Goal: Task Accomplishment & Management: Use online tool/utility

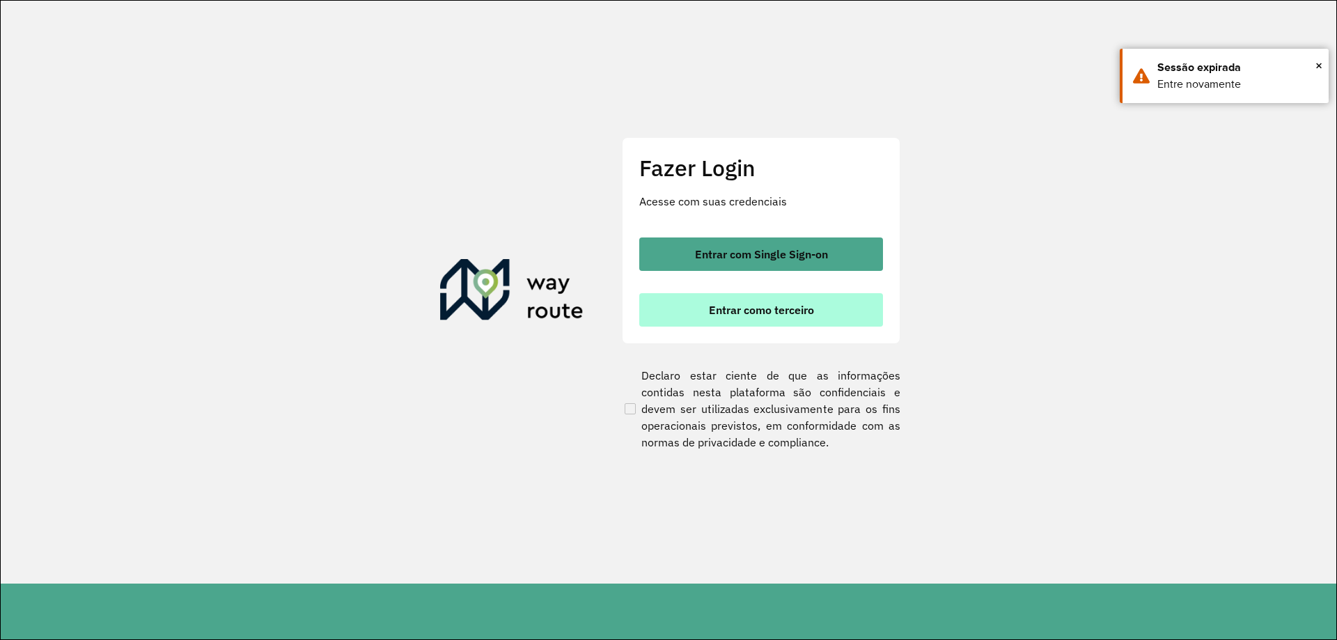
click at [773, 310] on span "Entrar como terceiro" at bounding box center [761, 309] width 105 height 11
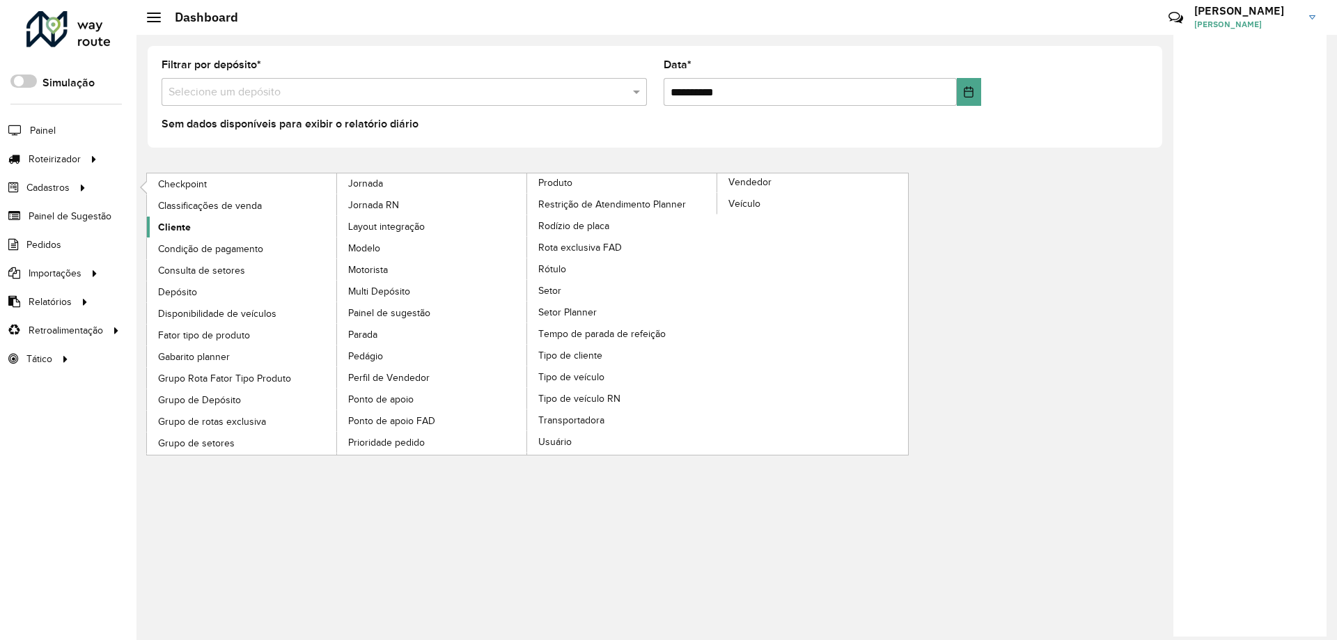
click at [167, 220] on span "Cliente" at bounding box center [174, 227] width 33 height 15
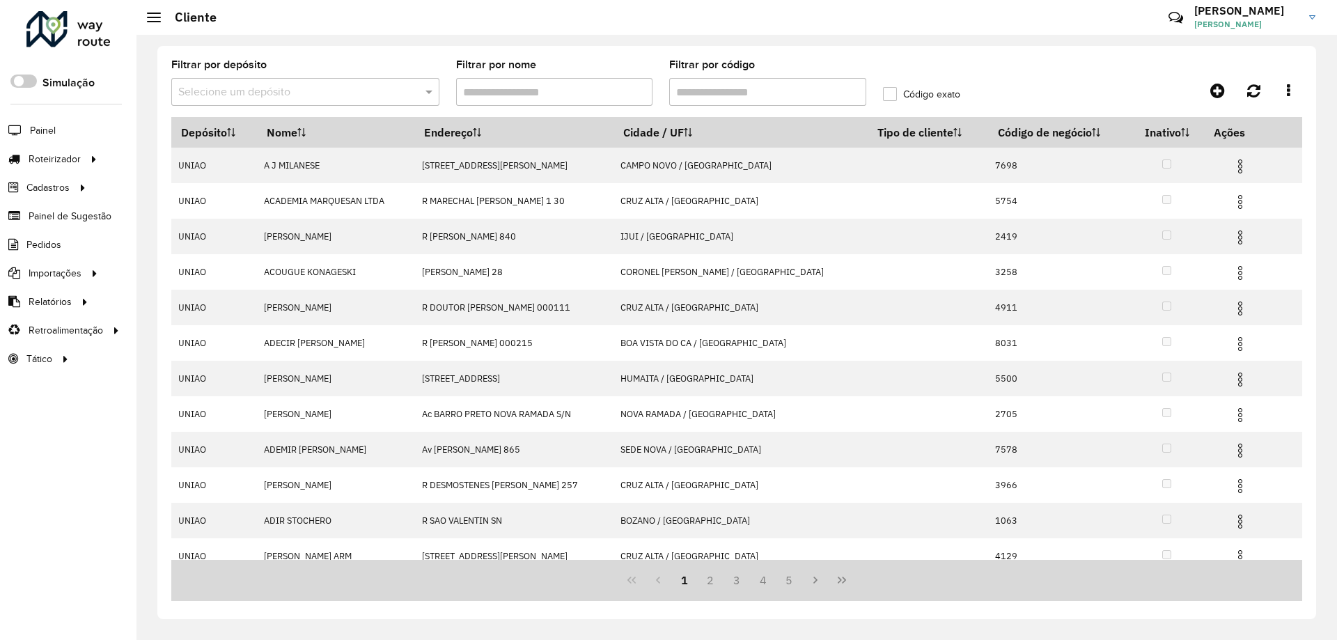
click at [812, 98] on input "Filtrar por código" at bounding box center [767, 92] width 197 height 28
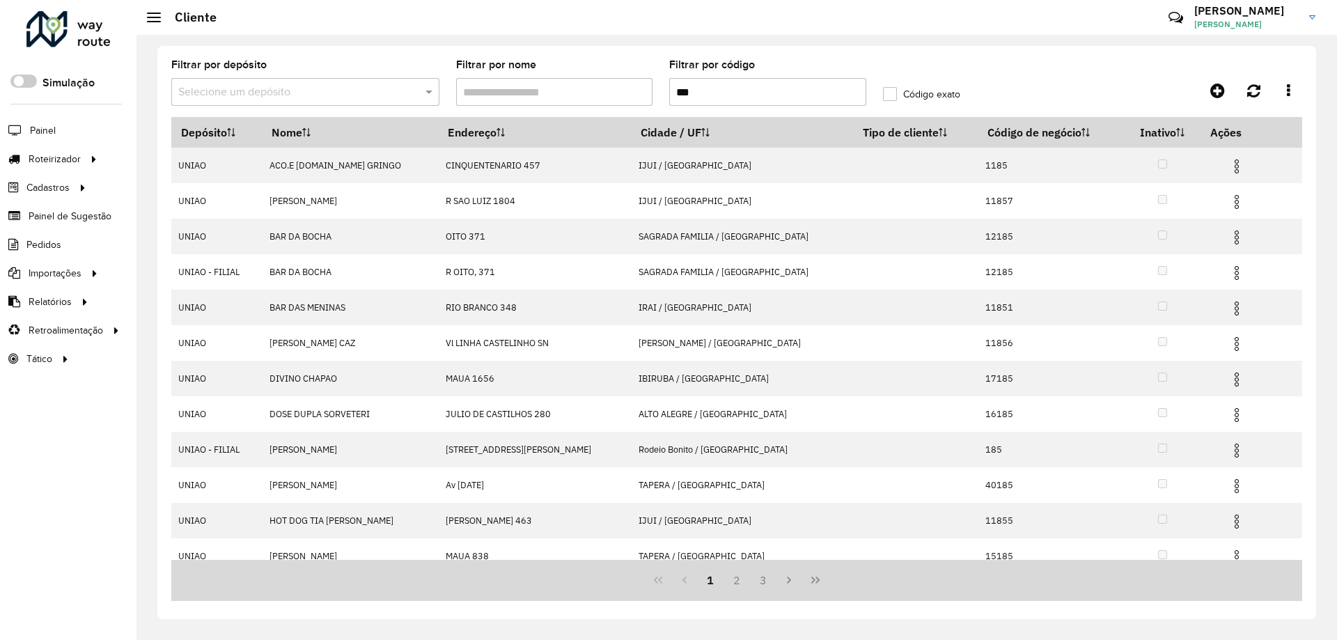
click at [892, 95] on label "Código exato" at bounding box center [921, 94] width 77 height 15
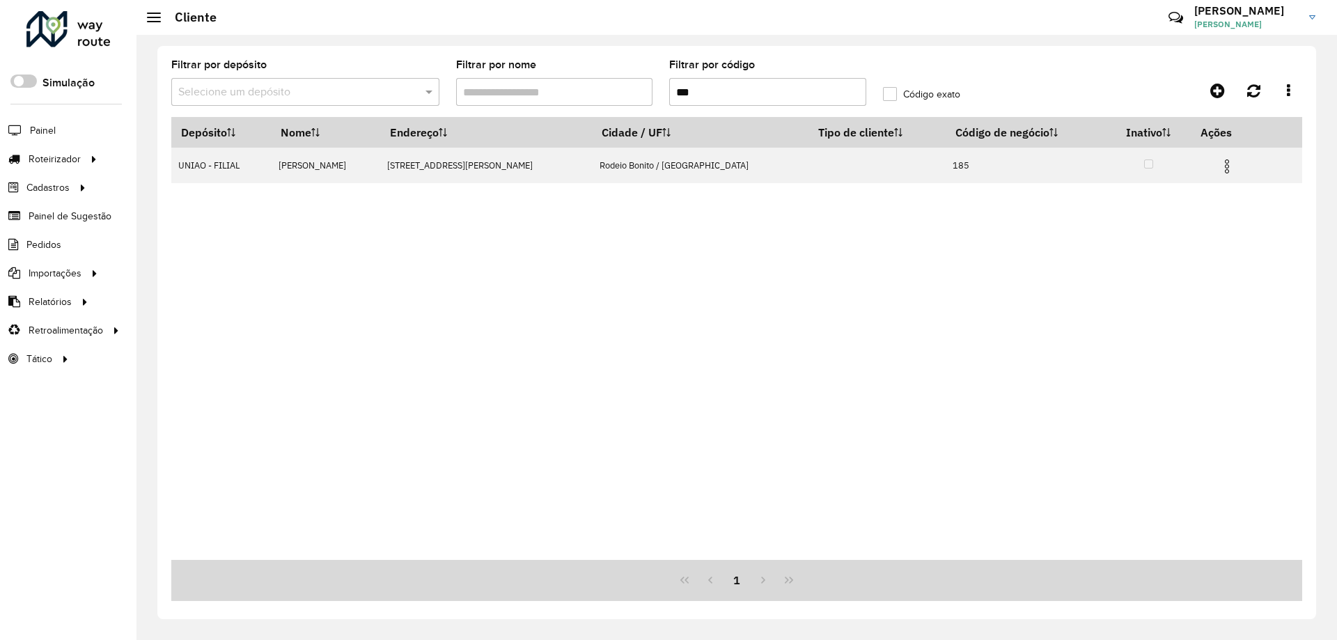
click at [748, 90] on input "***" at bounding box center [767, 92] width 197 height 28
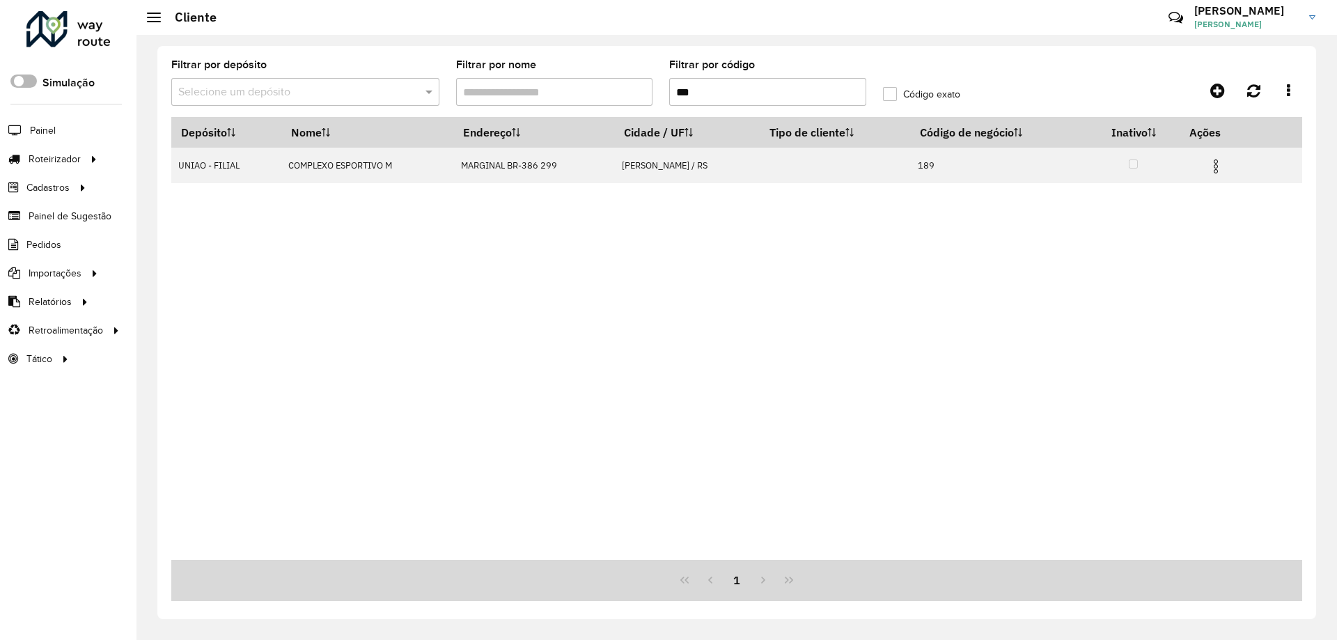
type input "***"
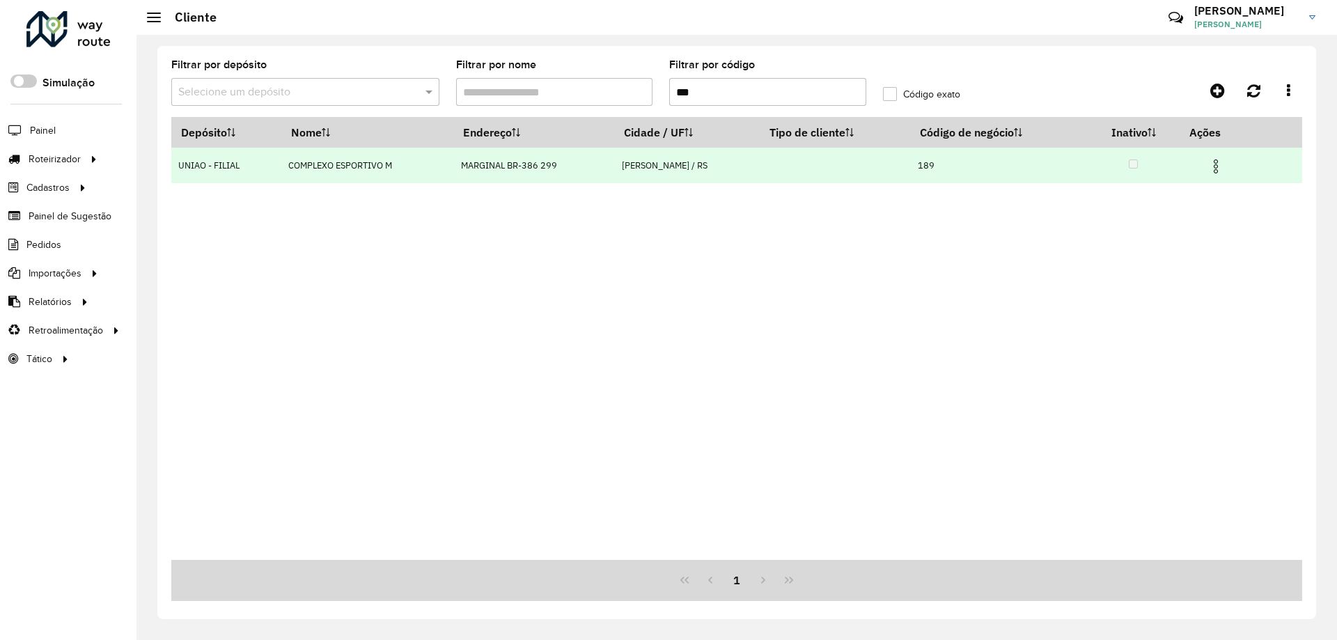
click at [1224, 171] on img at bounding box center [1216, 166] width 17 height 17
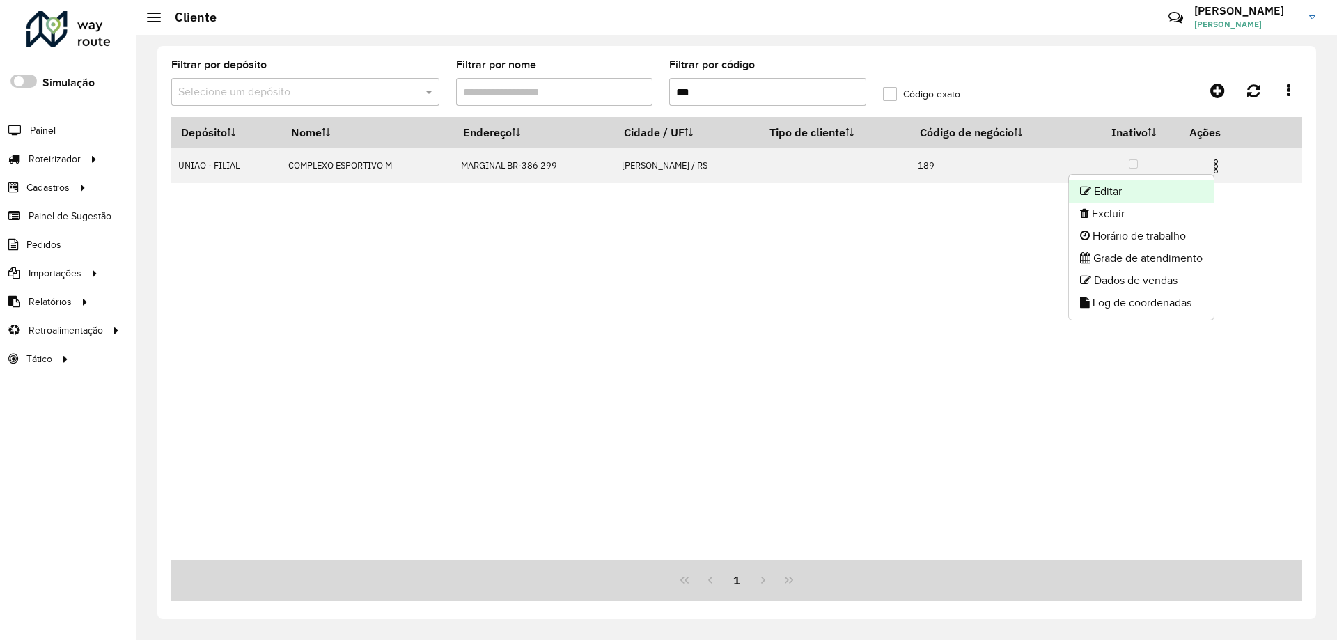
click at [1175, 190] on li "Editar" at bounding box center [1141, 191] width 145 height 22
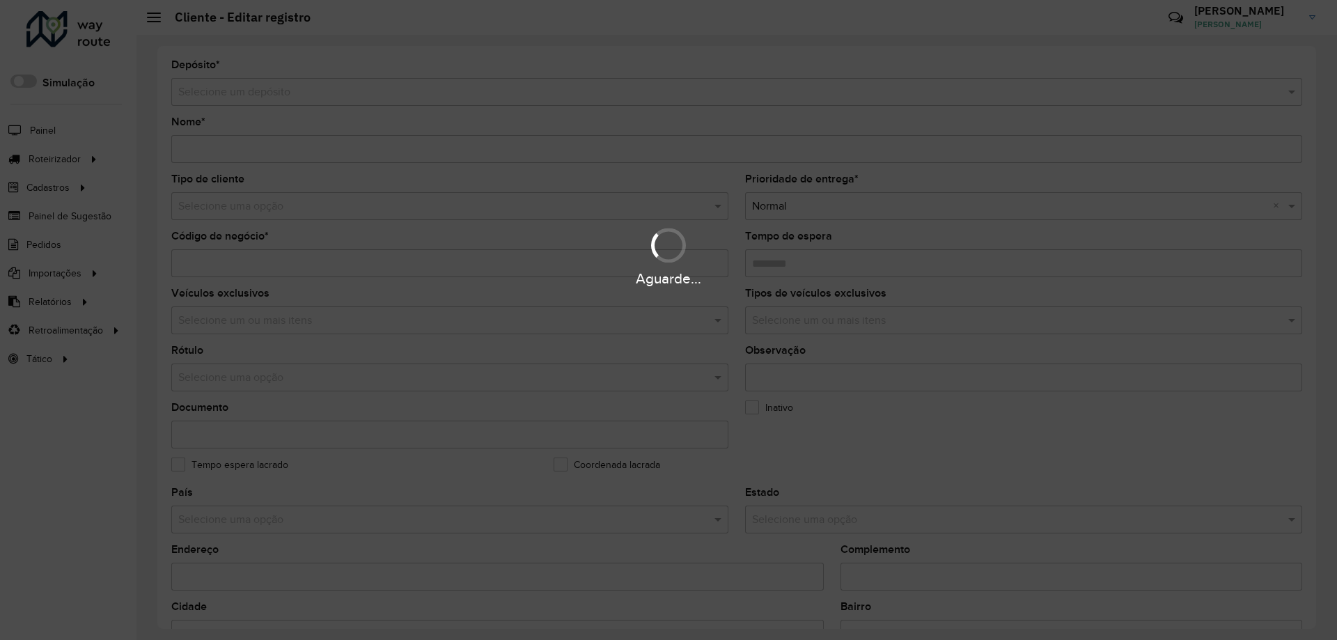
type input "**********"
type input "***"
type input "********"
type input "**********"
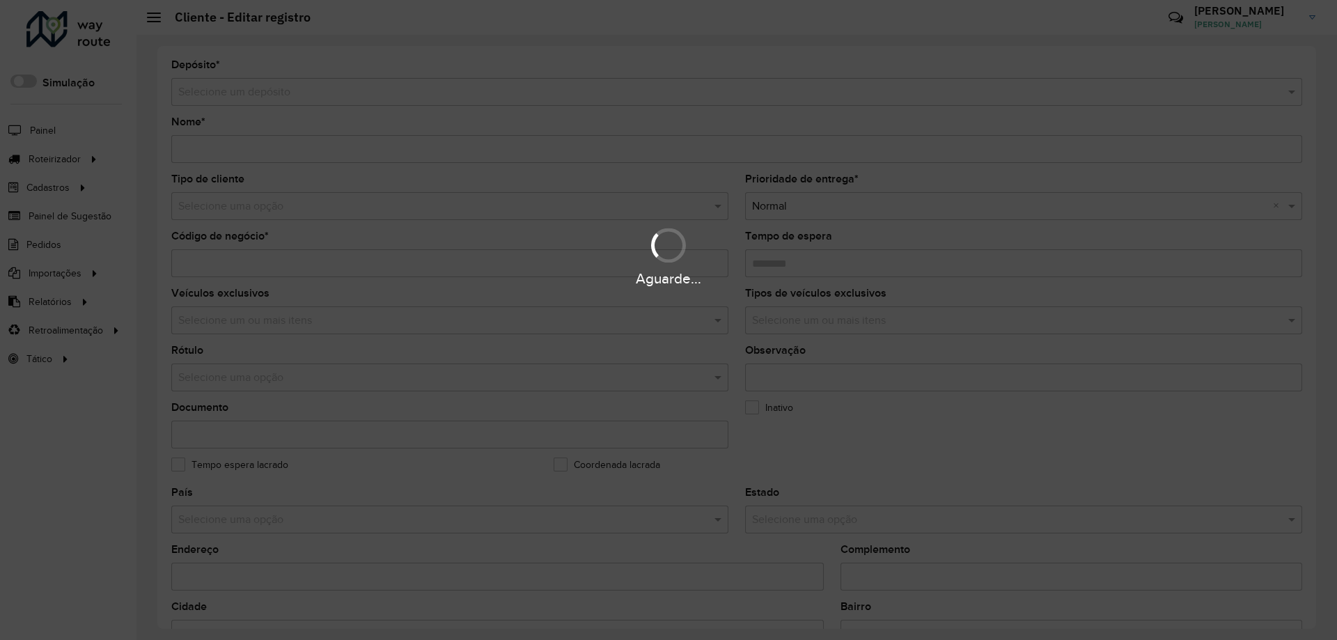
type input "******"
type input "**********"
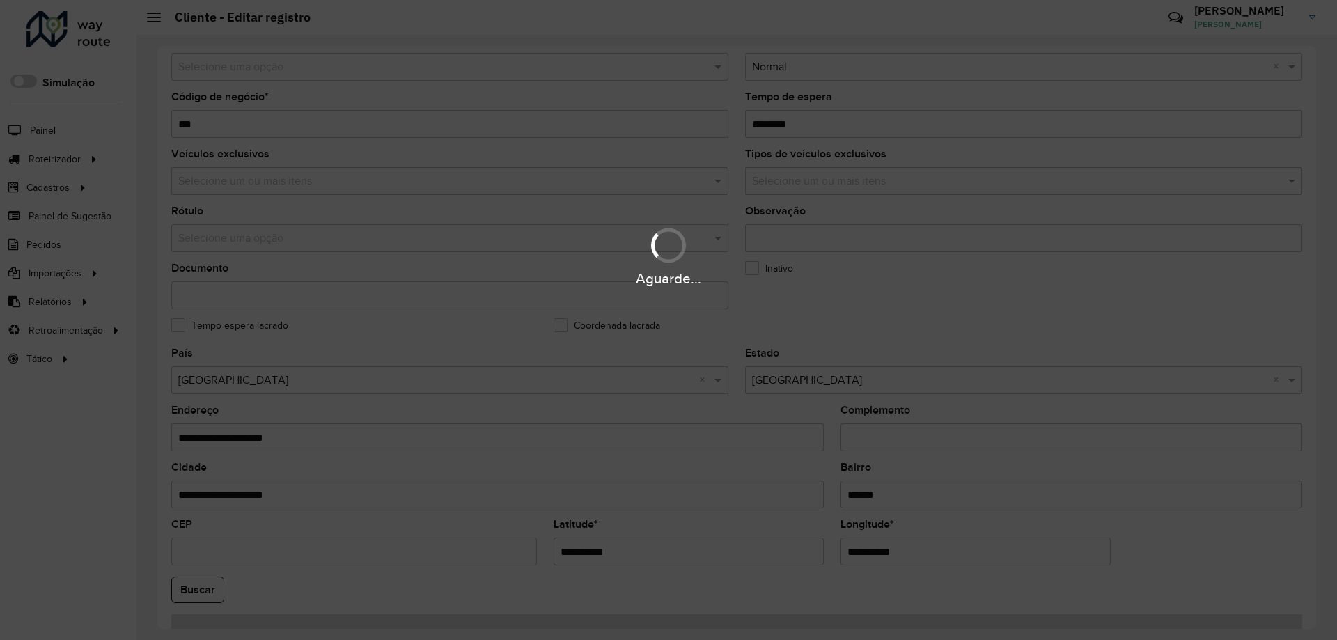
scroll to position [396, 0]
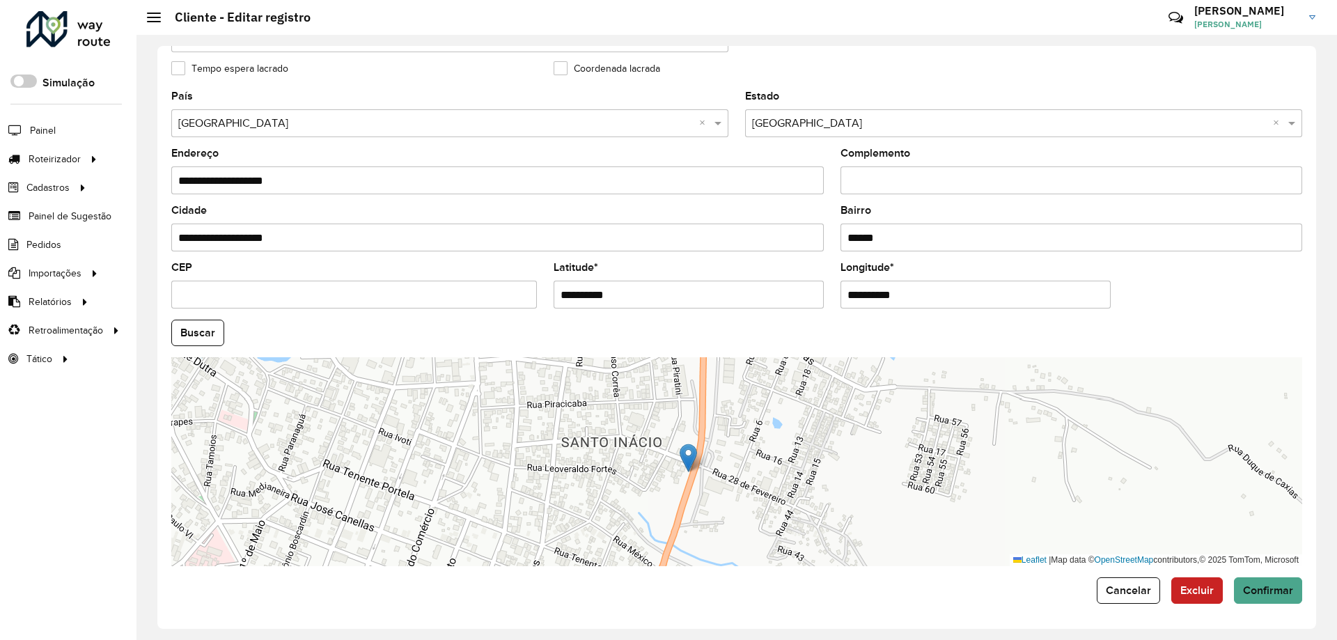
drag, startPoint x: 845, startPoint y: 412, endPoint x: 735, endPoint y: 441, distance: 113.7
click at [738, 441] on div "Leaflet | Map data © OpenStreetMap contributors,© 2025 TomTom, Microsoft" at bounding box center [736, 461] width 1131 height 209
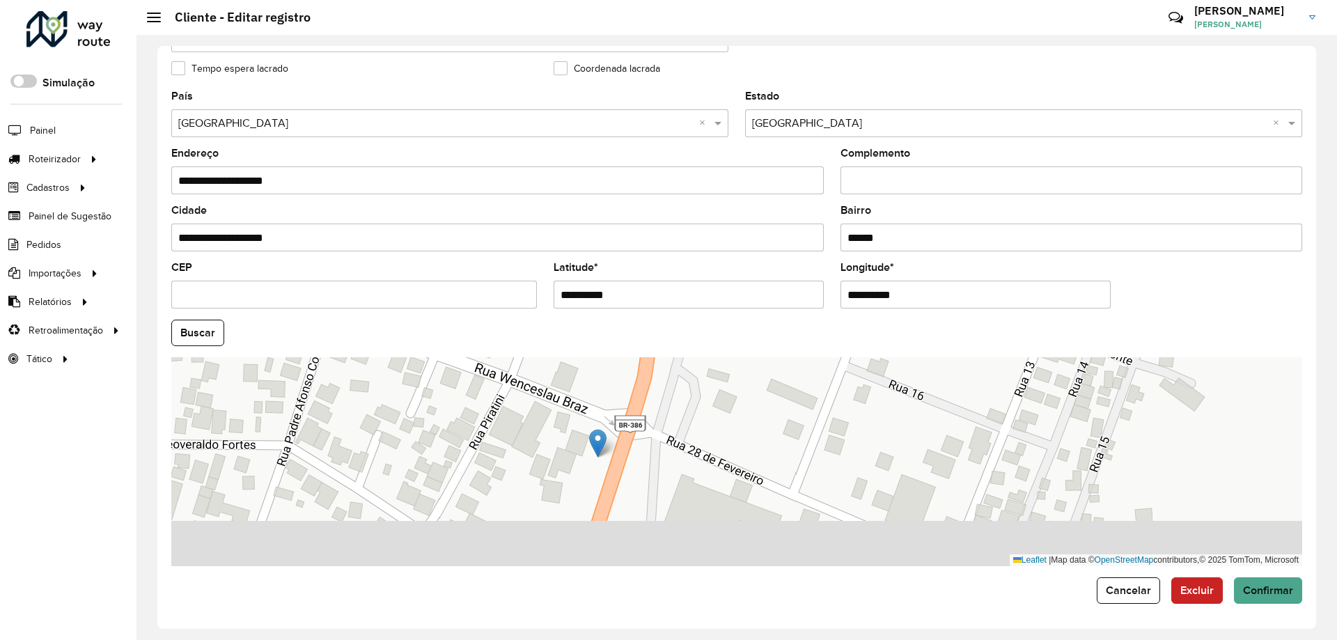
drag, startPoint x: 719, startPoint y: 439, endPoint x: 719, endPoint y: 385, distance: 54.3
click at [719, 385] on div "Leaflet | Map data © OpenStreetMap contributors,© 2025 TomTom, Microsoft" at bounding box center [736, 461] width 1131 height 209
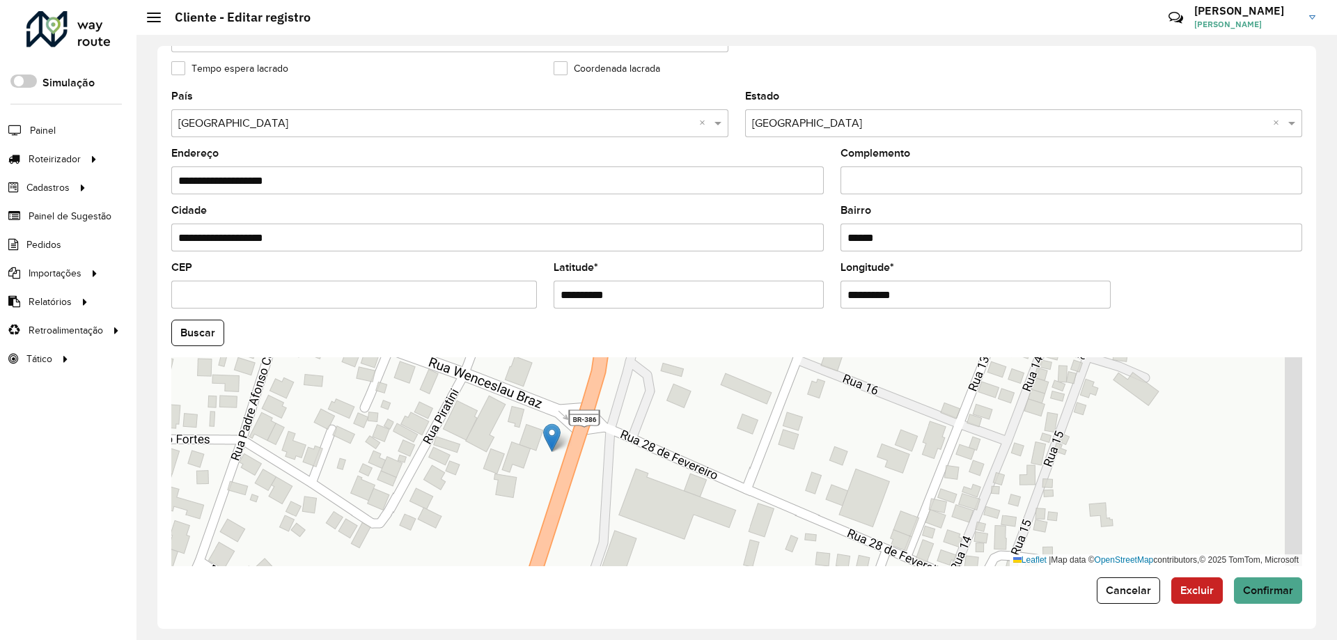
drag, startPoint x: 579, startPoint y: 449, endPoint x: 522, endPoint y: 420, distance: 63.8
click at [523, 428] on div "Leaflet | Map data © OpenStreetMap contributors,© 2025 TomTom, Microsoft" at bounding box center [736, 461] width 1131 height 209
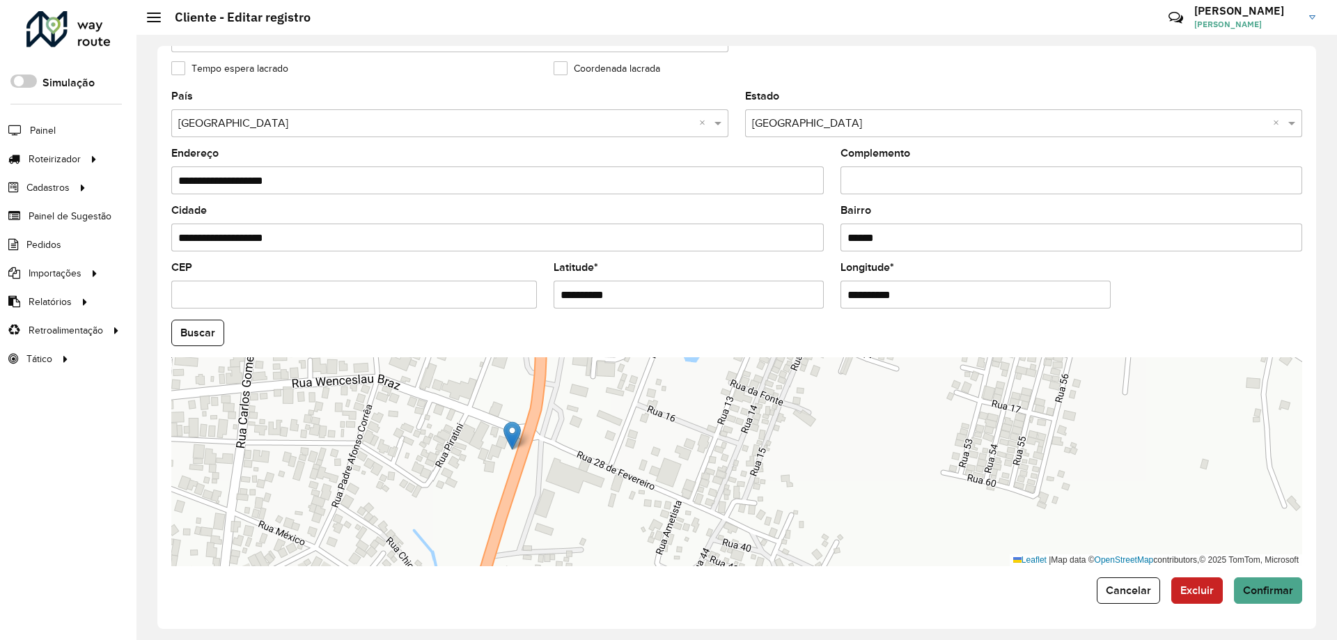
drag, startPoint x: 672, startPoint y: 429, endPoint x: 653, endPoint y: 452, distance: 29.7
click at [653, 452] on div "Leaflet | Map data © OpenStreetMap contributors,© 2025 TomTom, Microsoft" at bounding box center [736, 461] width 1131 height 209
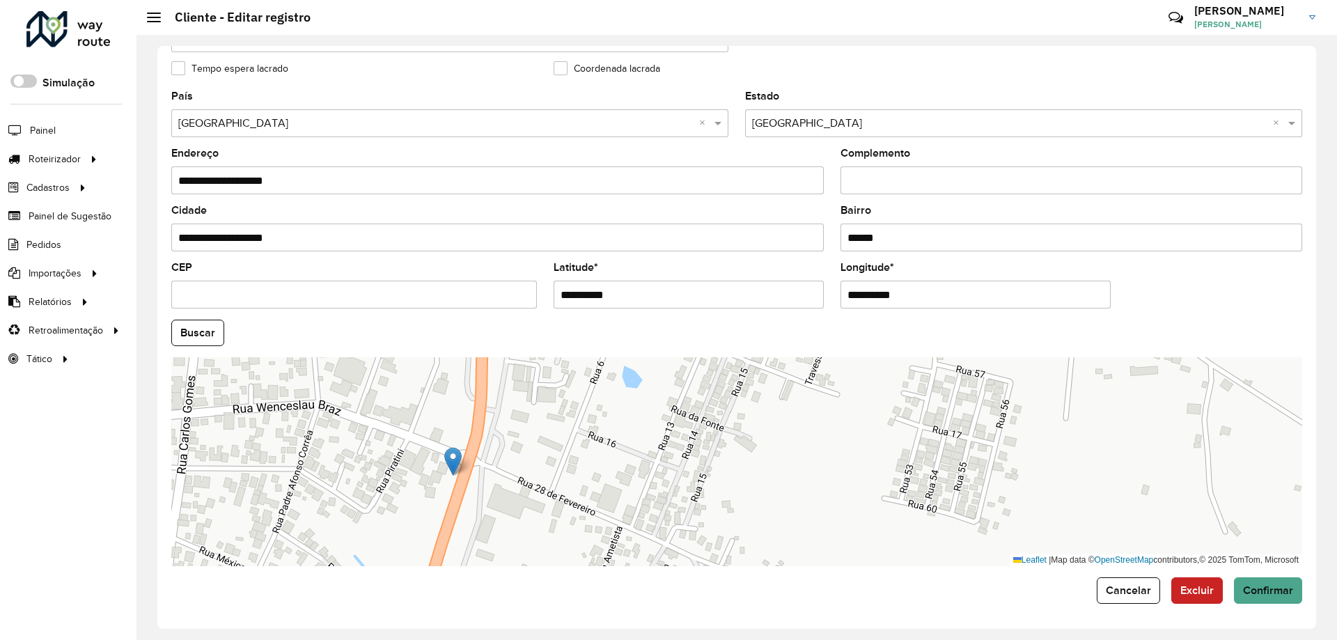
drag, startPoint x: 607, startPoint y: 440, endPoint x: 548, endPoint y: 466, distance: 64.6
click at [548, 466] on div "Leaflet | Map data © OpenStreetMap contributors,© 2025 TomTom, Microsoft" at bounding box center [736, 461] width 1131 height 209
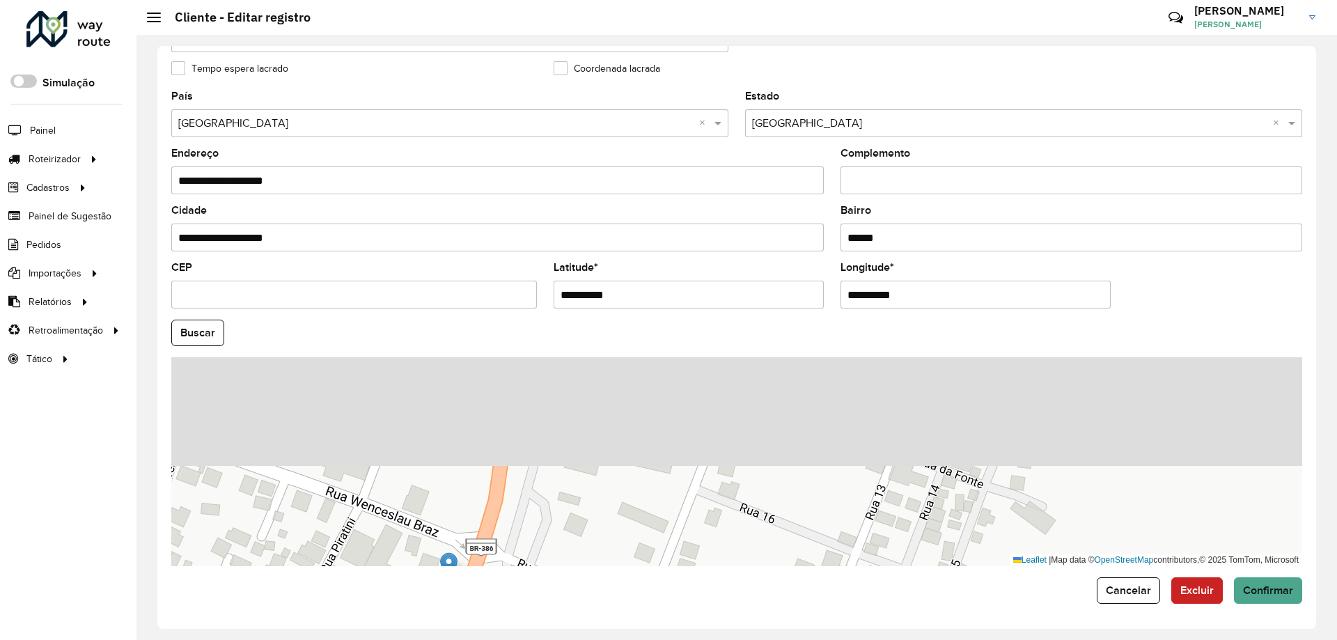
drag, startPoint x: 517, startPoint y: 435, endPoint x: 570, endPoint y: 552, distance: 128.4
click at [570, 552] on div "Leaflet | Map data © OpenStreetMap contributors,© 2025 TomTom, Microsoft" at bounding box center [736, 461] width 1131 height 209
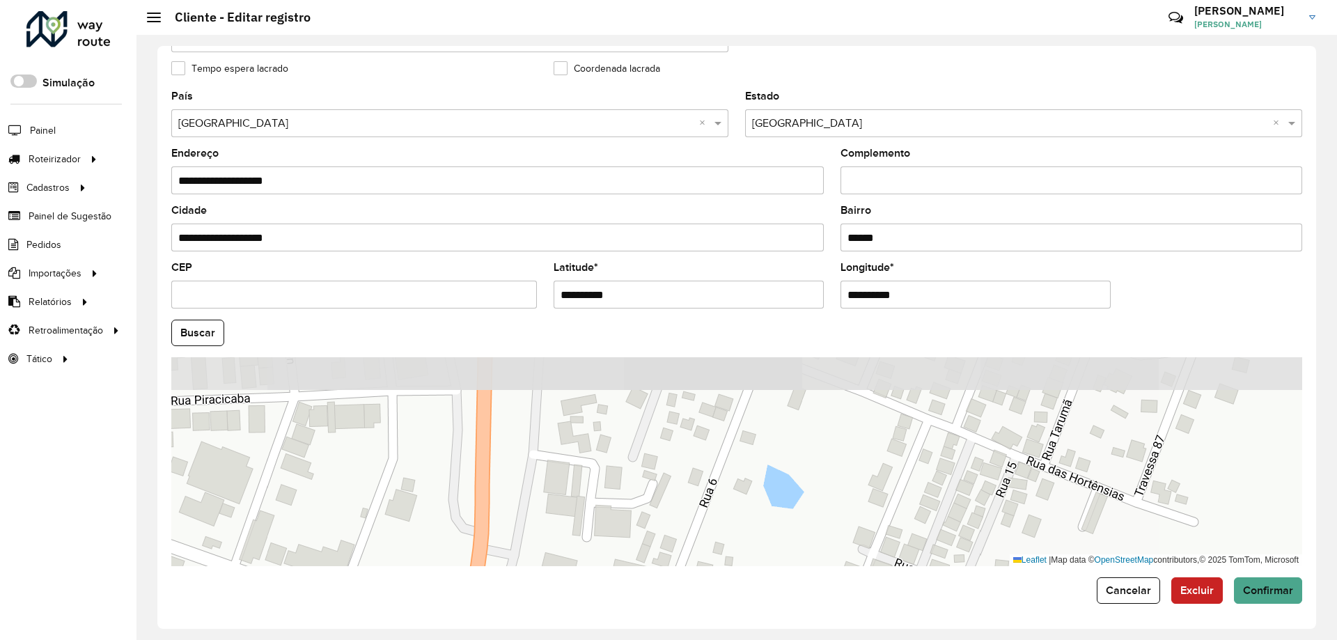
drag, startPoint x: 529, startPoint y: 483, endPoint x: 503, endPoint y: 591, distance: 111.8
click at [503, 591] on form "**********" at bounding box center [736, 134] width 1131 height 940
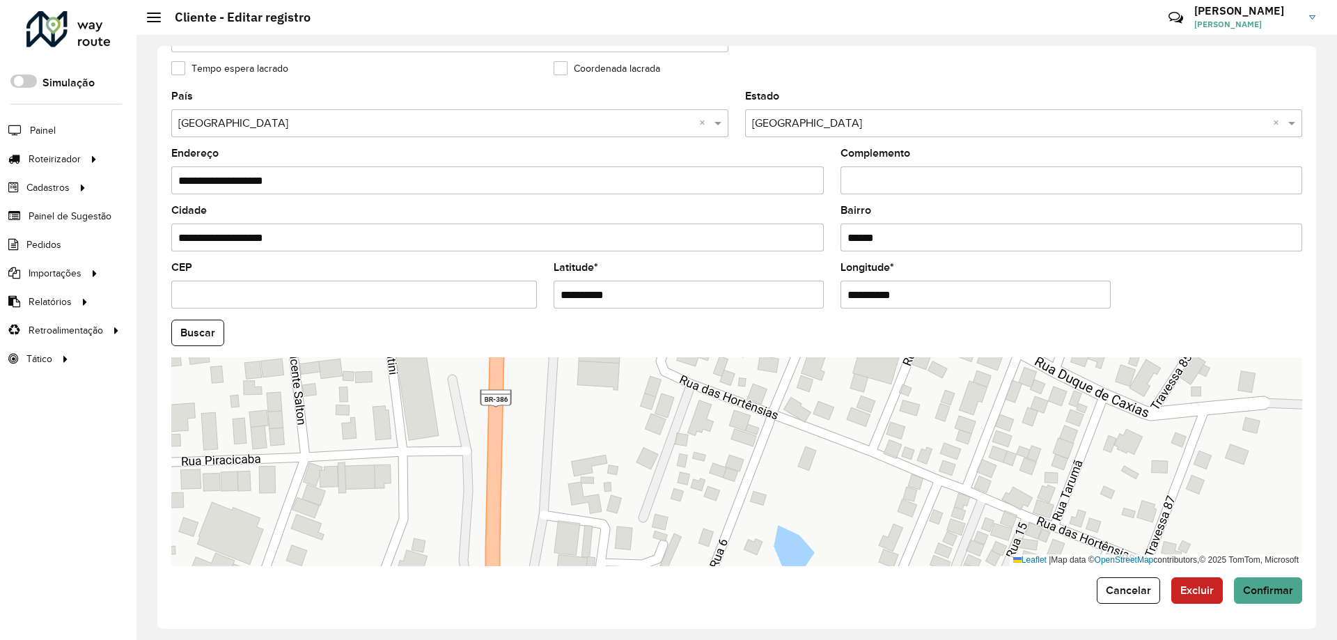
drag, startPoint x: 464, startPoint y: 435, endPoint x: 478, endPoint y: 490, distance: 56.8
click at [478, 490] on div "Leaflet | Map data © OpenStreetMap contributors,© 2025 TomTom, Microsoft" at bounding box center [736, 461] width 1131 height 209
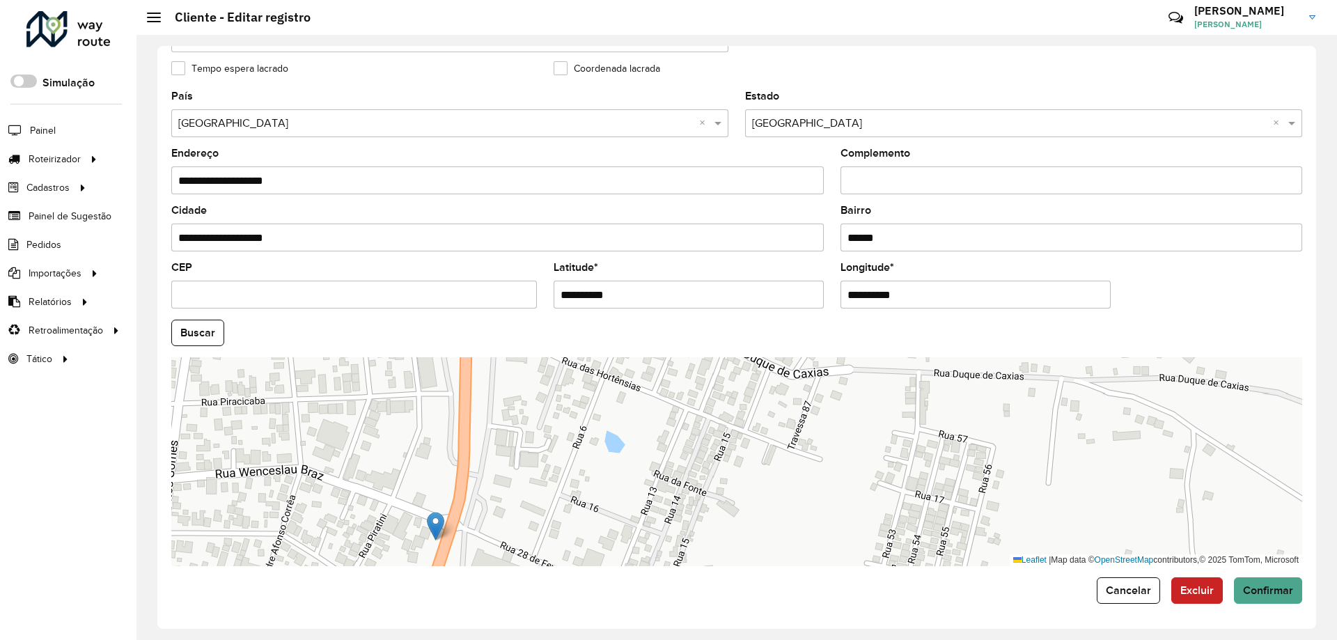
drag, startPoint x: 487, startPoint y: 499, endPoint x: 479, endPoint y: 460, distance: 39.7
click at [480, 461] on div "Leaflet | Map data © OpenStreetMap contributors,© 2025 TomTom, Microsoft" at bounding box center [736, 461] width 1131 height 209
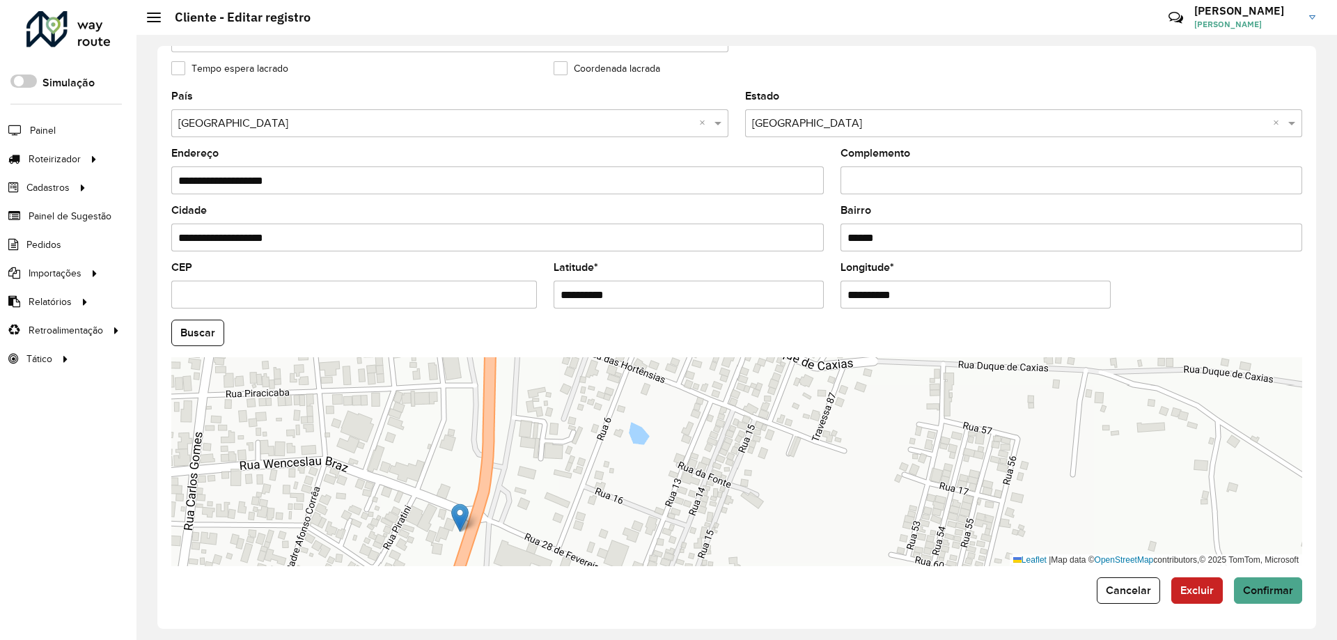
drag, startPoint x: 442, startPoint y: 522, endPoint x: 469, endPoint y: 518, distance: 26.8
click at [469, 518] on div "Leaflet | Map data © OpenStreetMap contributors,© 2025 TomTom, Microsoft" at bounding box center [736, 461] width 1131 height 209
drag, startPoint x: 462, startPoint y: 513, endPoint x: 513, endPoint y: 465, distance: 69.0
click at [513, 465] on img at bounding box center [509, 470] width 17 height 29
type input "**********"
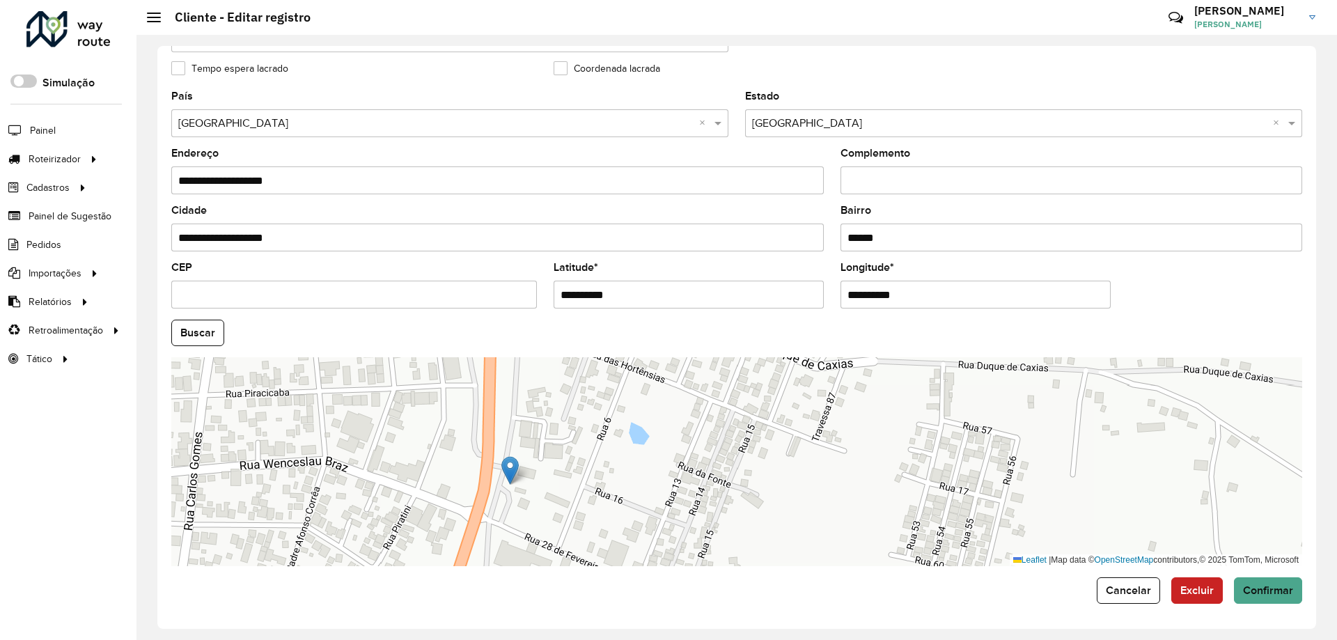
type input "**********"
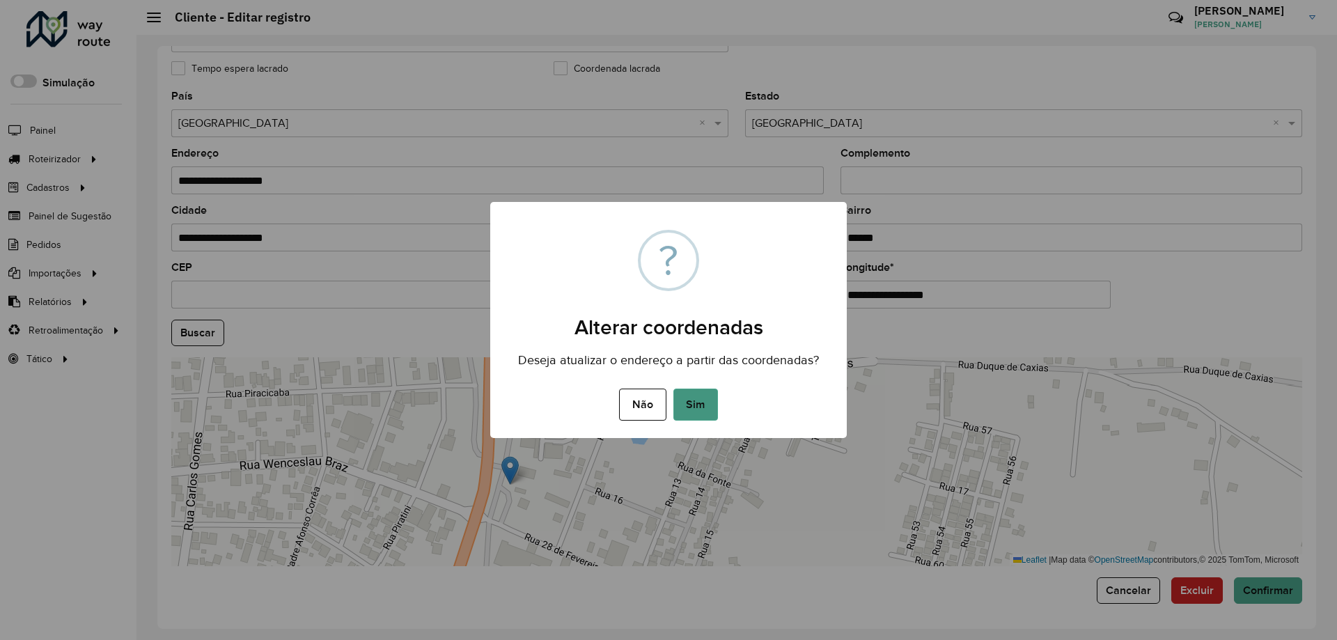
click at [717, 410] on div "Não No Sim" at bounding box center [668, 404] width 357 height 39
click at [715, 410] on button "Sim" at bounding box center [695, 405] width 45 height 32
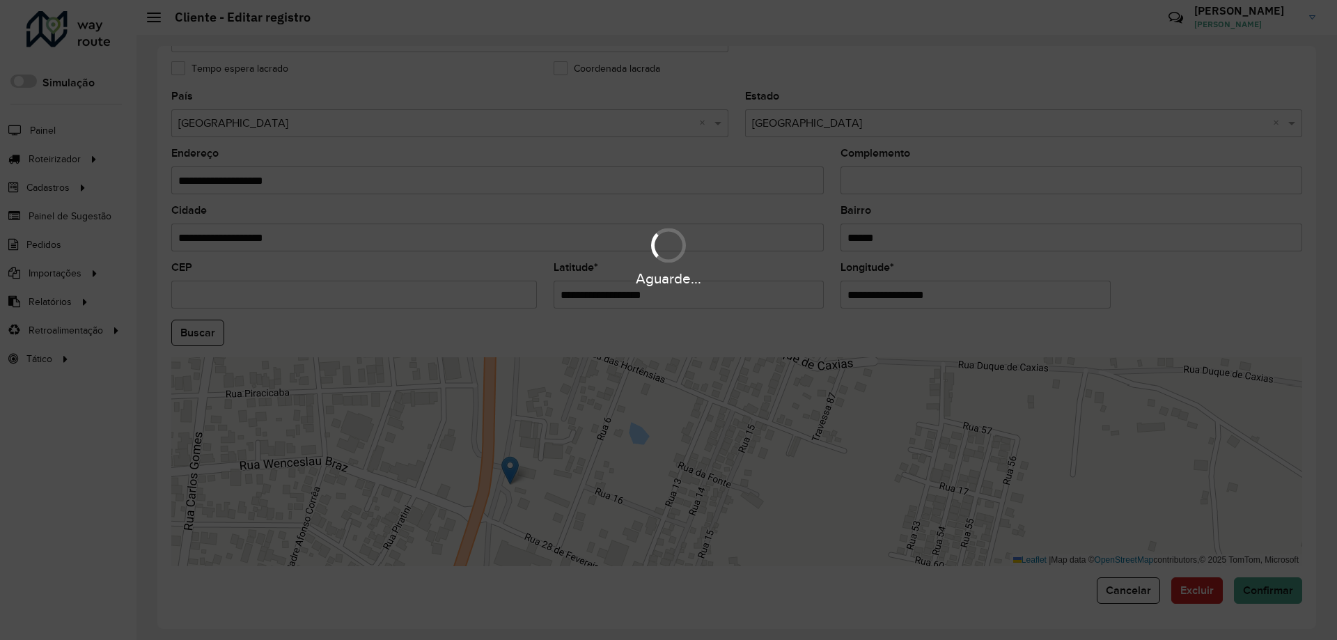
type input "**********"
type input "*********"
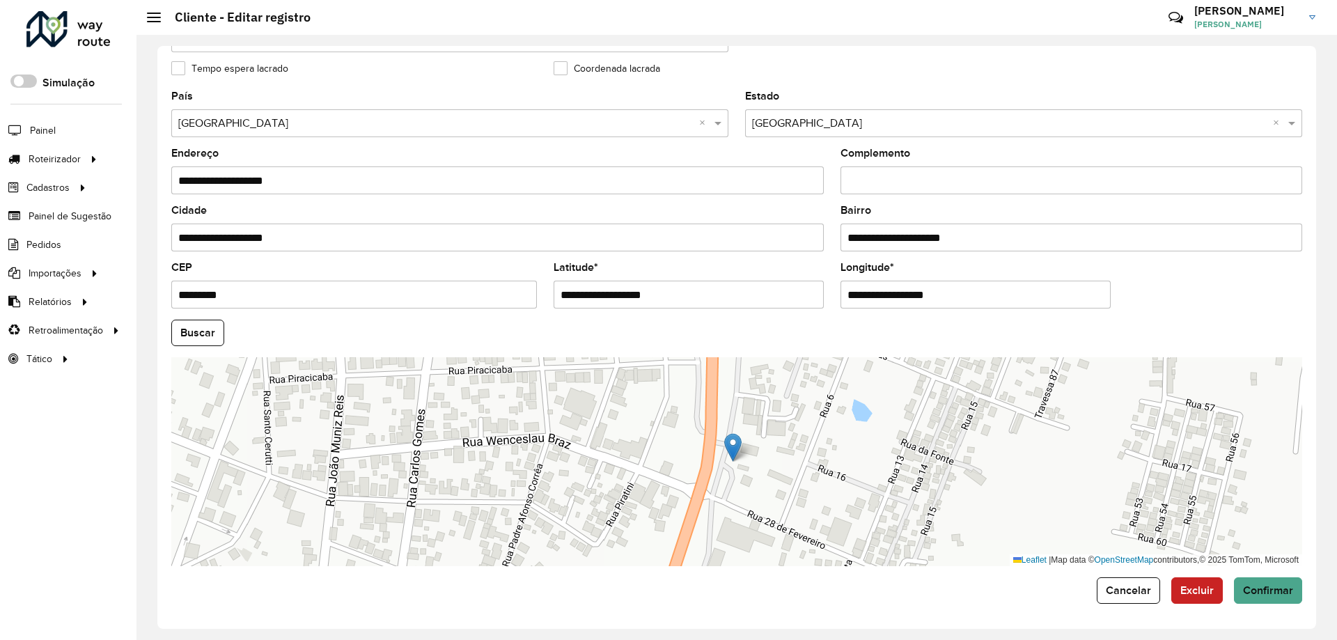
drag, startPoint x: 313, startPoint y: 187, endPoint x: 162, endPoint y: 193, distance: 152.0
click at [162, 193] on div "**********" at bounding box center [736, 337] width 1159 height 583
paste input "text"
type input "**********"
click at [1254, 597] on button "Confirmar" at bounding box center [1268, 590] width 68 height 26
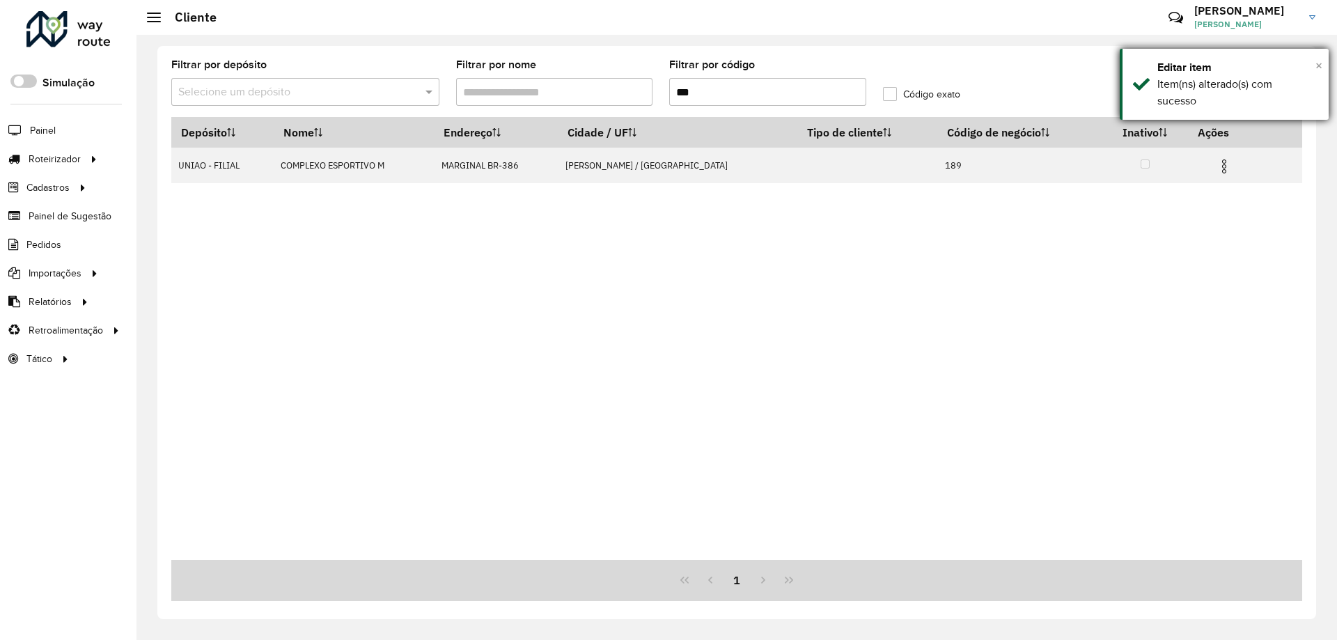
click at [1316, 63] on span "×" at bounding box center [1319, 65] width 7 height 15
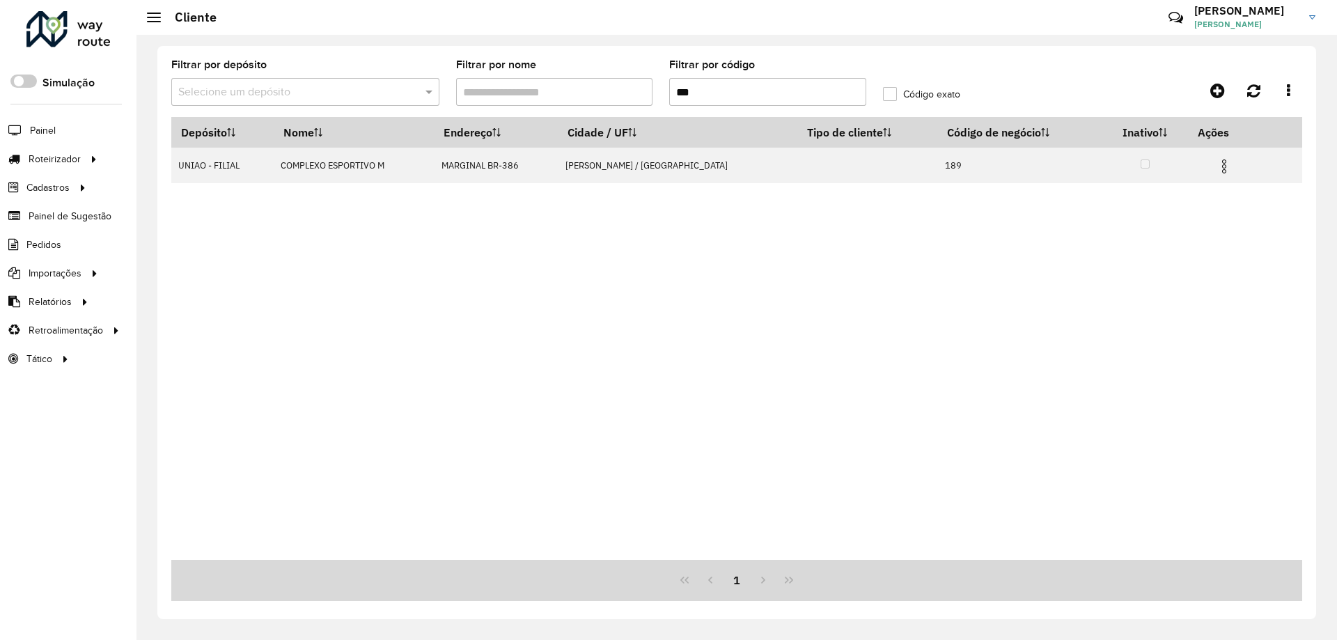
drag, startPoint x: 702, startPoint y: 92, endPoint x: 642, endPoint y: 91, distance: 59.9
click at [642, 91] on formly-group "Filtrar por depósito Selecione um depósito Filtrar por nome Filtrar por código …" at bounding box center [590, 88] width 854 height 57
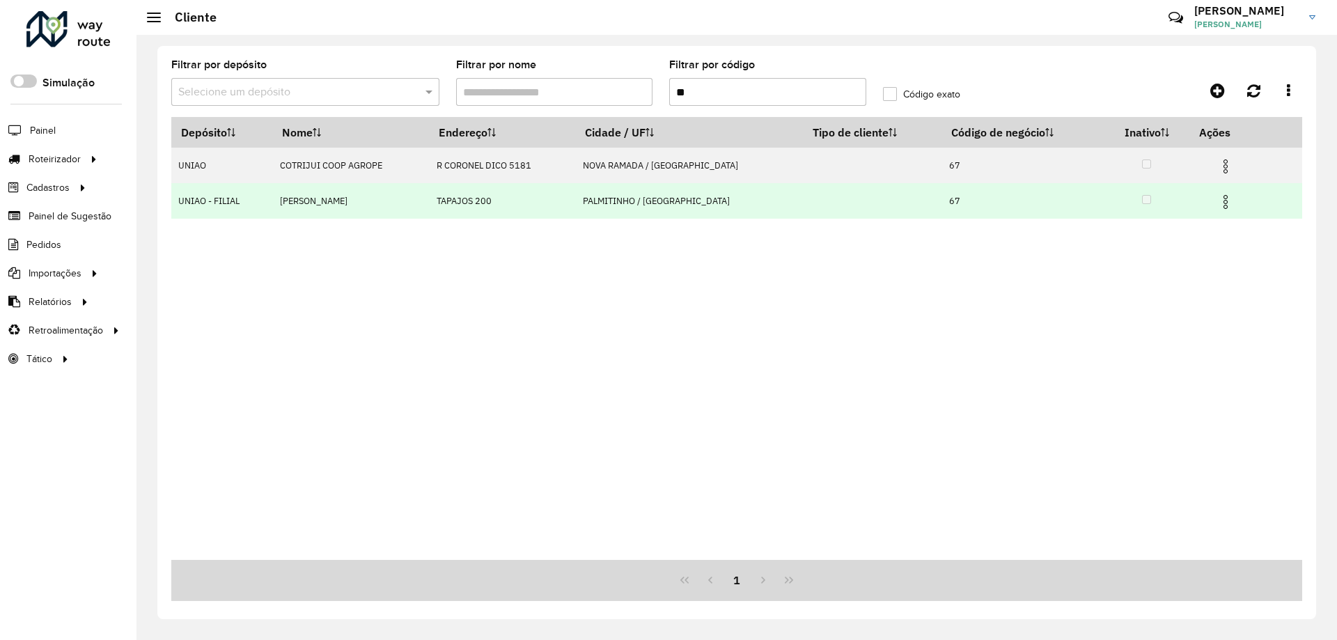
type input "**"
click at [1217, 203] on img at bounding box center [1225, 202] width 17 height 17
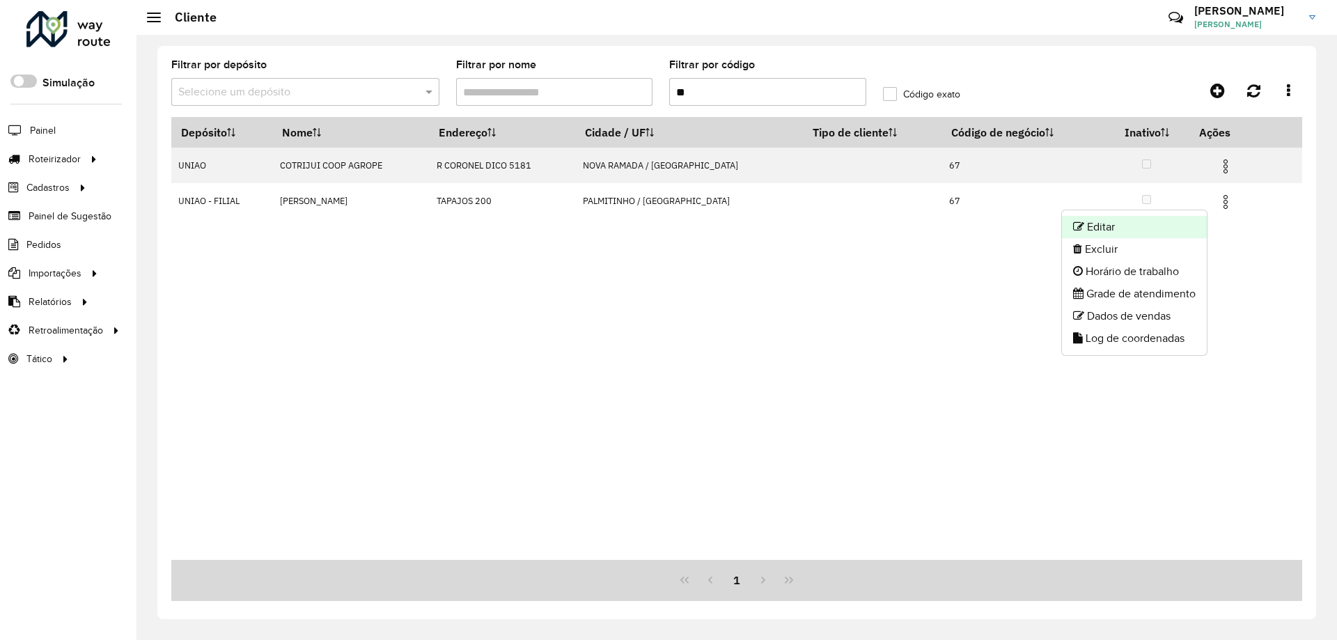
click at [1164, 228] on li "Editar" at bounding box center [1134, 227] width 145 height 22
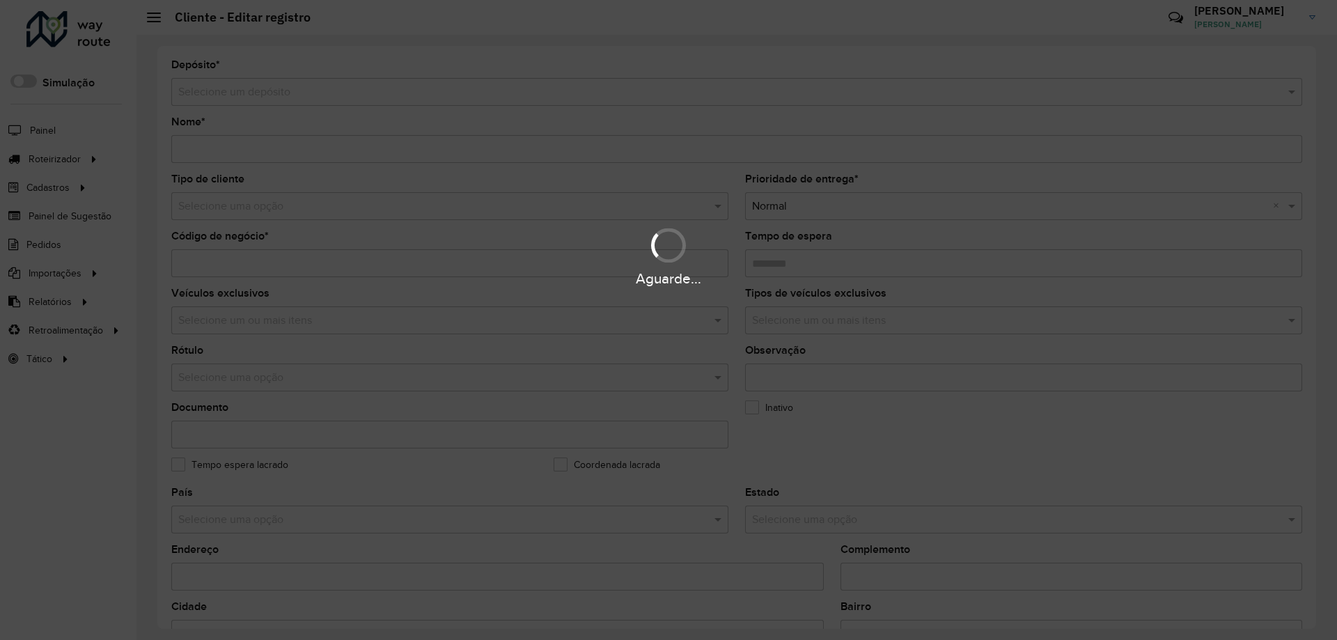
type input "**********"
type input "**"
type input "********"
type input "**********"
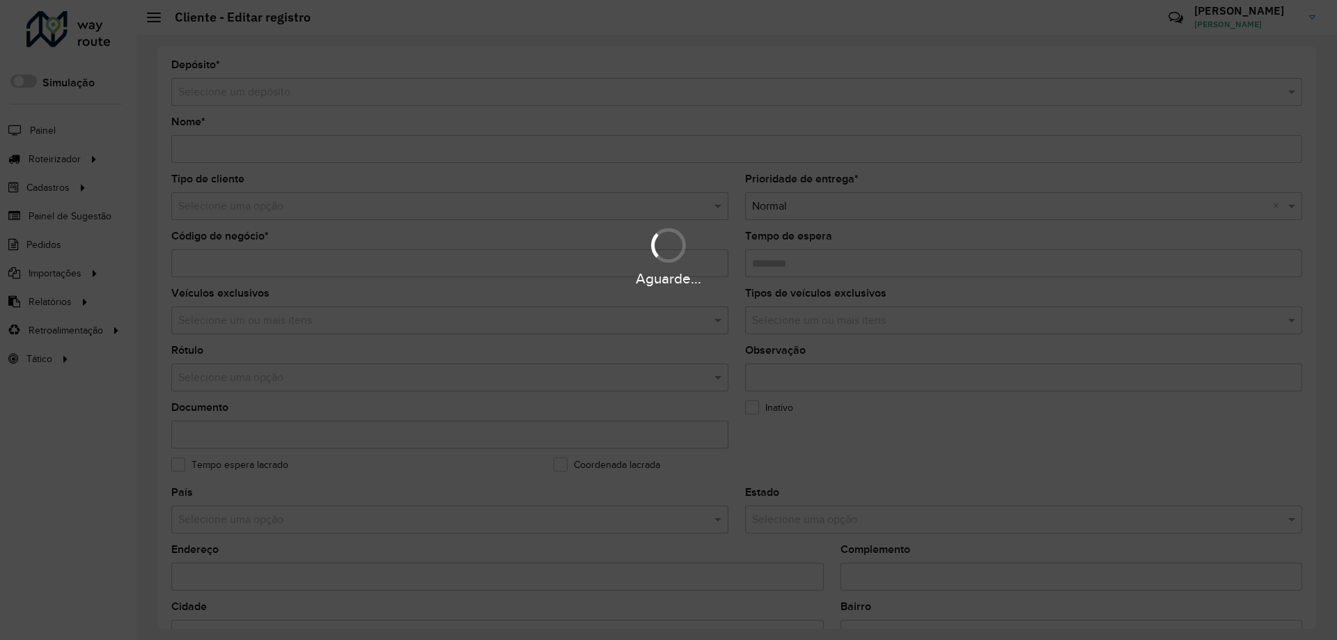
type input "******"
type input "**********"
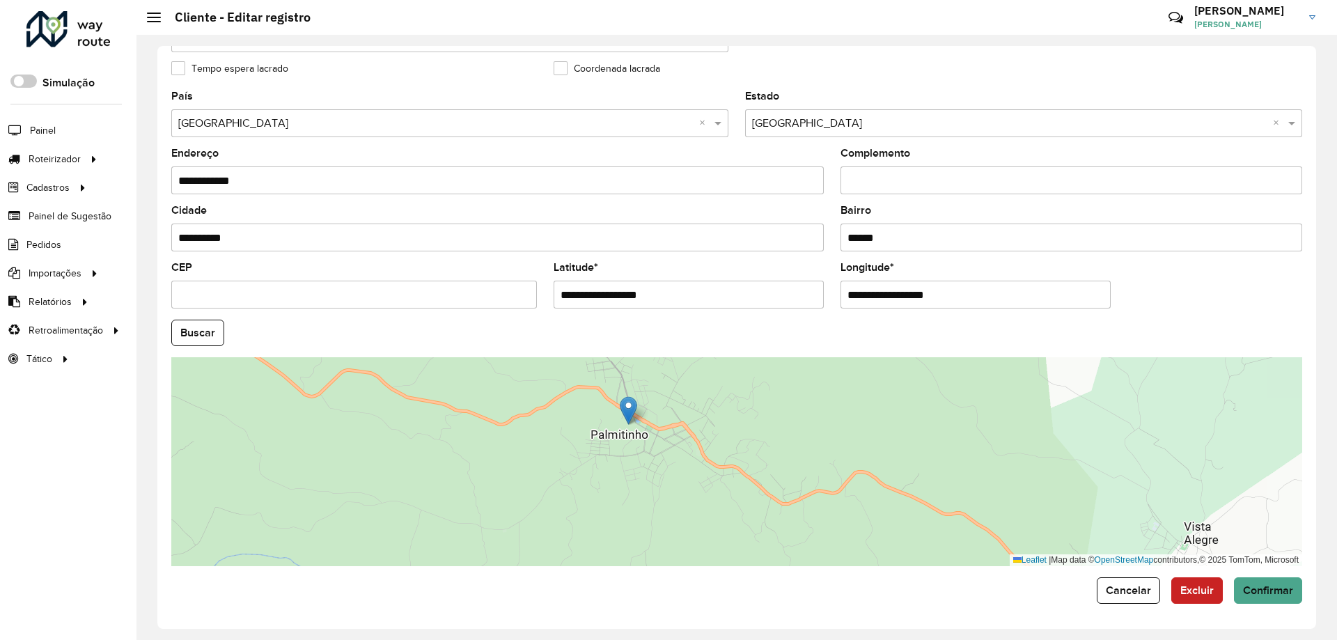
scroll to position [187, 0]
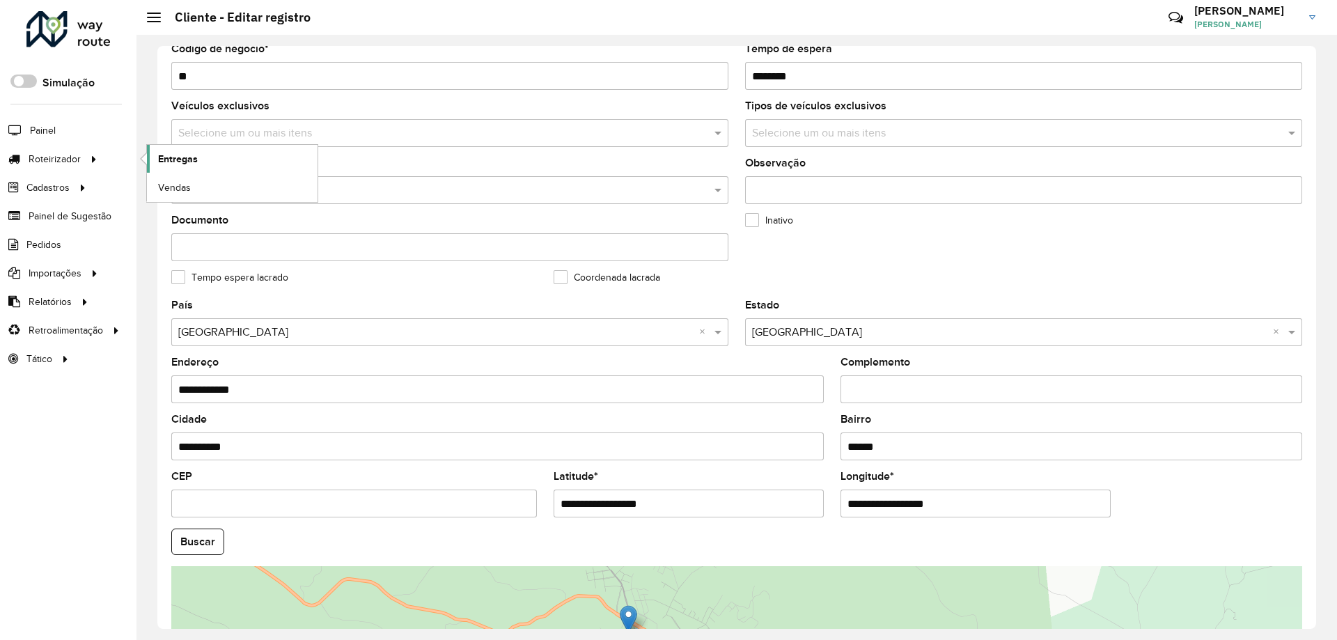
click at [177, 152] on span "Entregas" at bounding box center [178, 159] width 40 height 15
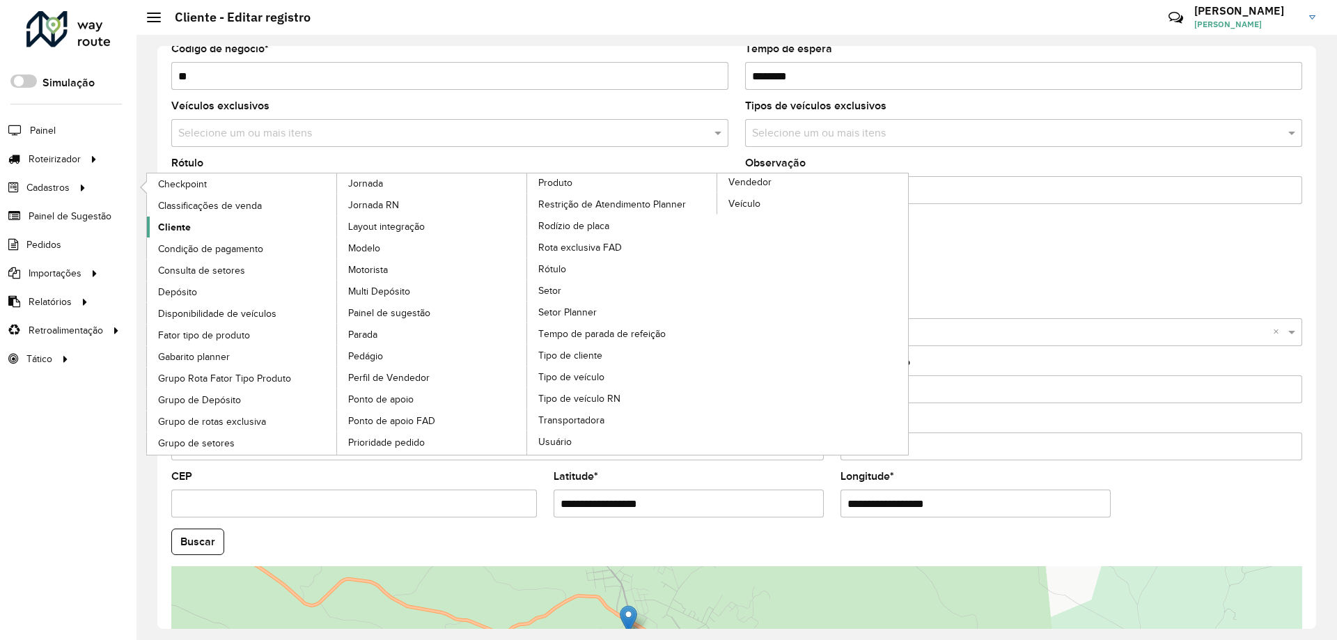
click at [163, 228] on span "Cliente" at bounding box center [174, 227] width 33 height 15
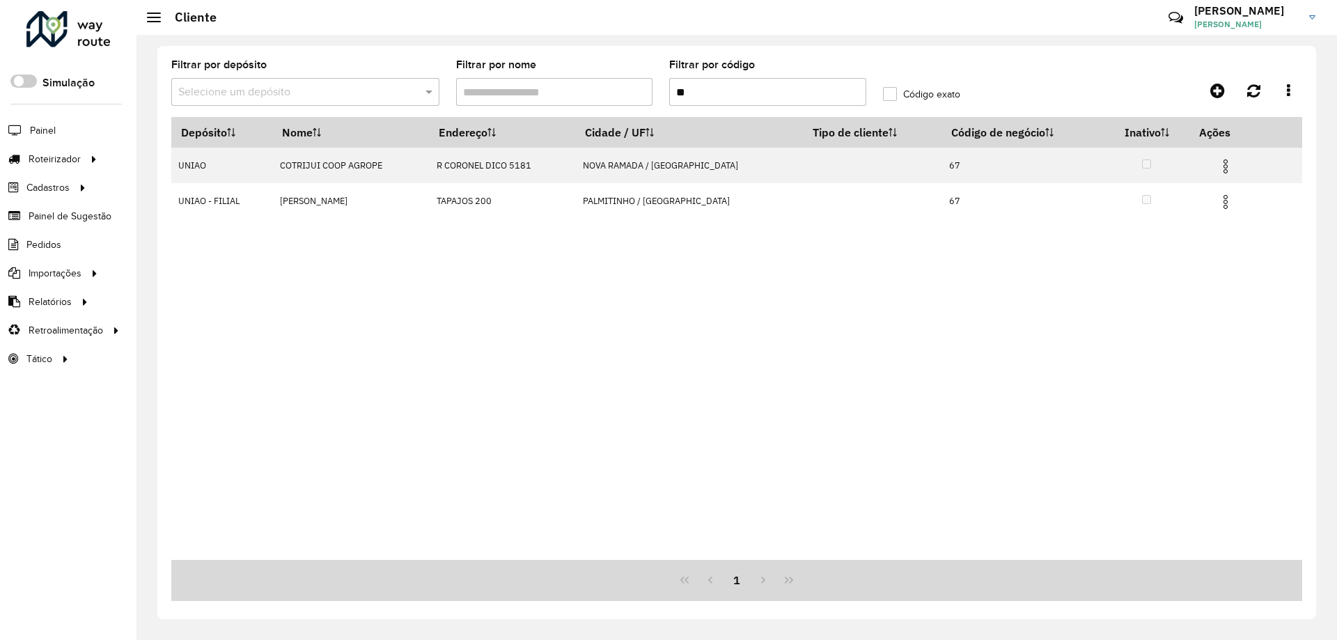
drag, startPoint x: 701, startPoint y: 96, endPoint x: 689, endPoint y: 86, distance: 15.8
click at [641, 95] on formly-group "Filtrar por depósito Selecione um depósito Filtrar por nome Filtrar por código …" at bounding box center [590, 88] width 854 height 57
type input "***"
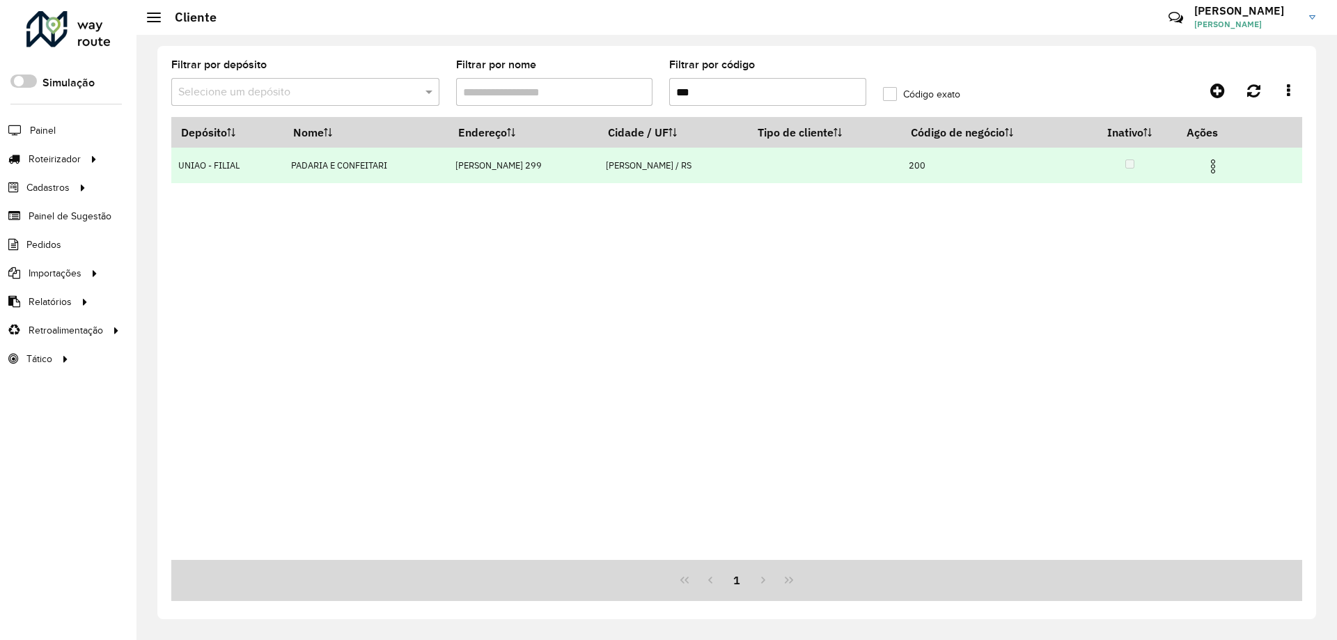
click at [1222, 166] on img at bounding box center [1213, 166] width 17 height 17
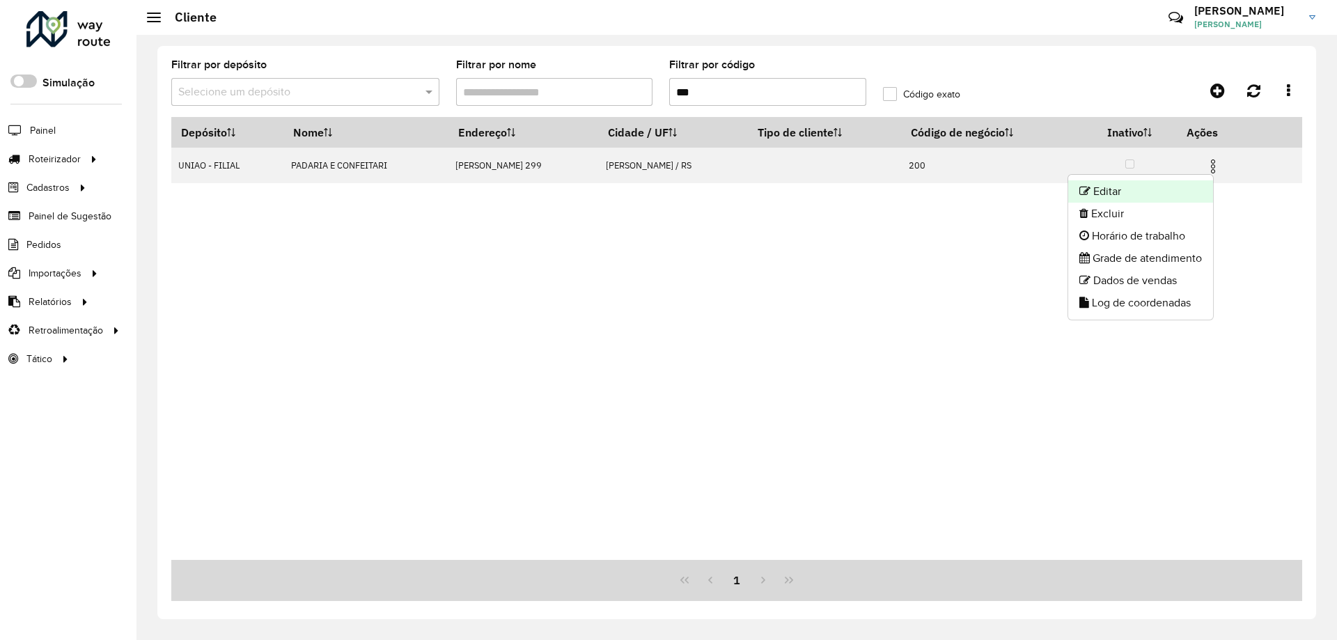
click at [1183, 188] on li "Editar" at bounding box center [1140, 191] width 145 height 22
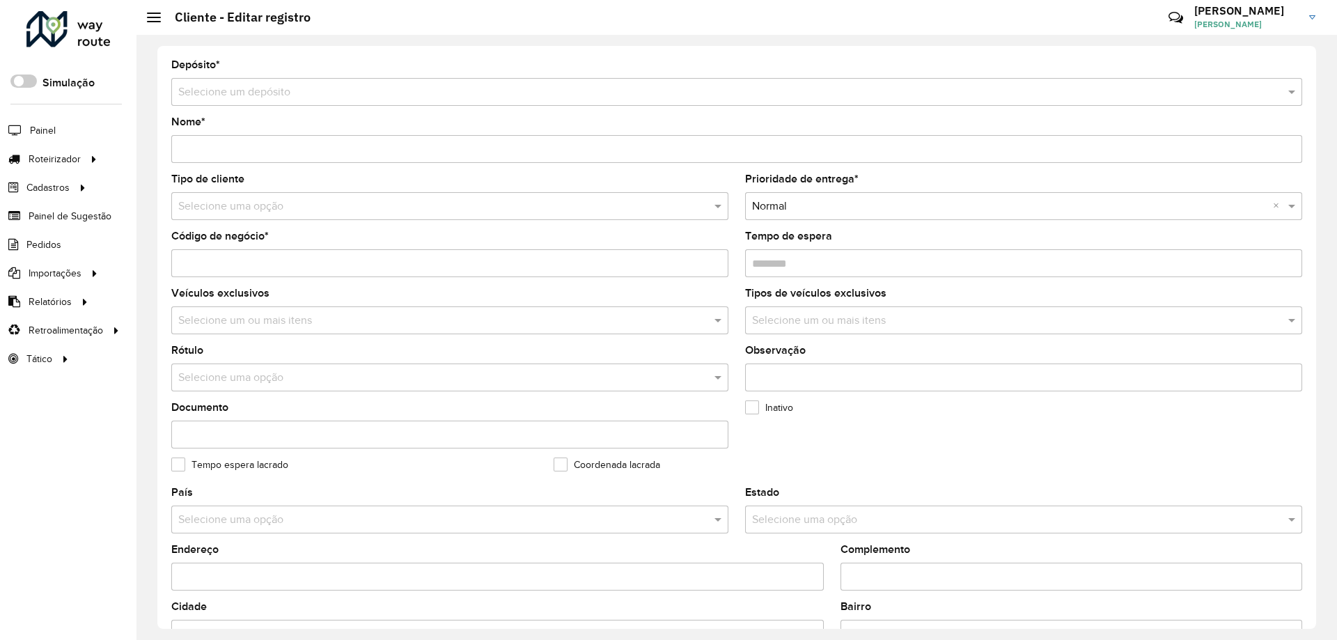
type input "**********"
type input "***"
type input "********"
type input "**********"
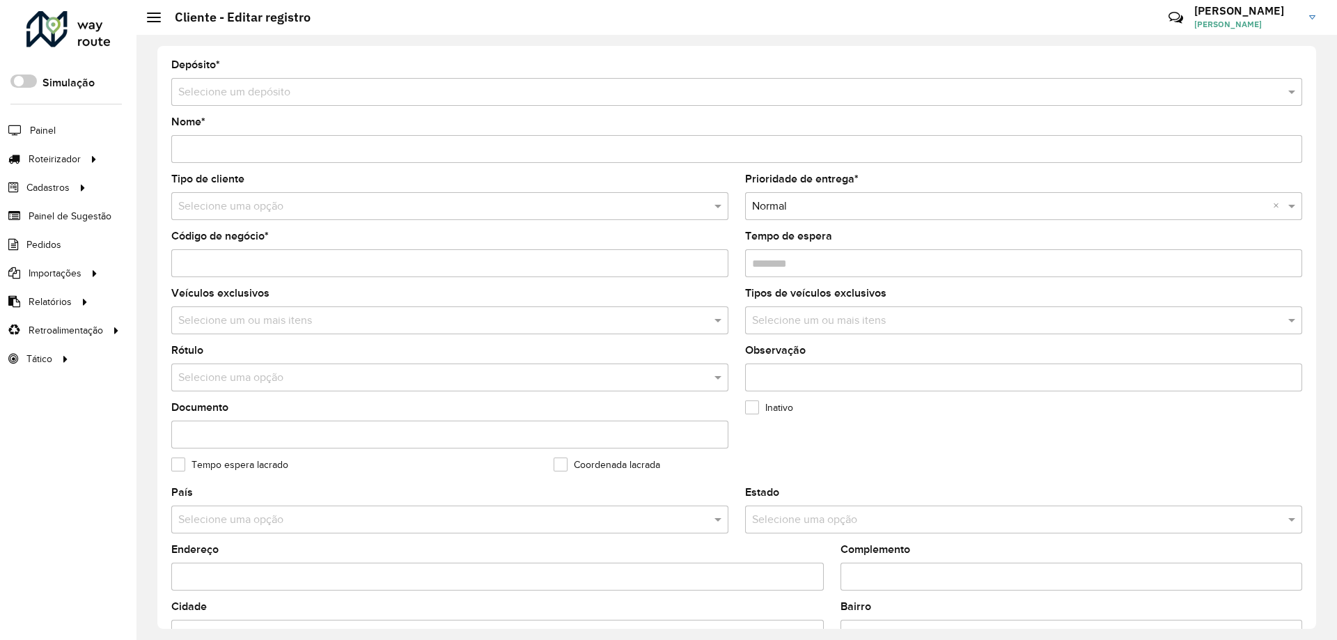
type input "**********"
type input "*********"
type input "**********"
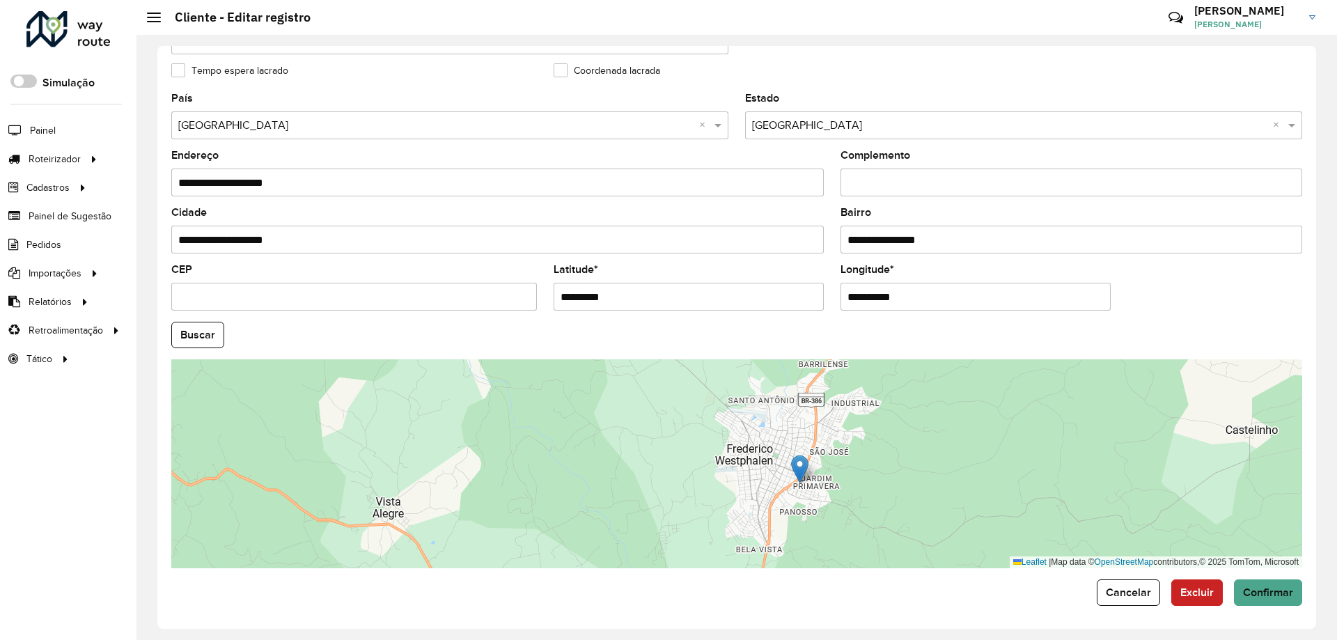
scroll to position [396, 0]
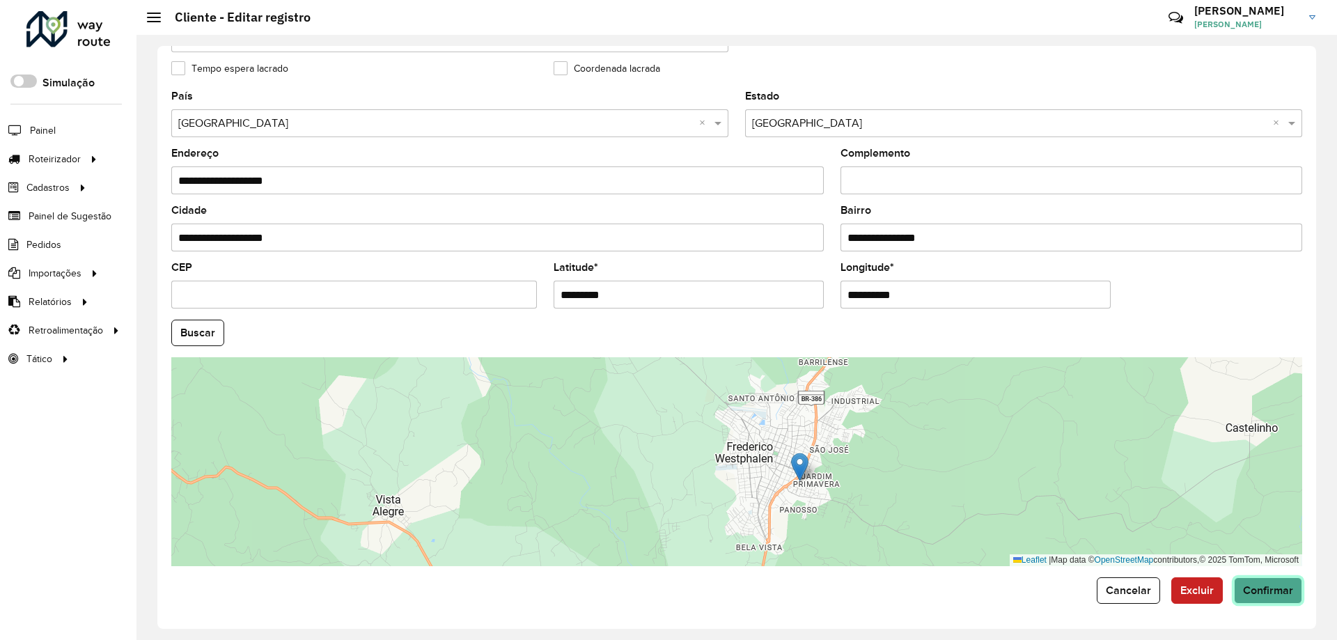
click at [1254, 593] on span "Confirmar" at bounding box center [1268, 590] width 50 height 12
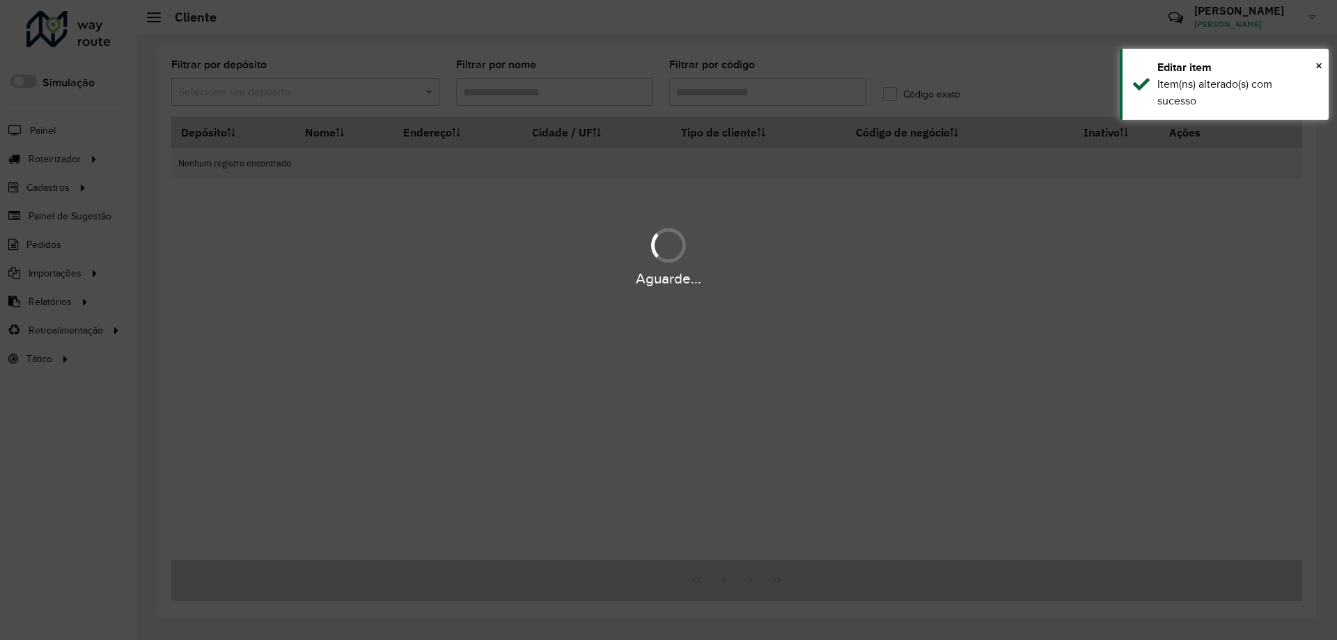
type input "***"
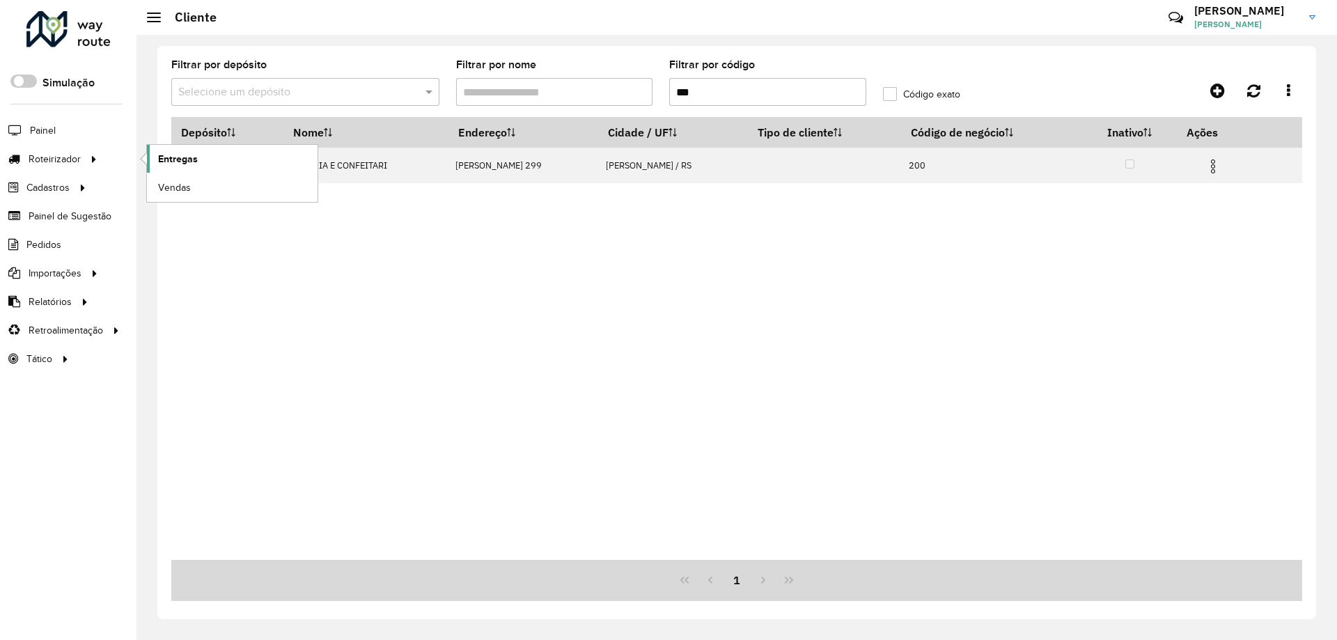
click at [188, 159] on span "Entregas" at bounding box center [178, 159] width 40 height 15
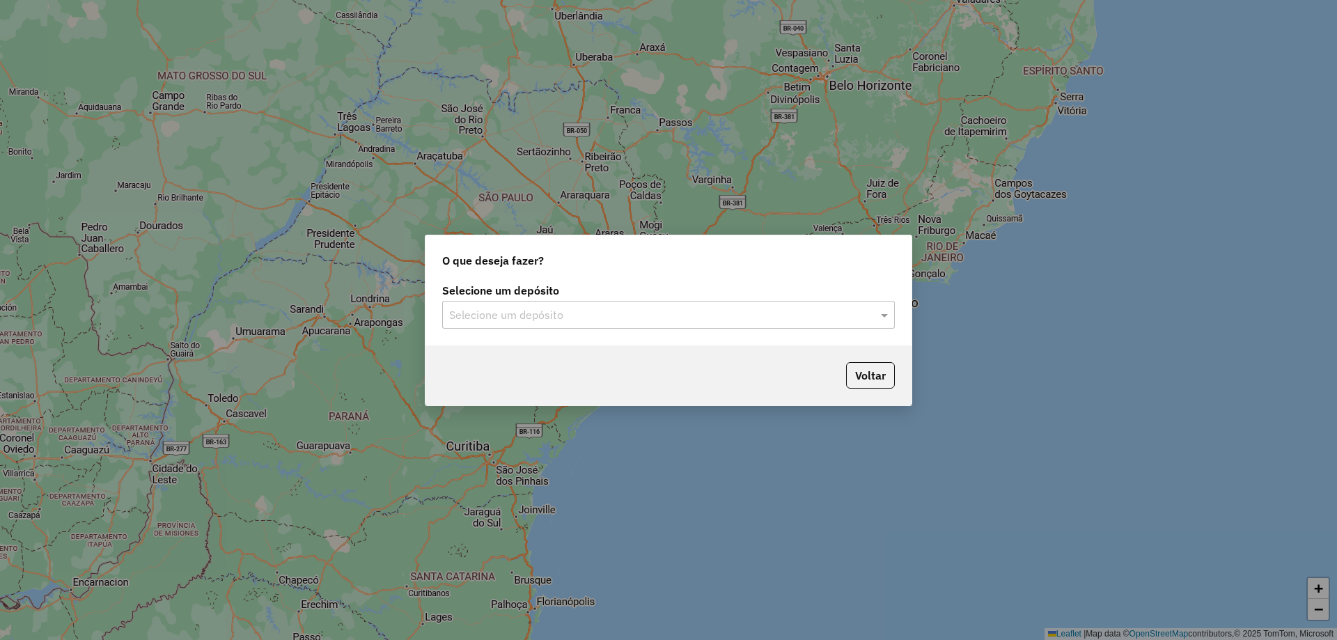
click at [569, 307] on input "text" at bounding box center [654, 315] width 411 height 17
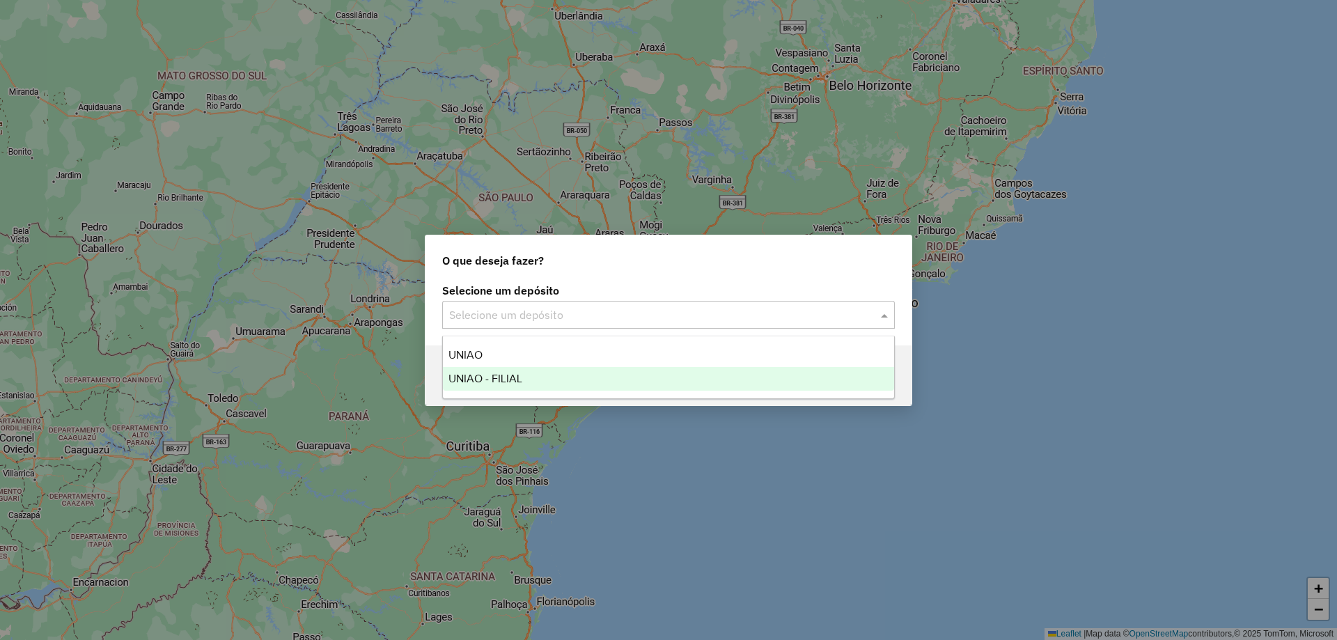
click at [569, 380] on div "UNIAO - FILIAL" at bounding box center [668, 379] width 451 height 24
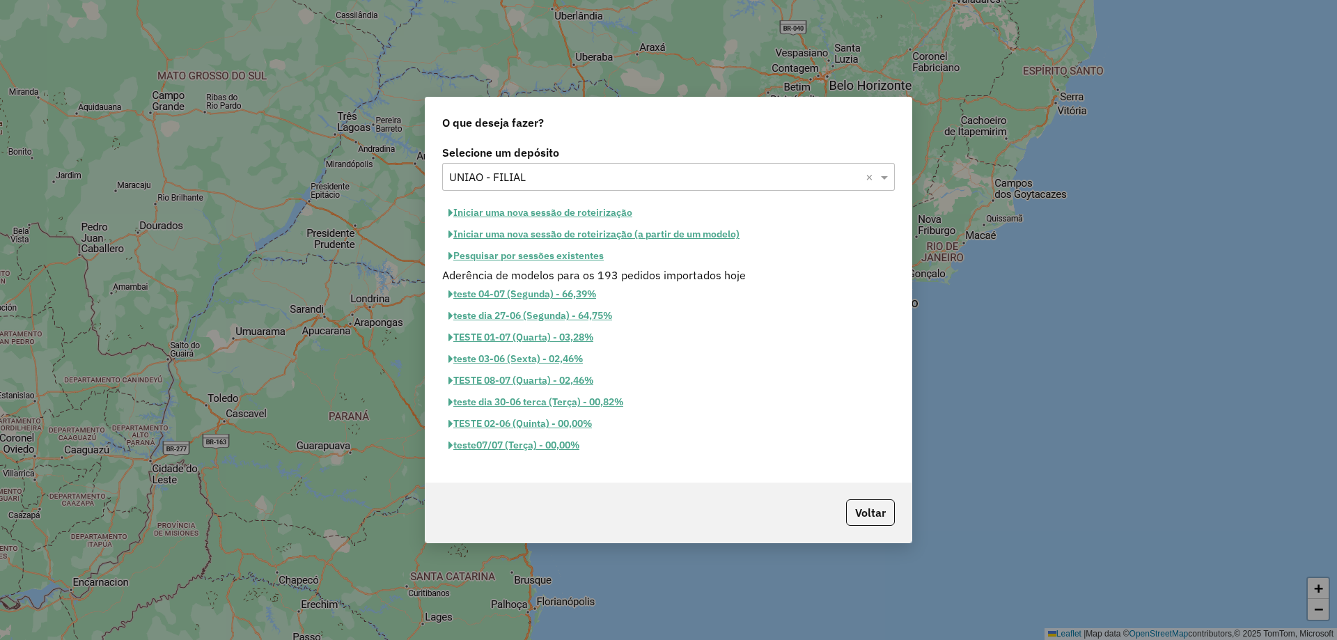
click at [579, 212] on button "Iniciar uma nova sessão de roteirização" at bounding box center [540, 213] width 196 height 22
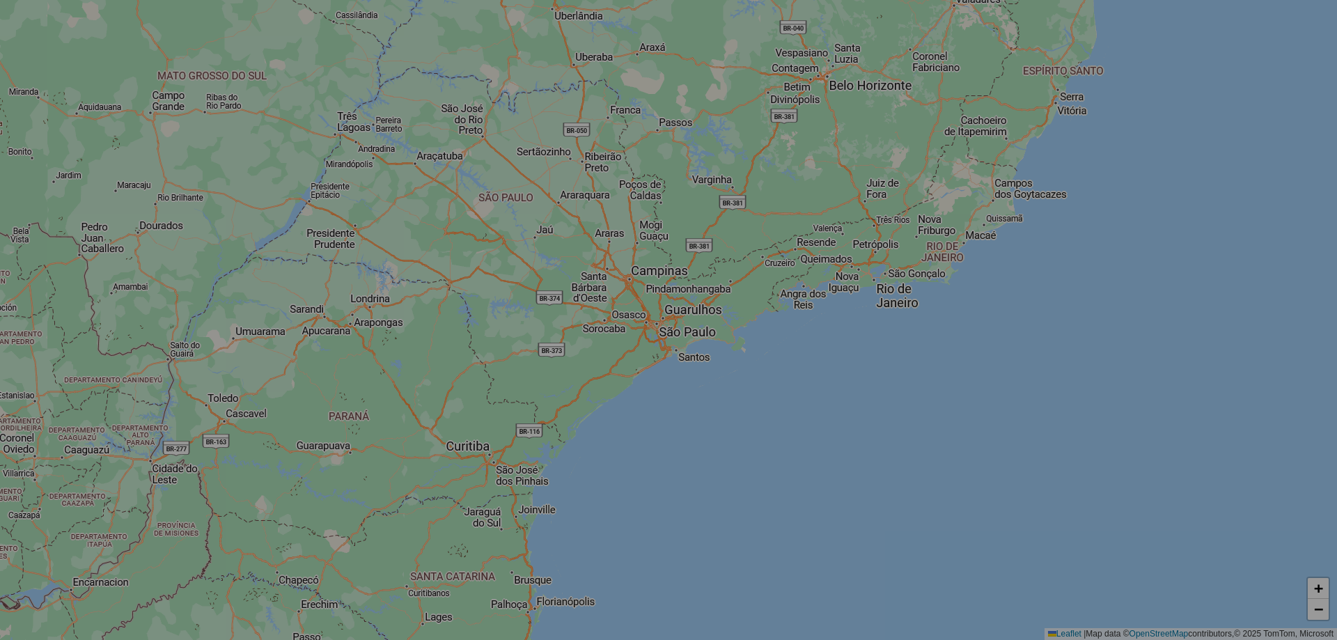
select select "*"
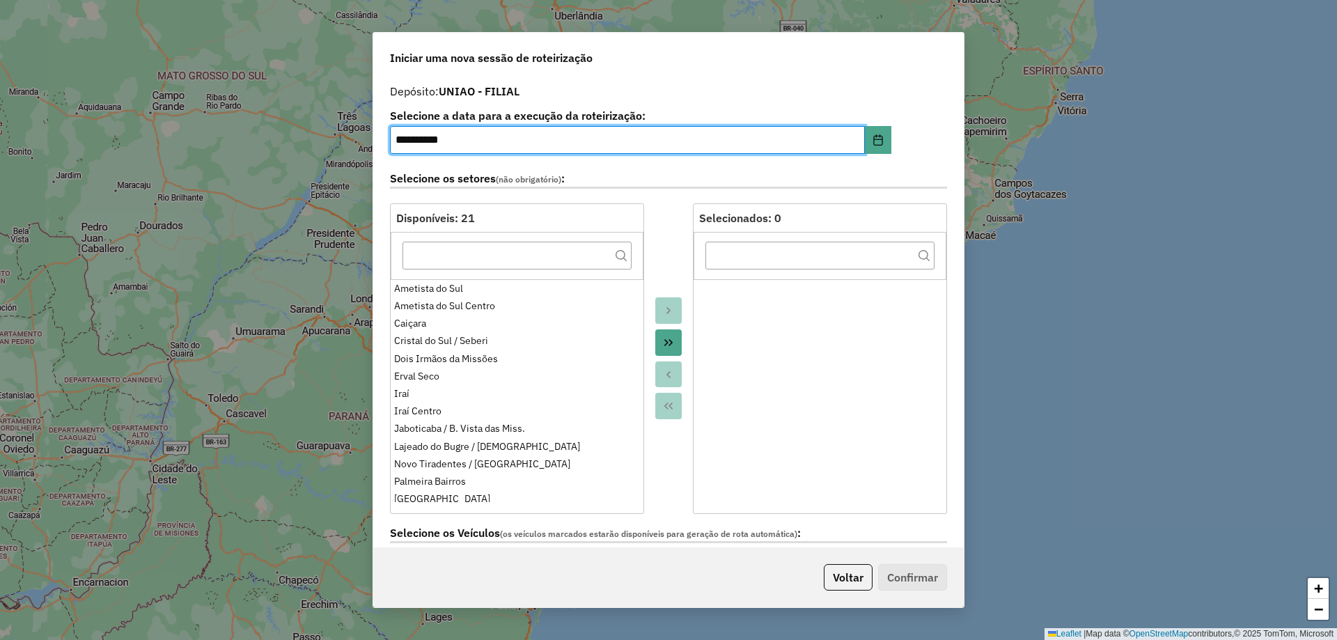
click at [409, 141] on input "**********" at bounding box center [627, 140] width 475 height 28
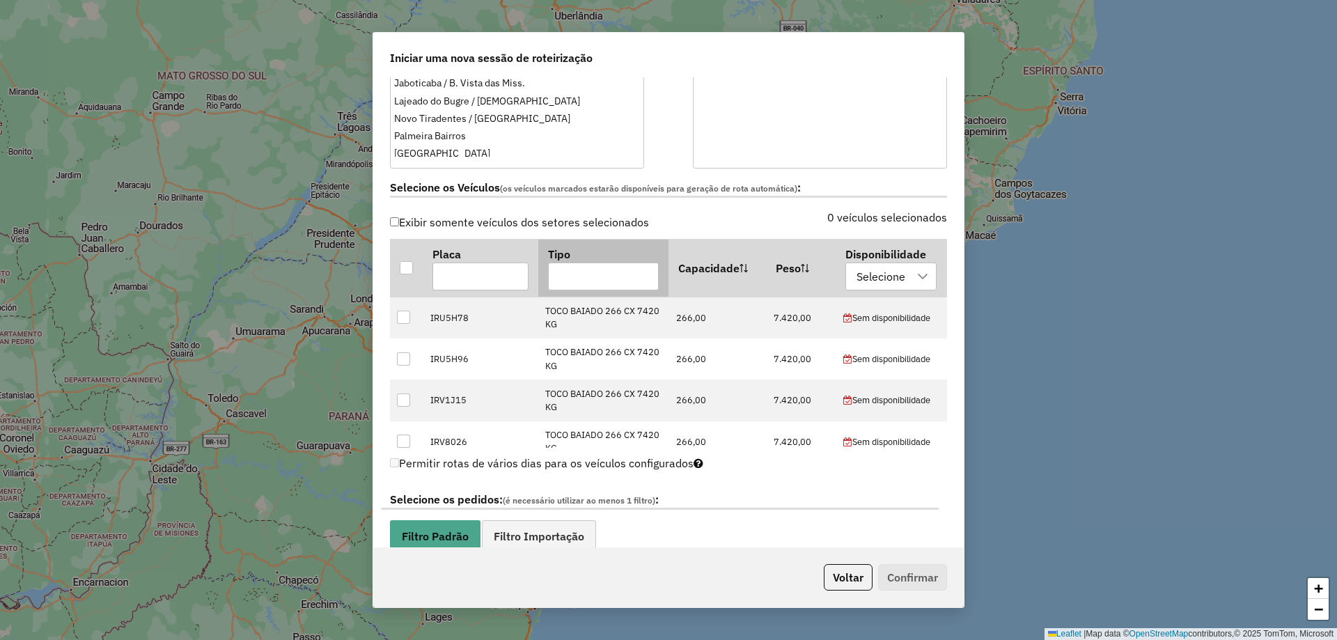
scroll to position [348, 0]
type input "**********"
click at [404, 262] on div at bounding box center [406, 264] width 13 height 13
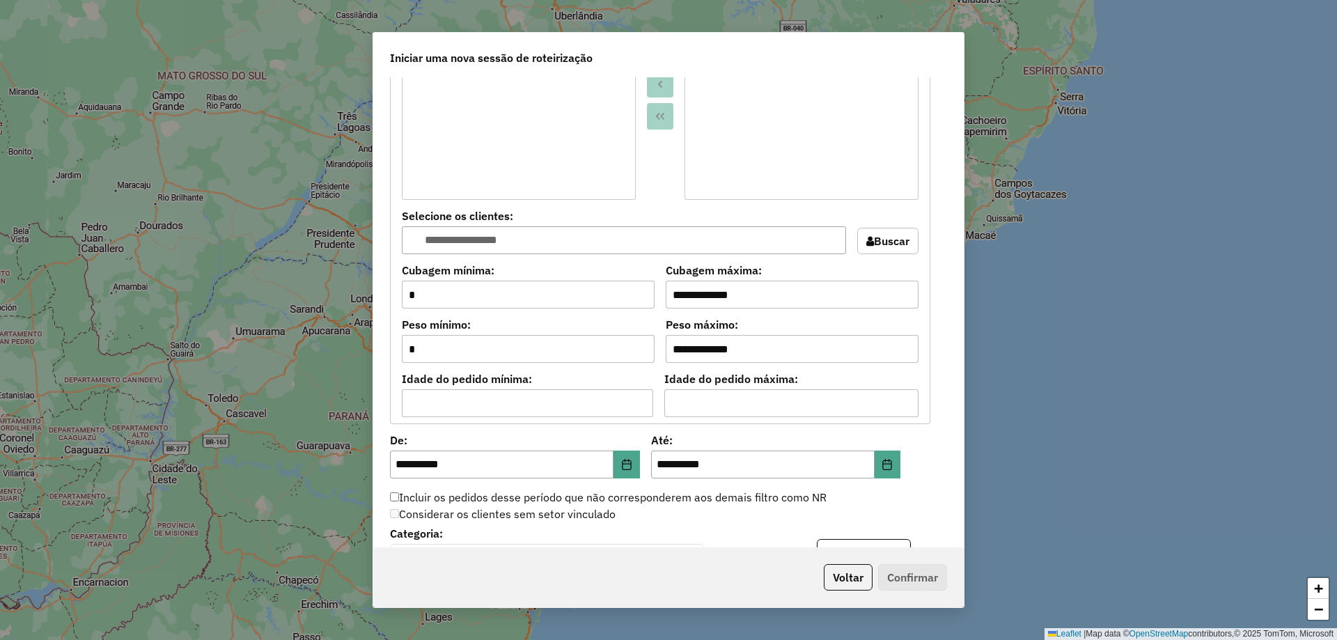
scroll to position [1045, 0]
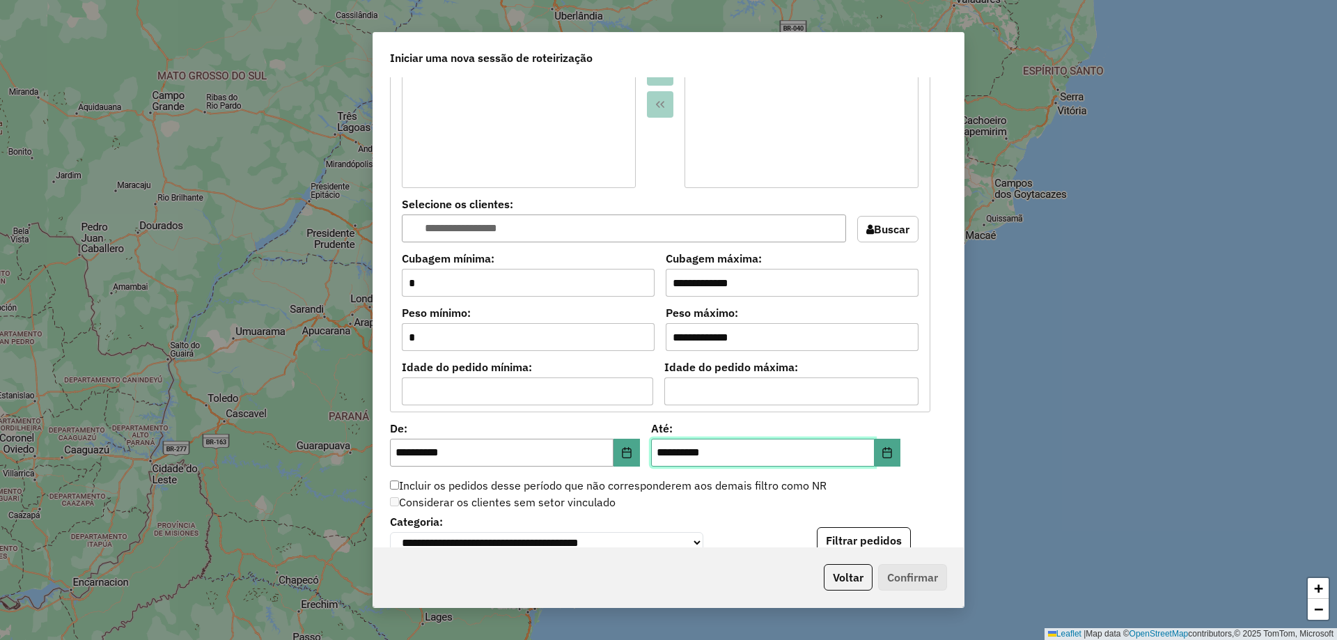
click at [671, 452] on input "**********" at bounding box center [763, 453] width 224 height 28
click at [668, 451] on input "**********" at bounding box center [763, 453] width 224 height 28
type input "**********"
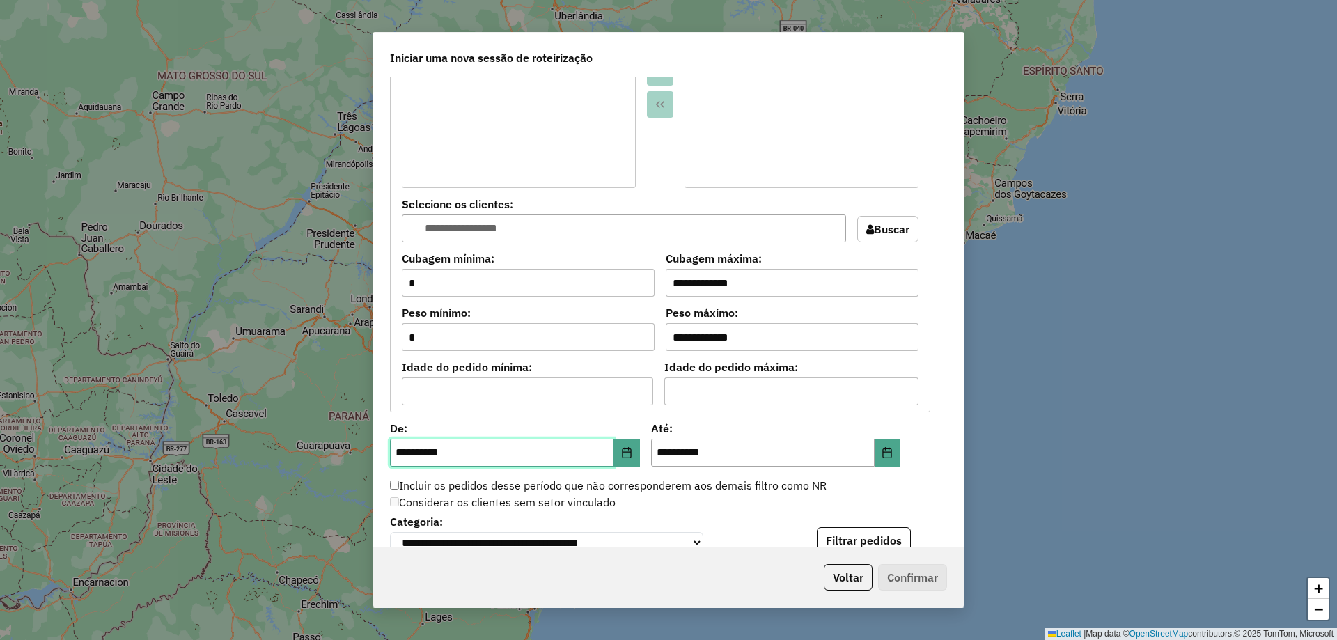
drag, startPoint x: 407, startPoint y: 455, endPoint x: 364, endPoint y: 455, distance: 43.9
click at [364, 455] on div "**********" at bounding box center [668, 320] width 1337 height 640
type input "**********"
click at [907, 500] on div "Considerar os clientes sem setor vinculado" at bounding box center [660, 502] width 557 height 17
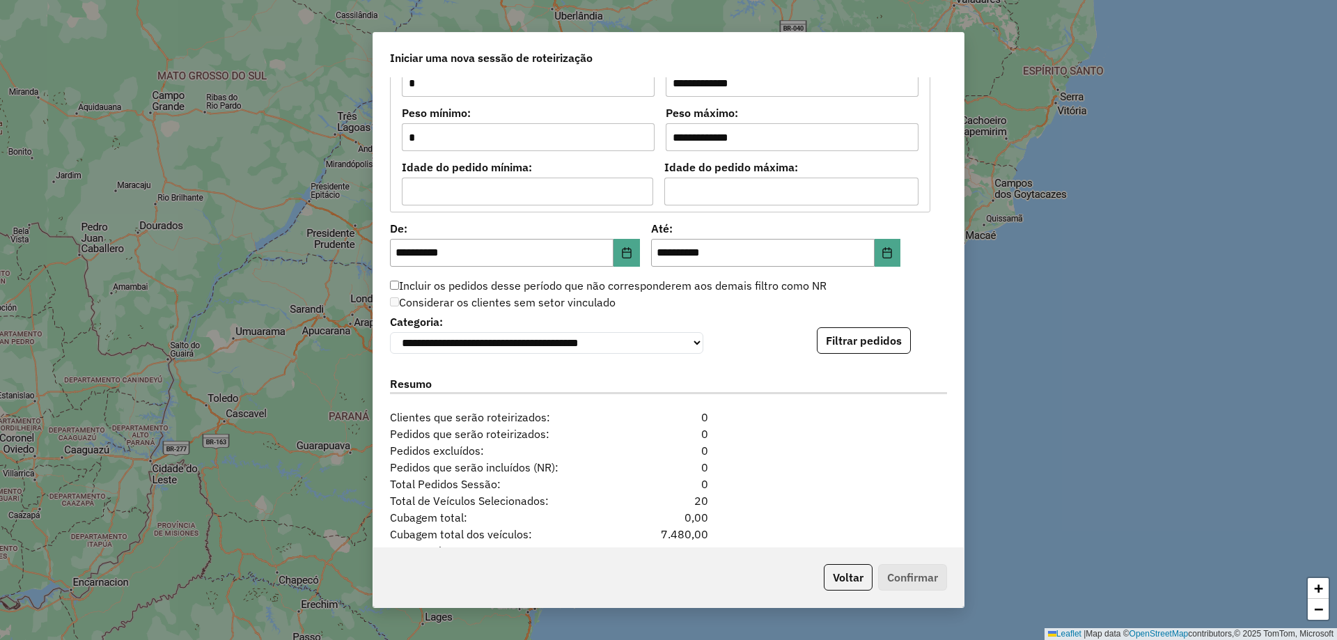
scroll to position [1254, 0]
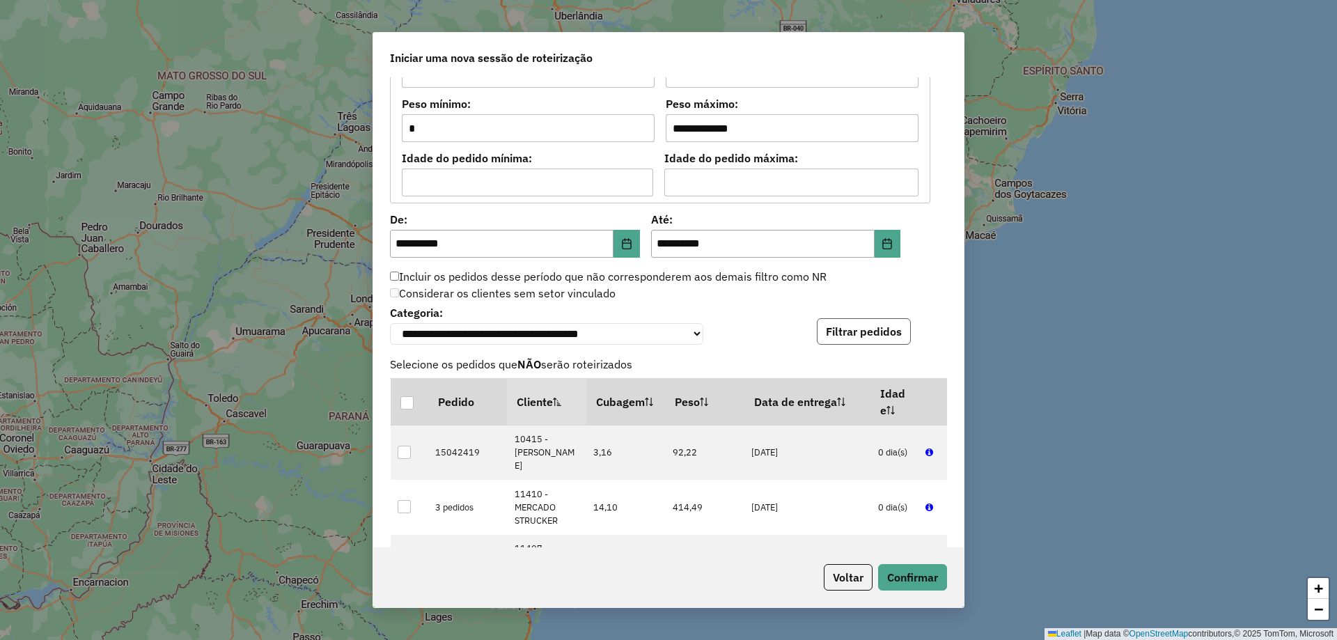
click at [848, 329] on button "Filtrar pedidos" at bounding box center [864, 331] width 94 height 26
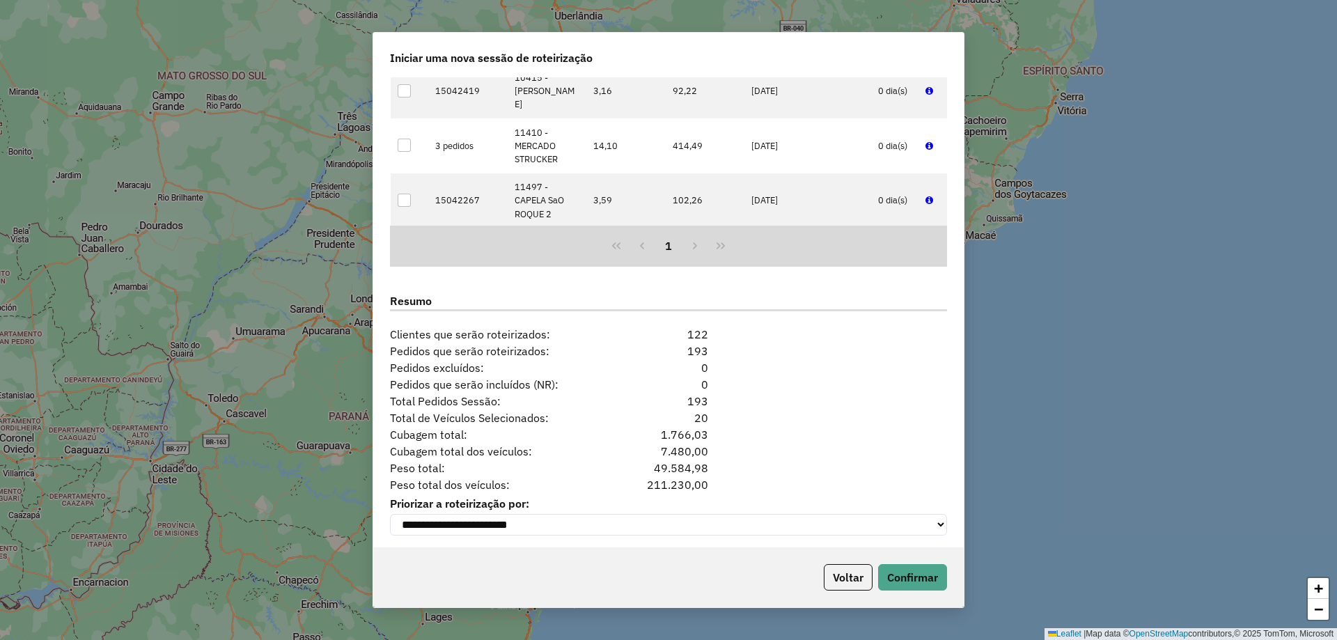
scroll to position [1627, 0]
click at [918, 580] on button "Confirmar" at bounding box center [912, 577] width 69 height 26
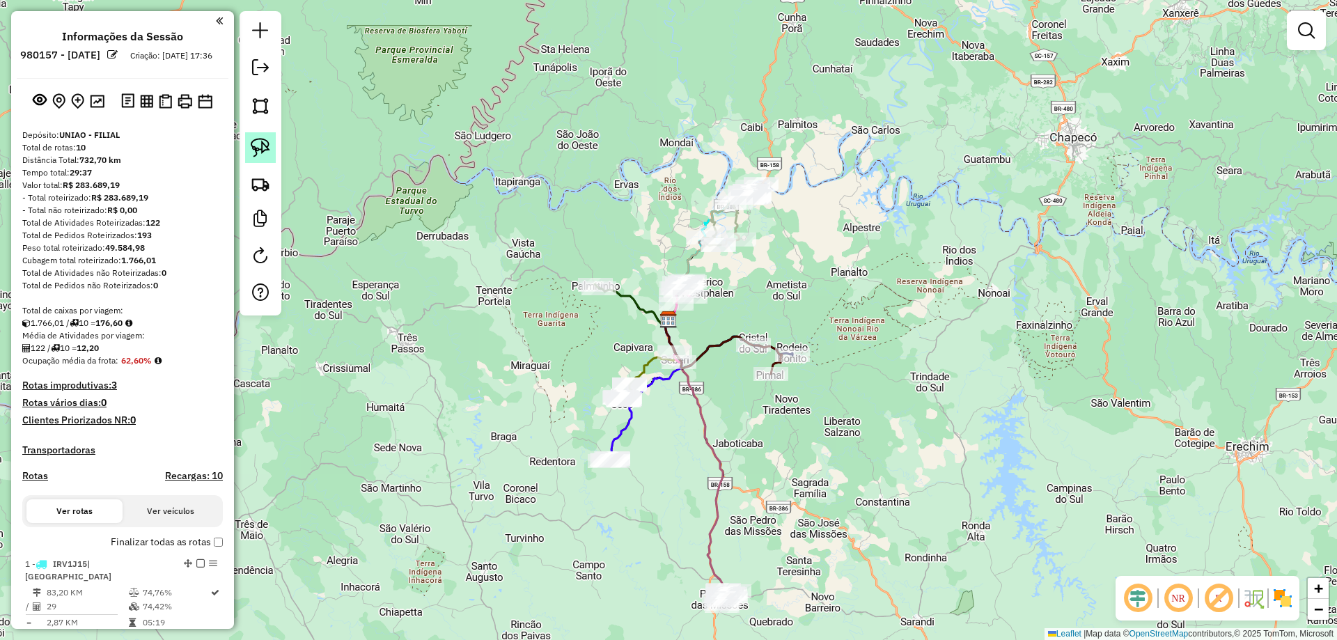
click at [251, 137] on link at bounding box center [260, 147] width 31 height 31
drag, startPoint x: 728, startPoint y: 563, endPoint x: 793, endPoint y: 606, distance: 77.8
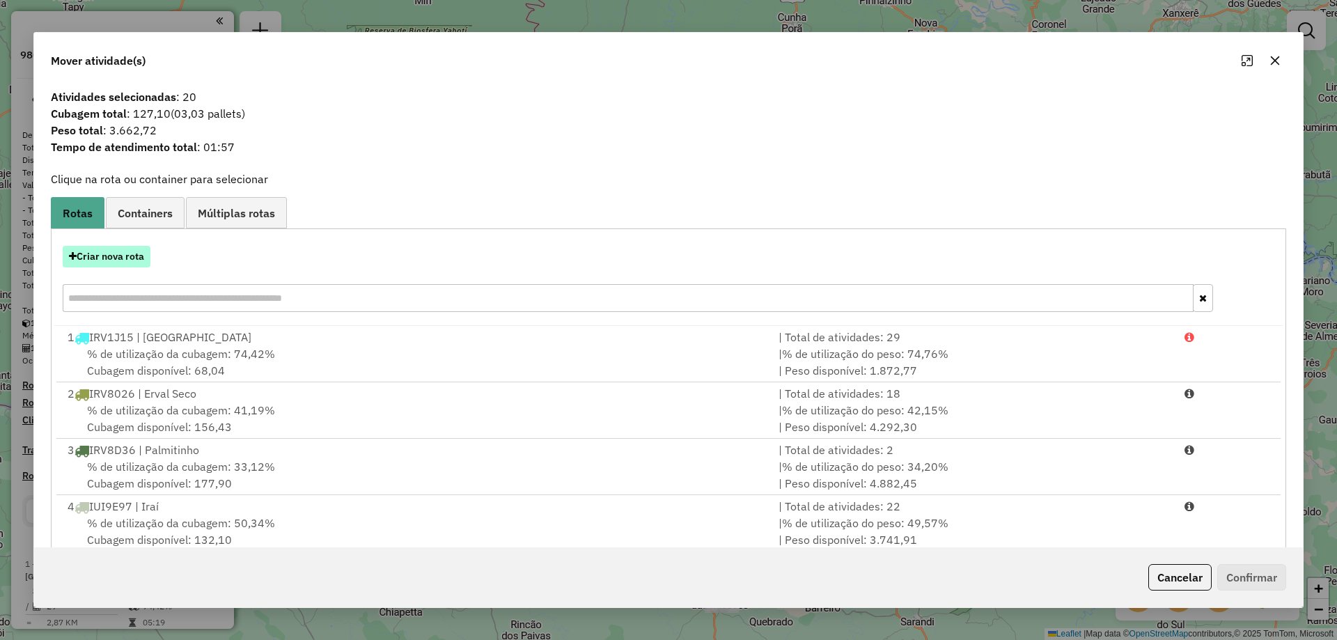
click at [118, 266] on button "Criar nova rota" at bounding box center [107, 257] width 88 height 22
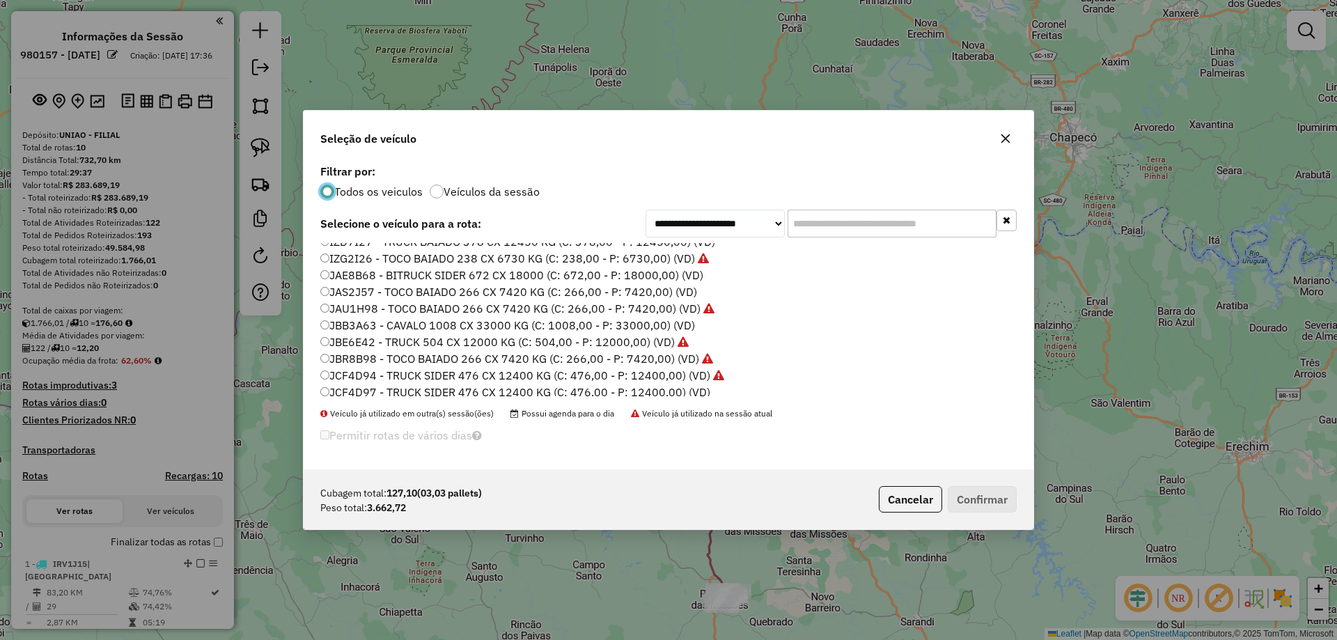
scroll to position [181, 0]
click at [329, 291] on label "JAS2J57 - TOCO BAIADO 266 CX 7420 KG (C: 266,00 - P: 7420,00) (VD)" at bounding box center [508, 287] width 377 height 17
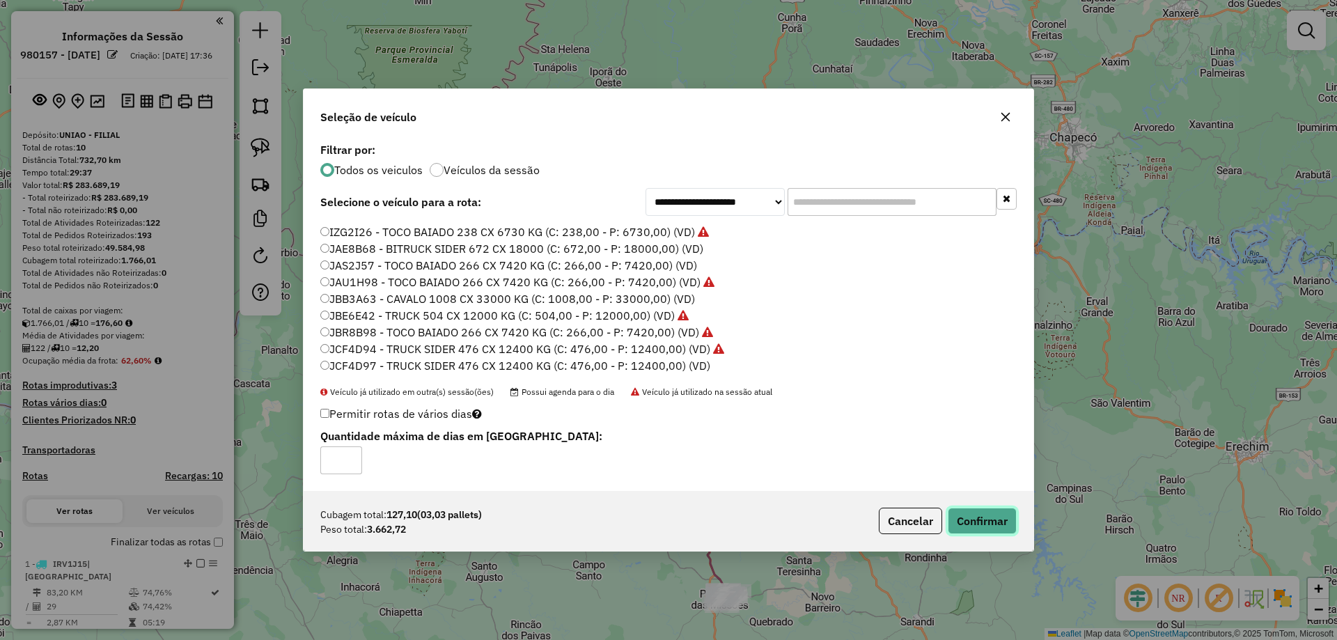
click at [987, 527] on button "Confirmar" at bounding box center [982, 521] width 69 height 26
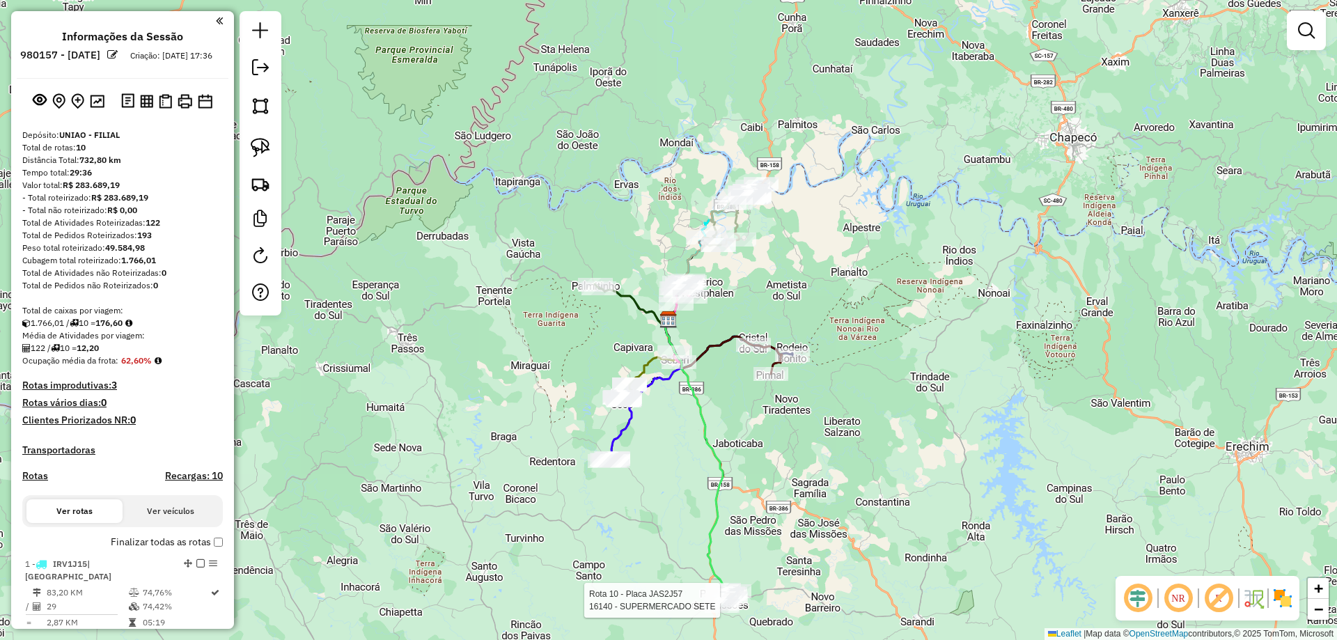
select select "**********"
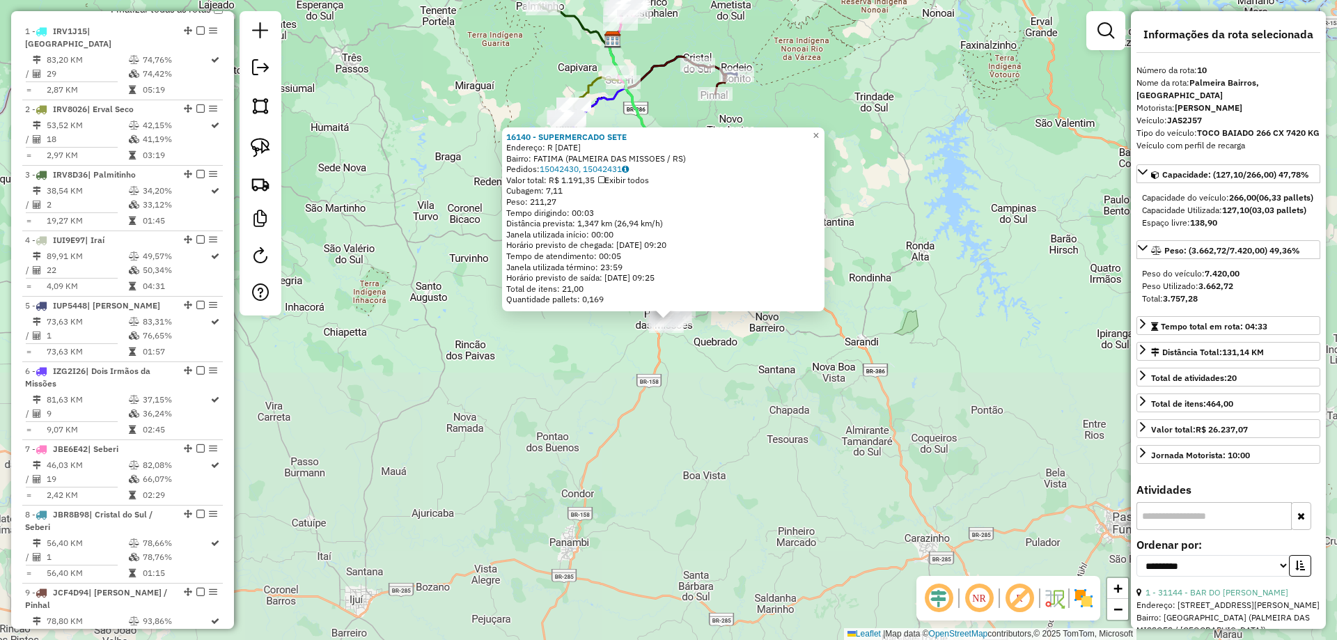
scroll to position [699, 0]
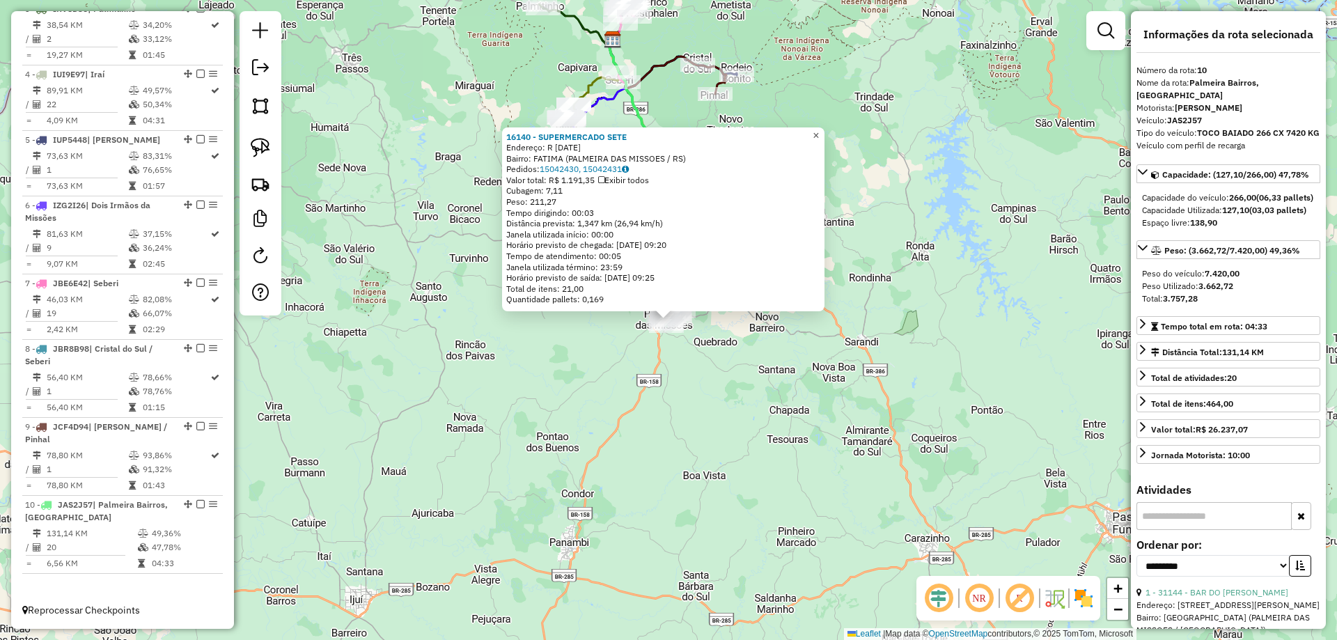
click at [819, 130] on span "×" at bounding box center [816, 136] width 6 height 12
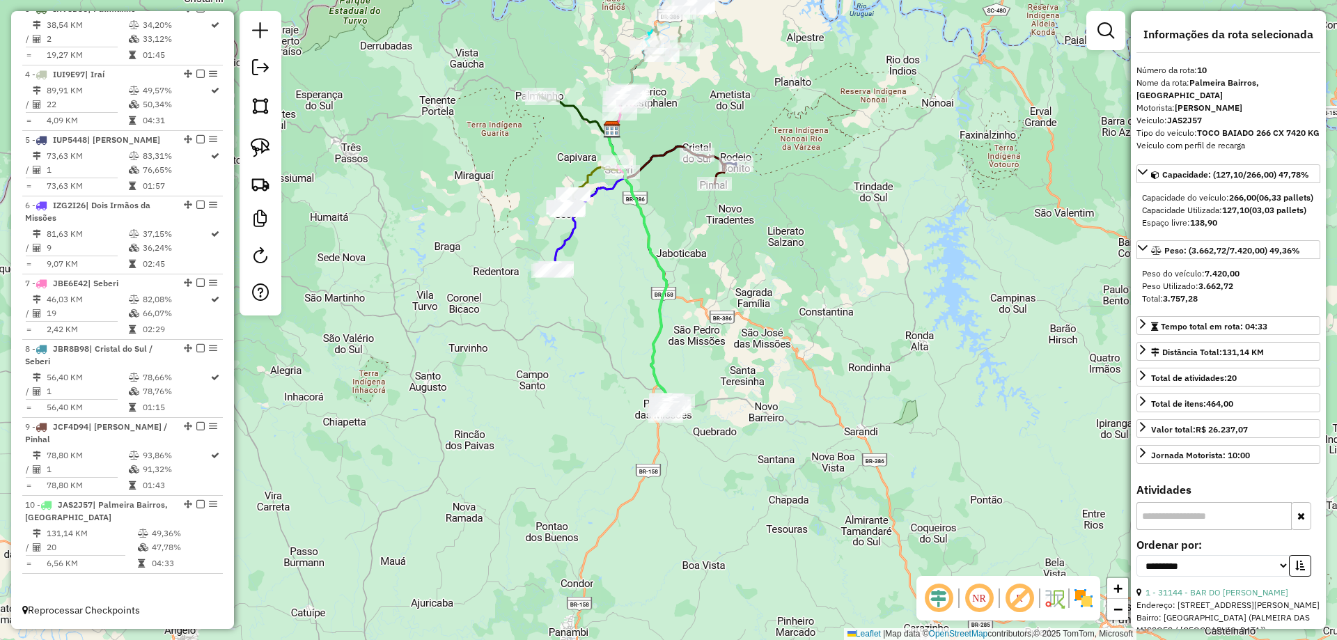
drag, startPoint x: 751, startPoint y: 148, endPoint x: 731, endPoint y: 196, distance: 51.9
click at [733, 196] on div "Janela de atendimento Grade de atendimento Capacidade Transportadoras Veículos …" at bounding box center [668, 320] width 1337 height 640
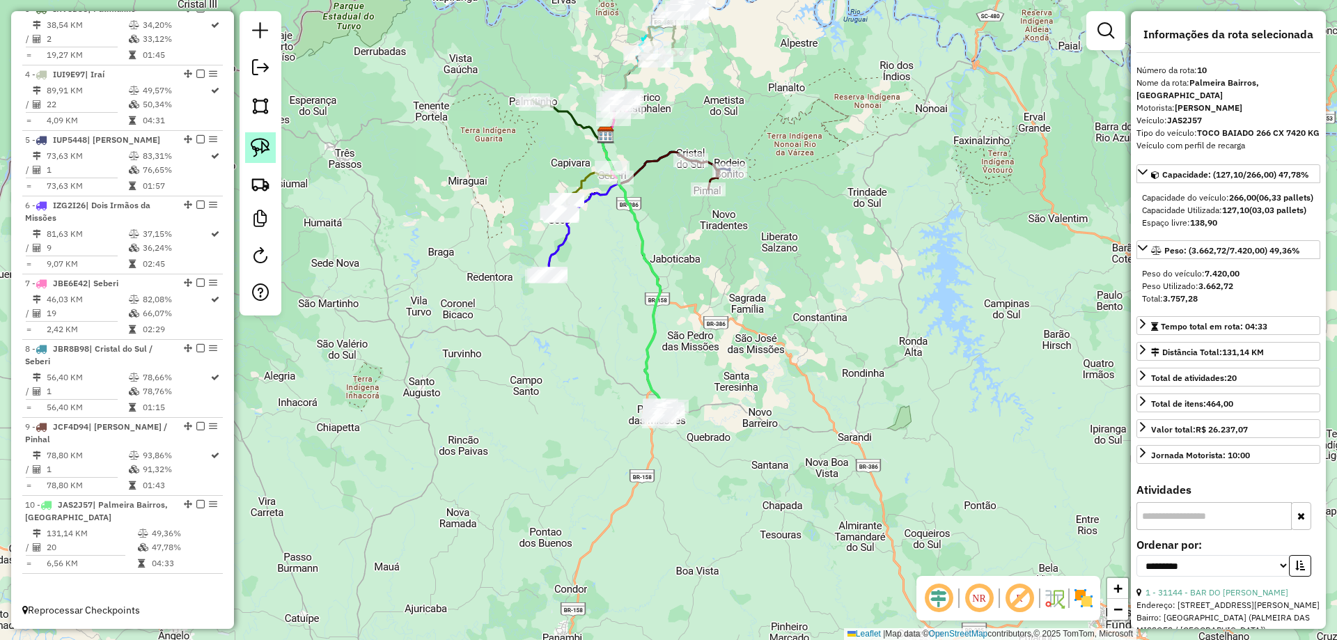
click at [266, 156] on img at bounding box center [261, 148] width 20 height 20
drag, startPoint x: 550, startPoint y: 256, endPoint x: 577, endPoint y: 279, distance: 36.0
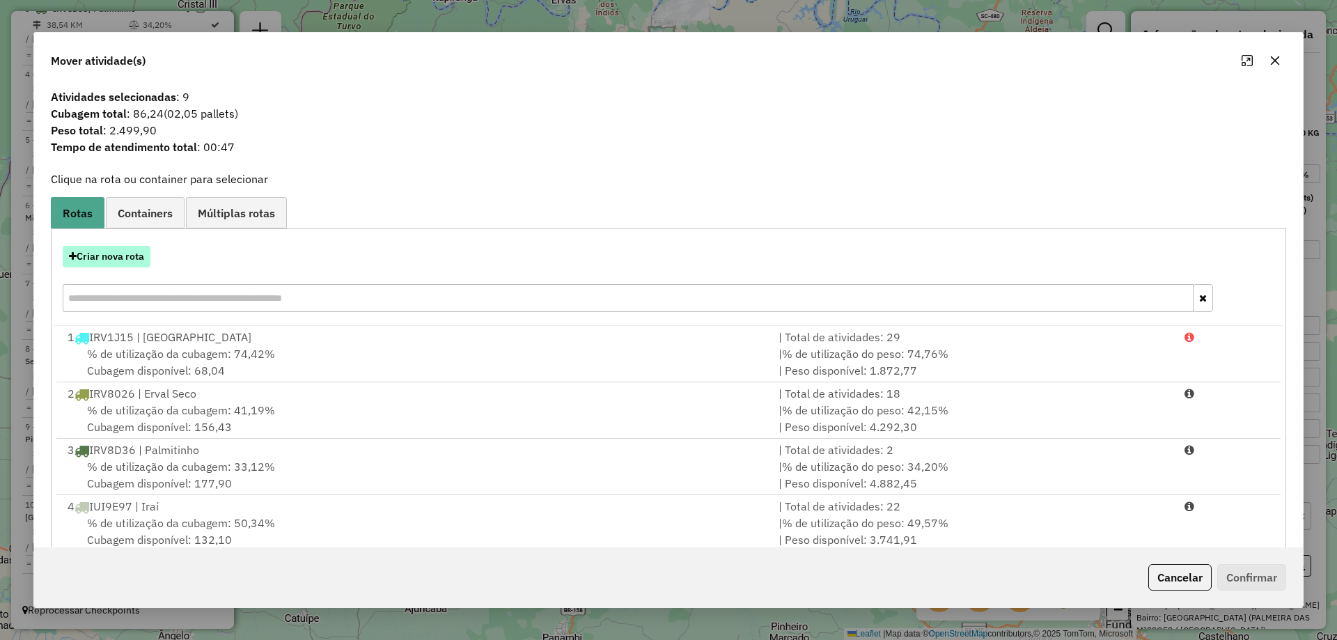
click at [134, 265] on button "Criar nova rota" at bounding box center [107, 257] width 88 height 22
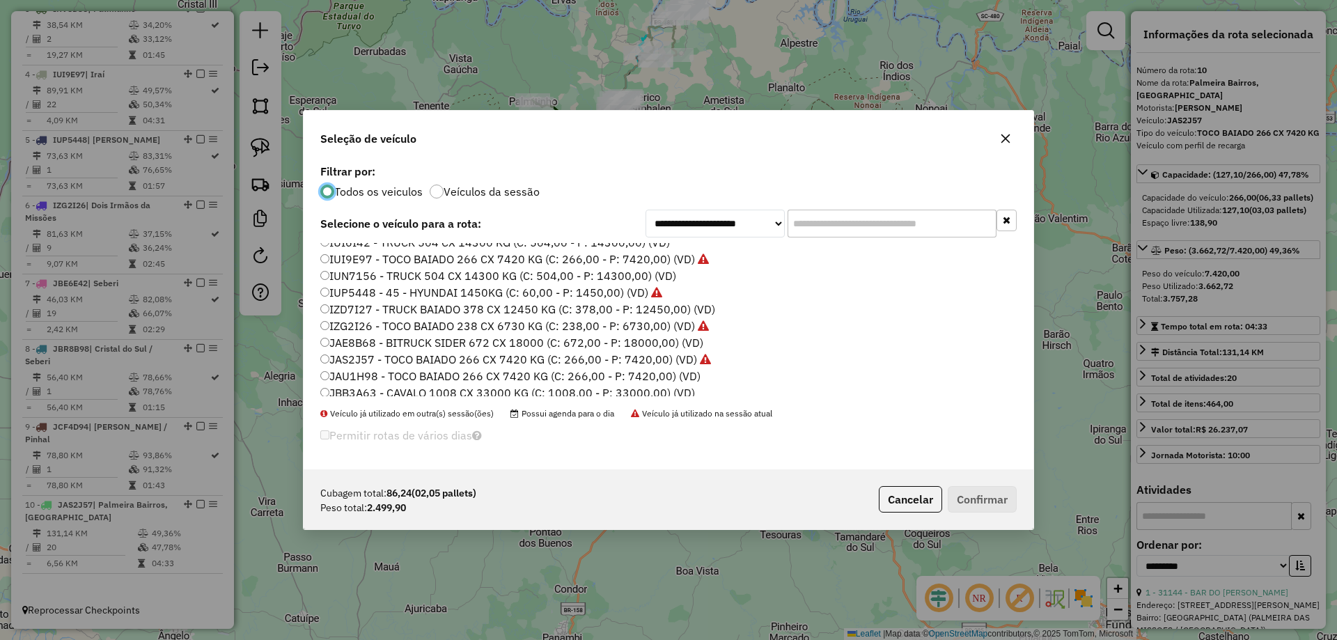
scroll to position [139, 0]
click at [338, 346] on label "JAU1H98 - TOCO BAIADO 266 CX 7420 KG (C: 266,00 - P: 7420,00) (VD)" at bounding box center [510, 345] width 380 height 17
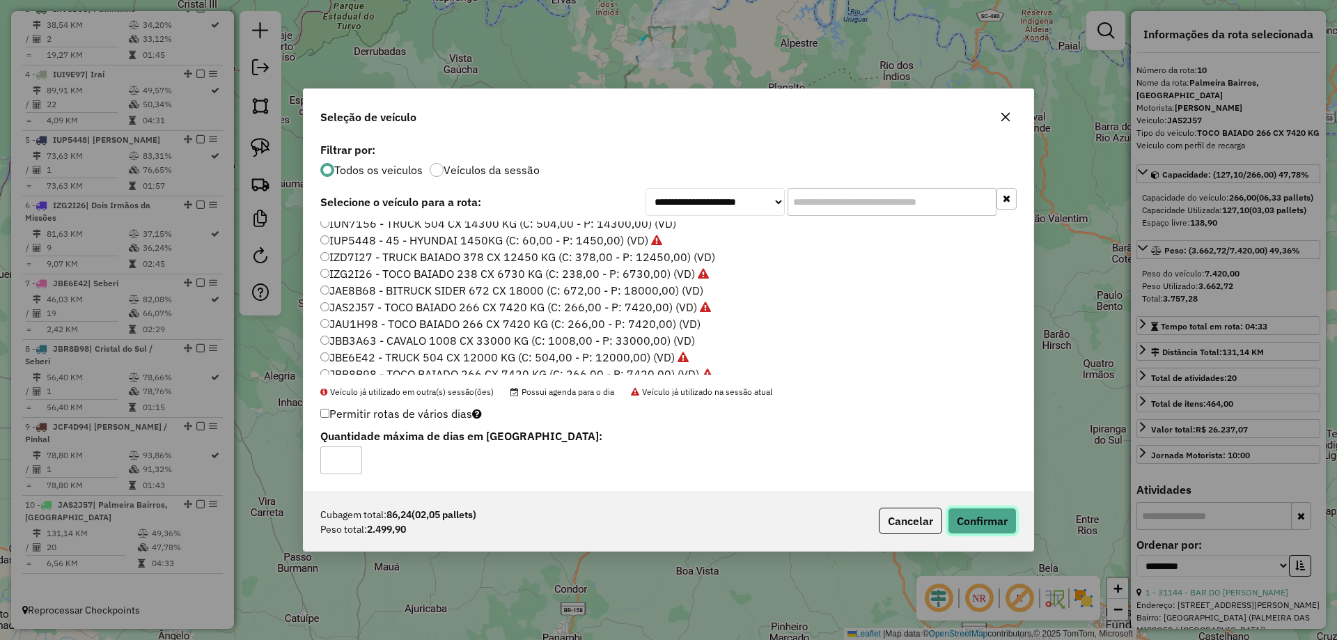
click at [988, 529] on button "Confirmar" at bounding box center [982, 521] width 69 height 26
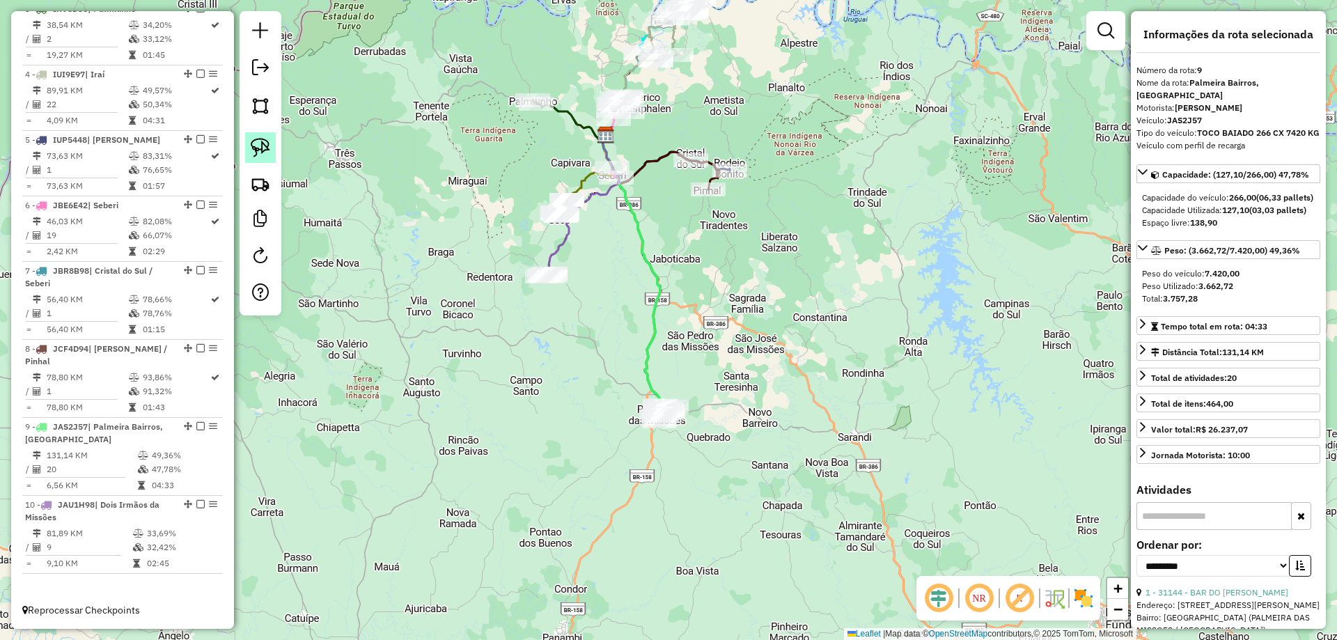
click at [259, 149] on img at bounding box center [261, 148] width 20 height 20
drag, startPoint x: 625, startPoint y: 155, endPoint x: 636, endPoint y: 203, distance: 49.3
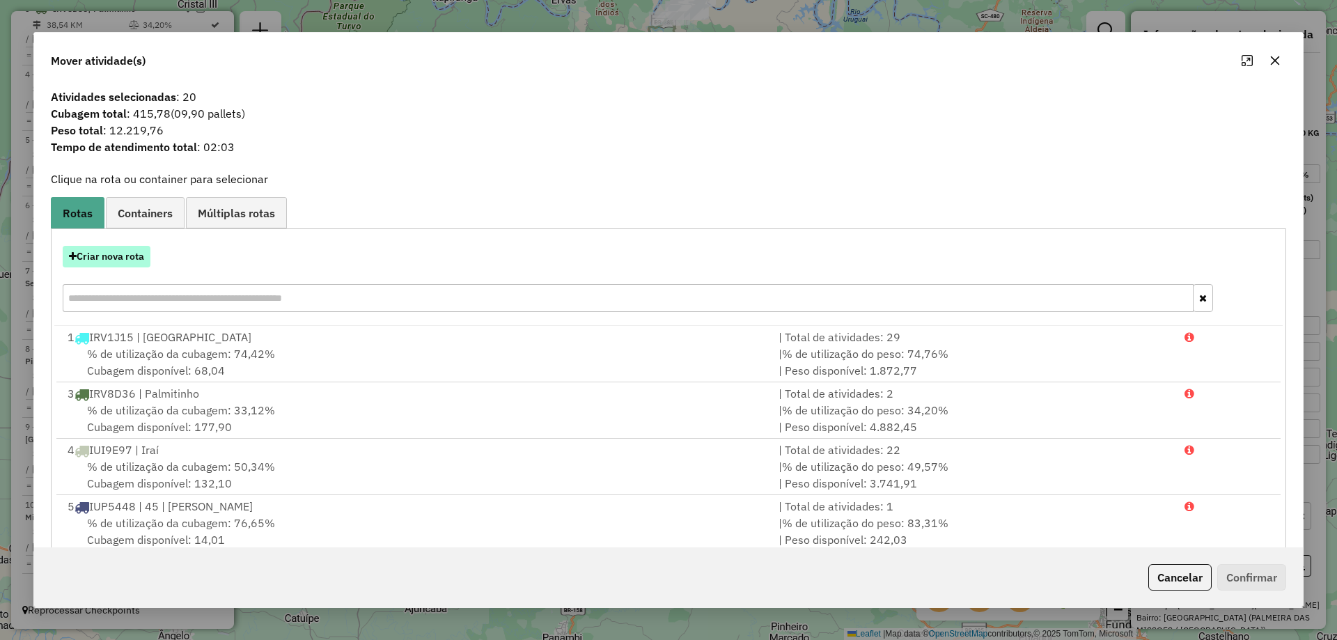
click at [100, 262] on button "Criar nova rota" at bounding box center [107, 257] width 88 height 22
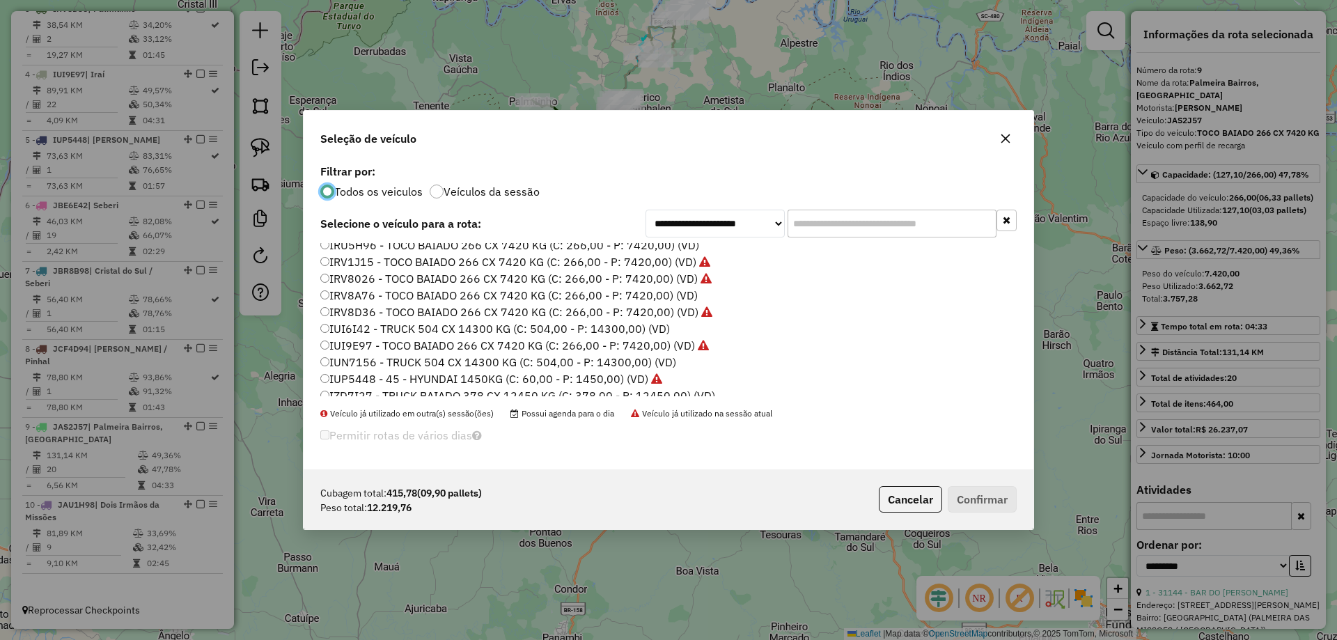
scroll to position [0, 0]
click at [371, 266] on label "IRU5H96 - TOCO BAIADO 266 CX 7420 KG (C: 266,00 - P: 7420,00) (VD)" at bounding box center [509, 267] width 379 height 17
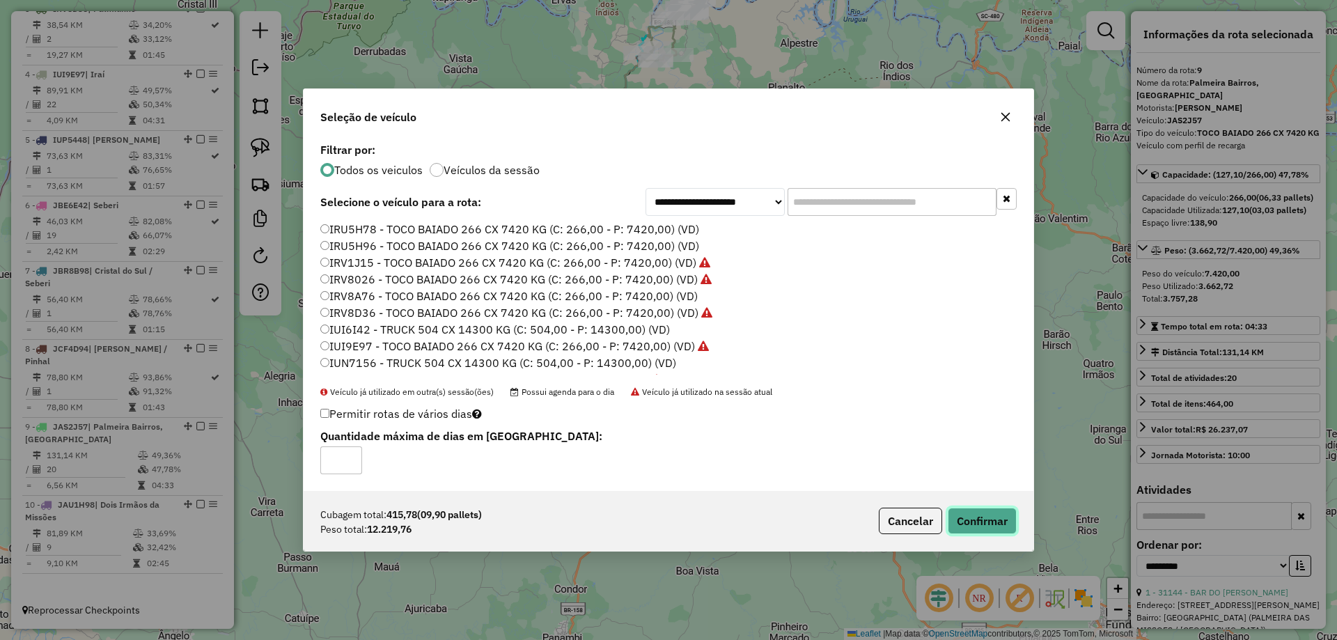
click at [965, 511] on button "Confirmar" at bounding box center [982, 521] width 69 height 26
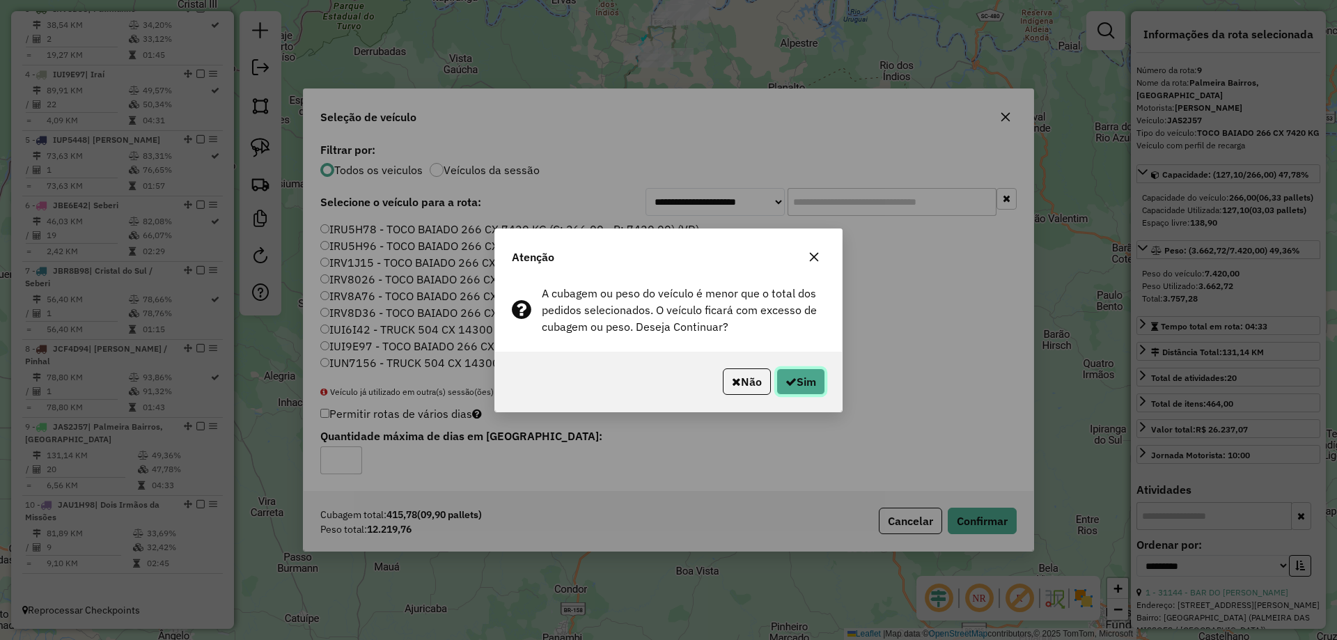
click at [805, 387] on button "Sim" at bounding box center [801, 381] width 49 height 26
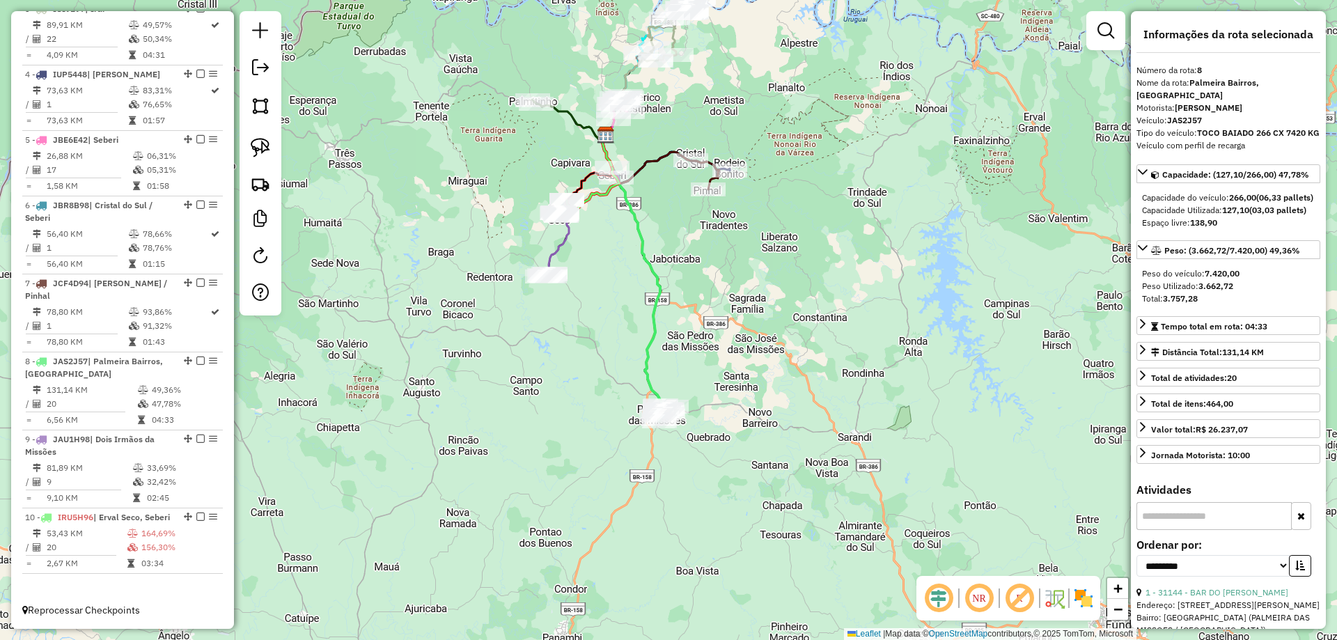
scroll to position [711, 0]
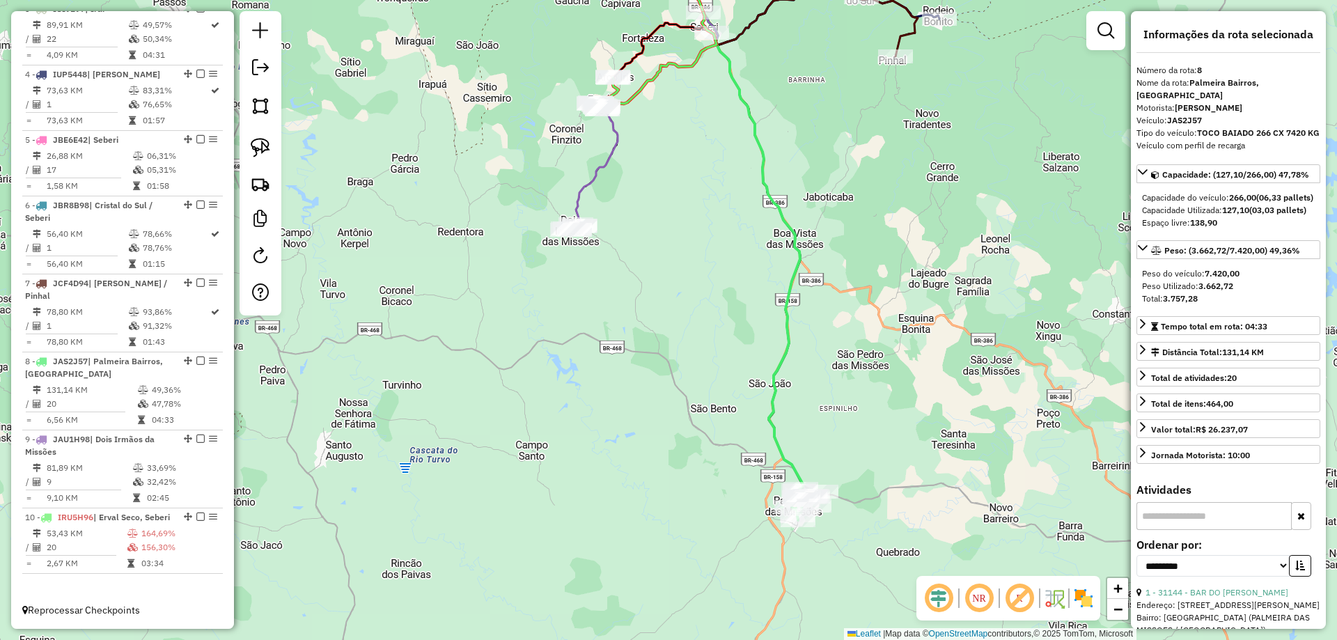
drag, startPoint x: 638, startPoint y: 192, endPoint x: 613, endPoint y: 448, distance: 257.5
click at [634, 453] on div "Janela de atendimento Grade de atendimento Capacidade Transportadoras Veículos …" at bounding box center [668, 320] width 1337 height 640
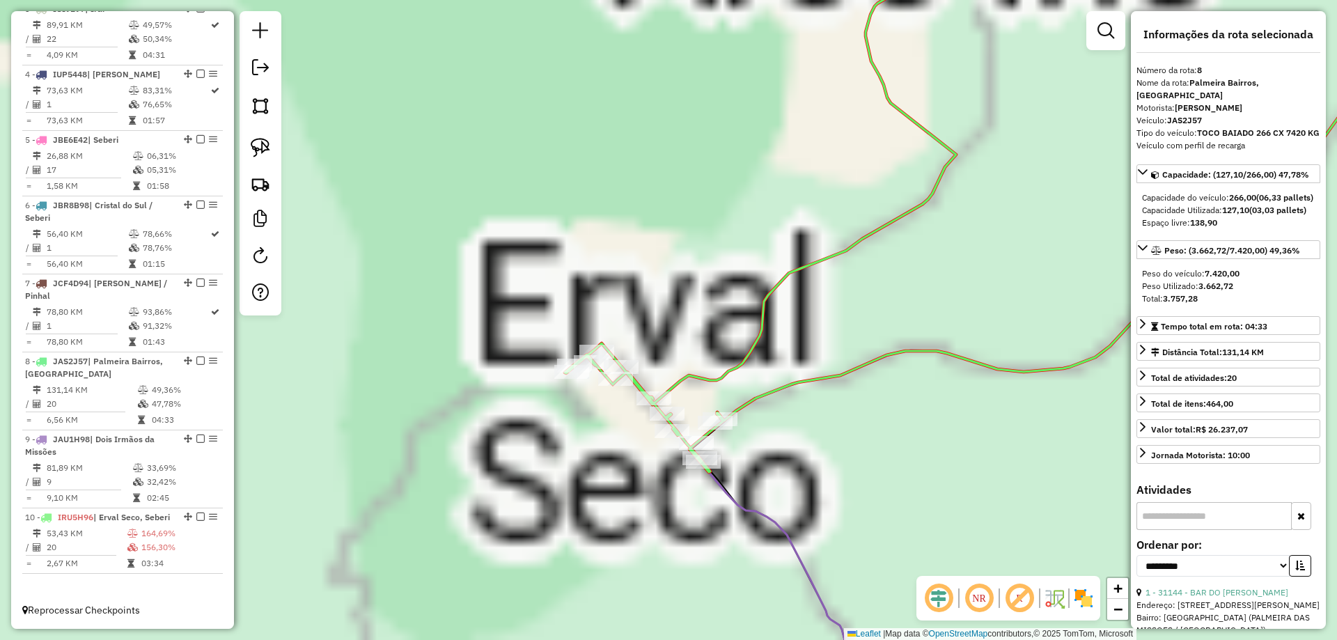
click at [705, 224] on div "Janela de atendimento Grade de atendimento Capacidade Transportadoras Veículos …" at bounding box center [668, 320] width 1337 height 640
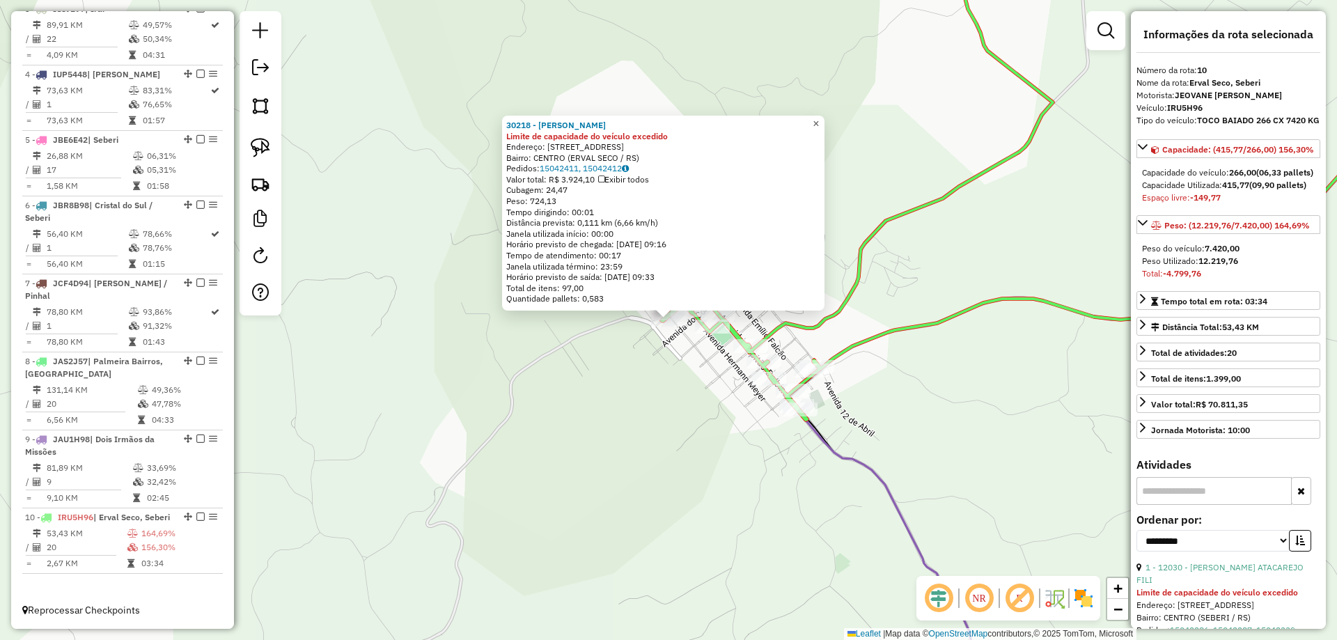
click at [818, 117] on link "×" at bounding box center [816, 124] width 17 height 17
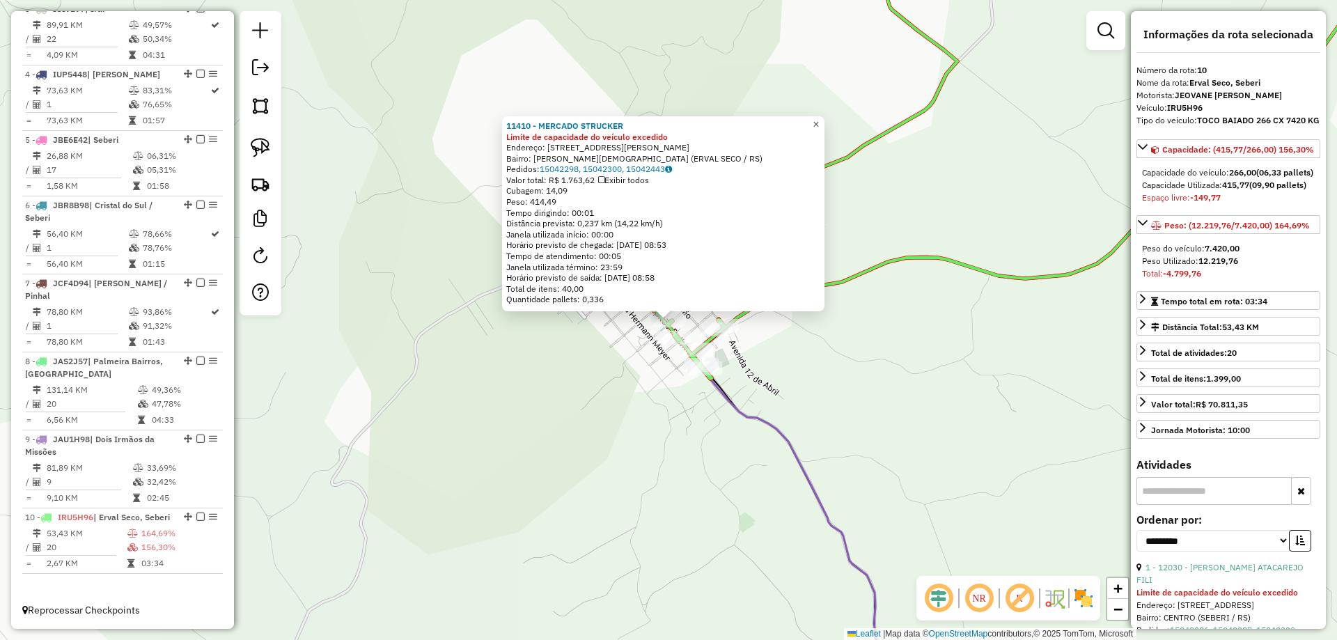
click at [819, 120] on span "×" at bounding box center [816, 124] width 6 height 12
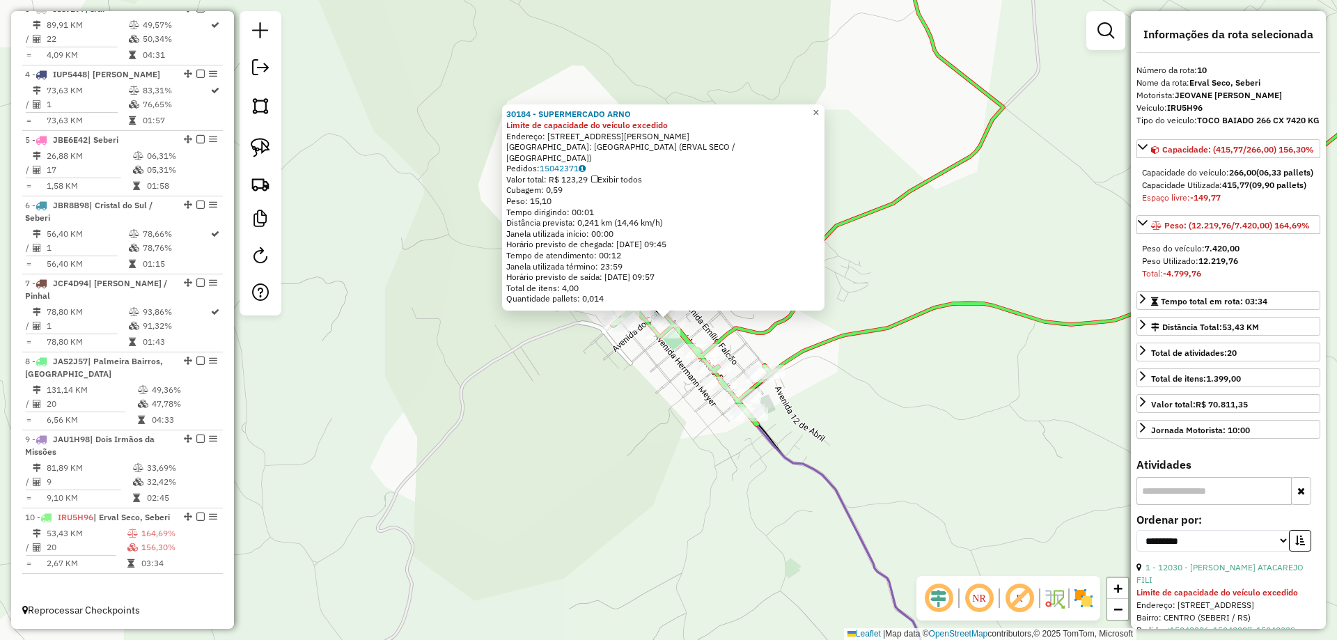
click at [819, 116] on span "×" at bounding box center [816, 113] width 6 height 12
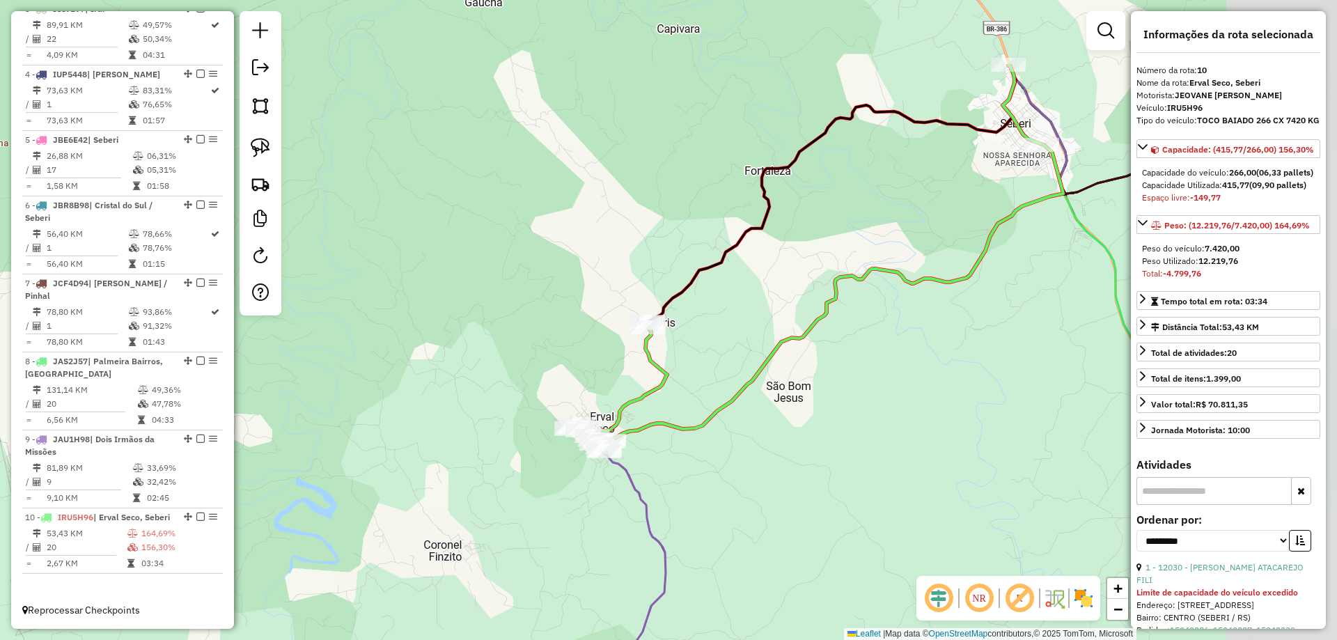
drag, startPoint x: 965, startPoint y: 227, endPoint x: 701, endPoint y: 355, distance: 293.4
click at [701, 355] on div "Janela de atendimento Grade de atendimento Capacidade Transportadoras Veículos …" at bounding box center [668, 320] width 1337 height 640
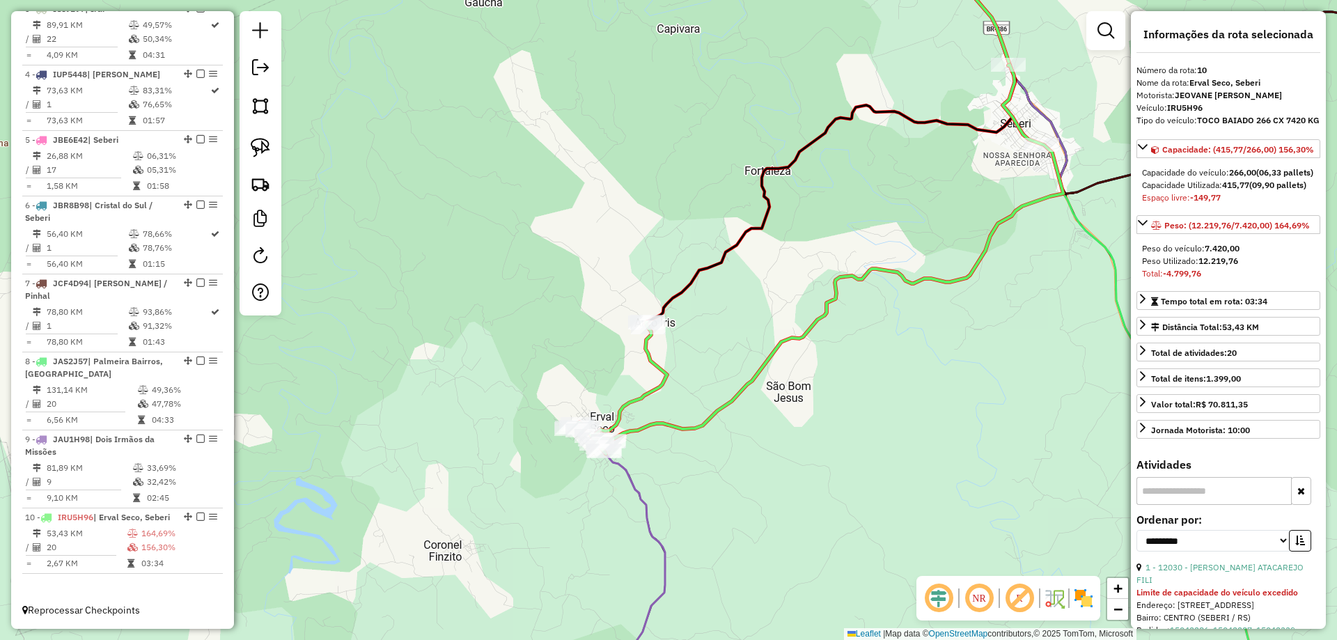
drag, startPoint x: 493, startPoint y: 205, endPoint x: 378, endPoint y: 244, distance: 121.1
click at [378, 244] on div "Janela de atendimento Grade de atendimento Capacidade Transportadoras Veículos …" at bounding box center [668, 320] width 1337 height 640
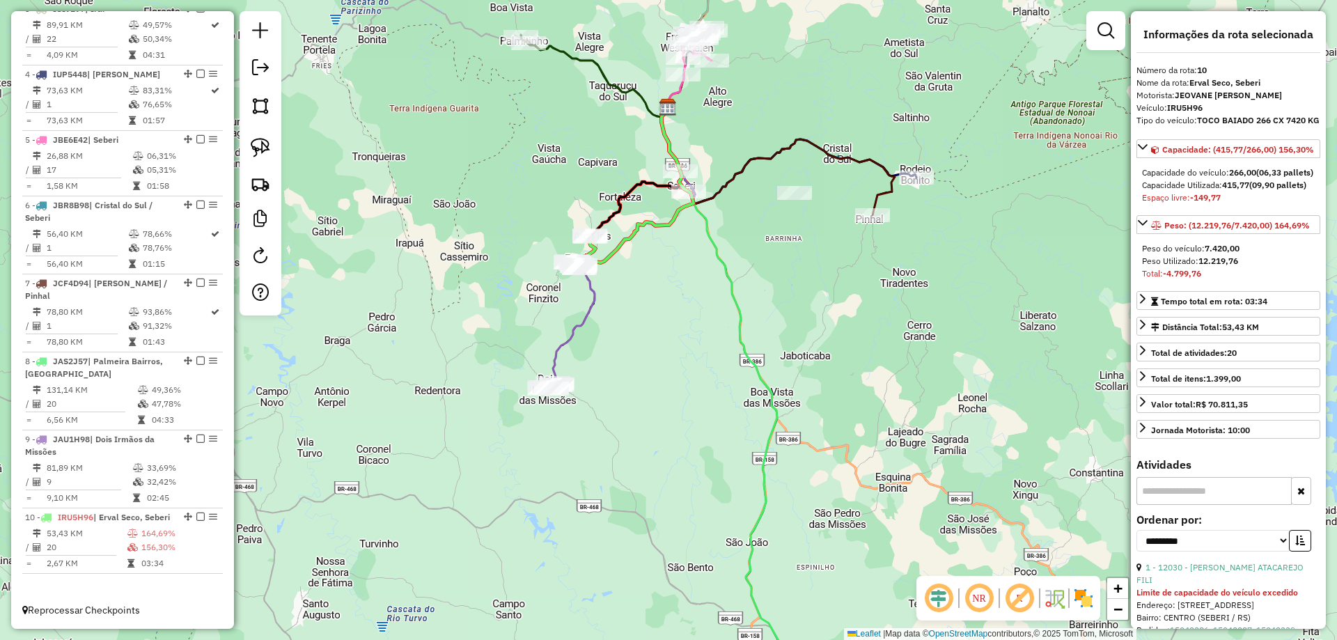
drag, startPoint x: 824, startPoint y: 164, endPoint x: 778, endPoint y: 201, distance: 59.4
click at [778, 200] on div at bounding box center [794, 193] width 35 height 14
click at [270, 150] on img at bounding box center [261, 148] width 20 height 20
drag, startPoint x: 896, startPoint y: 127, endPoint x: 949, endPoint y: 194, distance: 84.8
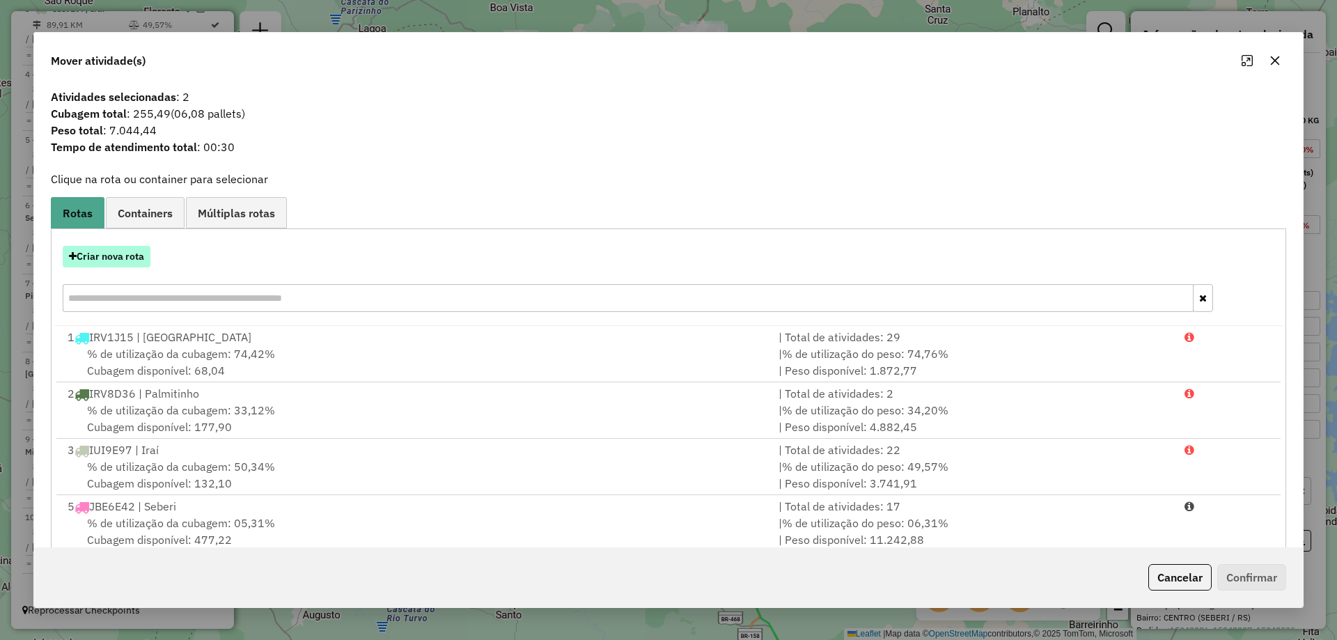
click at [137, 249] on button "Criar nova rota" at bounding box center [107, 257] width 88 height 22
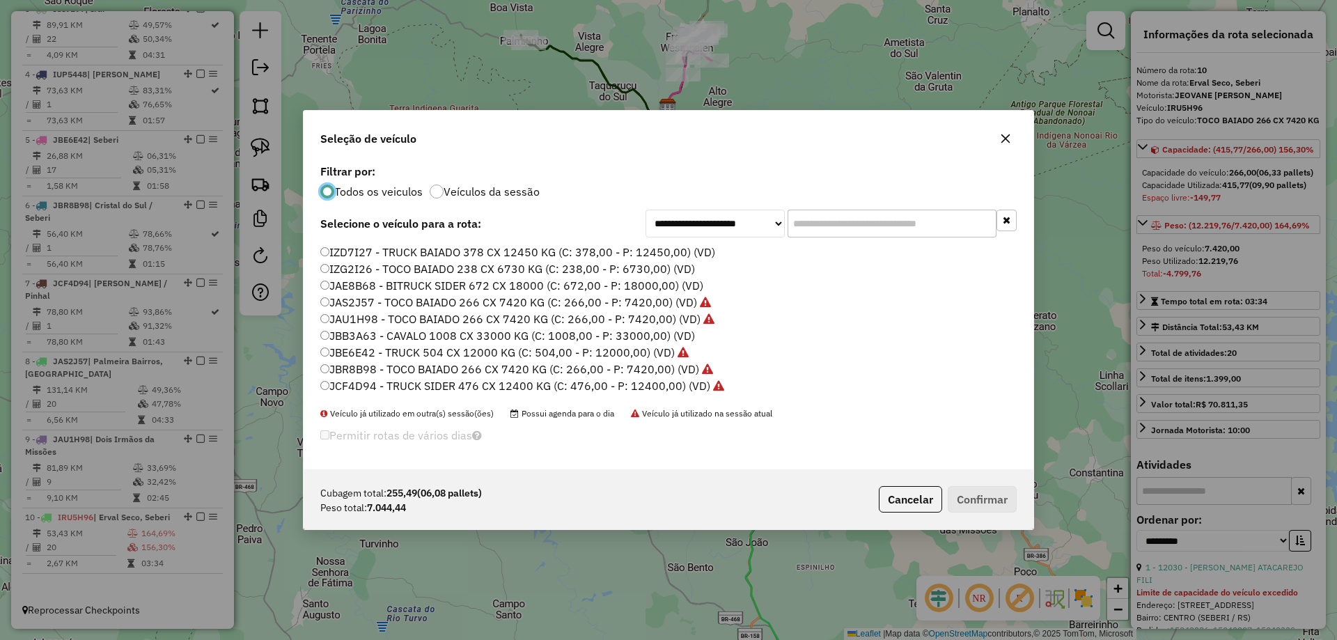
scroll to position [181, 0]
click at [362, 357] on label "JBR8B98 - TOCO BAIADO 266 CX 7420 KG (C: 266,00 - P: 7420,00) (VD)" at bounding box center [516, 353] width 393 height 17
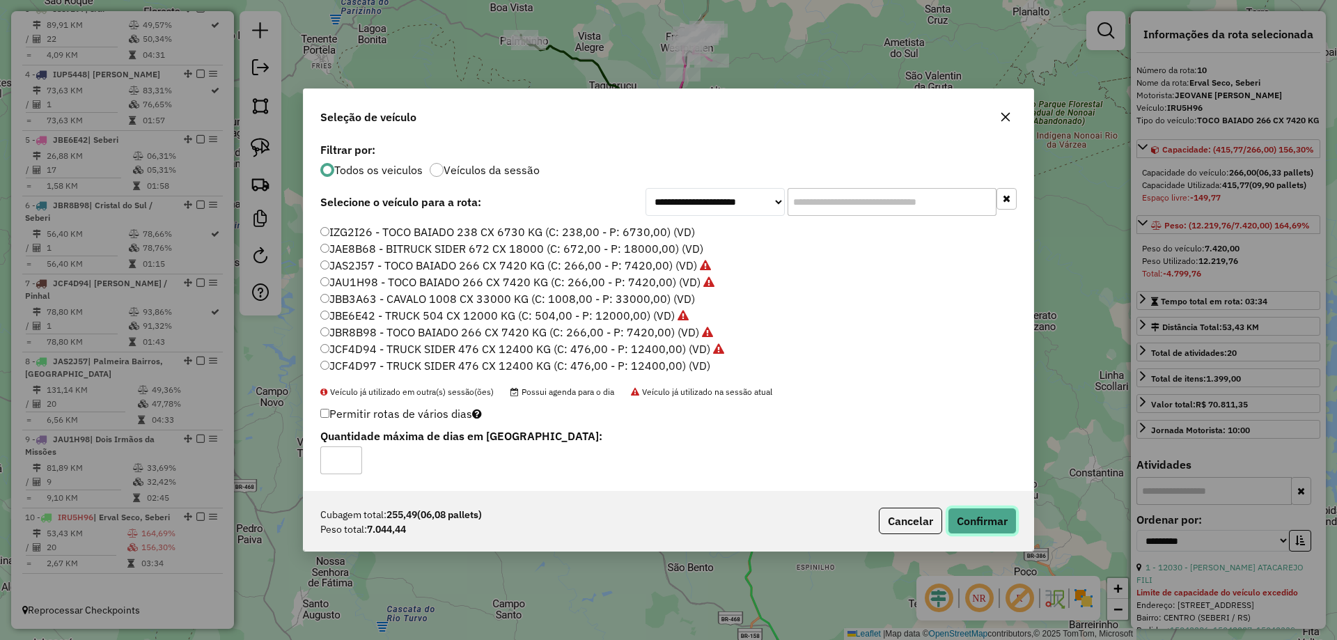
click at [974, 529] on button "Confirmar" at bounding box center [982, 521] width 69 height 26
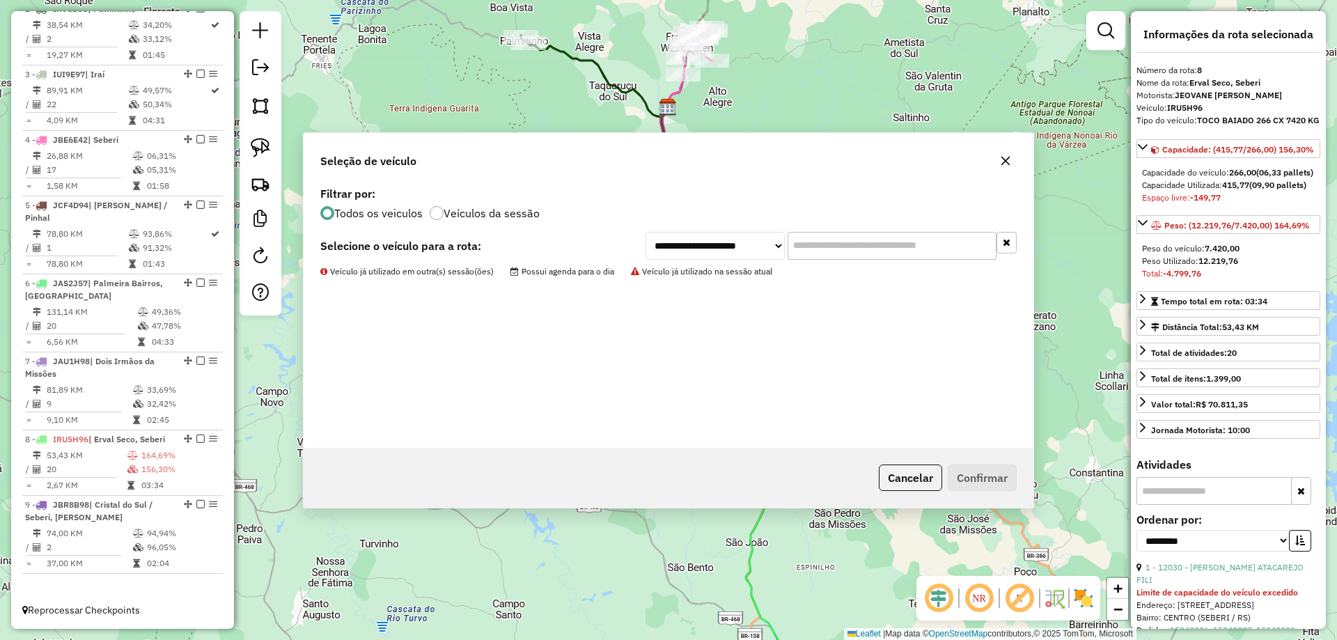
scroll to position [616, 0]
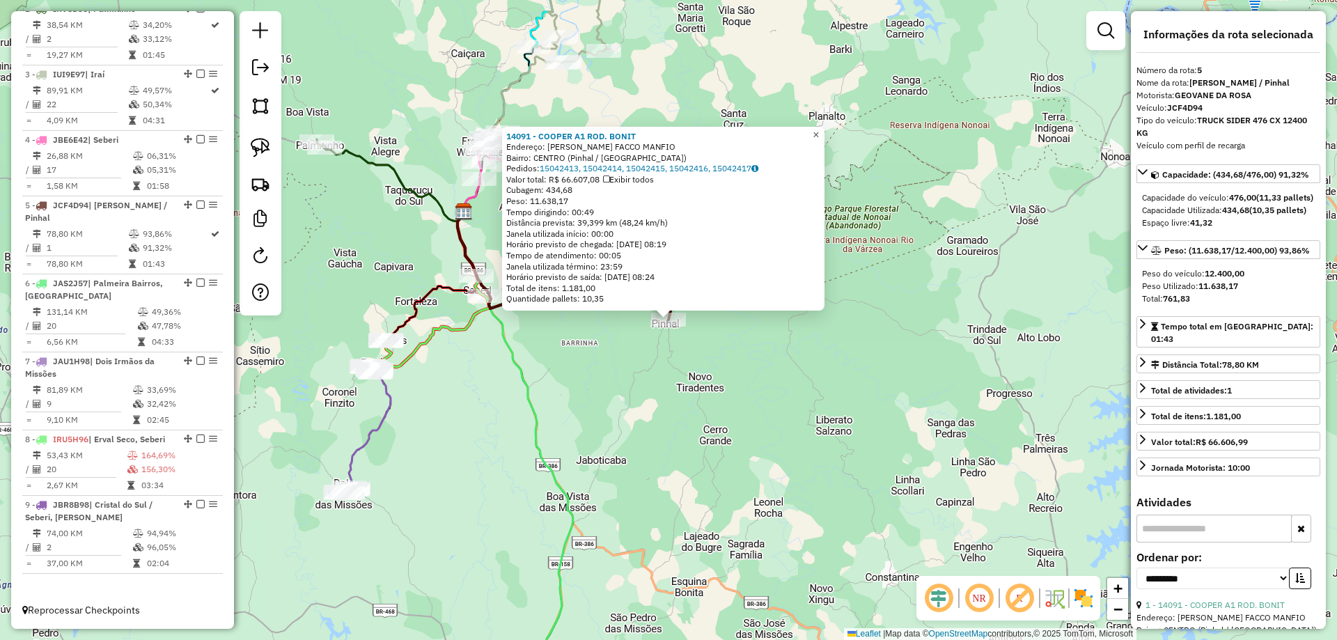
click at [819, 134] on span "×" at bounding box center [816, 135] width 6 height 12
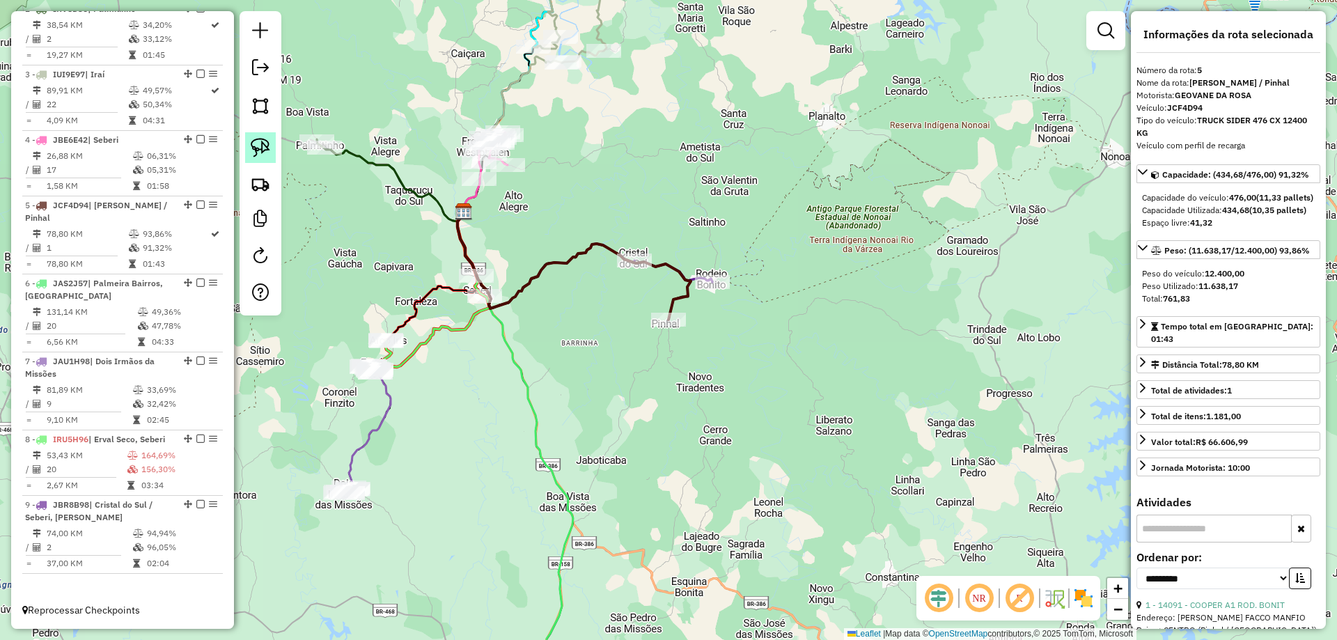
click at [260, 150] on img at bounding box center [261, 148] width 20 height 20
drag, startPoint x: 671, startPoint y: 303, endPoint x: 715, endPoint y: 334, distance: 53.9
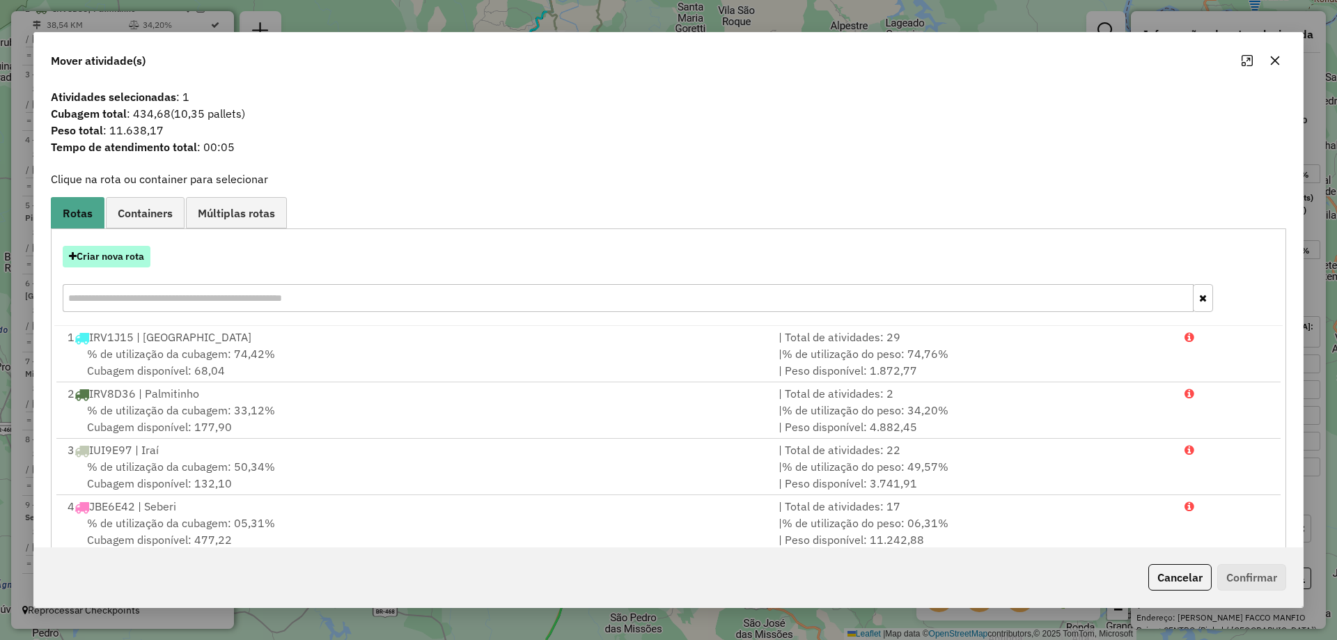
click at [120, 256] on button "Criar nova rota" at bounding box center [107, 257] width 88 height 22
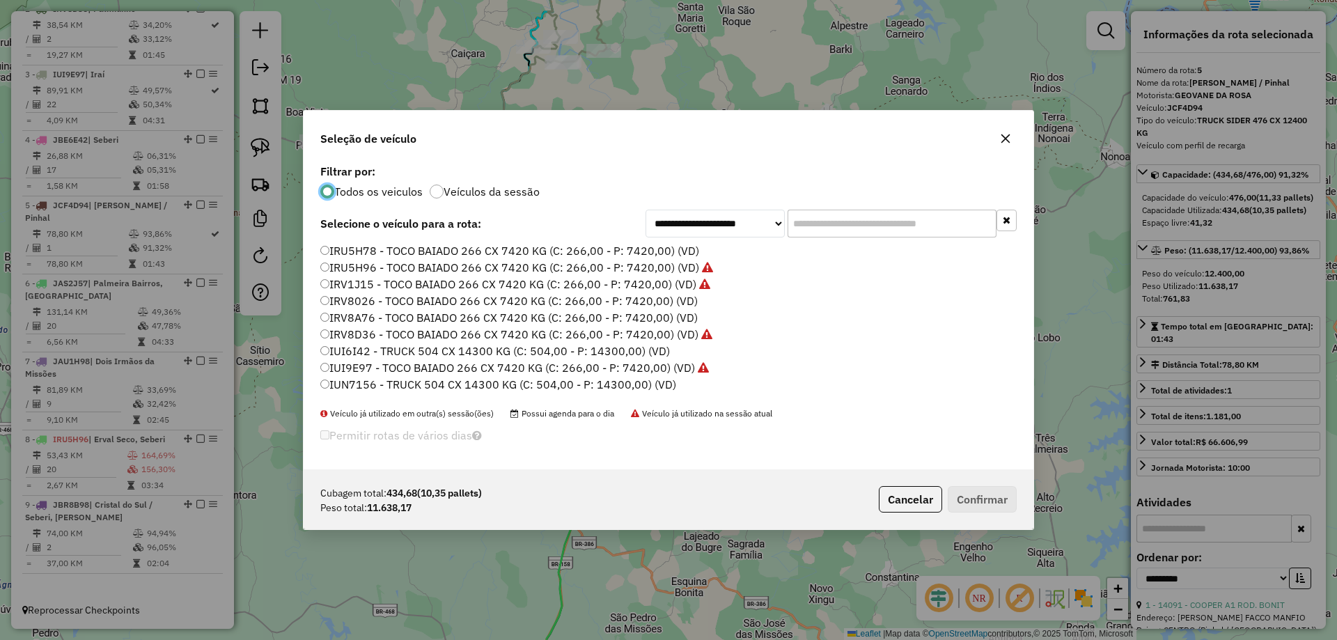
scroll to position [8, 4]
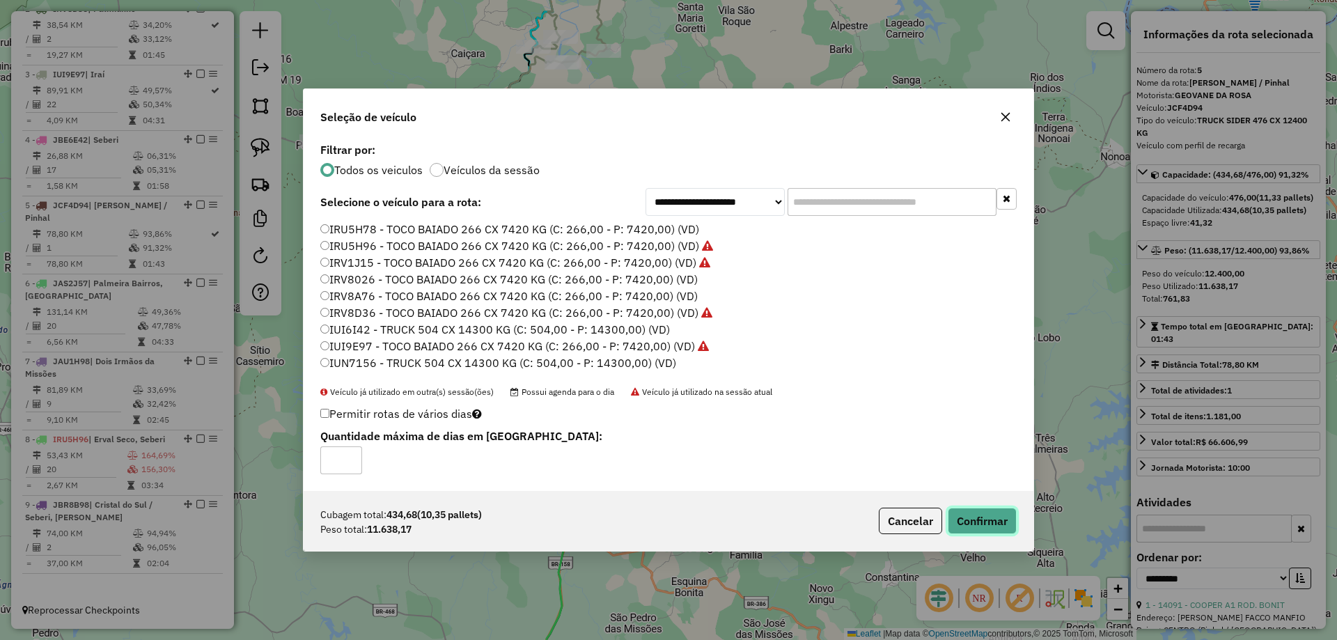
click at [999, 521] on button "Confirmar" at bounding box center [982, 521] width 69 height 26
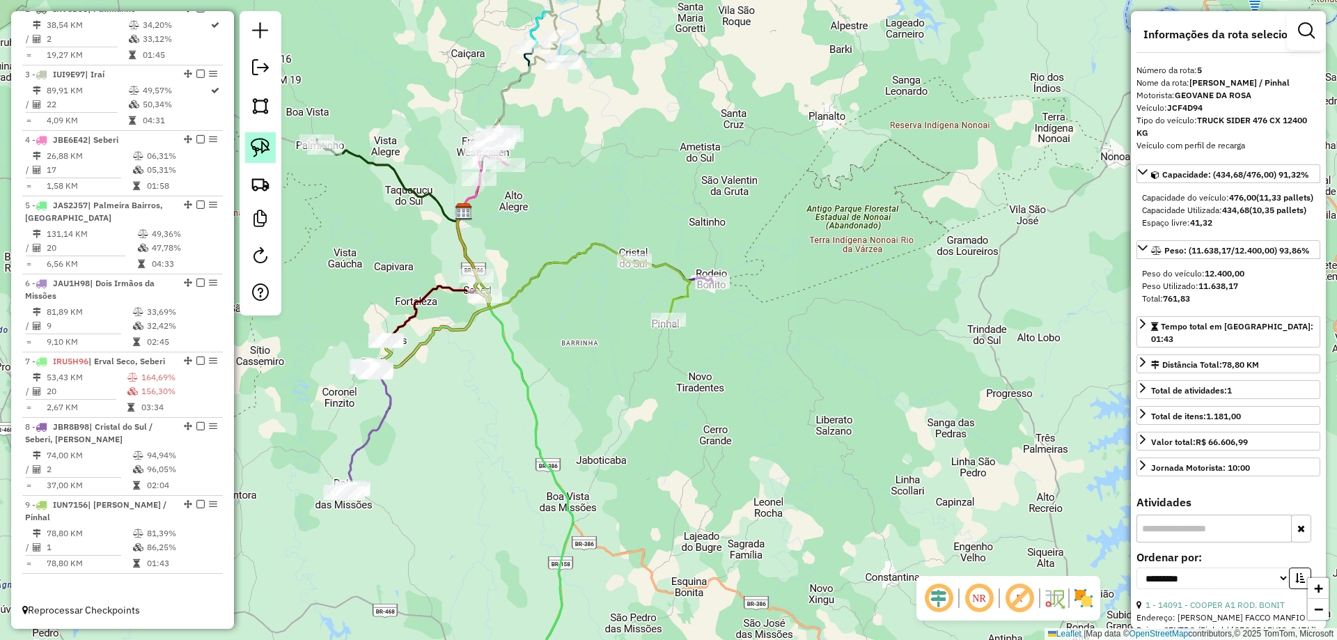
click at [256, 157] on link at bounding box center [260, 147] width 31 height 31
drag, startPoint x: 472, startPoint y: 247, endPoint x: 527, endPoint y: 286, distance: 67.4
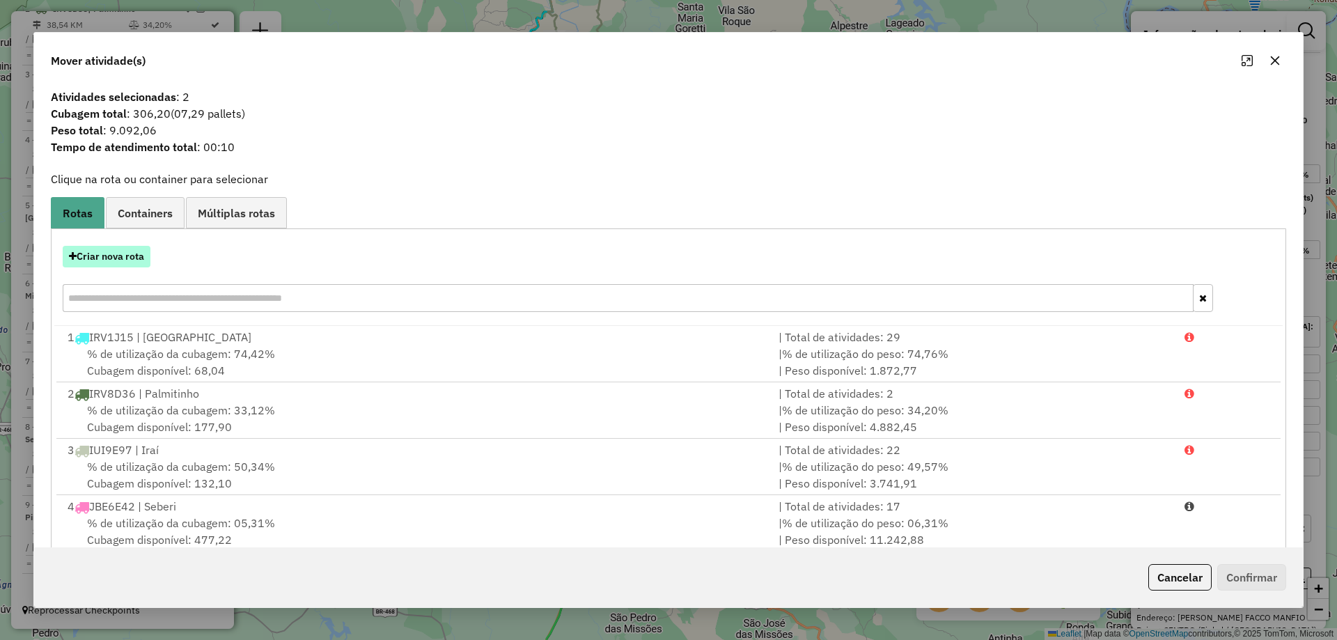
click at [132, 249] on button "Criar nova rota" at bounding box center [107, 257] width 88 height 22
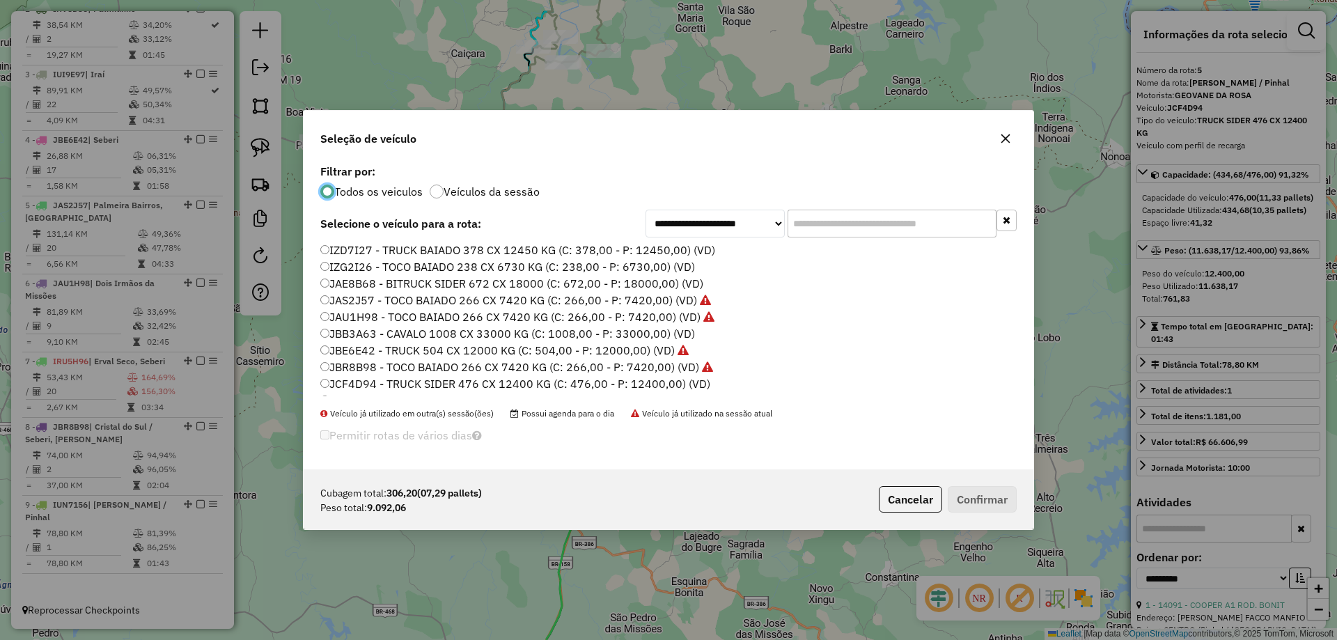
scroll to position [181, 0]
click at [368, 372] on label "JCF4D94 - TRUCK SIDER 476 CX 12400 KG (C: 476,00 - P: 12400,00) (VD)" at bounding box center [515, 370] width 390 height 17
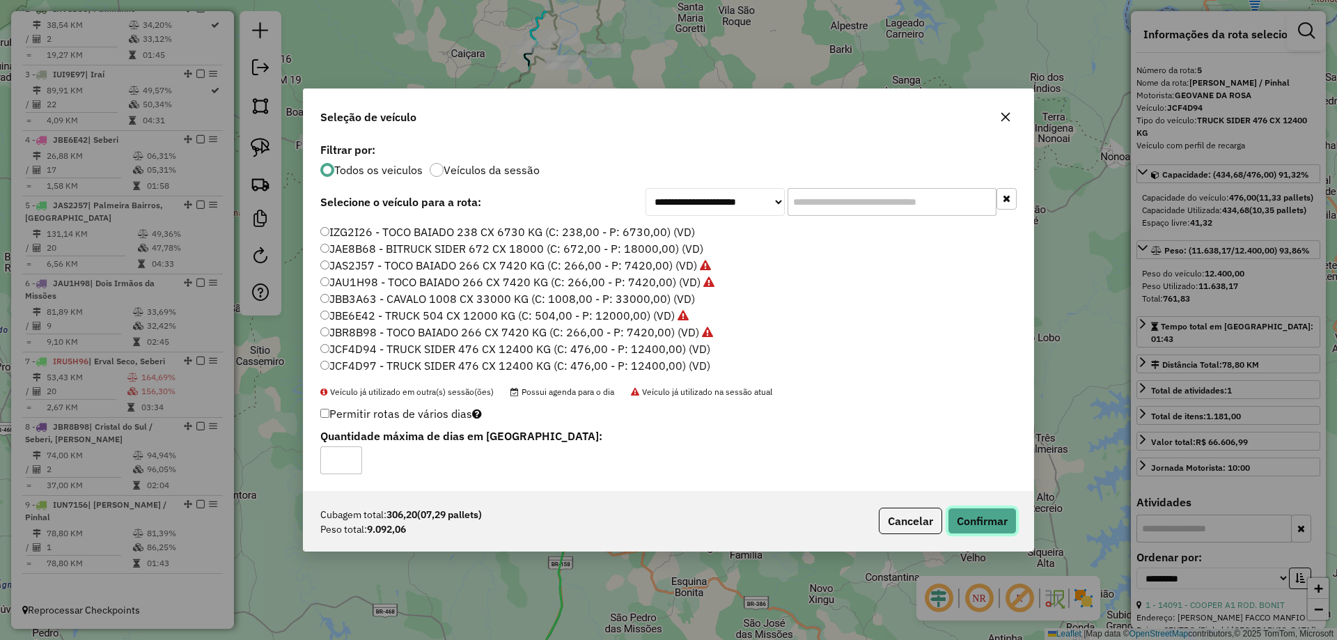
click at [987, 513] on button "Confirmar" at bounding box center [982, 521] width 69 height 26
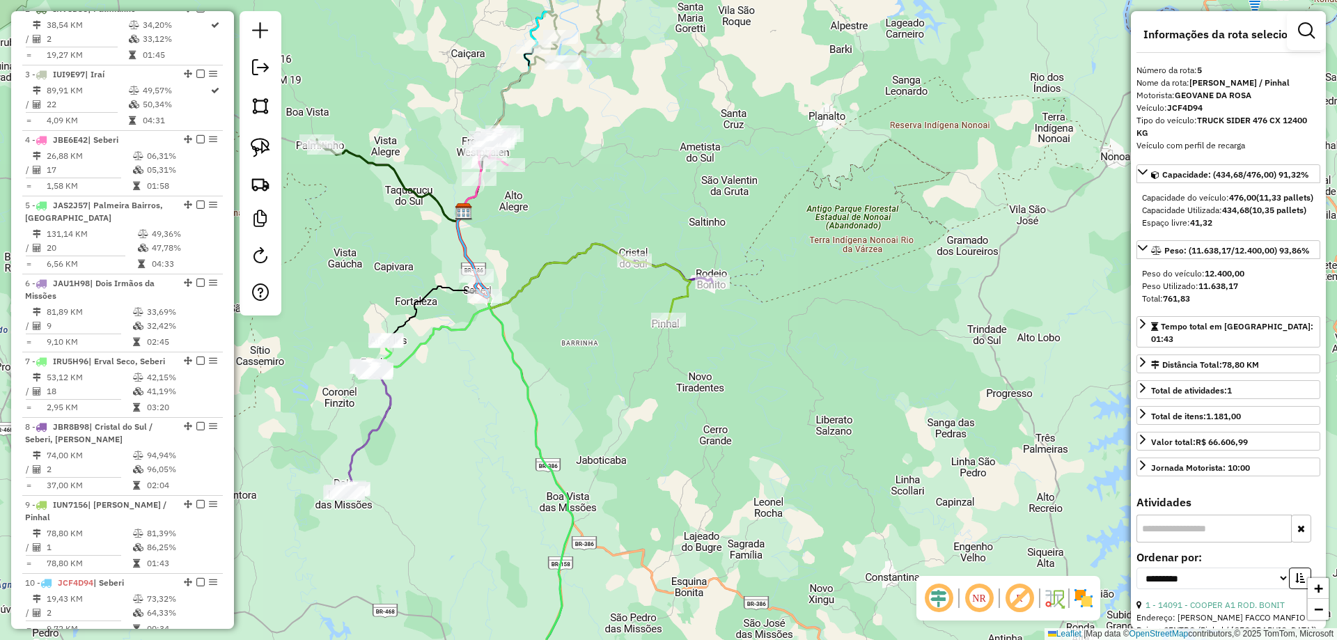
scroll to position [681, 0]
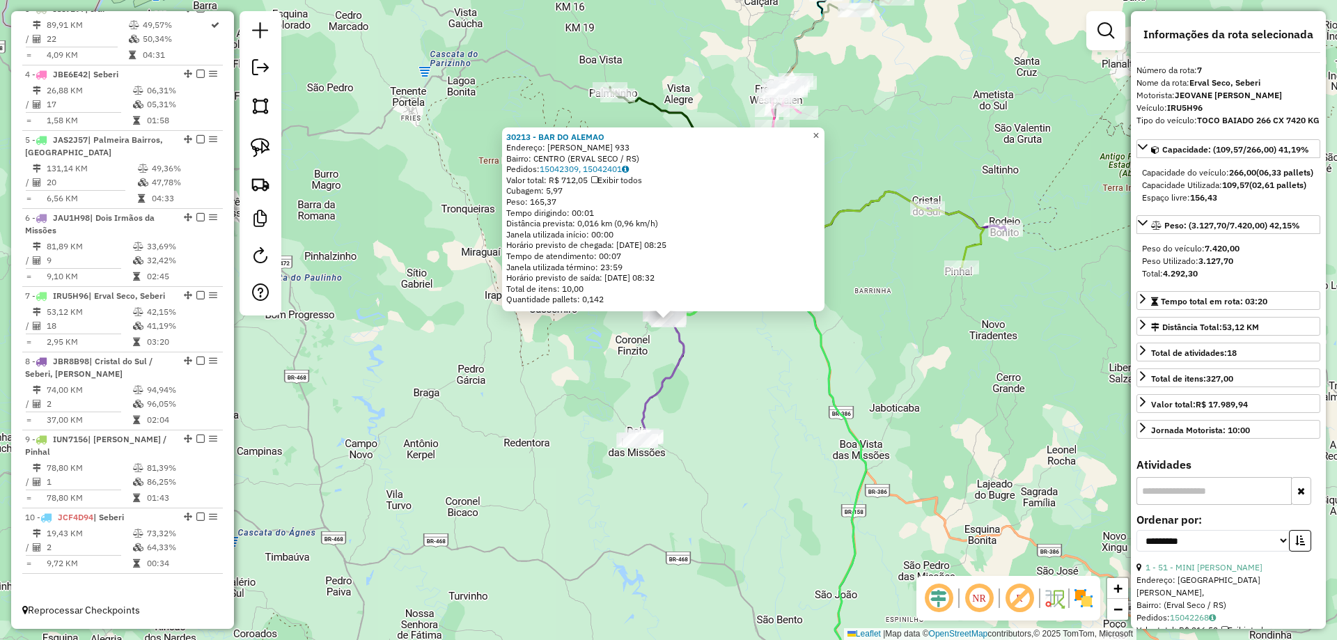
click at [819, 130] on span "×" at bounding box center [816, 136] width 6 height 12
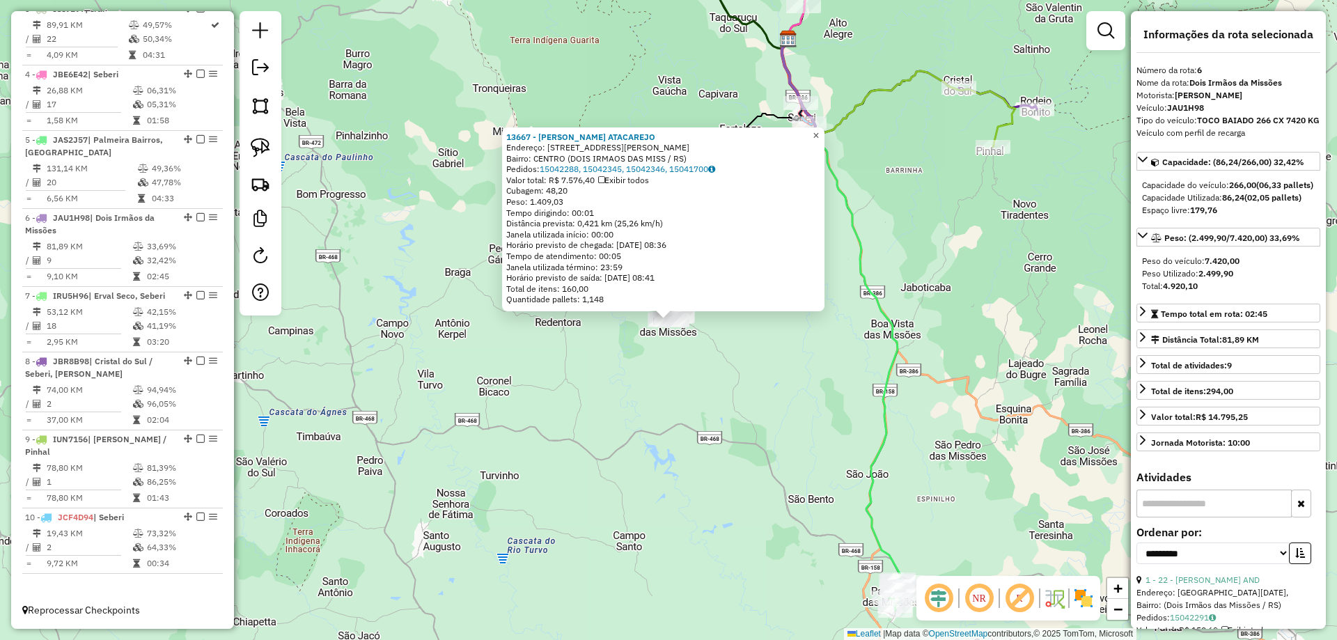
click at [819, 131] on span "×" at bounding box center [816, 136] width 6 height 12
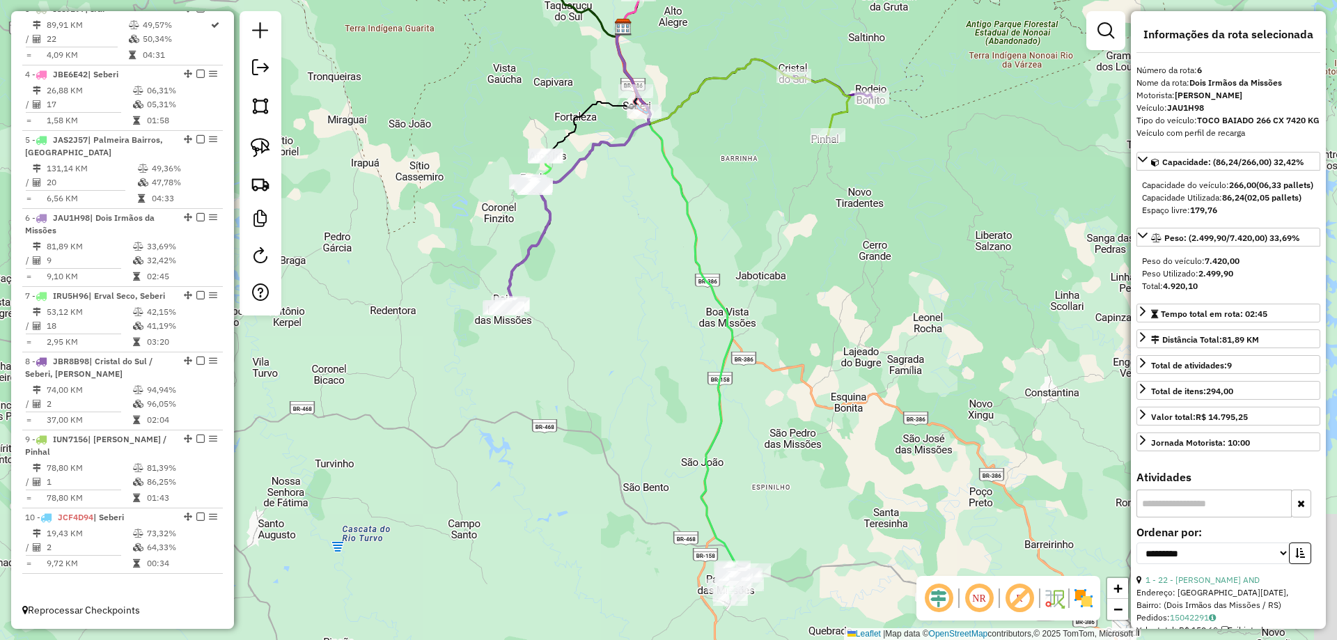
drag, startPoint x: 777, startPoint y: 387, endPoint x: 606, endPoint y: 393, distance: 170.7
click at [606, 393] on div "Janela de atendimento Grade de atendimento Capacidade Transportadoras Veículos …" at bounding box center [668, 320] width 1337 height 640
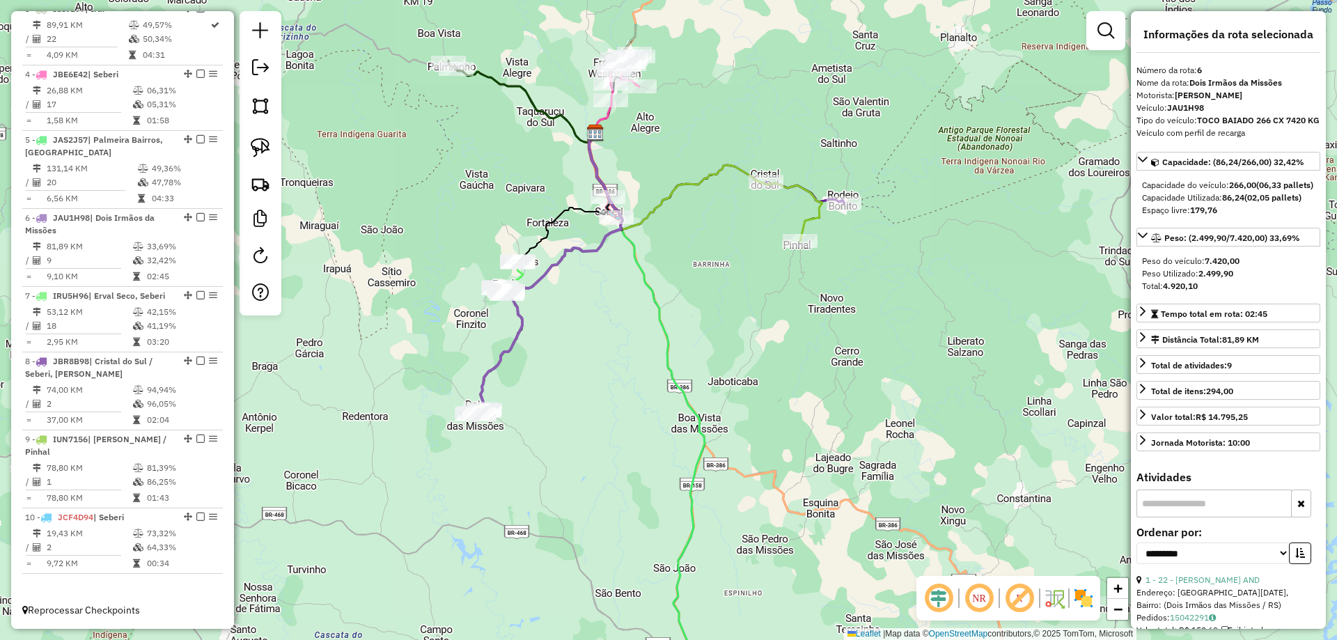
drag, startPoint x: 571, startPoint y: 264, endPoint x: 548, endPoint y: 354, distance: 92.7
click at [548, 354] on div "Janela de atendimento Grade de atendimento Capacidade Transportadoras Veículos …" at bounding box center [668, 320] width 1337 height 640
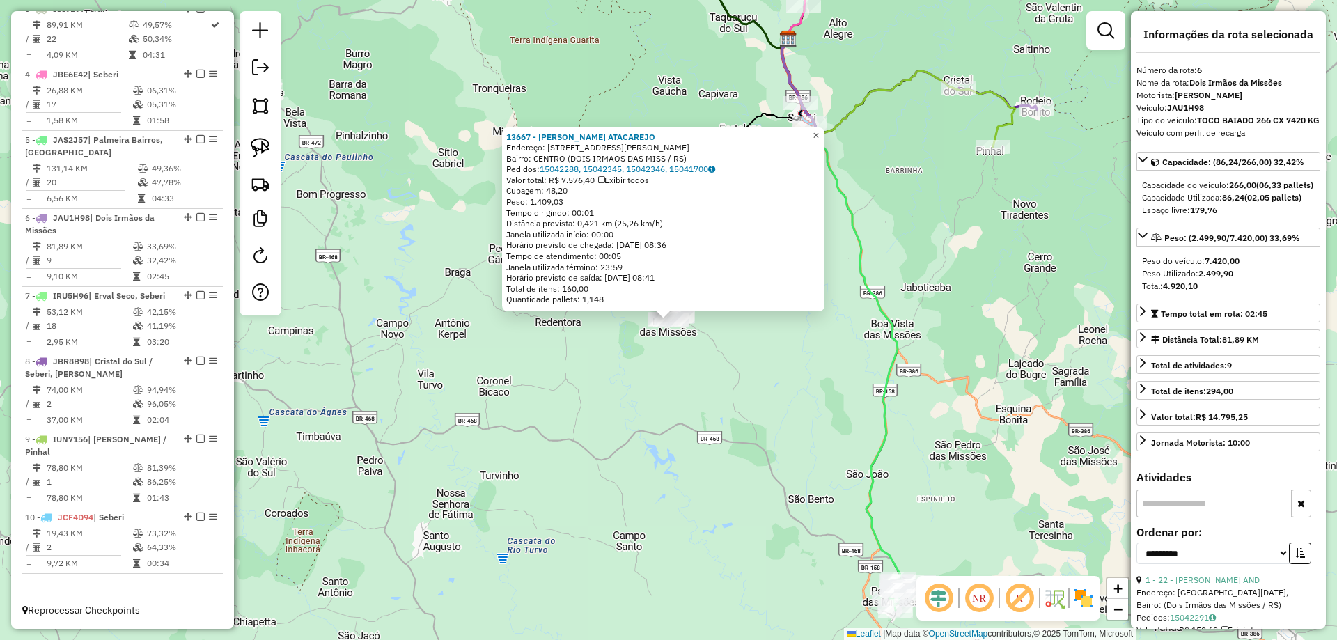
click at [819, 131] on span "×" at bounding box center [816, 136] width 6 height 12
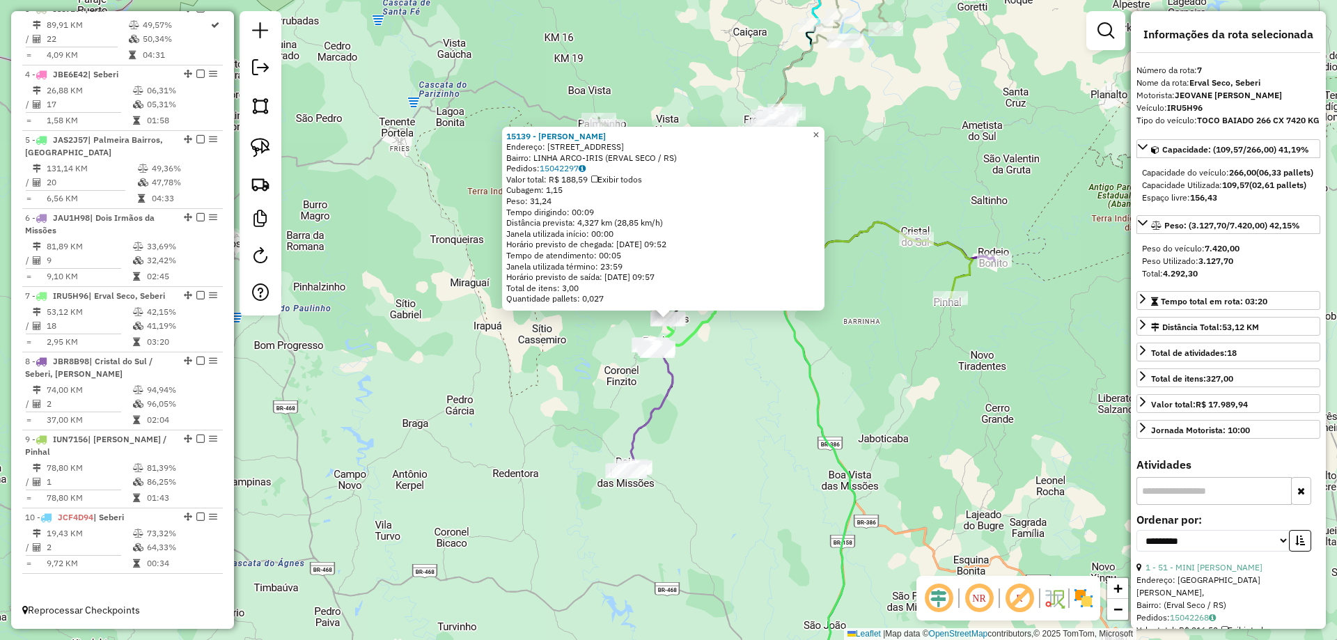
click at [819, 132] on span "×" at bounding box center [816, 135] width 6 height 12
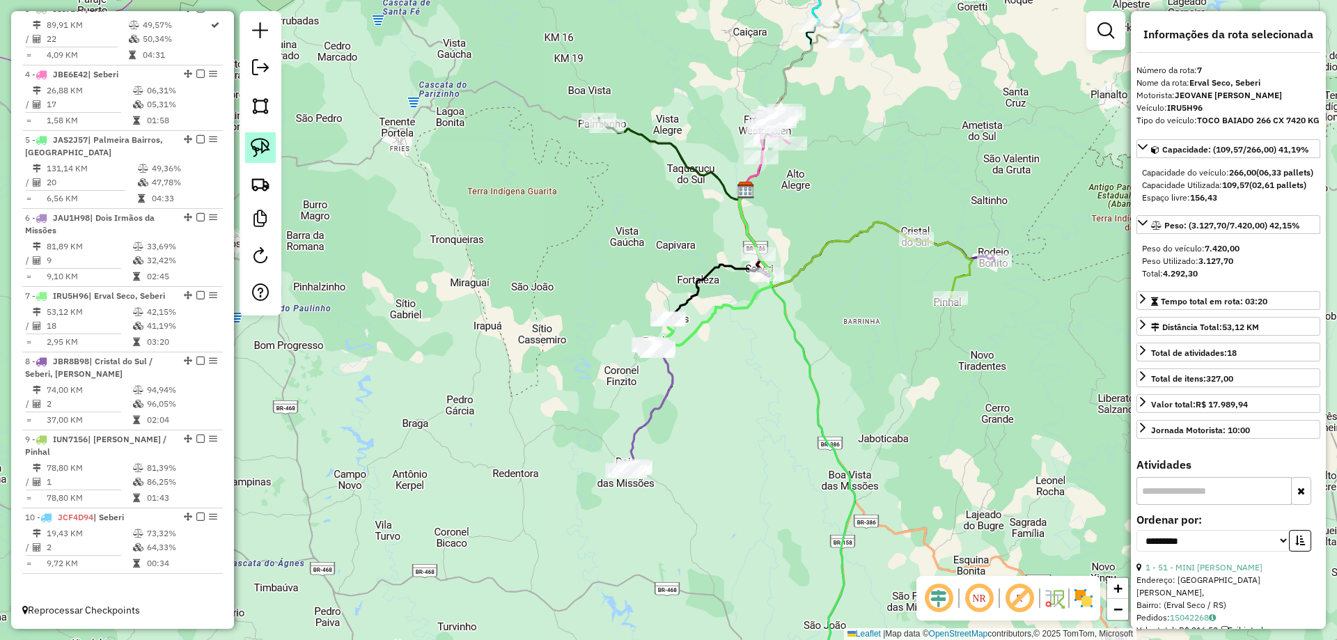
click at [259, 142] on img at bounding box center [261, 148] width 20 height 20
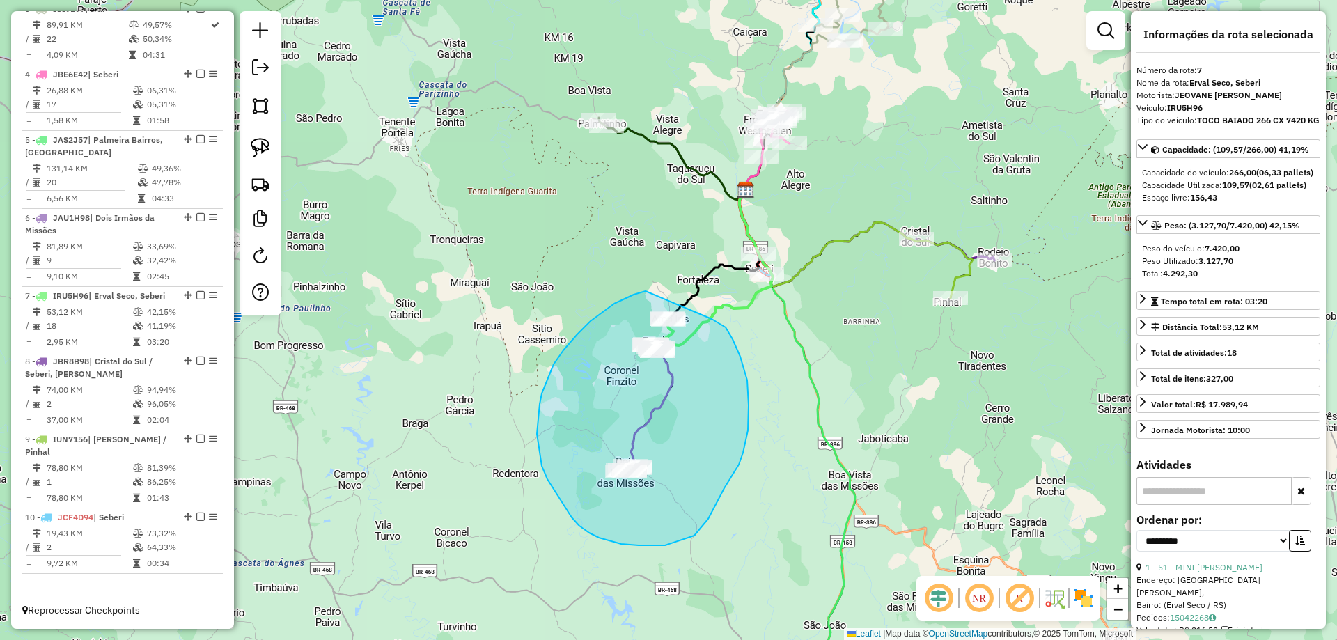
drag, startPoint x: 646, startPoint y: 291, endPoint x: 669, endPoint y: 305, distance: 27.5
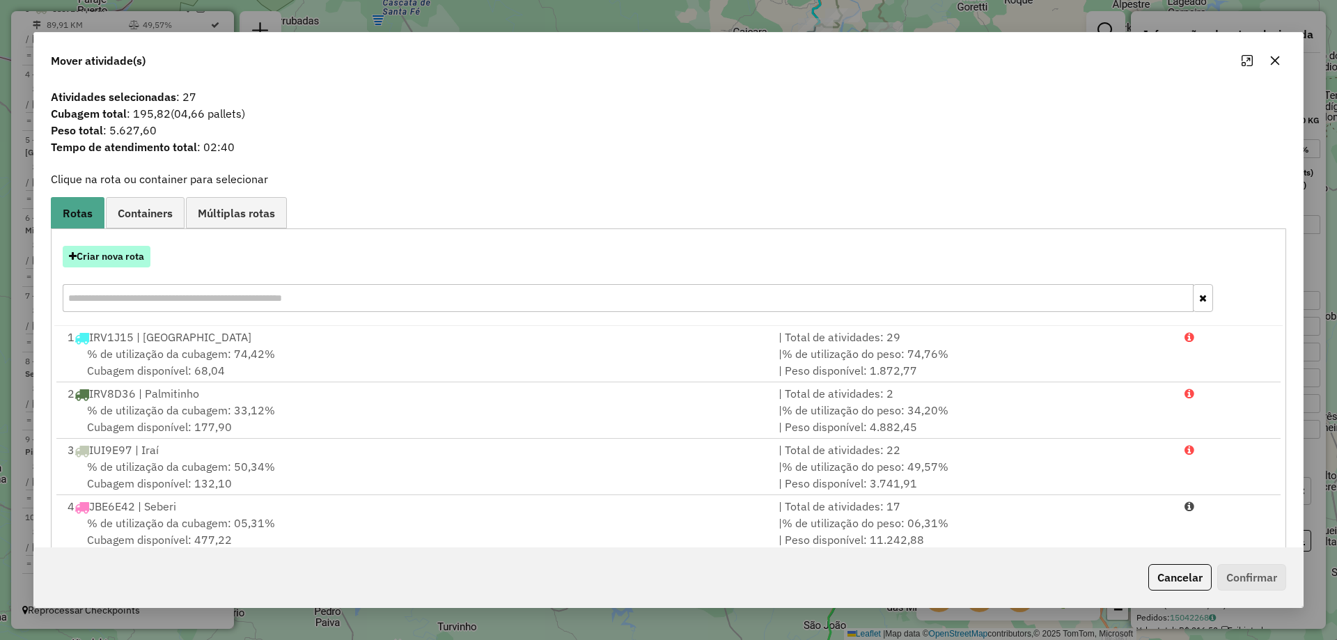
click at [93, 258] on button "Criar nova rota" at bounding box center [107, 257] width 88 height 22
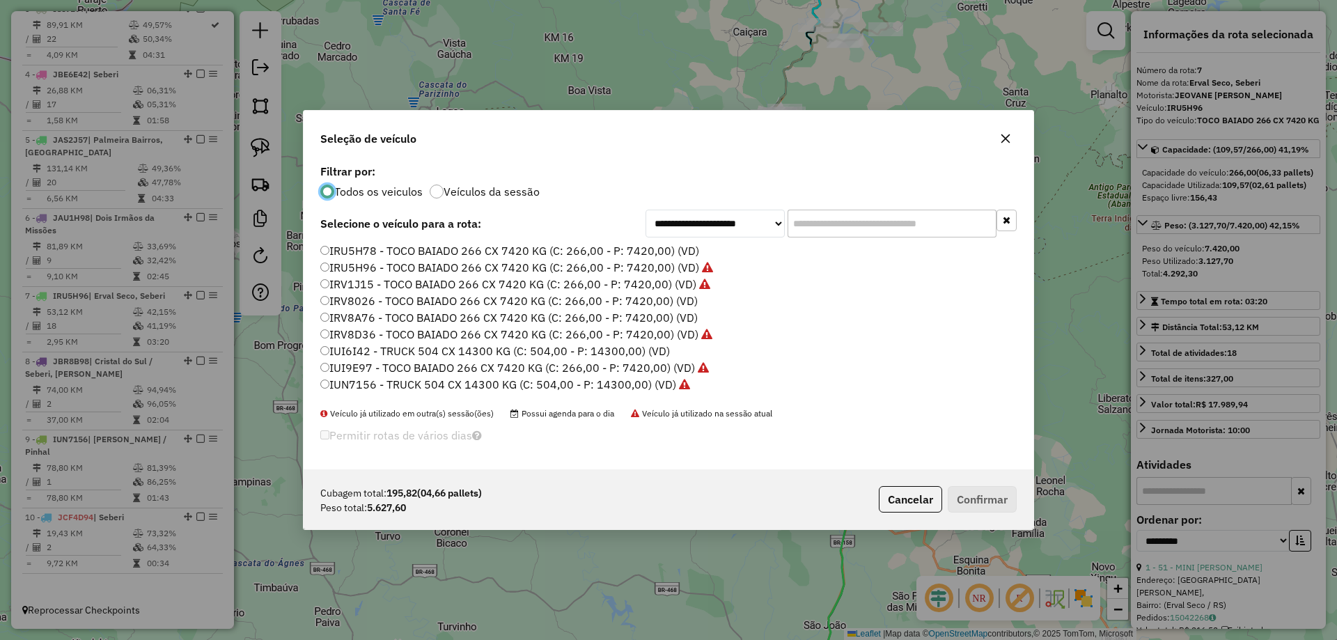
scroll to position [8, 4]
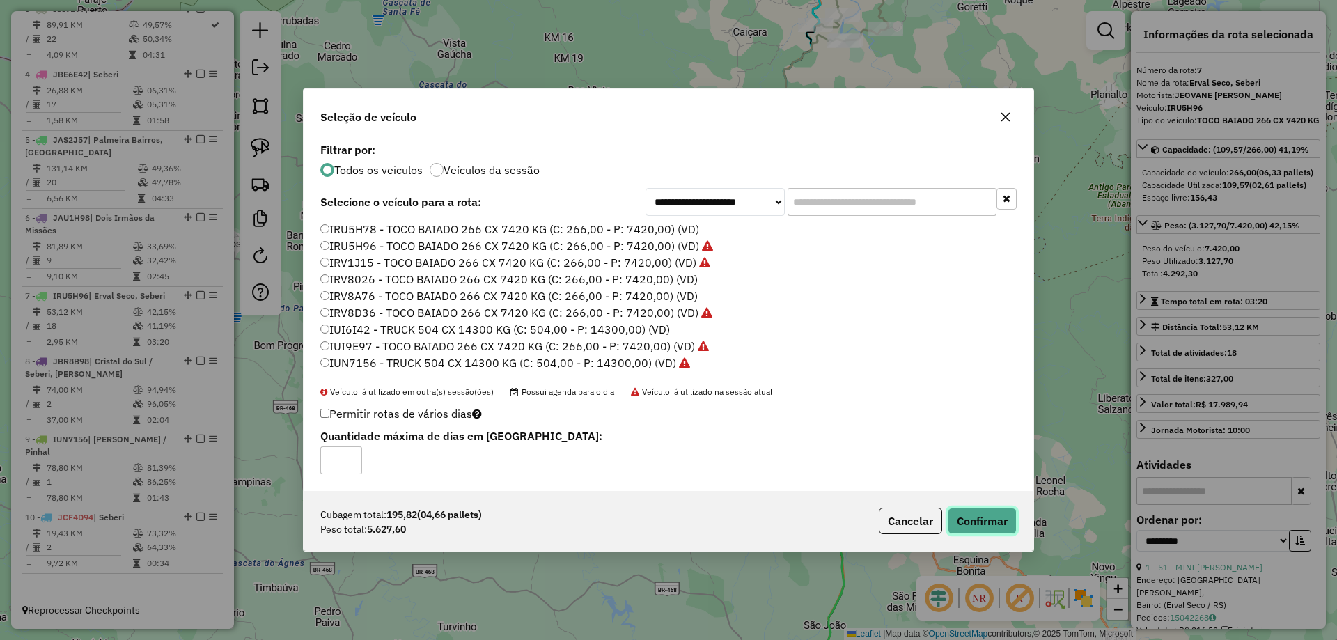
click at [980, 524] on button "Confirmar" at bounding box center [982, 521] width 69 height 26
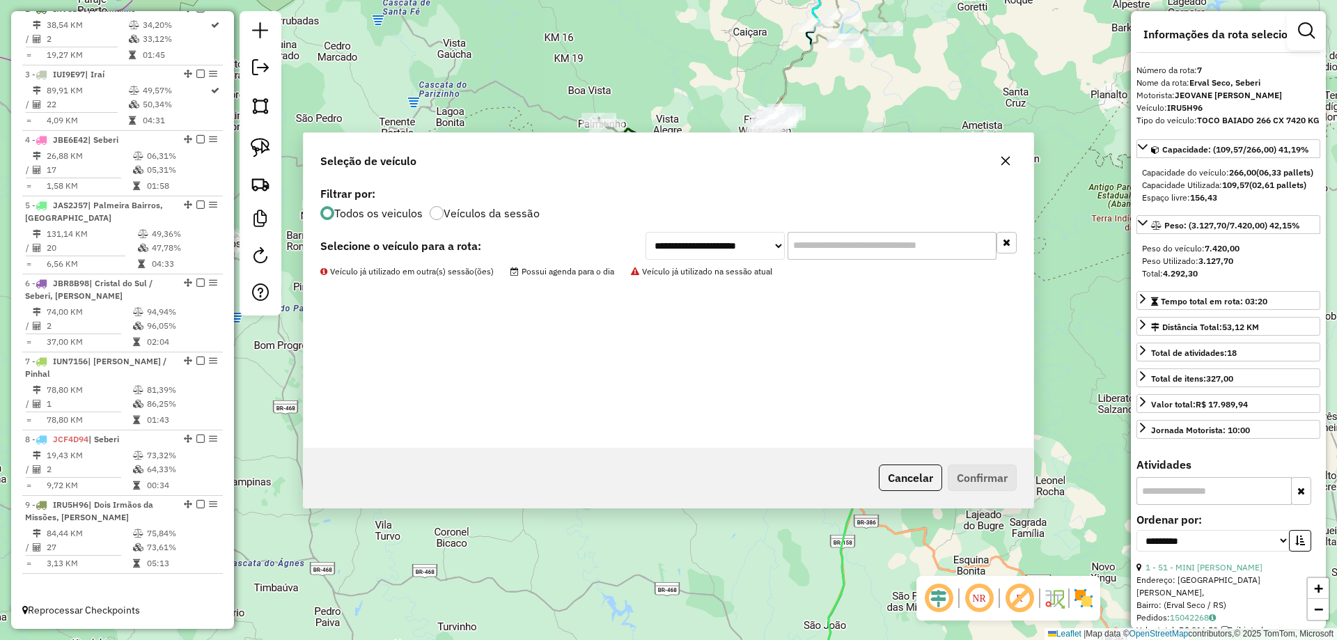
scroll to position [616, 0]
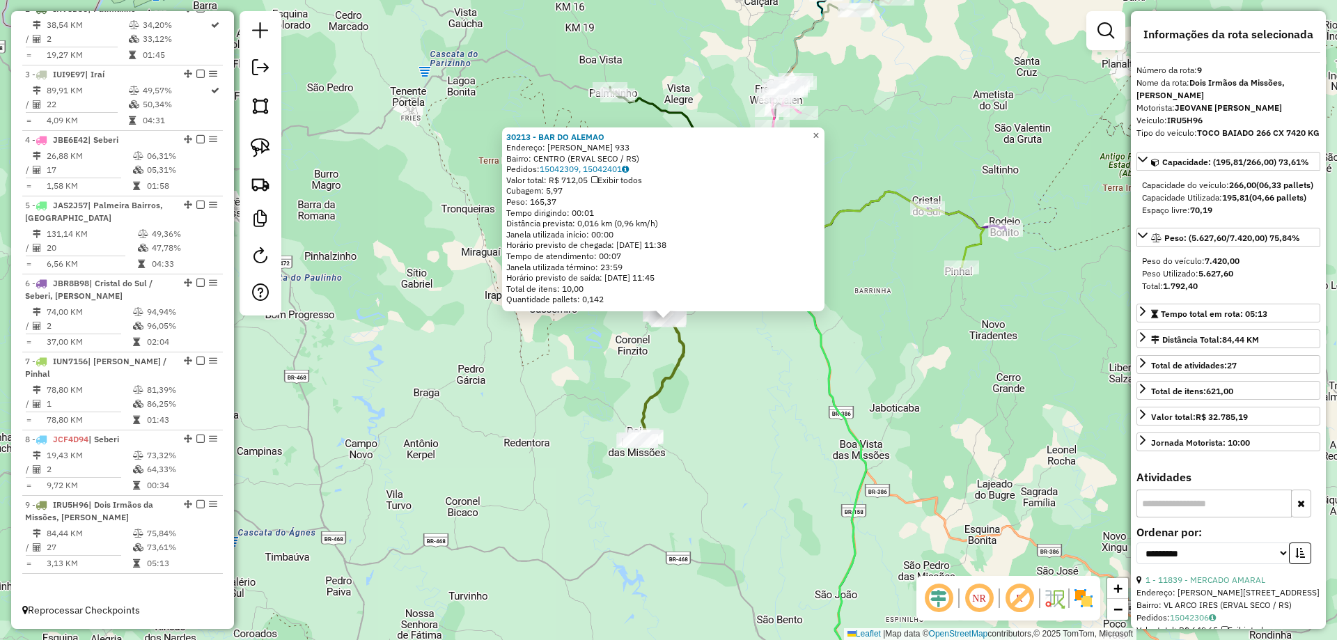
click at [819, 128] on link "×" at bounding box center [816, 135] width 17 height 17
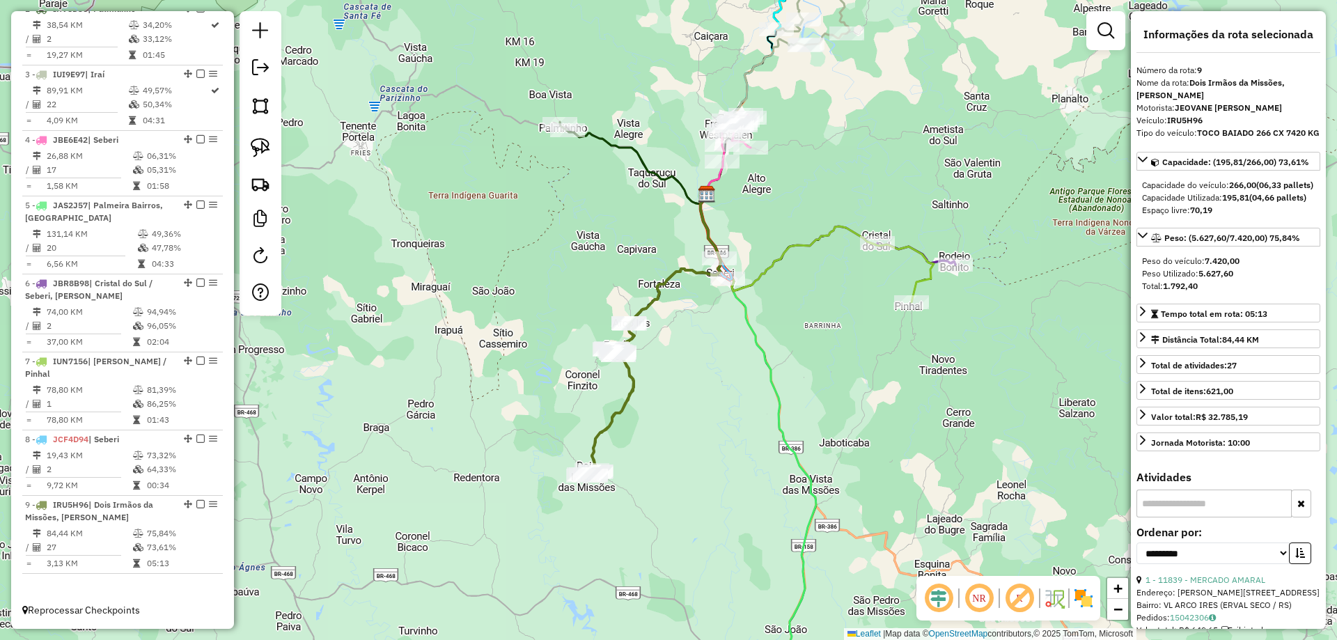
drag, startPoint x: 882, startPoint y: 261, endPoint x: 777, endPoint y: 299, distance: 112.3
click at [744, 315] on div "Janela de atendimento Grade de atendimento Capacidade Transportadoras Veículos …" at bounding box center [668, 320] width 1337 height 640
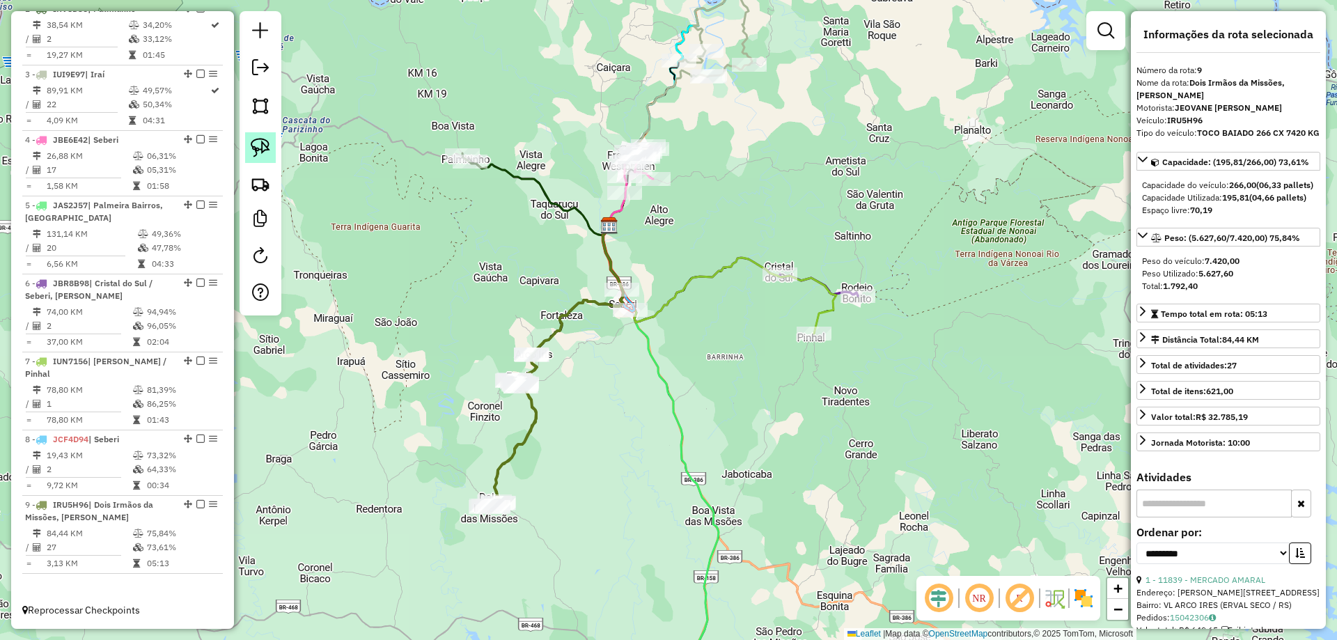
click at [272, 143] on link at bounding box center [260, 147] width 31 height 31
click at [258, 150] on img at bounding box center [261, 148] width 20 height 20
drag, startPoint x: 469, startPoint y: 141, endPoint x: 503, endPoint y: 157, distance: 36.8
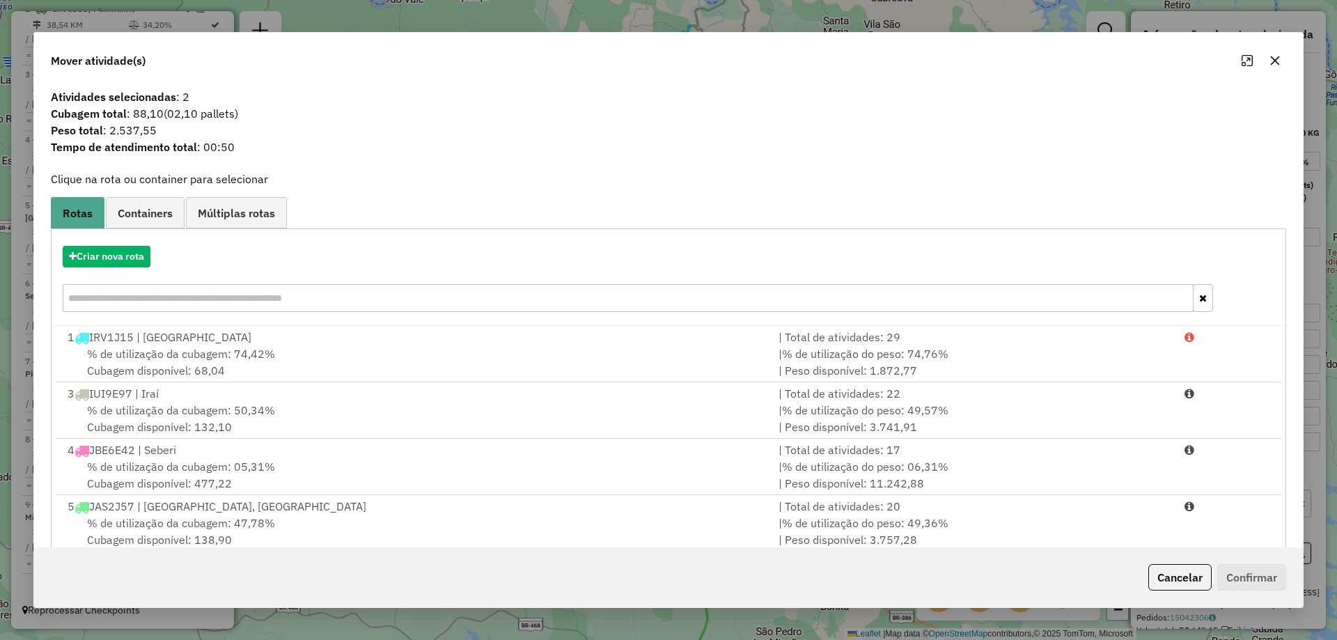
click at [1272, 59] on icon "button" at bounding box center [1275, 60] width 11 height 11
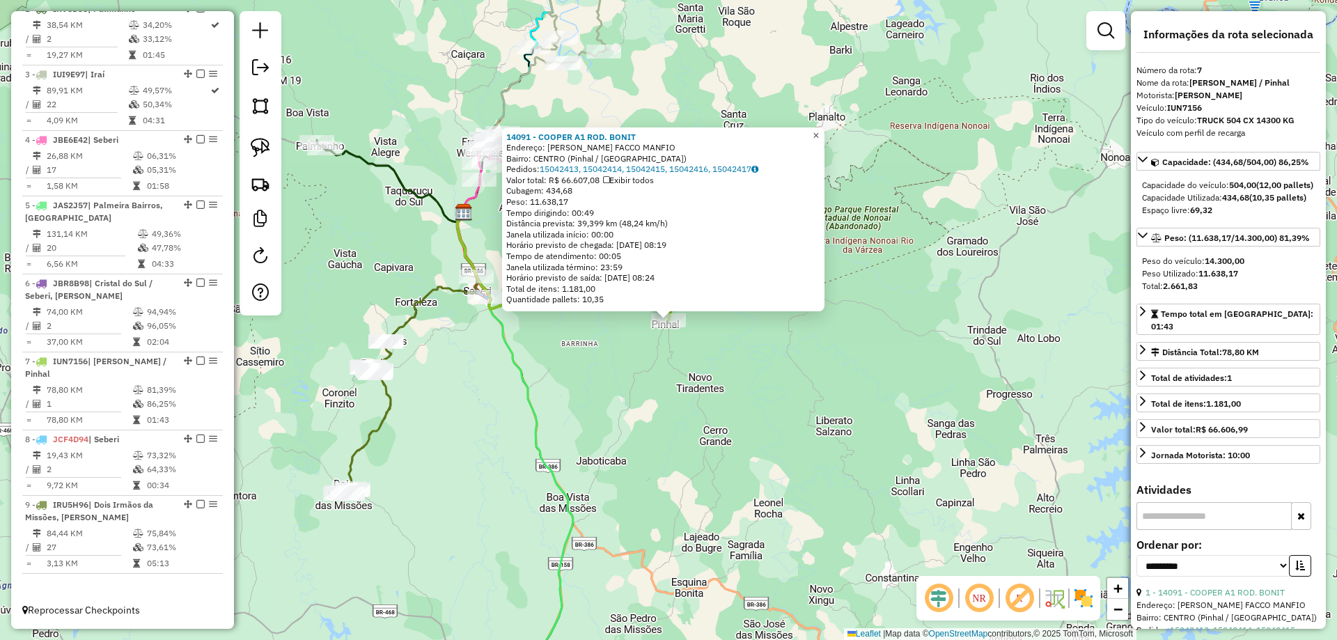
click at [820, 133] on link "×" at bounding box center [816, 135] width 17 height 17
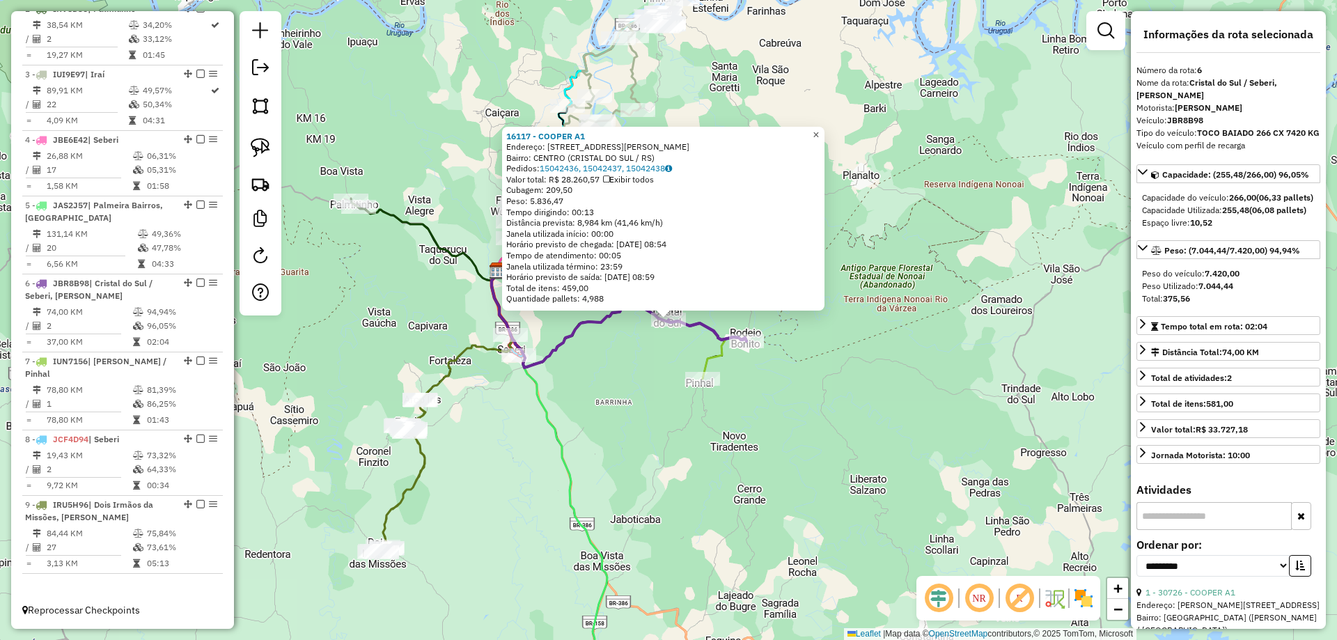
click at [819, 130] on span "×" at bounding box center [816, 135] width 6 height 12
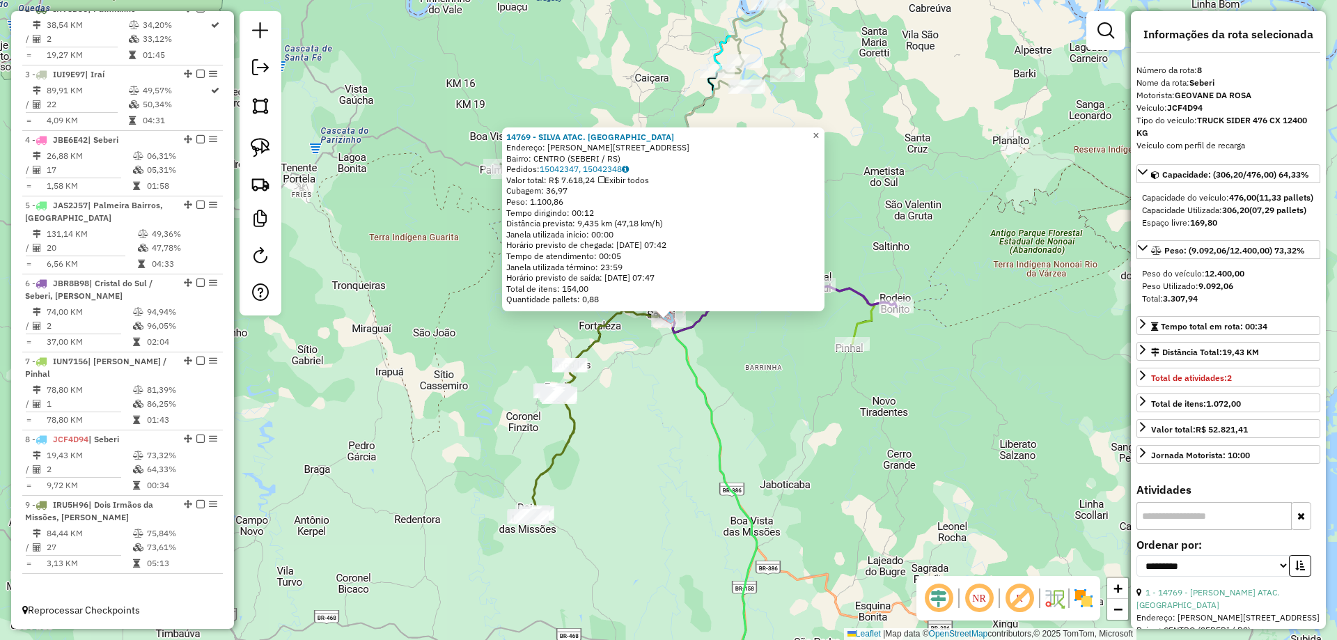
click at [825, 134] on link "×" at bounding box center [816, 135] width 17 height 17
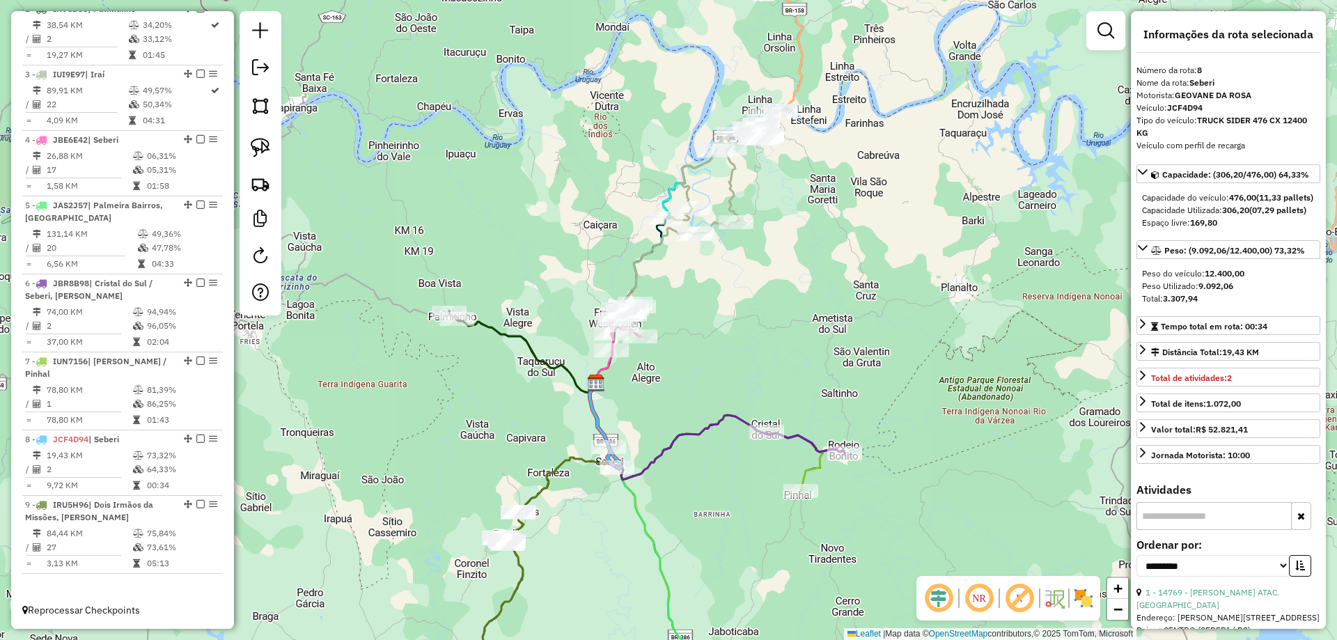
drag, startPoint x: 825, startPoint y: 131, endPoint x: 754, endPoint y: 287, distance: 171.1
click at [757, 290] on div "Janela de atendimento Grade de atendimento Capacidade Transportadoras Veículos …" at bounding box center [668, 320] width 1337 height 640
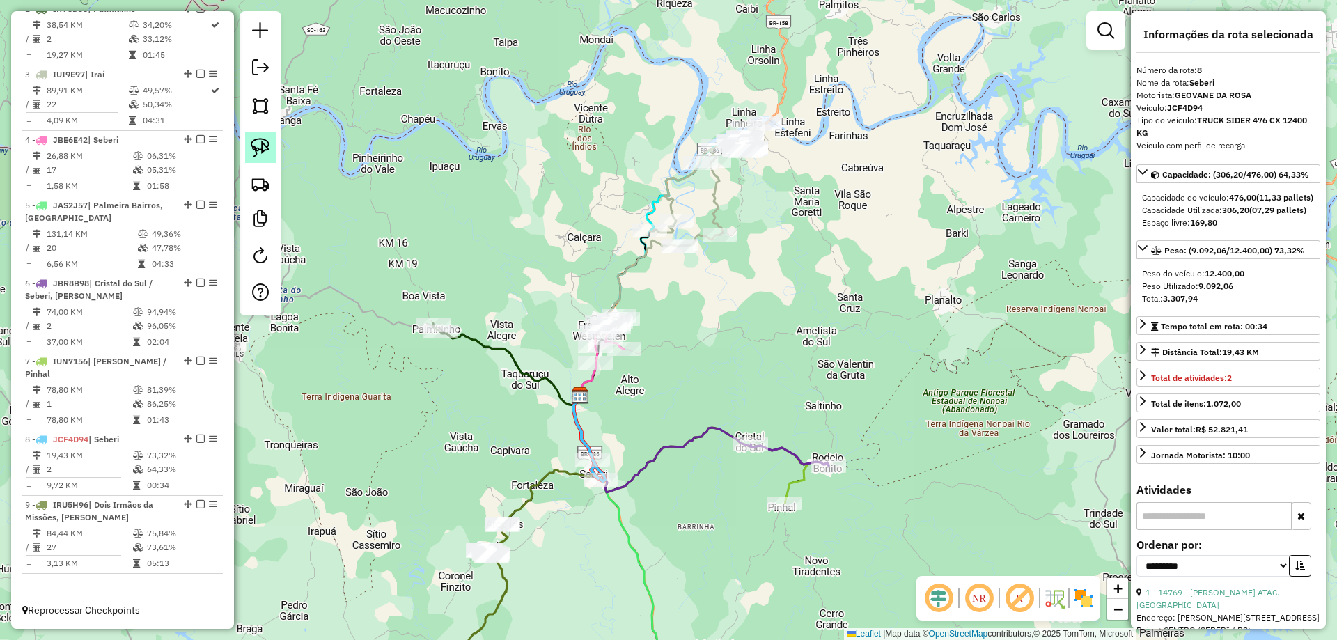
click at [254, 148] on img at bounding box center [261, 148] width 20 height 20
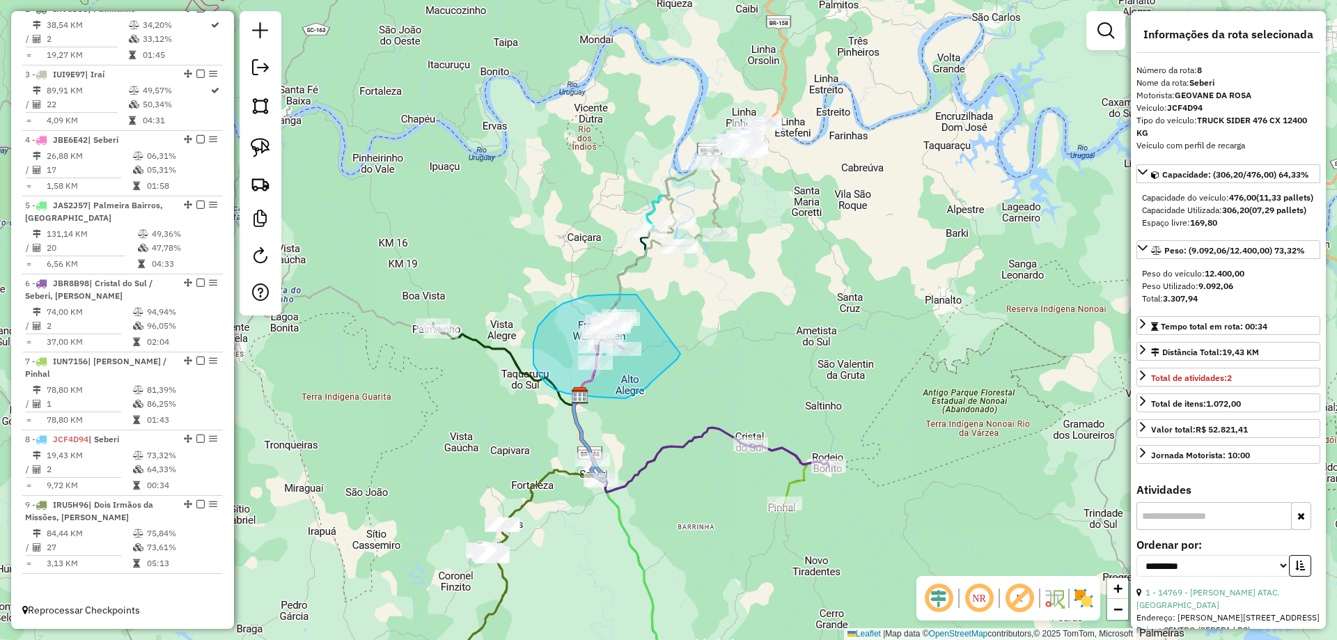
drag, startPoint x: 611, startPoint y: 295, endPoint x: 680, endPoint y: 354, distance: 91.4
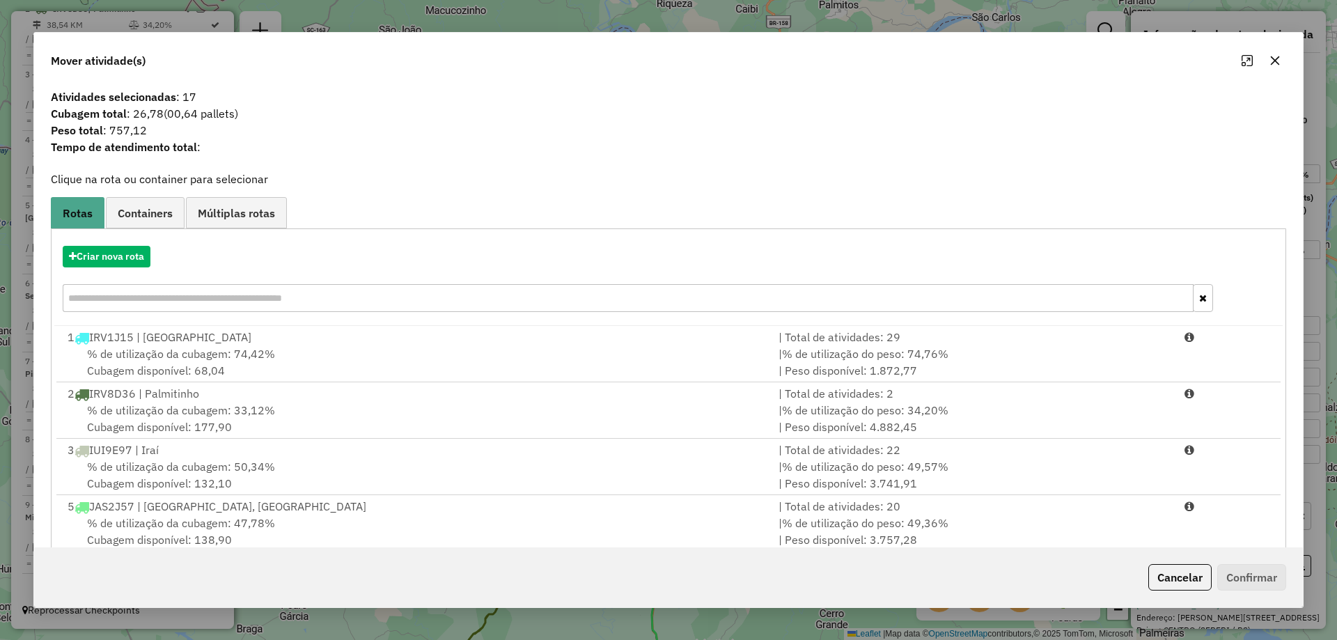
click at [1279, 61] on icon "button" at bounding box center [1275, 60] width 11 height 11
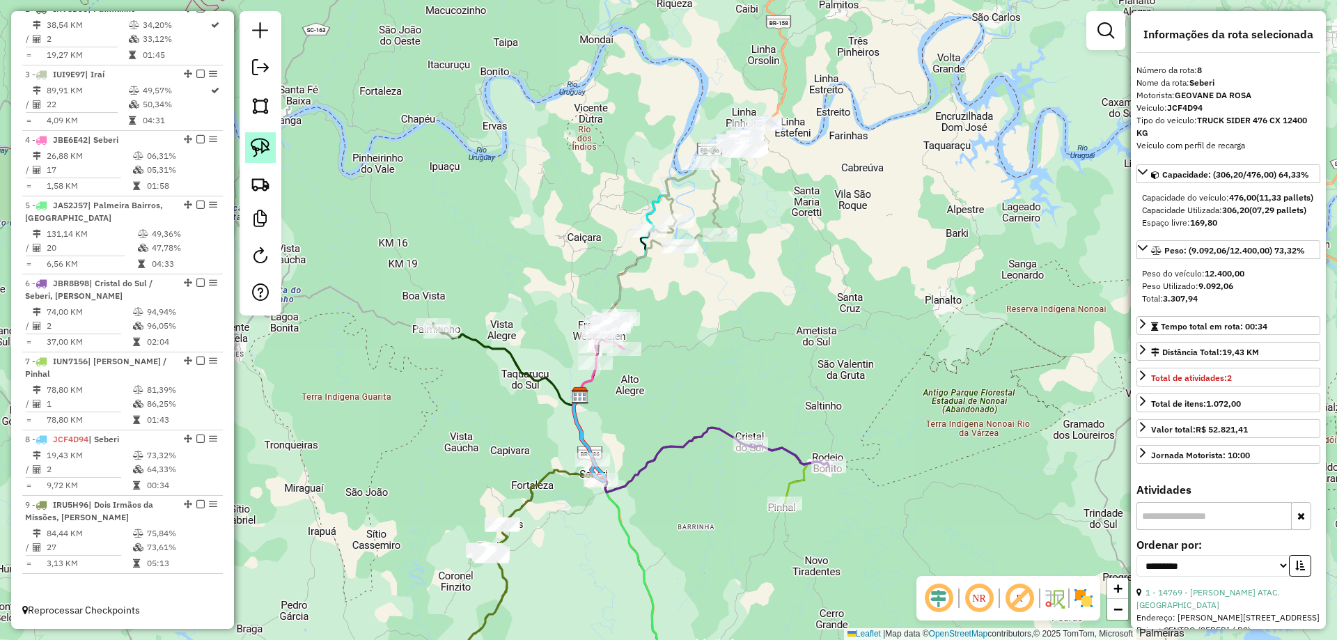
click at [266, 156] on img at bounding box center [261, 148] width 20 height 20
drag, startPoint x: 608, startPoint y: 285, endPoint x: 451, endPoint y: 292, distance: 156.9
click at [265, 150] on img at bounding box center [261, 148] width 20 height 20
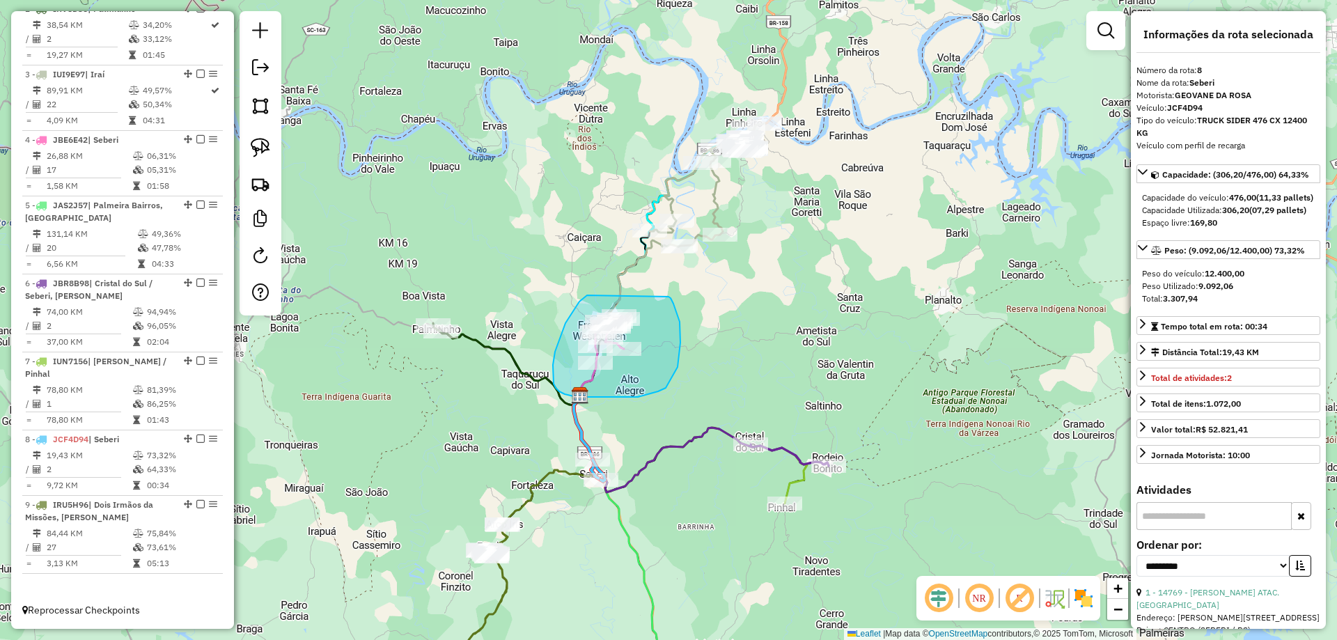
drag, startPoint x: 587, startPoint y: 295, endPoint x: 669, endPoint y: 297, distance: 81.5
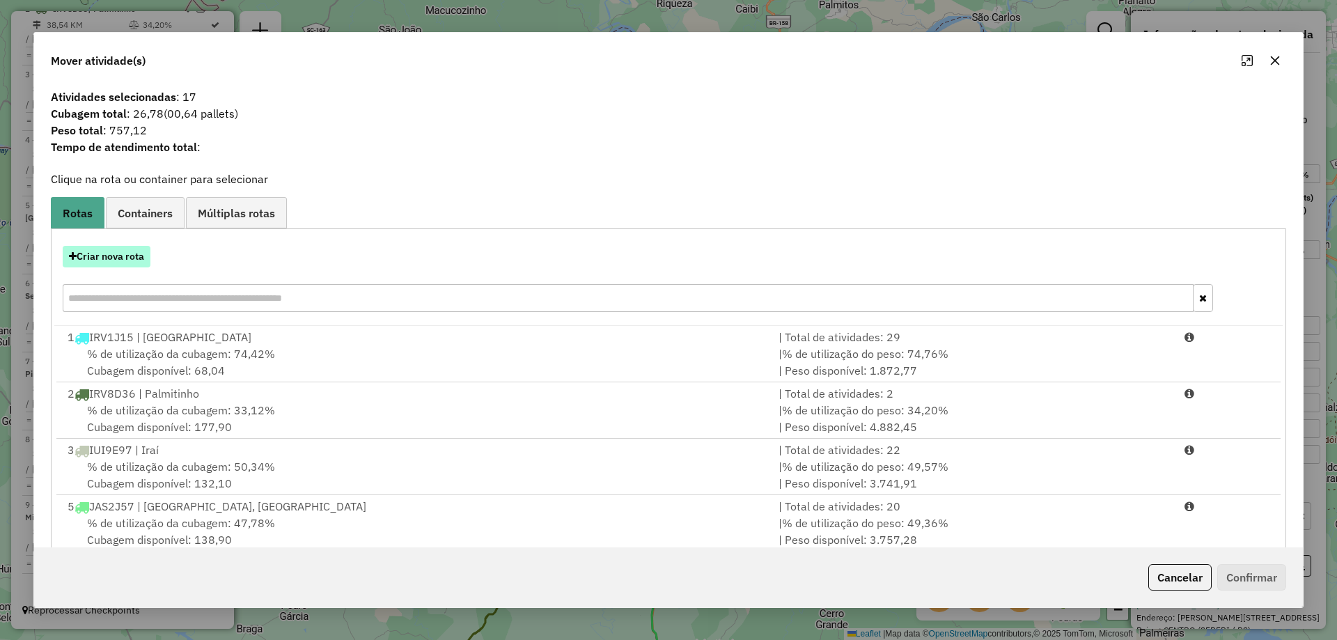
click at [128, 258] on button "Criar nova rota" at bounding box center [107, 257] width 88 height 22
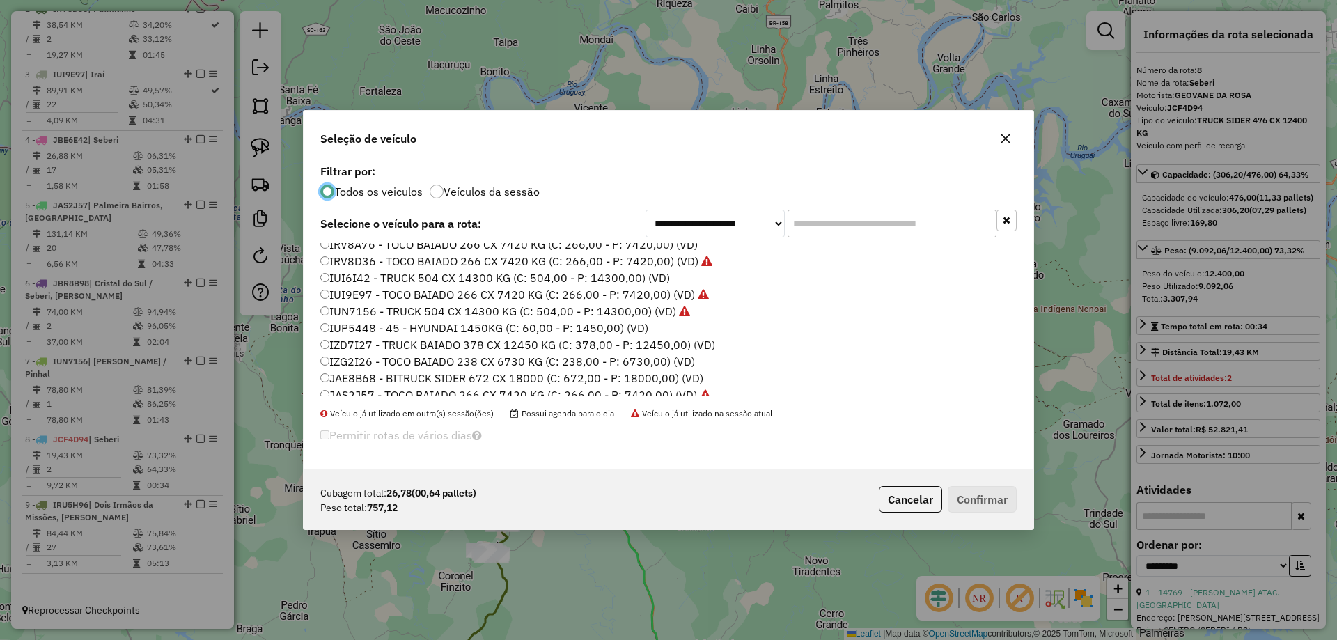
scroll to position [42, 0]
click at [359, 360] on label "IUP5448 - 45 - HYUNDAI 1450KG (C: 60,00 - P: 1450,00) (VD)" at bounding box center [484, 359] width 328 height 17
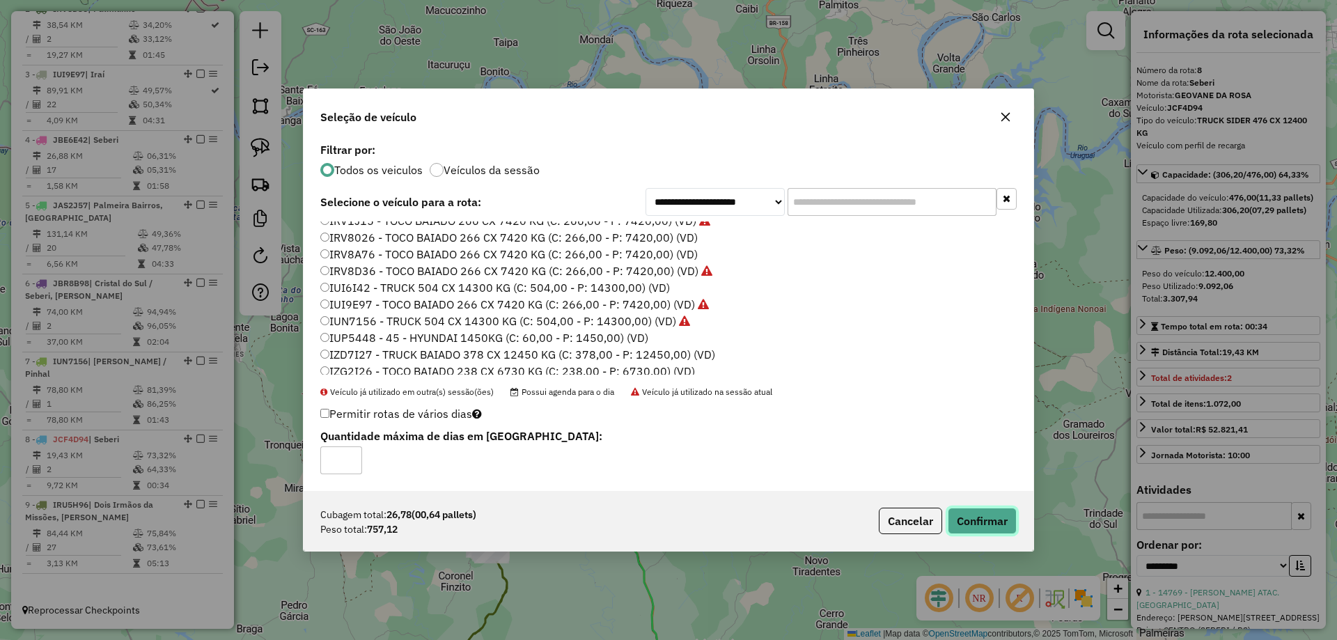
click at [958, 517] on button "Confirmar" at bounding box center [982, 521] width 69 height 26
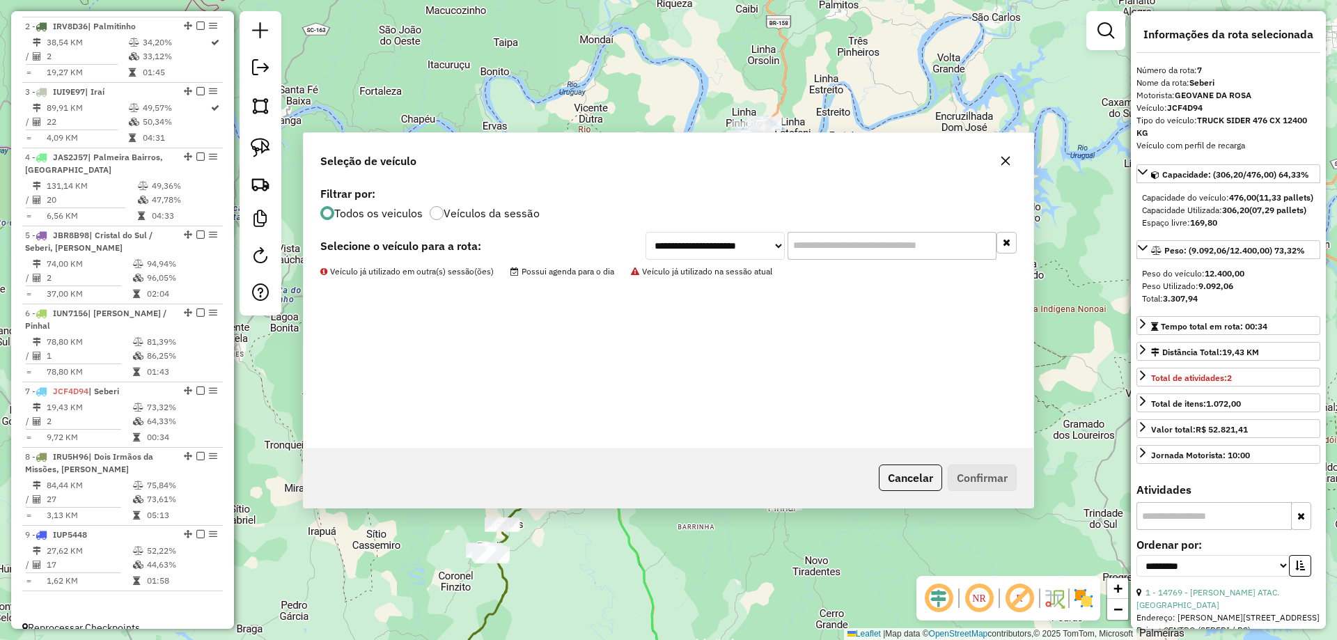
scroll to position [633, 0]
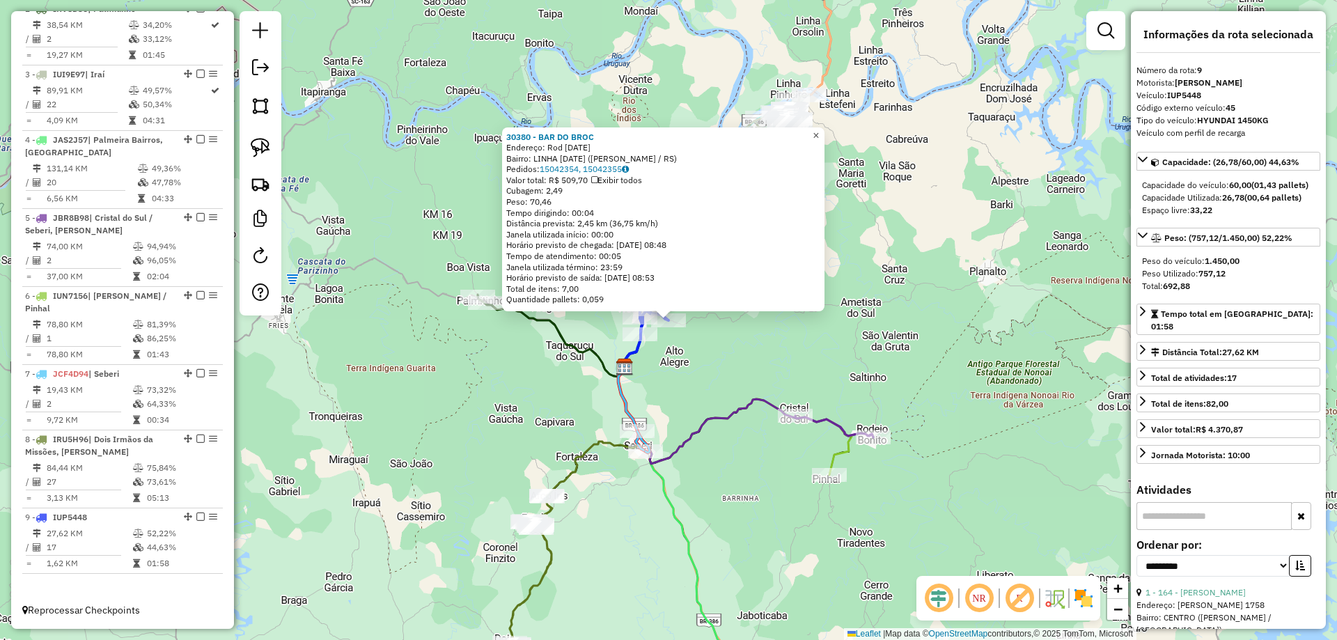
click at [819, 130] on span "×" at bounding box center [816, 136] width 6 height 12
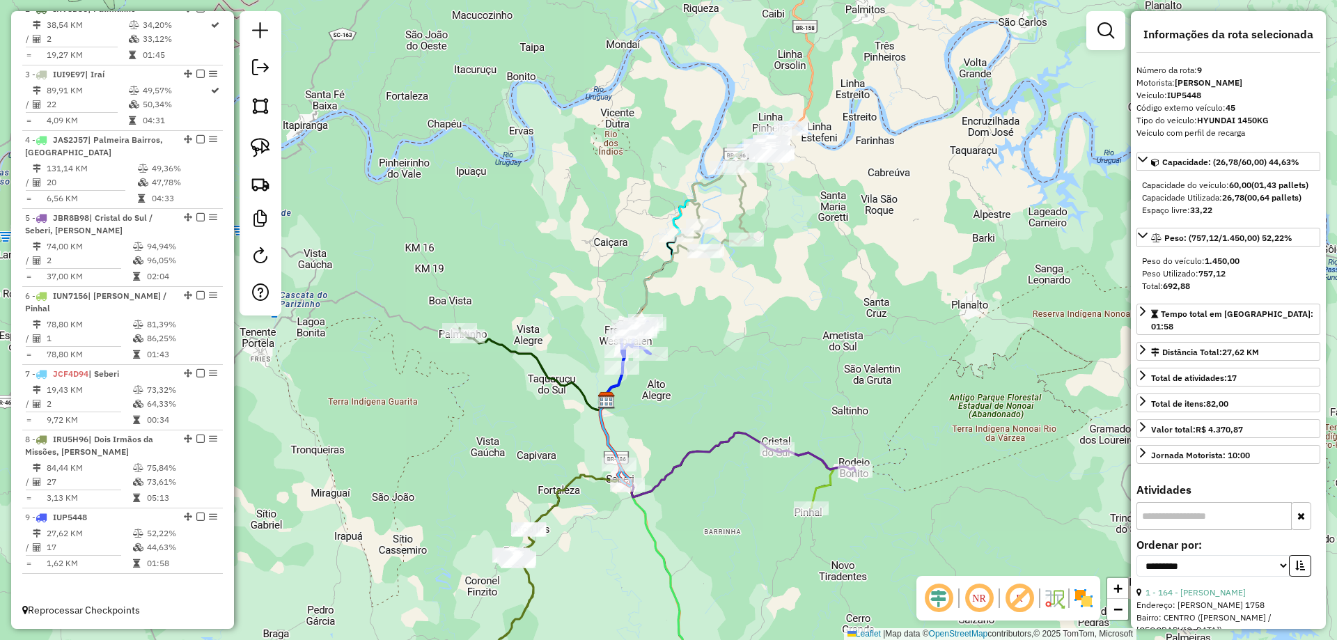
drag, startPoint x: 836, startPoint y: 176, endPoint x: 818, endPoint y: 207, distance: 35.2
click at [818, 207] on div "Janela de atendimento Grade de atendimento Capacidade Transportadoras Veículos …" at bounding box center [668, 320] width 1337 height 640
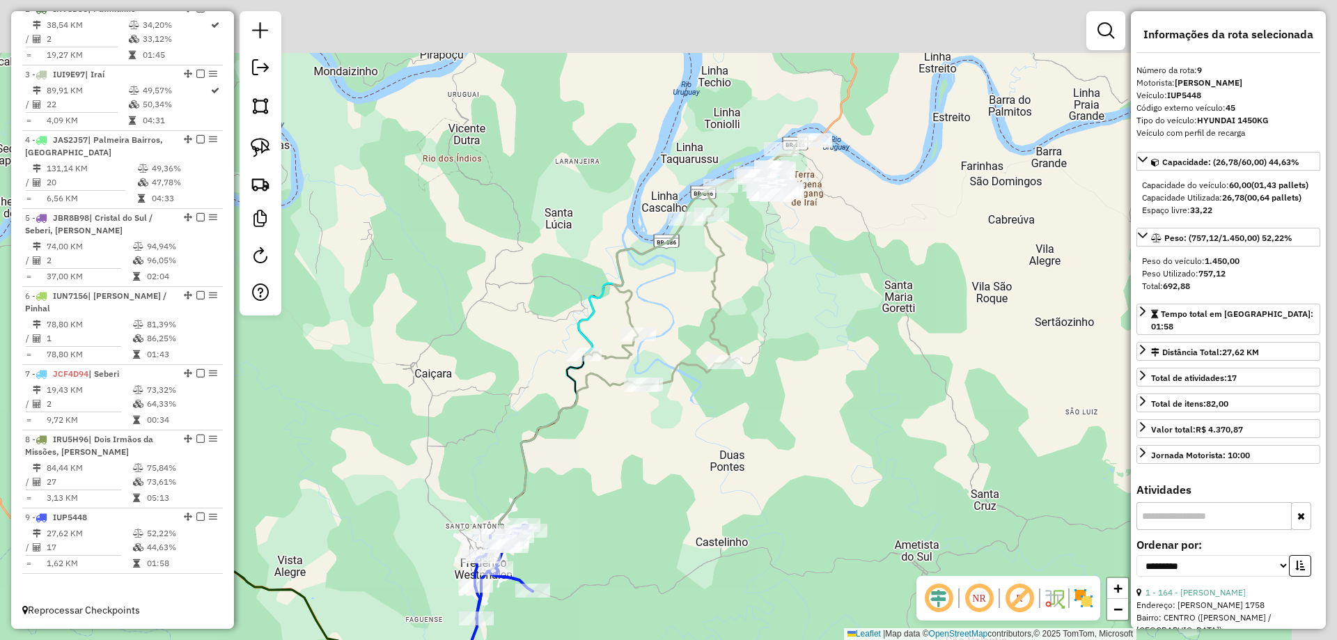
drag, startPoint x: 811, startPoint y: 197, endPoint x: 751, endPoint y: 375, distance: 187.6
click at [751, 375] on div "Janela de atendimento Grade de atendimento Capacidade Transportadoras Veículos …" at bounding box center [668, 320] width 1337 height 640
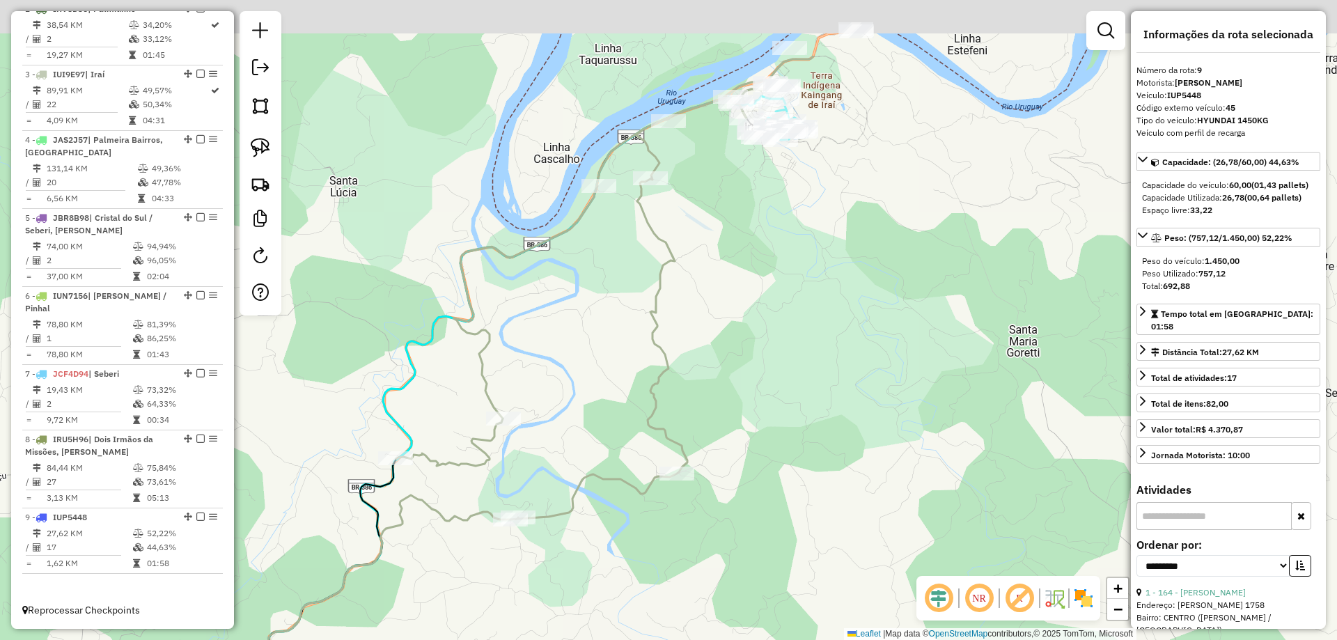
drag, startPoint x: 750, startPoint y: 256, endPoint x: 738, endPoint y: 374, distance: 118.3
click at [738, 374] on div "Janela de atendimento Grade de atendimento Capacidade Transportadoras Veículos …" at bounding box center [668, 320] width 1337 height 640
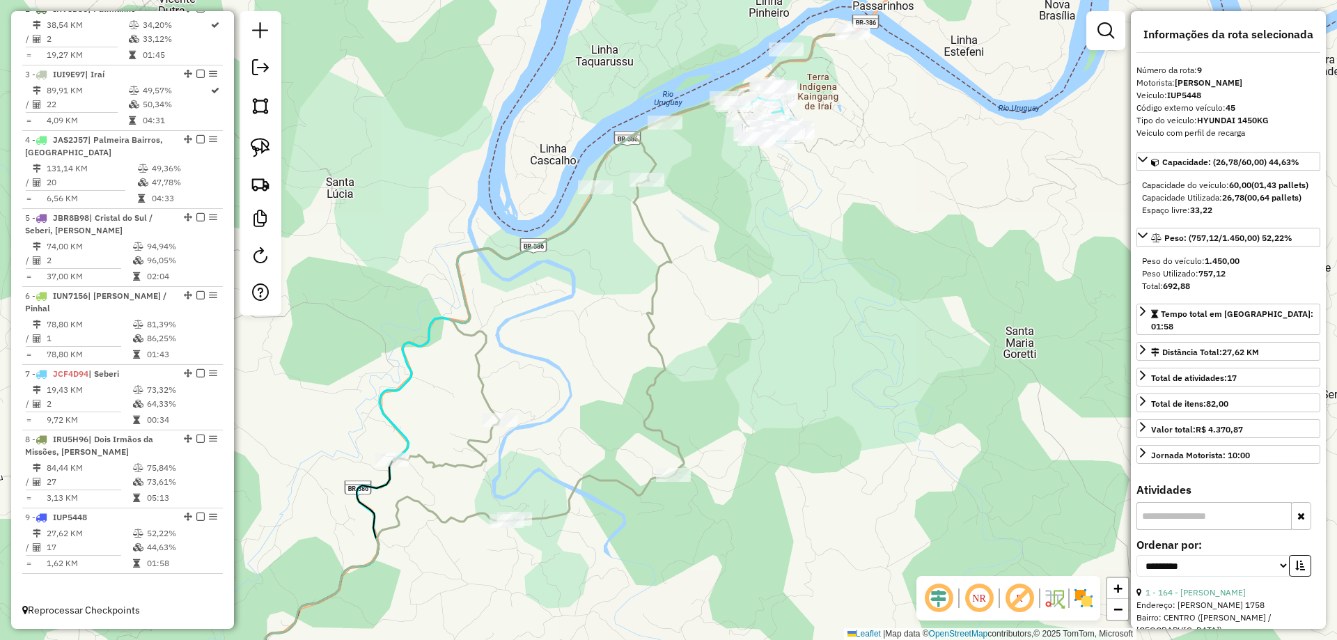
drag, startPoint x: 592, startPoint y: 266, endPoint x: 564, endPoint y: 314, distance: 55.5
click at [564, 315] on div "Janela de atendimento Grade de atendimento Capacidade Transportadoras Veículos …" at bounding box center [668, 320] width 1337 height 640
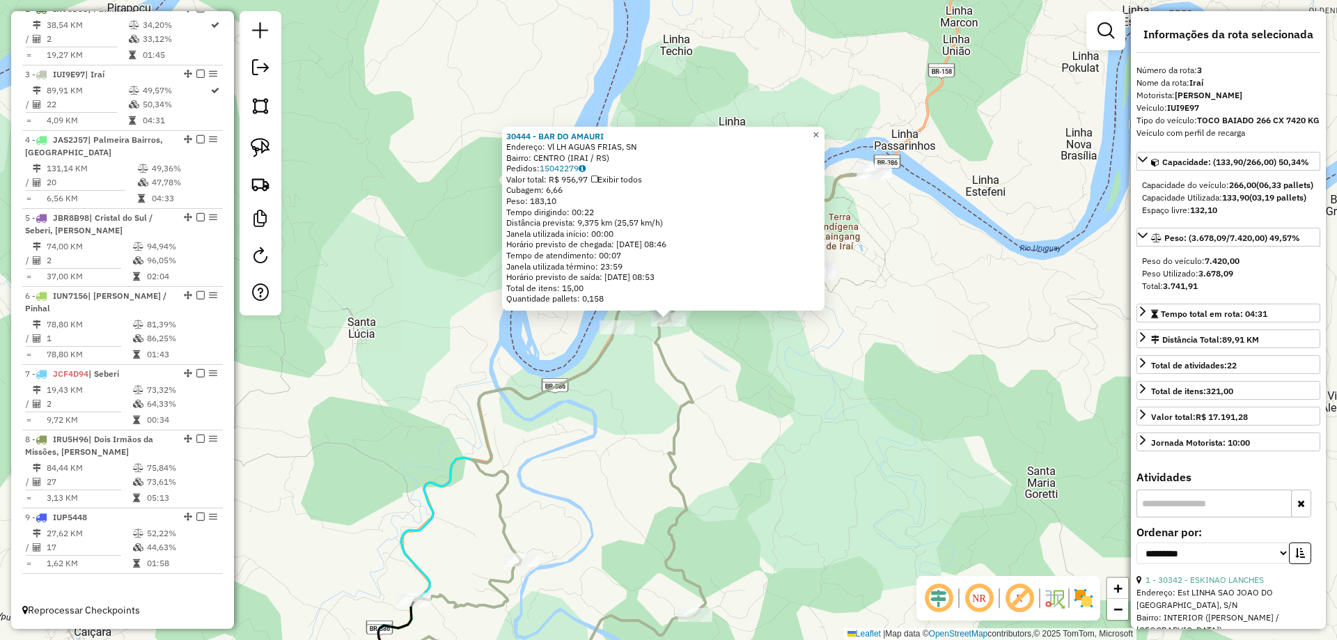
click at [825, 130] on link "×" at bounding box center [816, 135] width 17 height 17
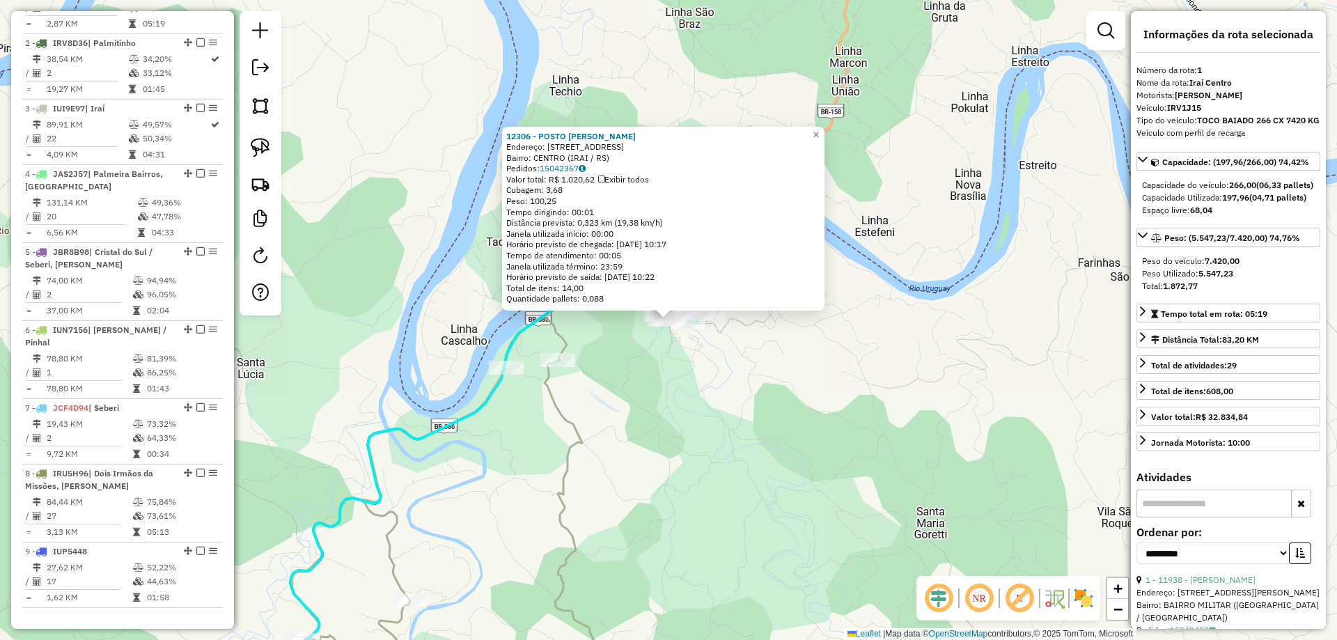
scroll to position [556, 0]
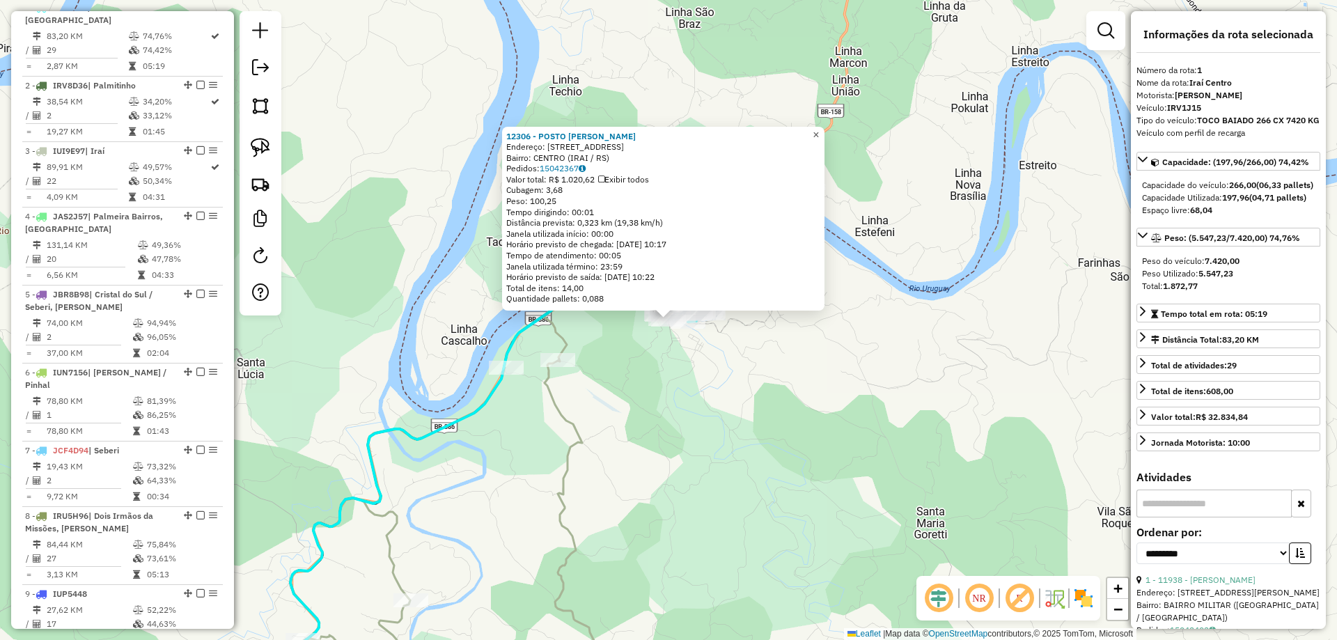
click at [819, 134] on span "×" at bounding box center [816, 135] width 6 height 12
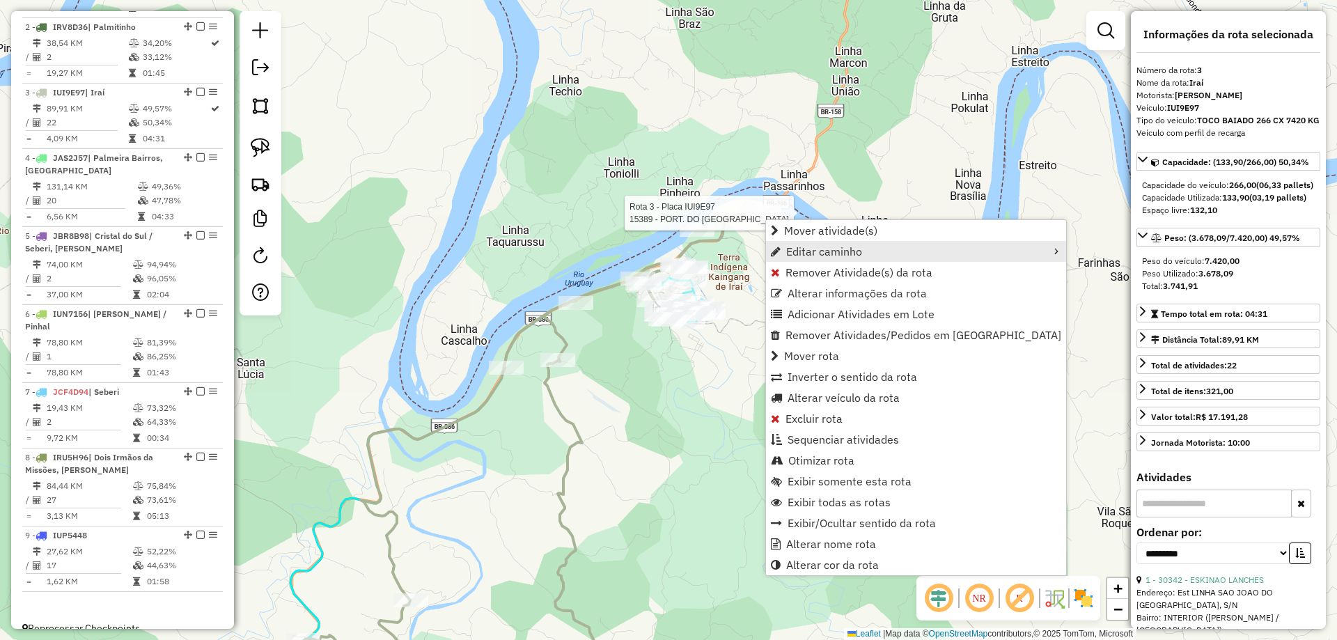
scroll to position [633, 0]
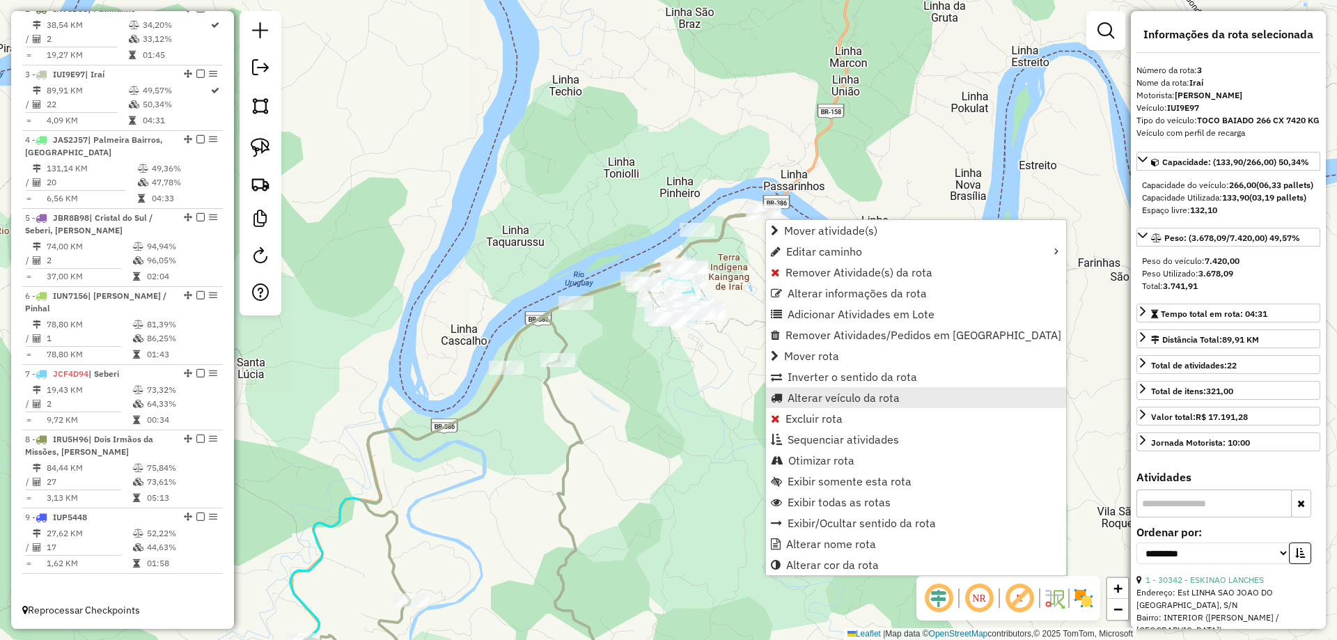
click at [811, 400] on span "Alterar veículo da rota" at bounding box center [844, 397] width 112 height 11
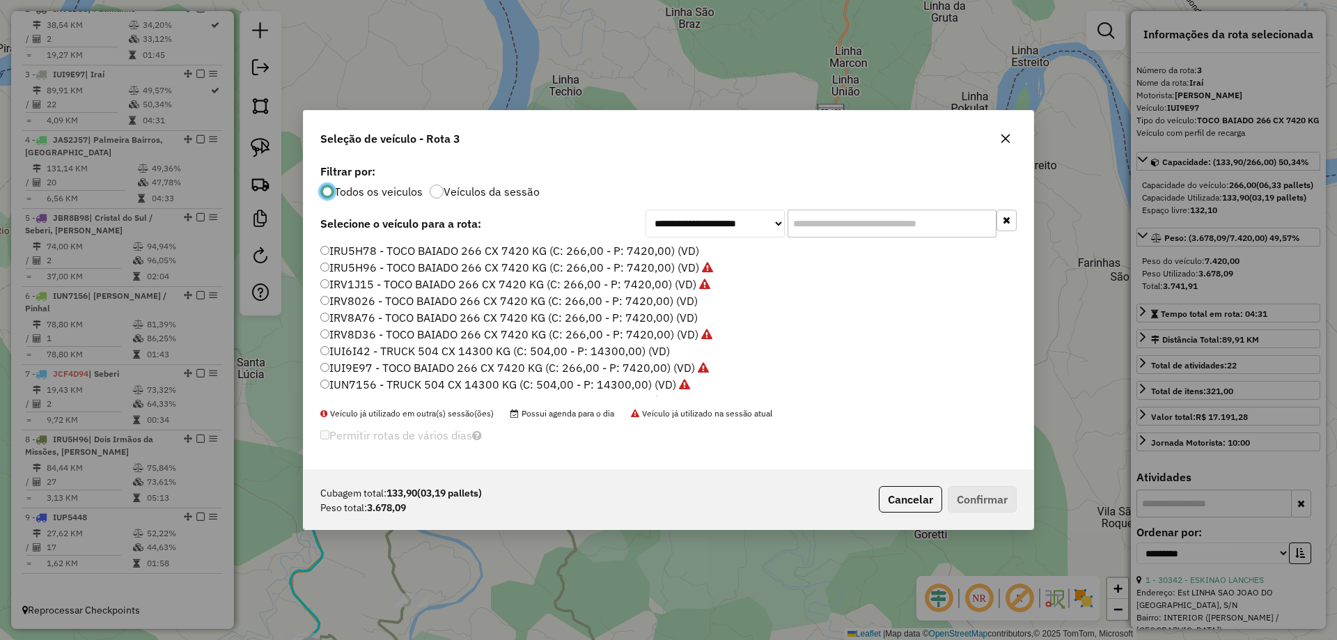
scroll to position [8, 4]
click at [361, 334] on label "IRV8D36 - TOCO BAIADO 266 CX 7420 KG (C: 266,00 - P: 7420,00) (VD)" at bounding box center [516, 334] width 392 height 17
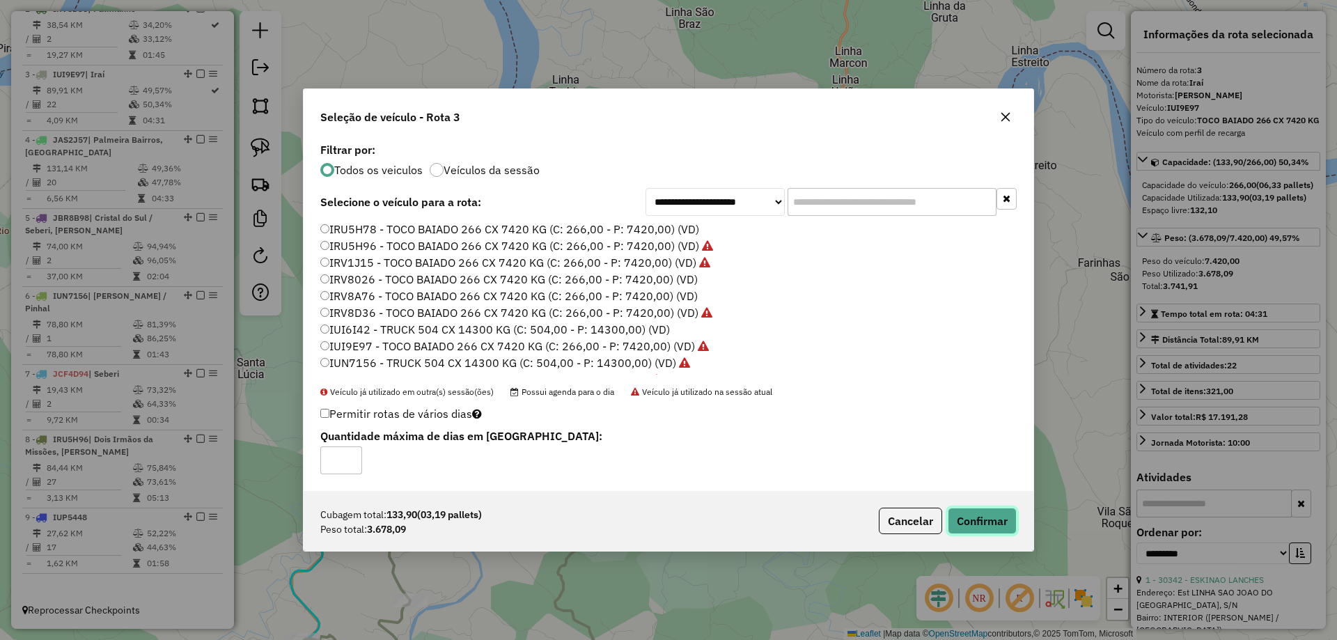
click at [992, 517] on button "Confirmar" at bounding box center [982, 521] width 69 height 26
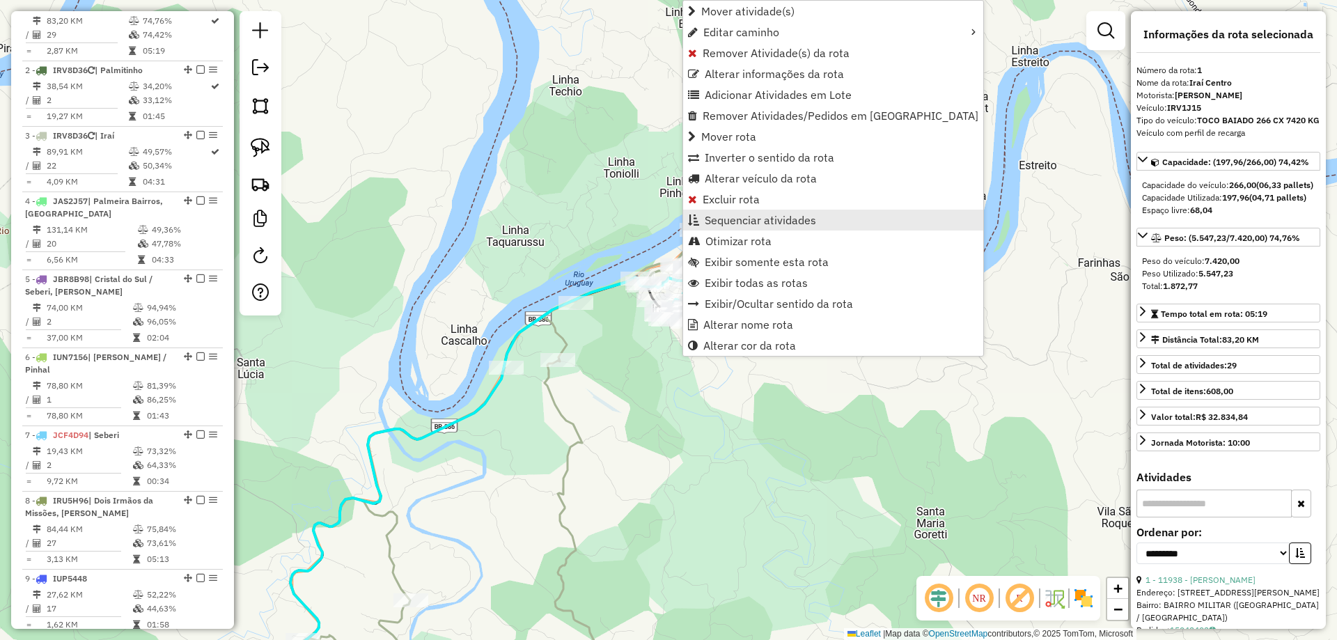
scroll to position [556, 0]
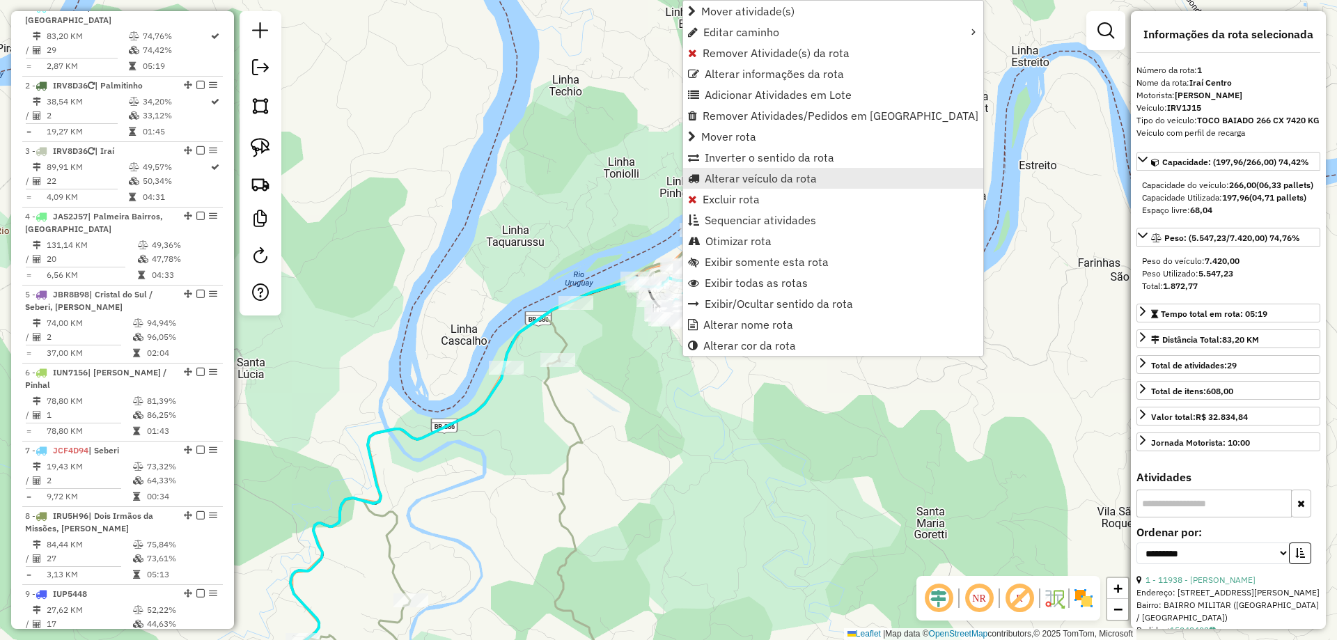
click at [735, 176] on span "Alterar veículo da rota" at bounding box center [761, 178] width 112 height 11
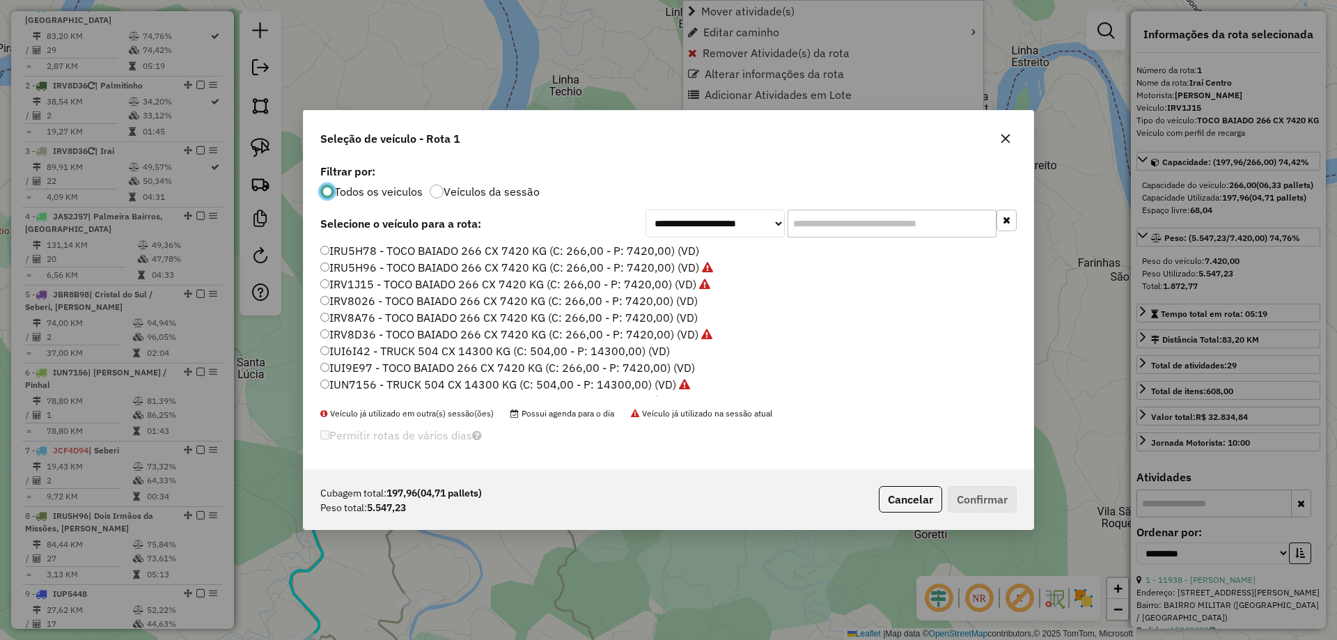
scroll to position [8, 4]
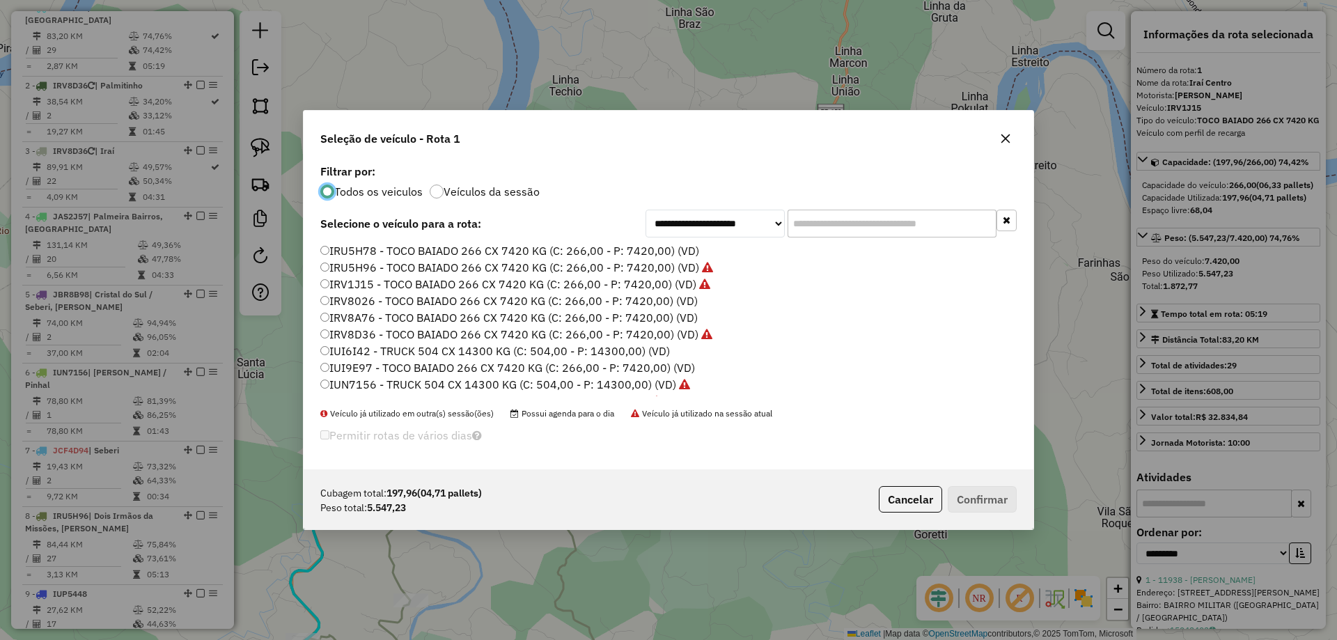
click at [355, 318] on label "IRV8A76 - TOCO BAIADO 266 CX 7420 KG (C: 266,00 - P: 7420,00) (VD)" at bounding box center [508, 317] width 377 height 17
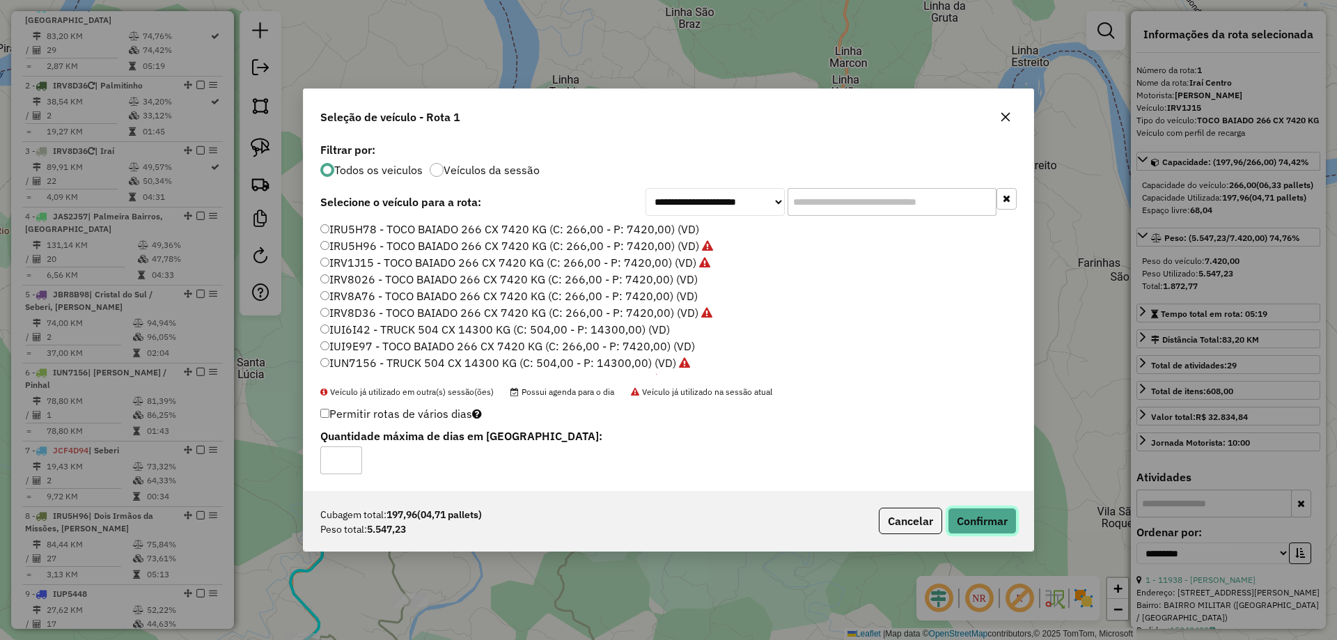
click at [965, 522] on button "Confirmar" at bounding box center [982, 521] width 69 height 26
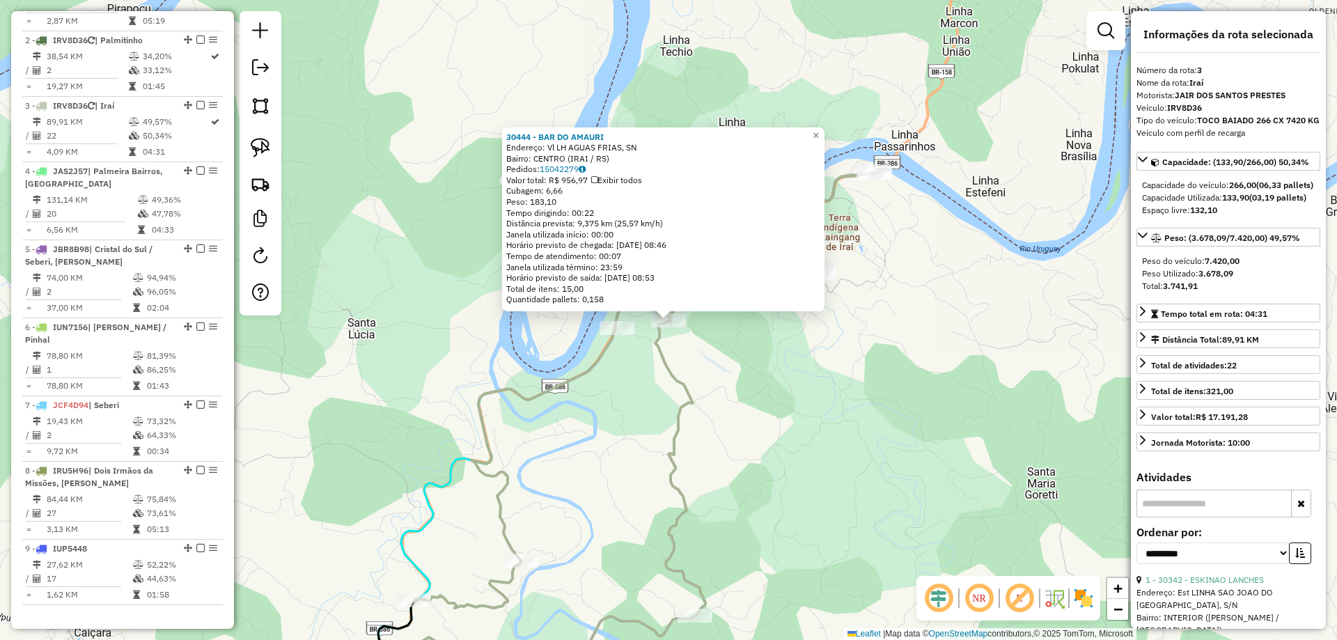
scroll to position [633, 0]
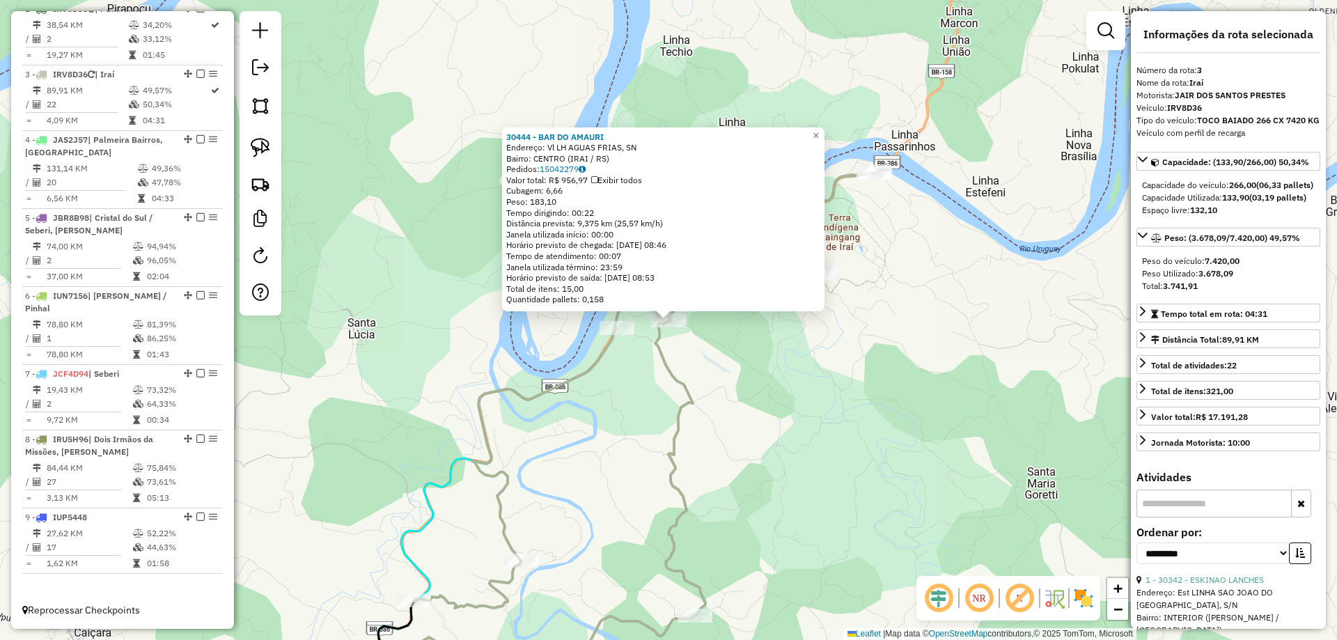
click at [834, 134] on div "30444 - BAR DO AMAURI Endereço: Vl LH AGUAS FRIAS, SN Bairro: CENTRO (IRAI / RS…" at bounding box center [668, 320] width 1337 height 640
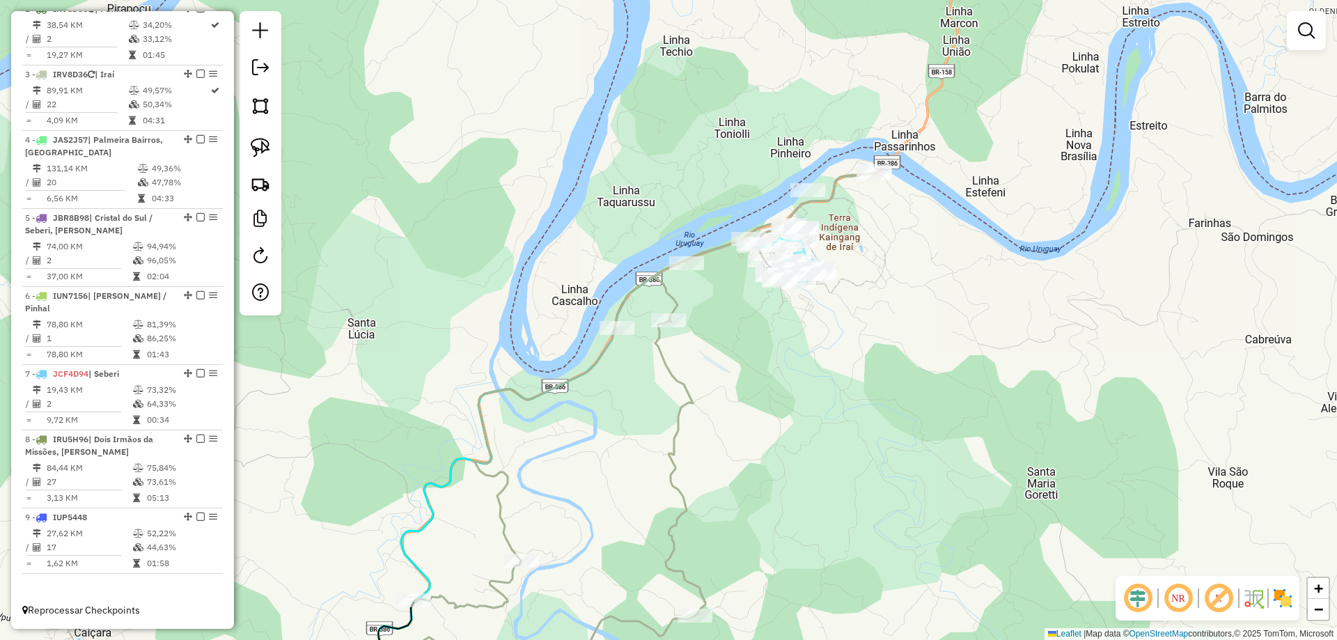
click at [827, 134] on div "Janela de atendimento Grade de atendimento Capacidade Transportadoras Veículos …" at bounding box center [668, 320] width 1337 height 640
select select "**********"
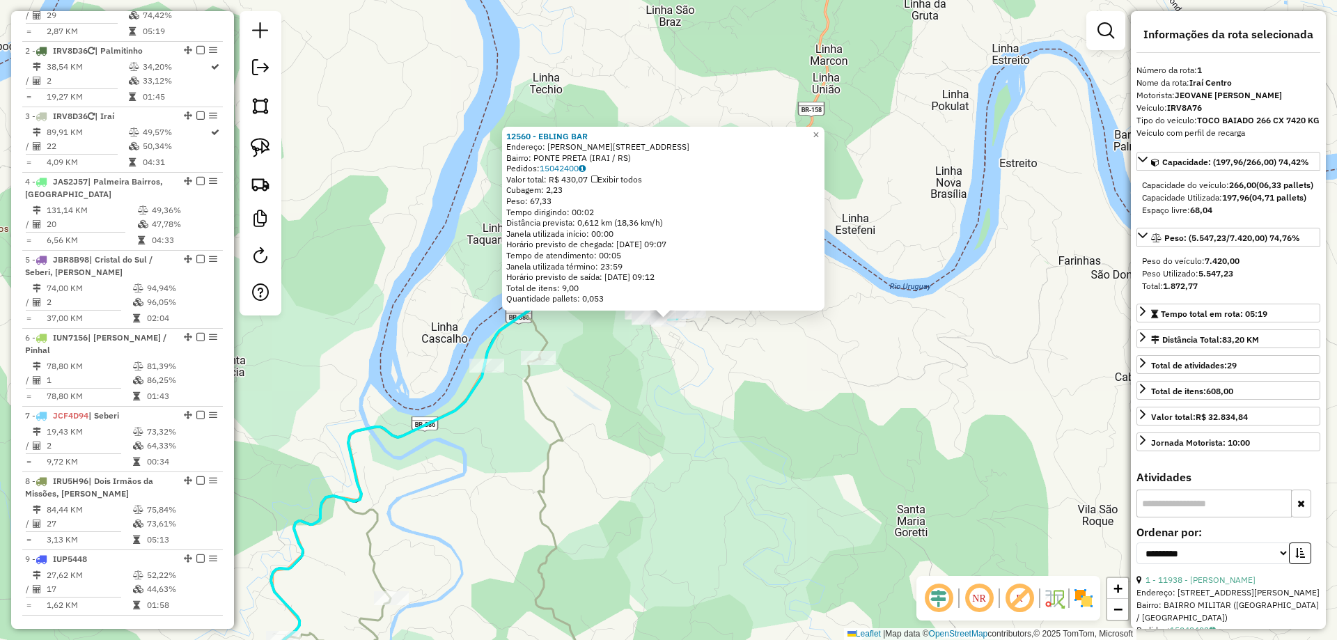
scroll to position [556, 0]
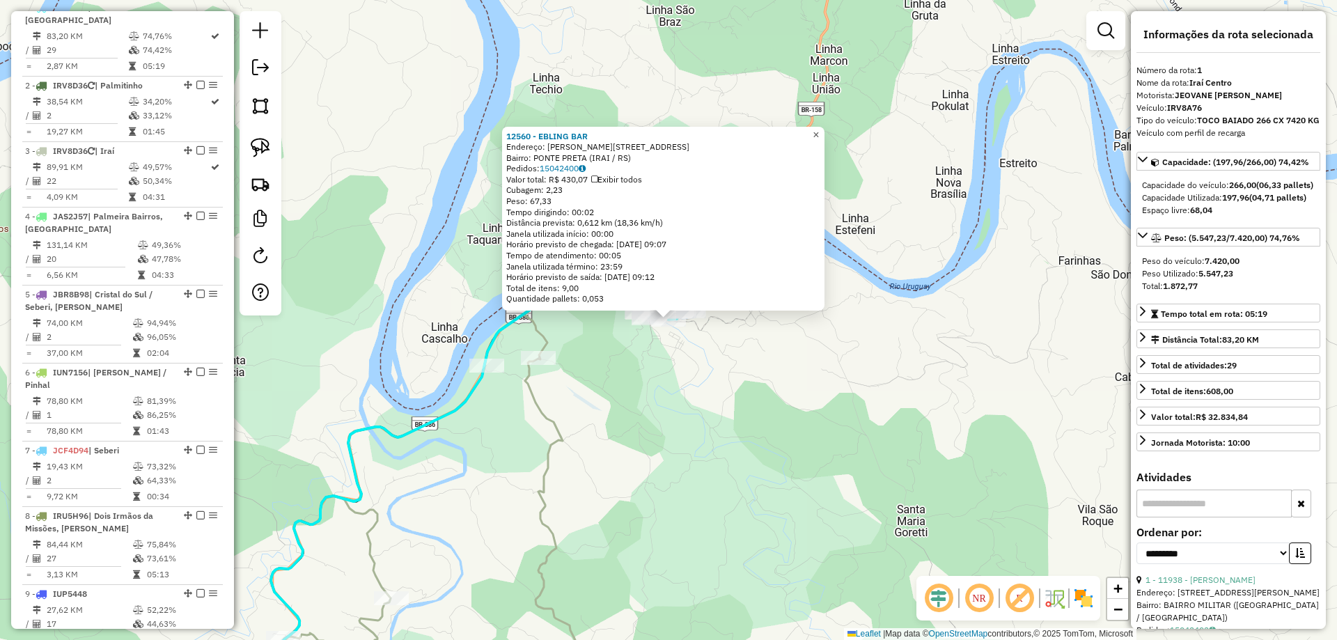
click at [825, 132] on link "×" at bounding box center [816, 135] width 17 height 17
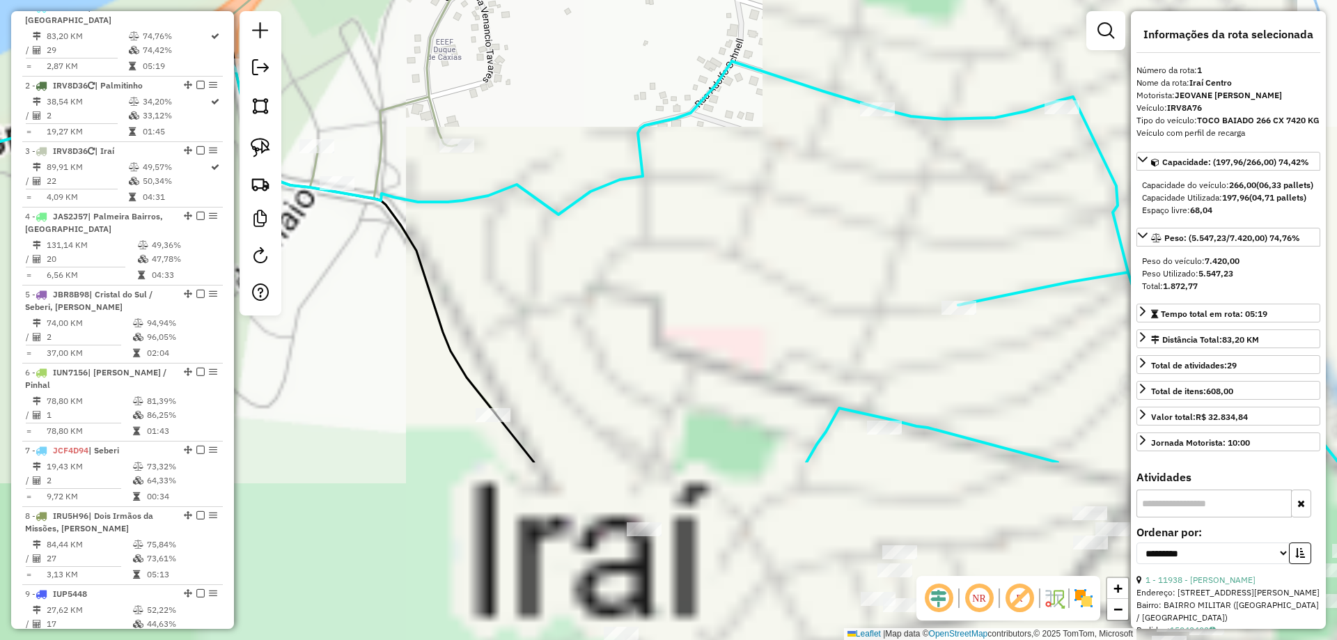
drag, startPoint x: 698, startPoint y: 400, endPoint x: 700, endPoint y: 127, distance: 273.0
click at [701, 118] on div "Janela de atendimento Grade de atendimento Capacidade Transportadoras Veículos …" at bounding box center [668, 320] width 1337 height 640
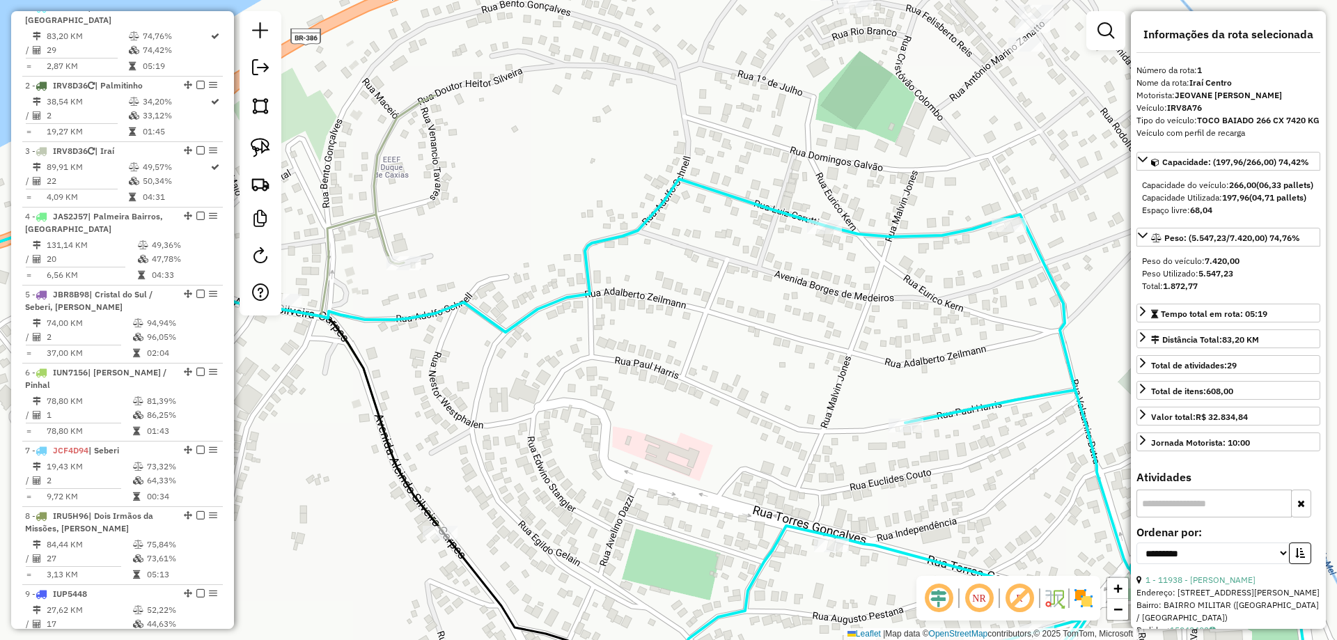
drag, startPoint x: 806, startPoint y: 302, endPoint x: 773, endPoint y: 386, distance: 90.0
click at [773, 386] on div "Janela de atendimento Grade de atendimento Capacidade Transportadoras Veículos …" at bounding box center [668, 320] width 1337 height 640
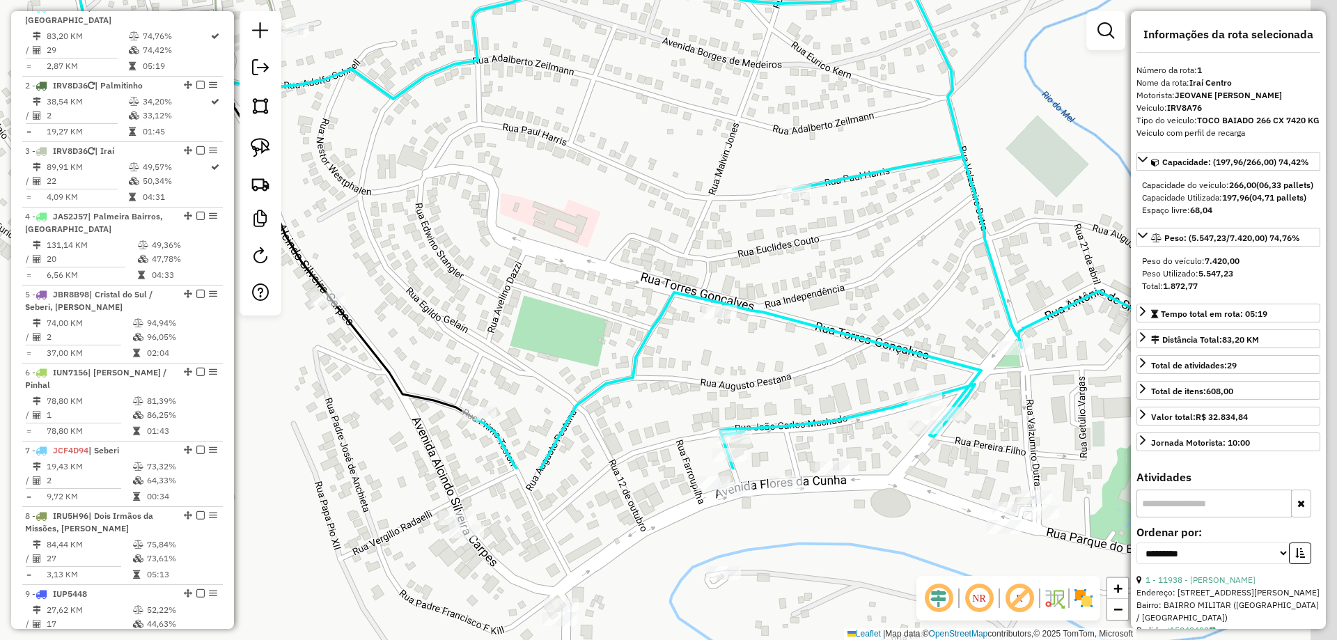
drag, startPoint x: 791, startPoint y: 482, endPoint x: 633, endPoint y: 185, distance: 336.8
click at [633, 185] on div "Janela de atendimento Grade de atendimento Capacidade Transportadoras Veículos …" at bounding box center [668, 320] width 1337 height 640
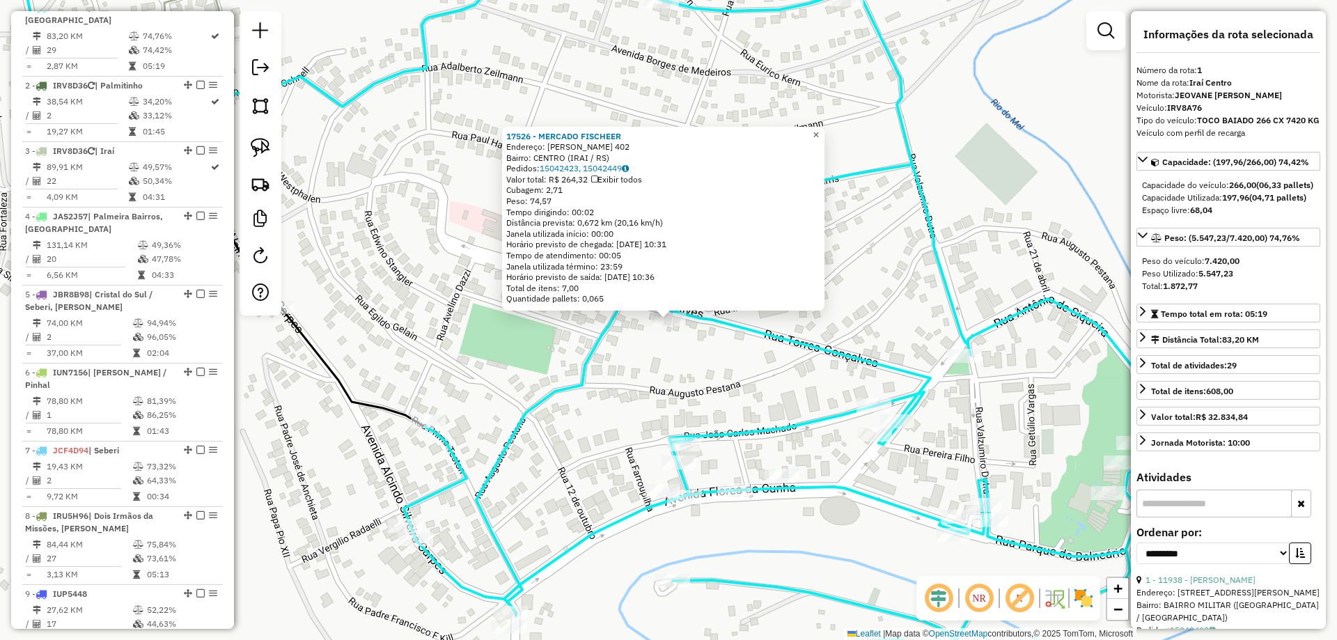
click at [820, 130] on link "×" at bounding box center [816, 135] width 17 height 17
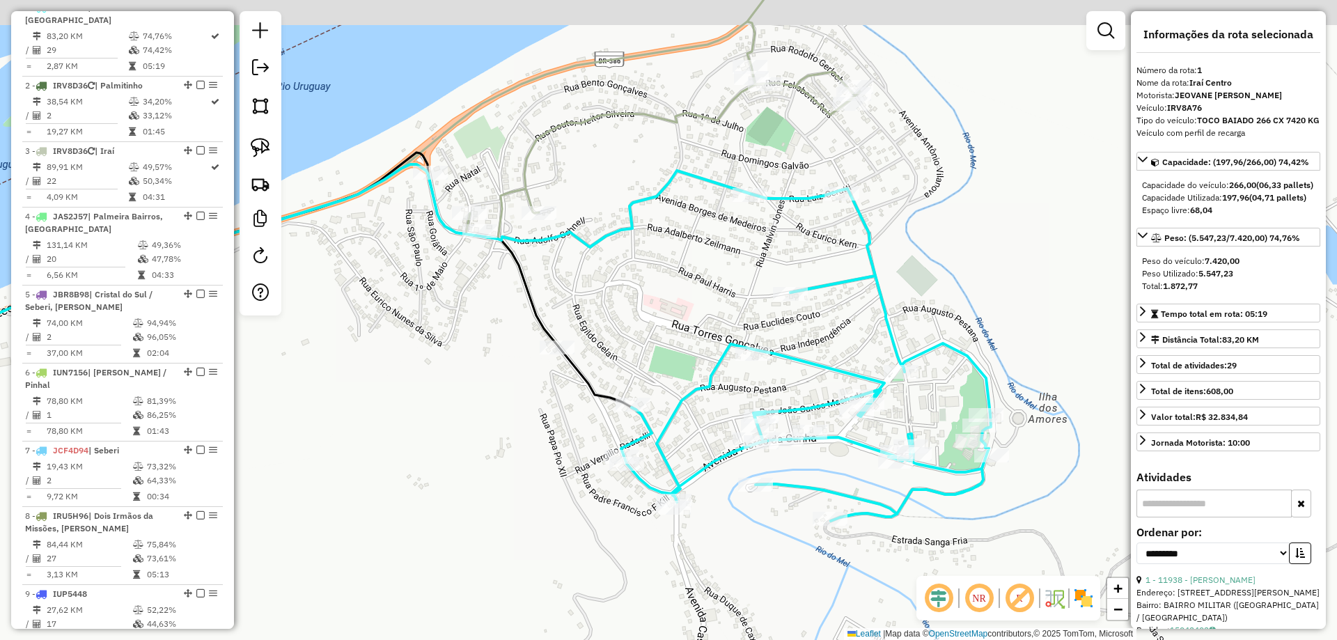
drag, startPoint x: 673, startPoint y: 235, endPoint x: 637, endPoint y: 281, distance: 58.4
click at [637, 281] on div "Janela de atendimento Grade de atendimento Capacidade Transportadoras Veículos …" at bounding box center [668, 320] width 1337 height 640
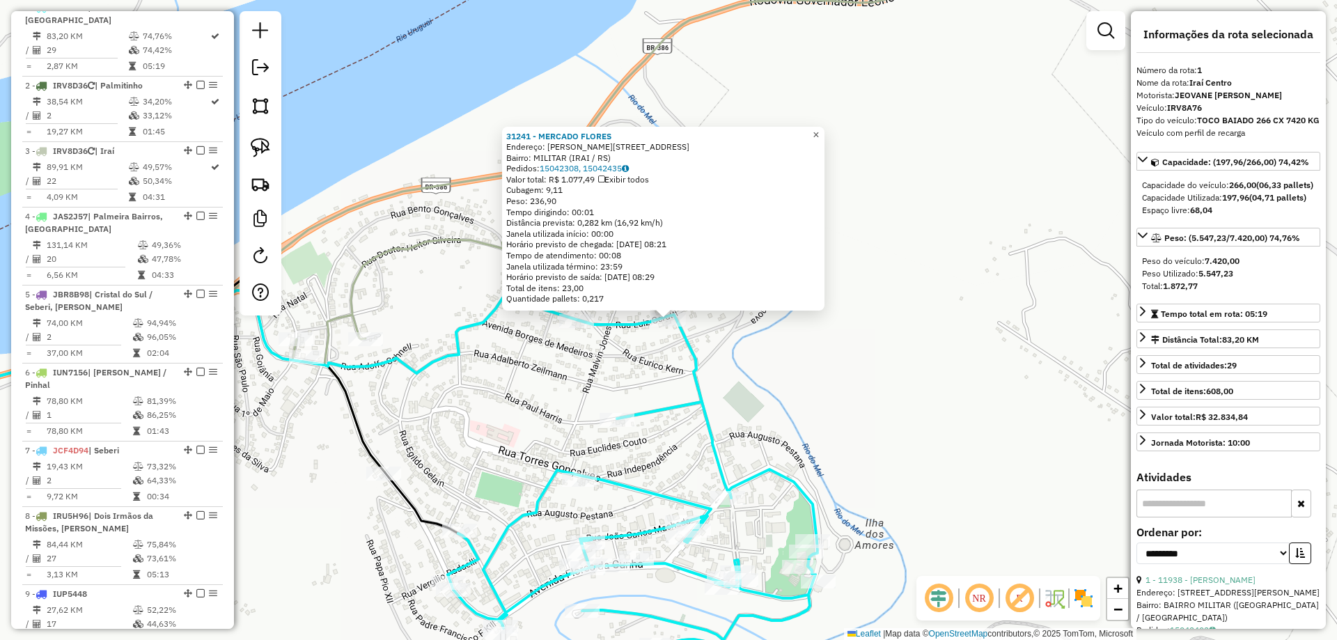
click at [819, 134] on span "×" at bounding box center [816, 135] width 6 height 12
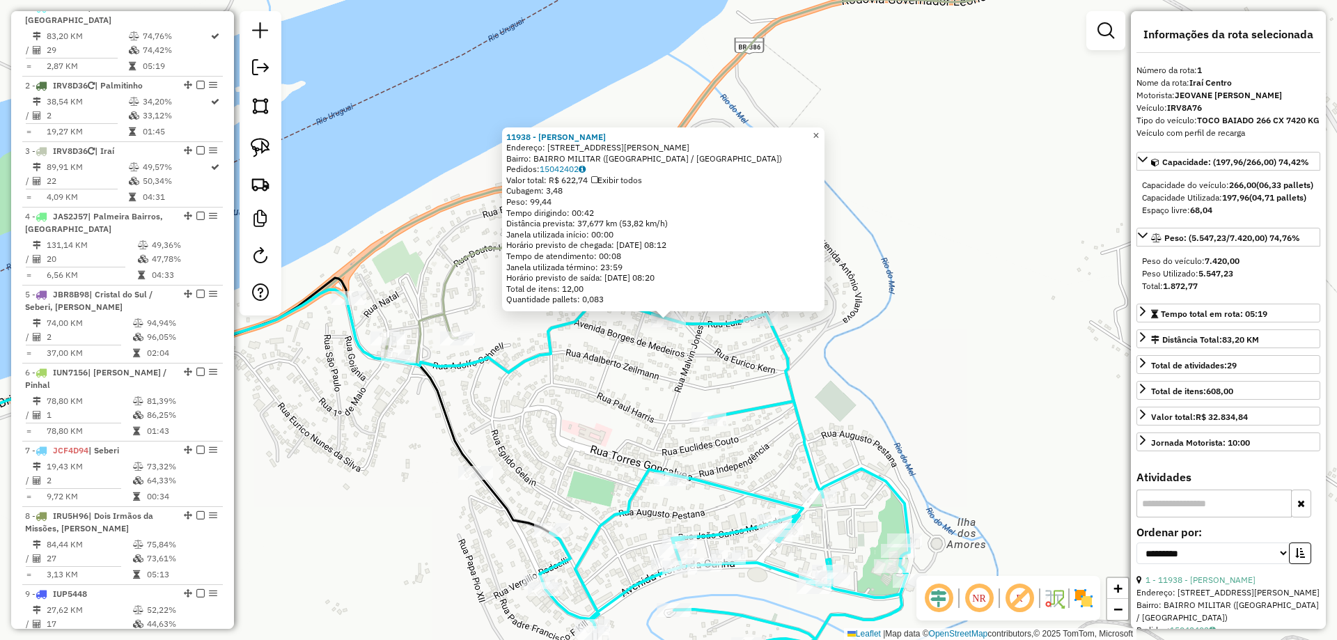
click at [818, 131] on link "×" at bounding box center [816, 135] width 17 height 17
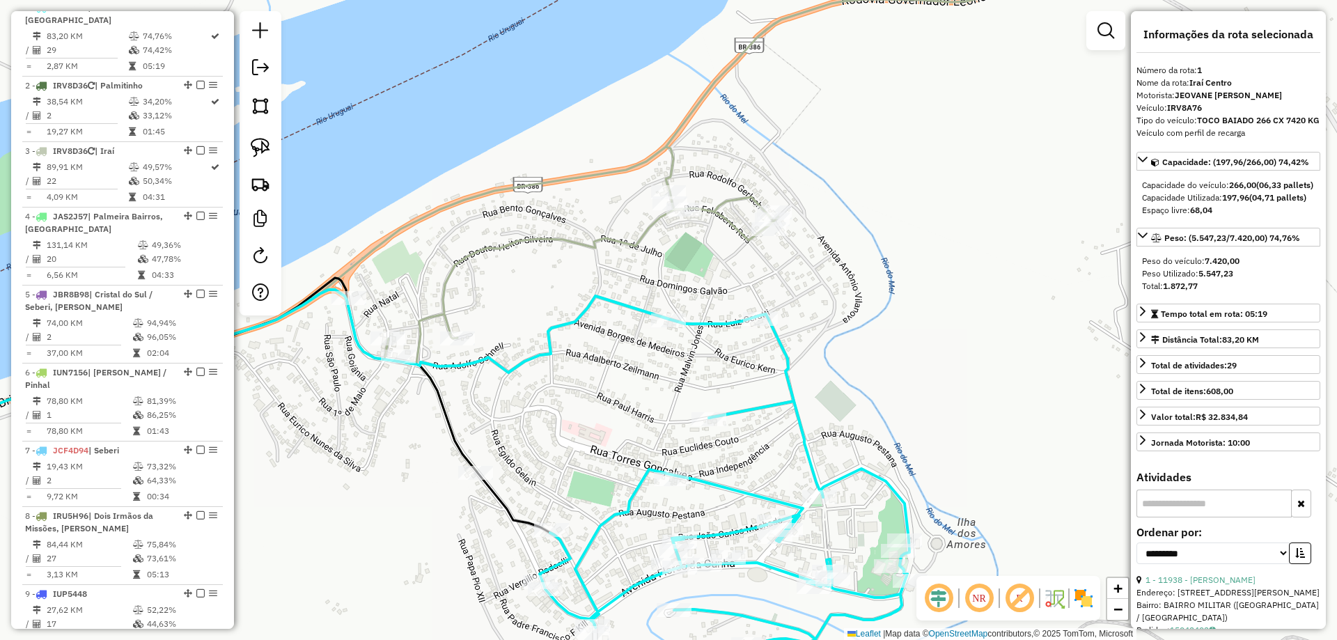
drag, startPoint x: 542, startPoint y: 491, endPoint x: 626, endPoint y: 318, distance: 192.2
click at [625, 320] on div "Janela de atendimento Grade de atendimento Capacidade Transportadoras Veículos …" at bounding box center [668, 320] width 1337 height 640
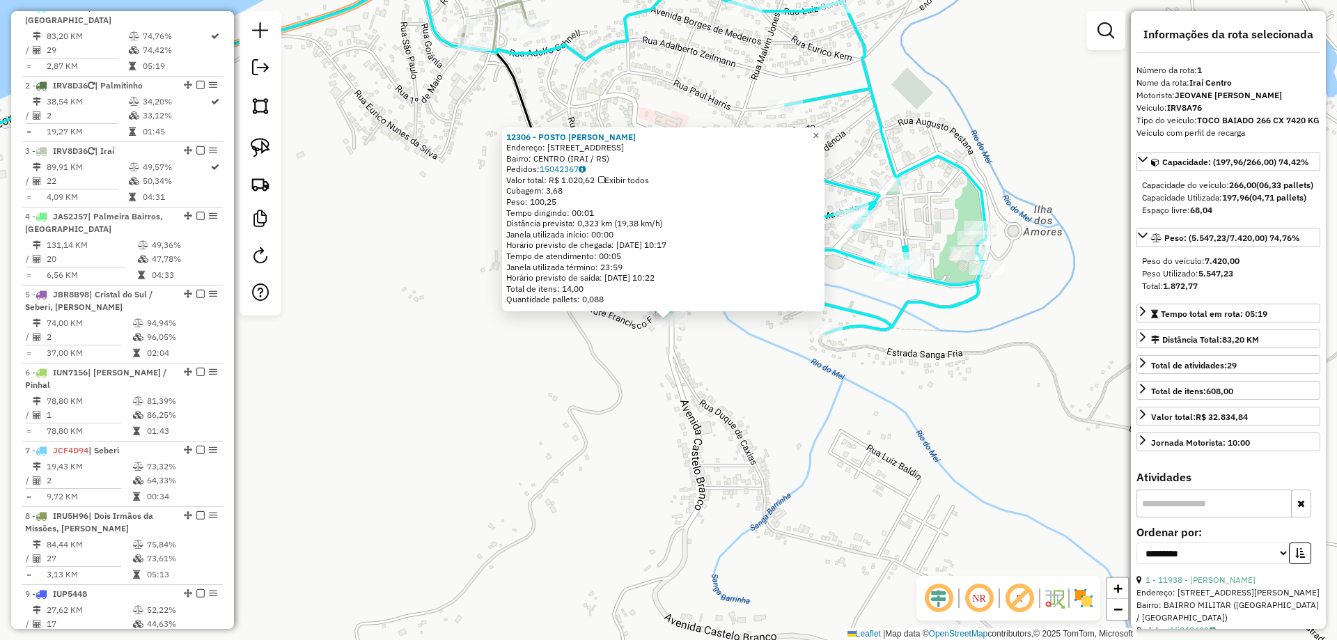
click at [819, 133] on span "×" at bounding box center [816, 136] width 6 height 12
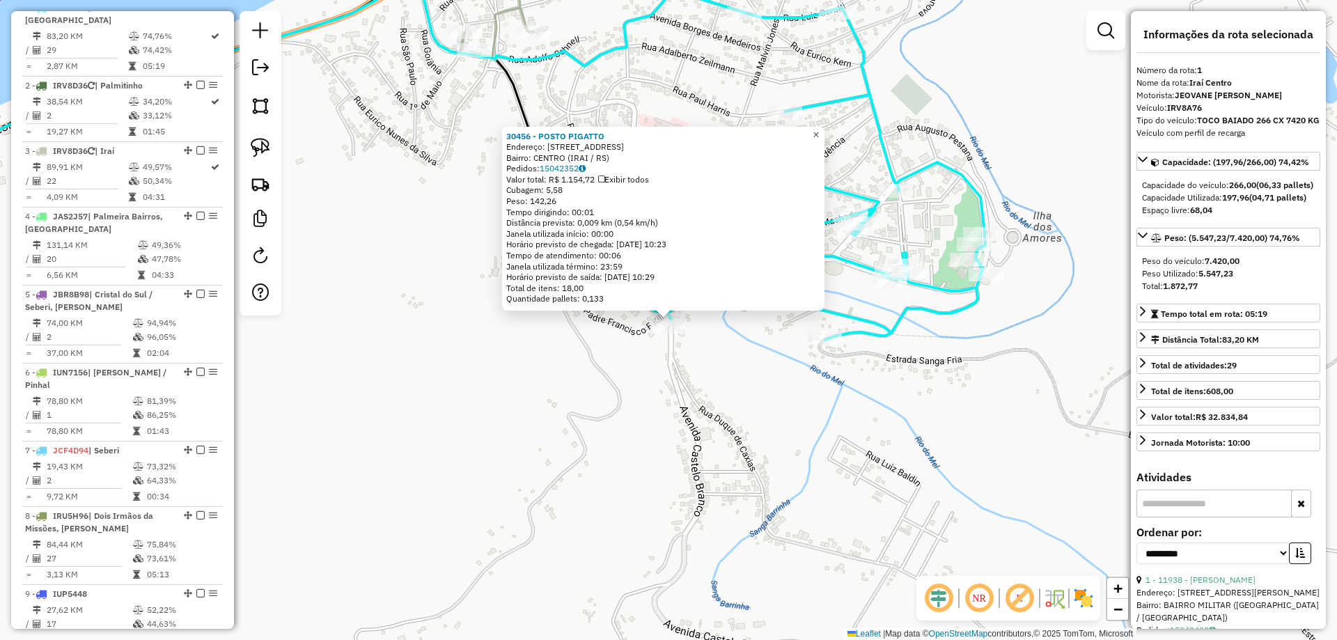
click at [819, 135] on span "×" at bounding box center [816, 135] width 6 height 12
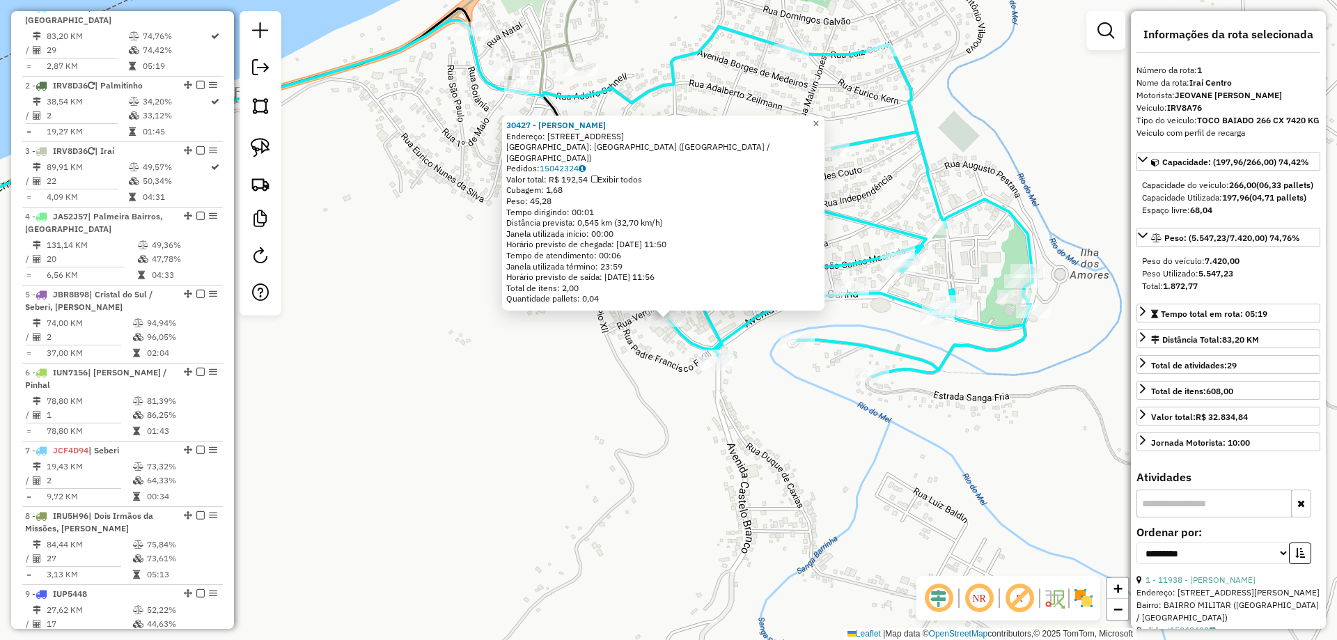
click at [820, 128] on link "×" at bounding box center [816, 124] width 17 height 17
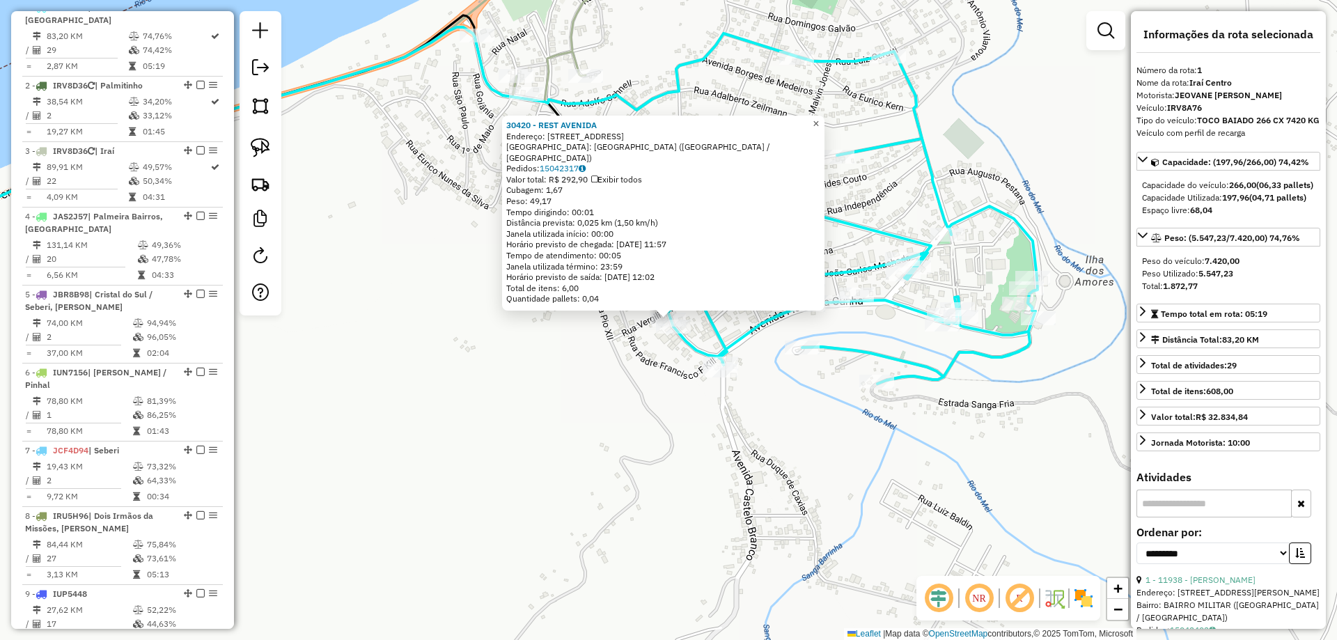
click at [825, 132] on link "×" at bounding box center [816, 124] width 17 height 17
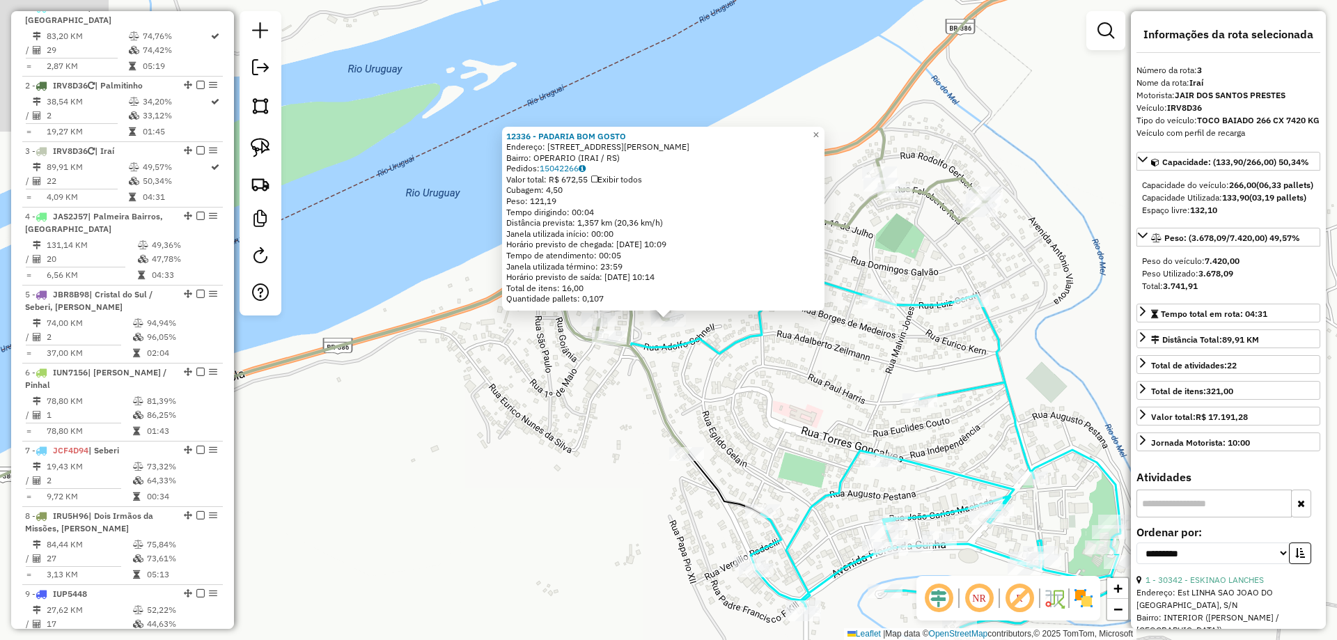
scroll to position [633, 0]
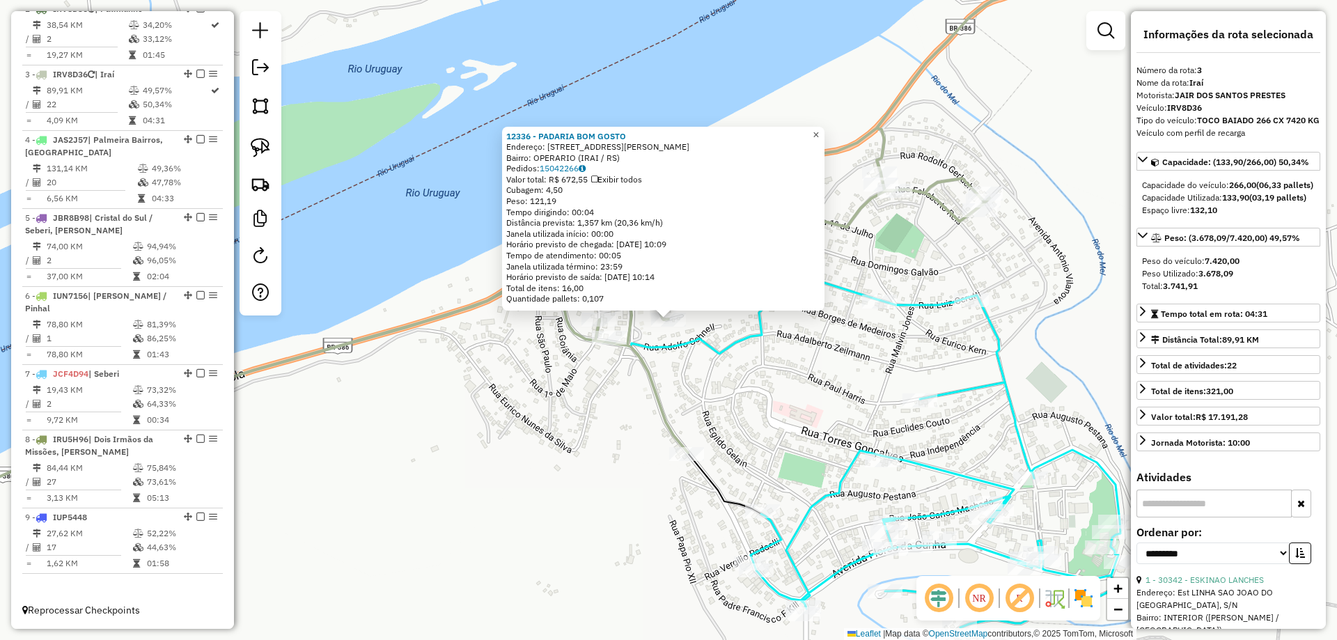
click at [819, 129] on link "×" at bounding box center [816, 135] width 17 height 17
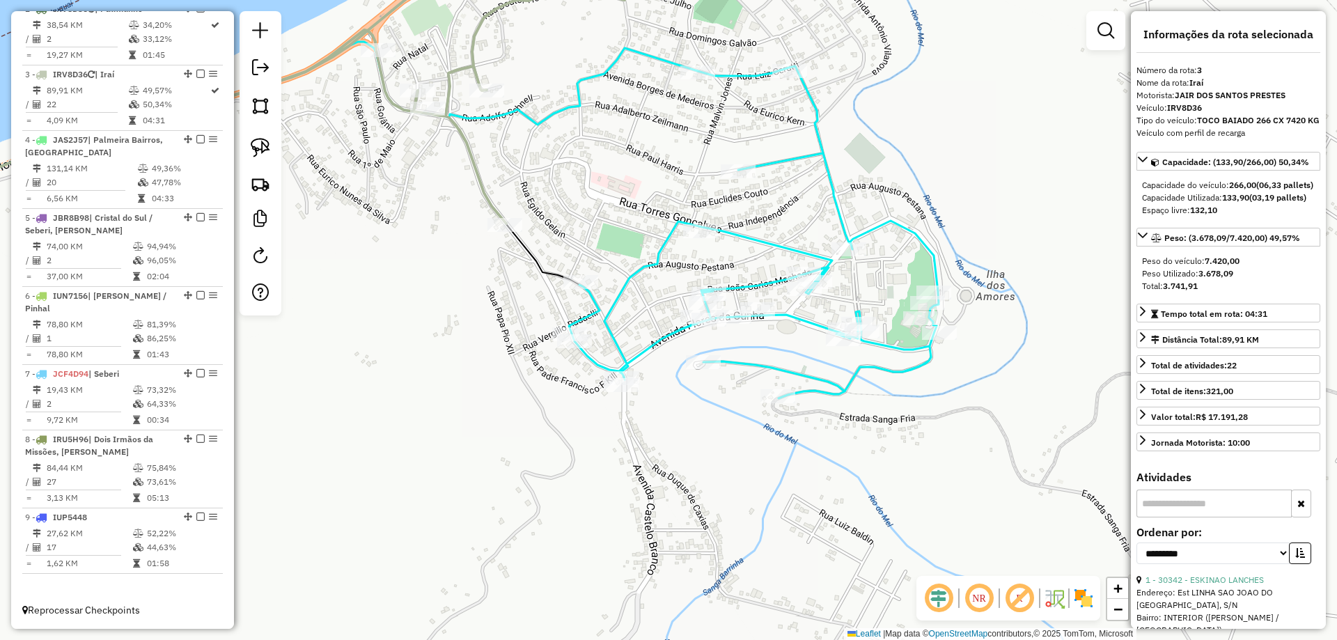
drag, startPoint x: 802, startPoint y: 386, endPoint x: 731, endPoint y: 249, distance: 154.5
click at [620, 156] on div "Janela de atendimento Grade de atendimento Capacidade Transportadoras Veículos …" at bounding box center [668, 320] width 1337 height 640
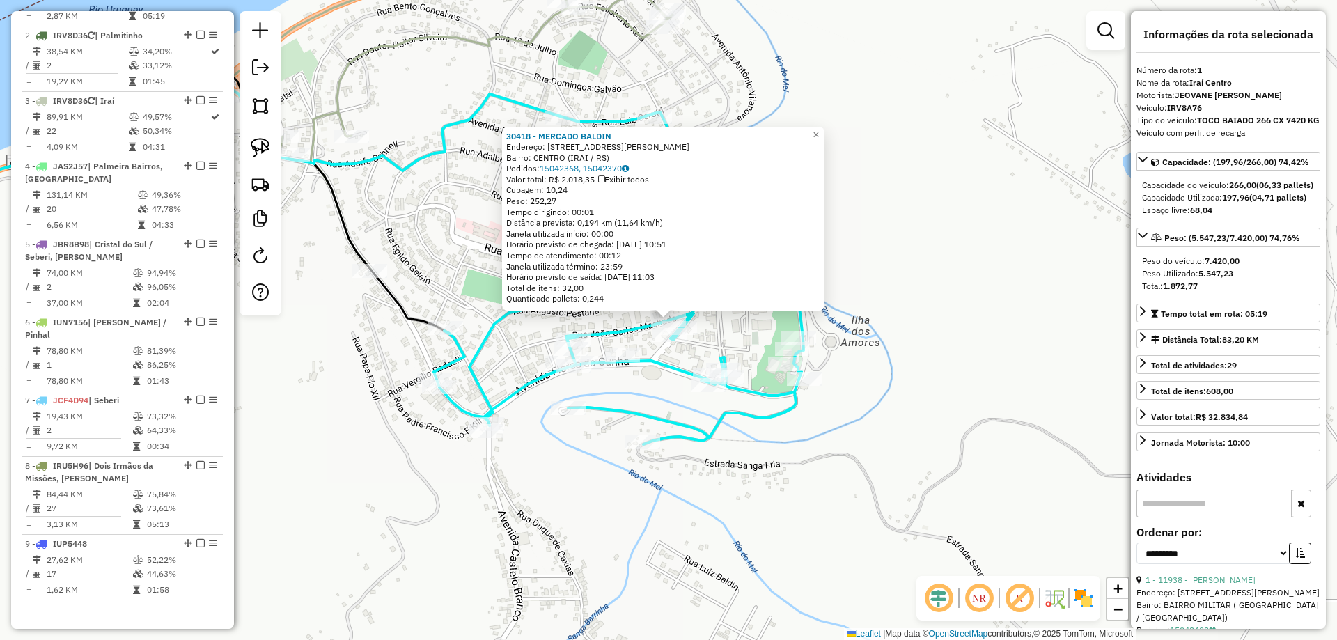
scroll to position [556, 0]
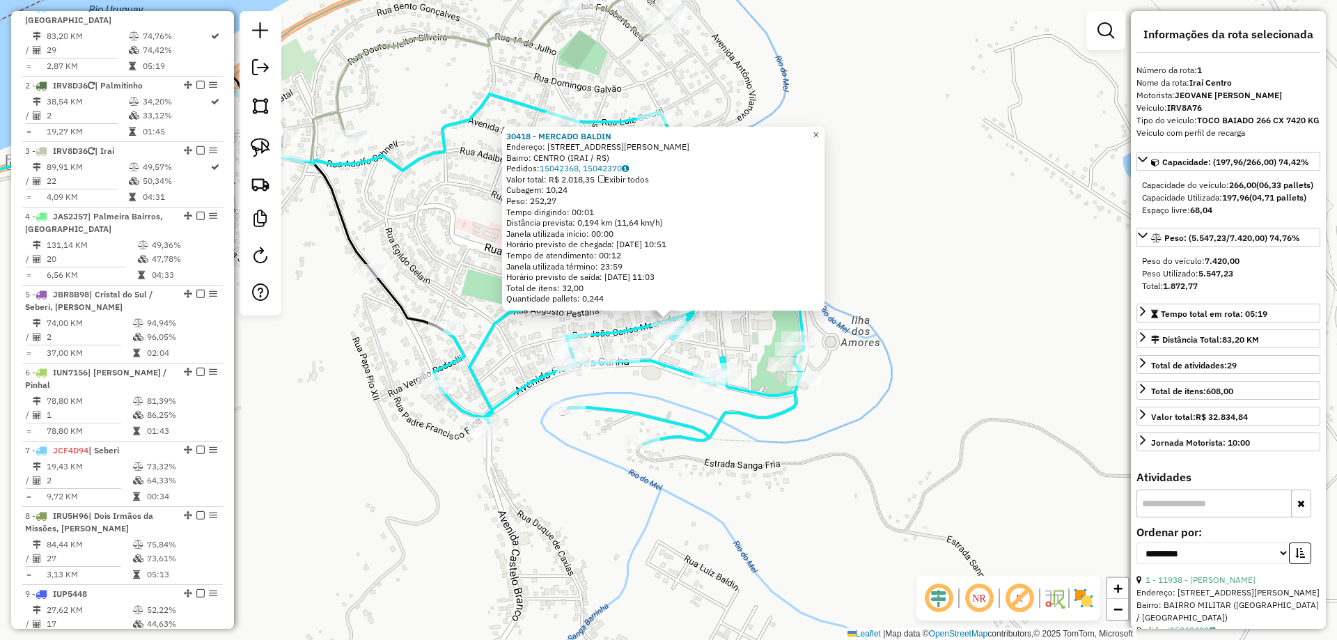
click at [819, 130] on span "×" at bounding box center [816, 135] width 6 height 12
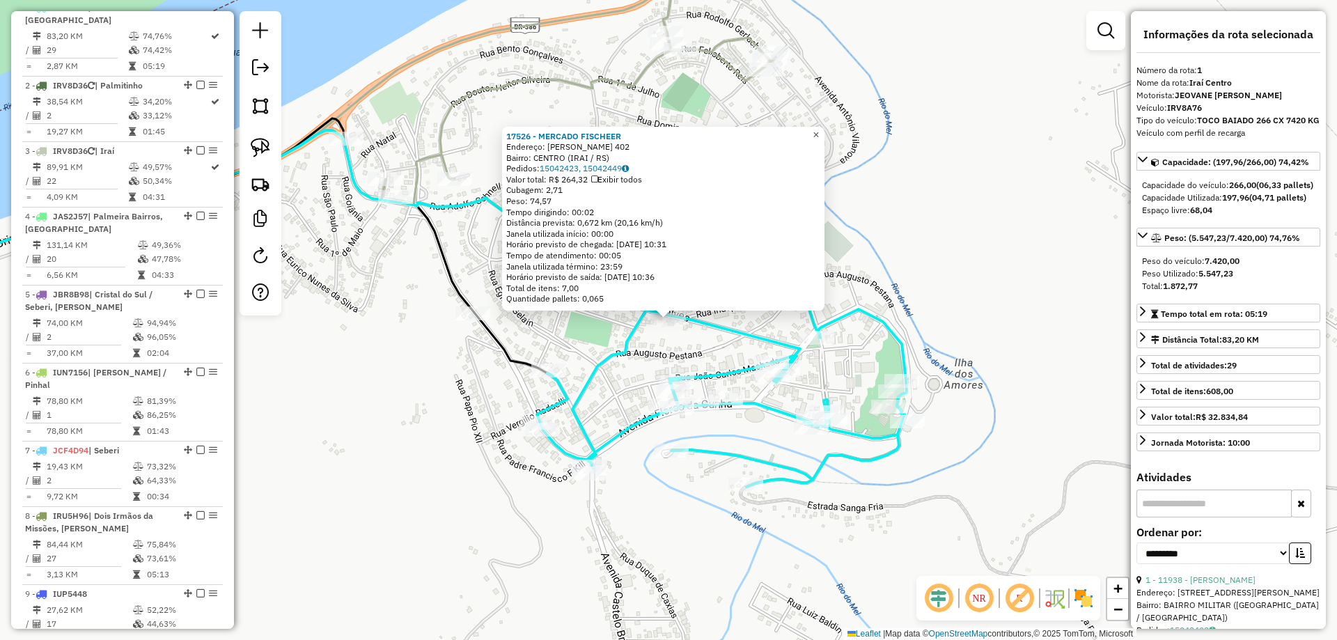
click at [820, 130] on link "×" at bounding box center [816, 135] width 17 height 17
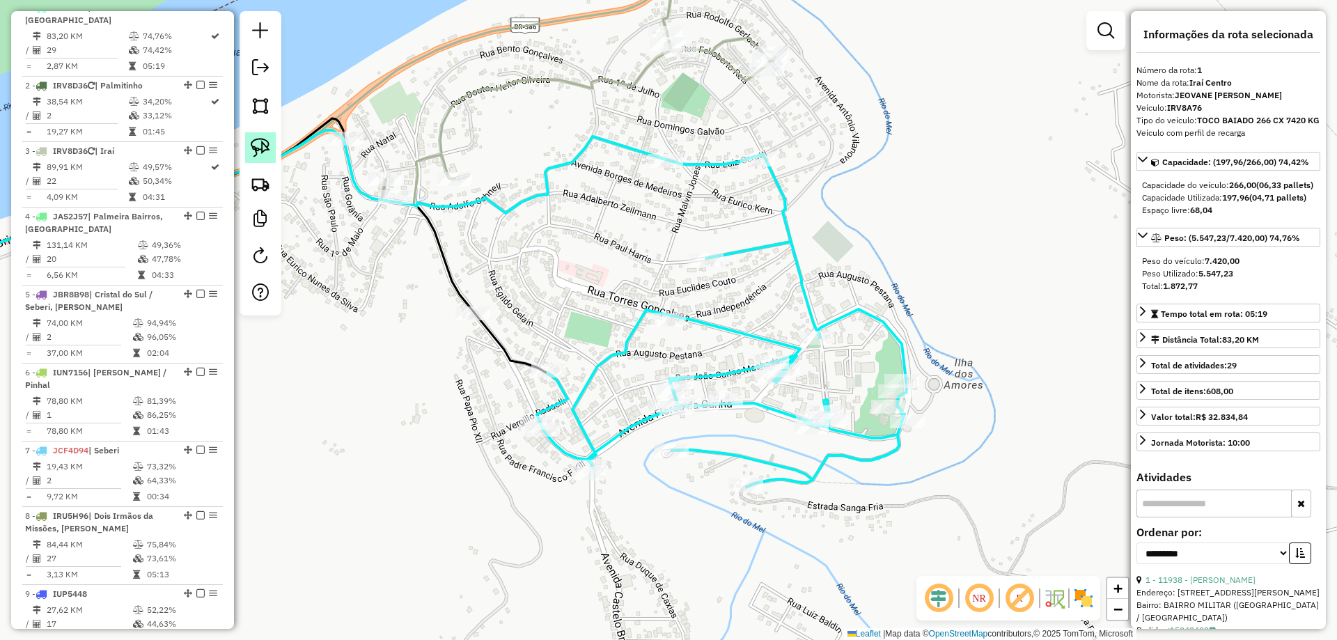
click at [265, 144] on img at bounding box center [261, 148] width 20 height 20
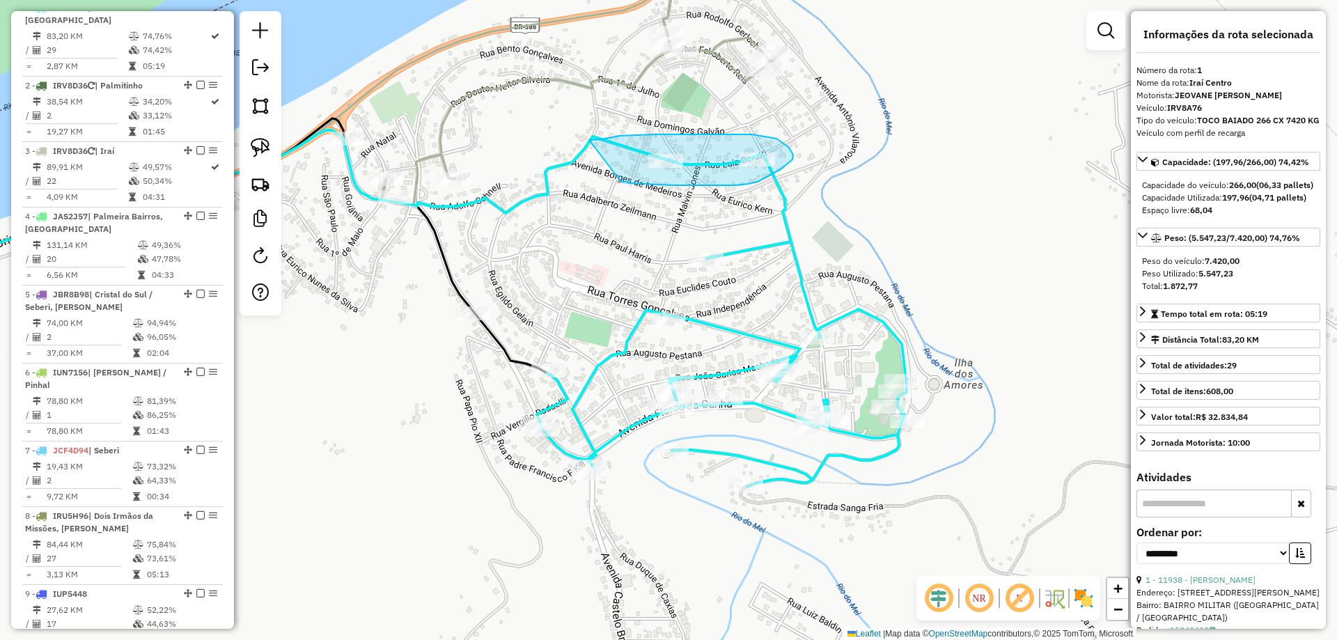
drag, startPoint x: 703, startPoint y: 185, endPoint x: 589, endPoint y: 140, distance: 122.9
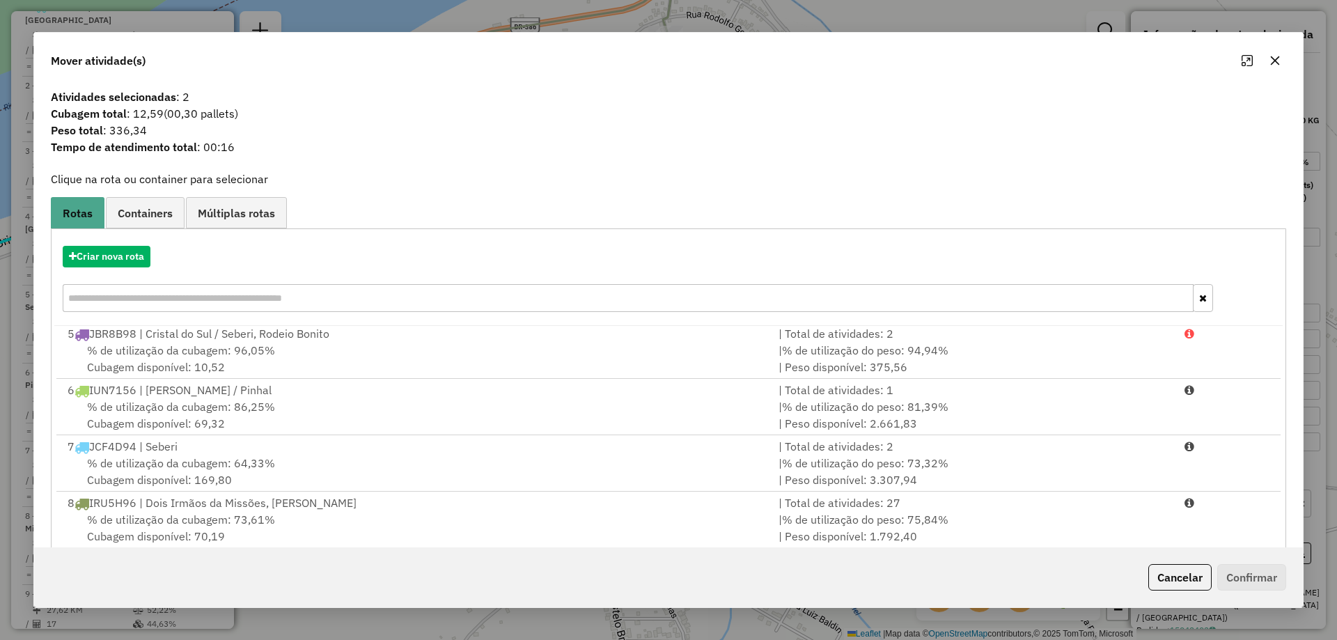
scroll to position [0, 0]
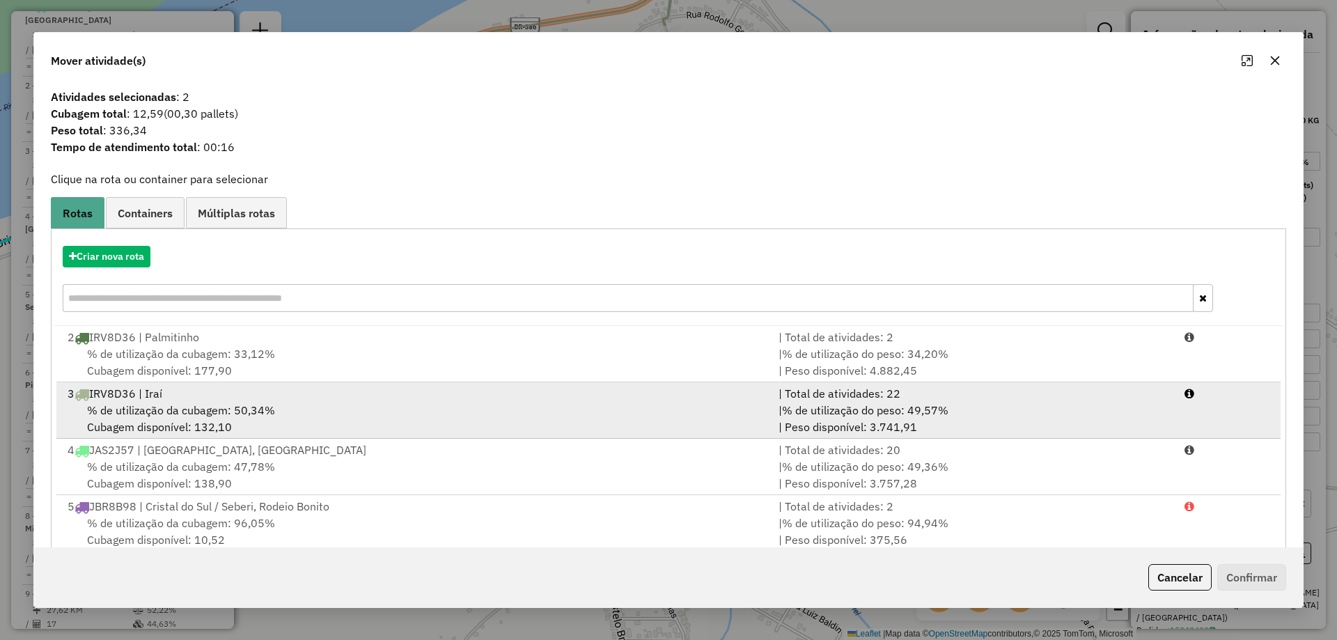
click at [428, 401] on div "3 IRV8D36 | Iraí" at bounding box center [414, 393] width 711 height 17
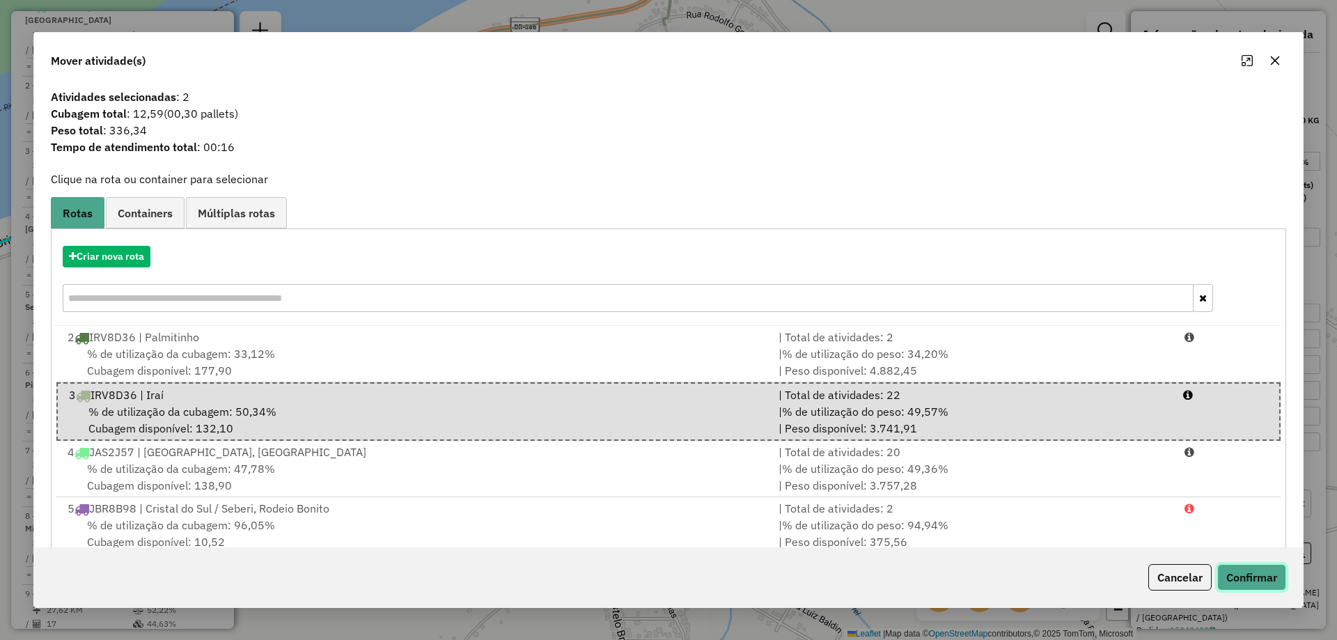
click at [1281, 568] on button "Confirmar" at bounding box center [1251, 577] width 69 height 26
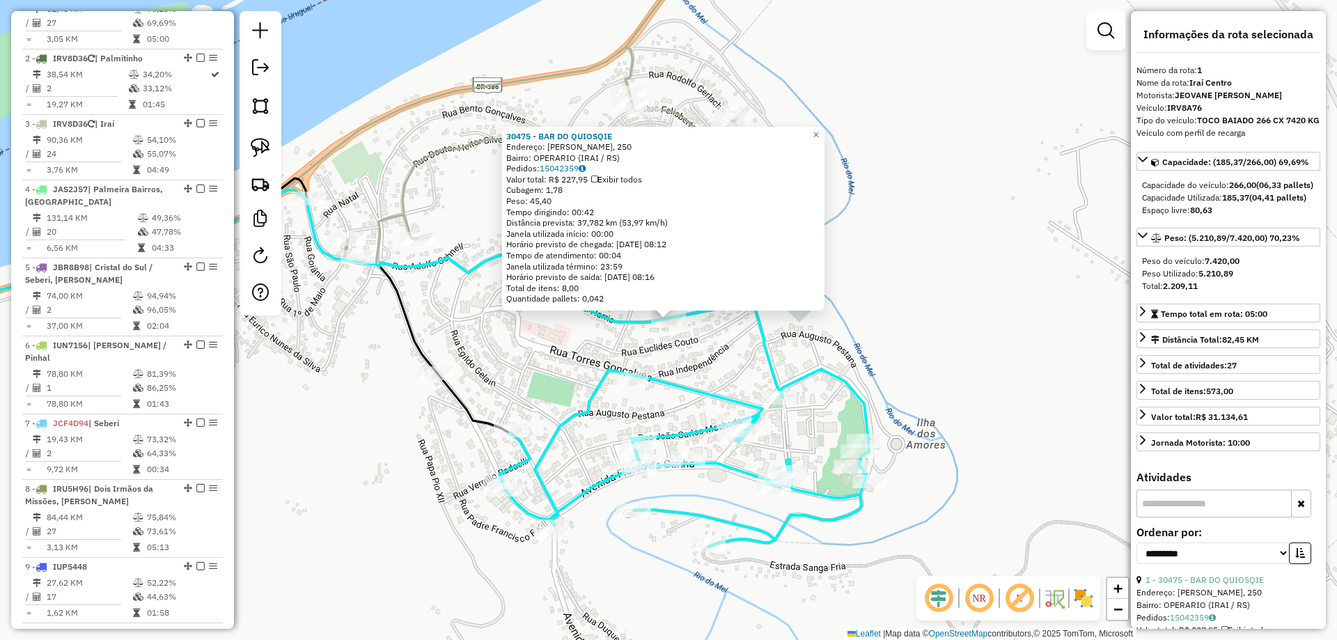
scroll to position [556, 0]
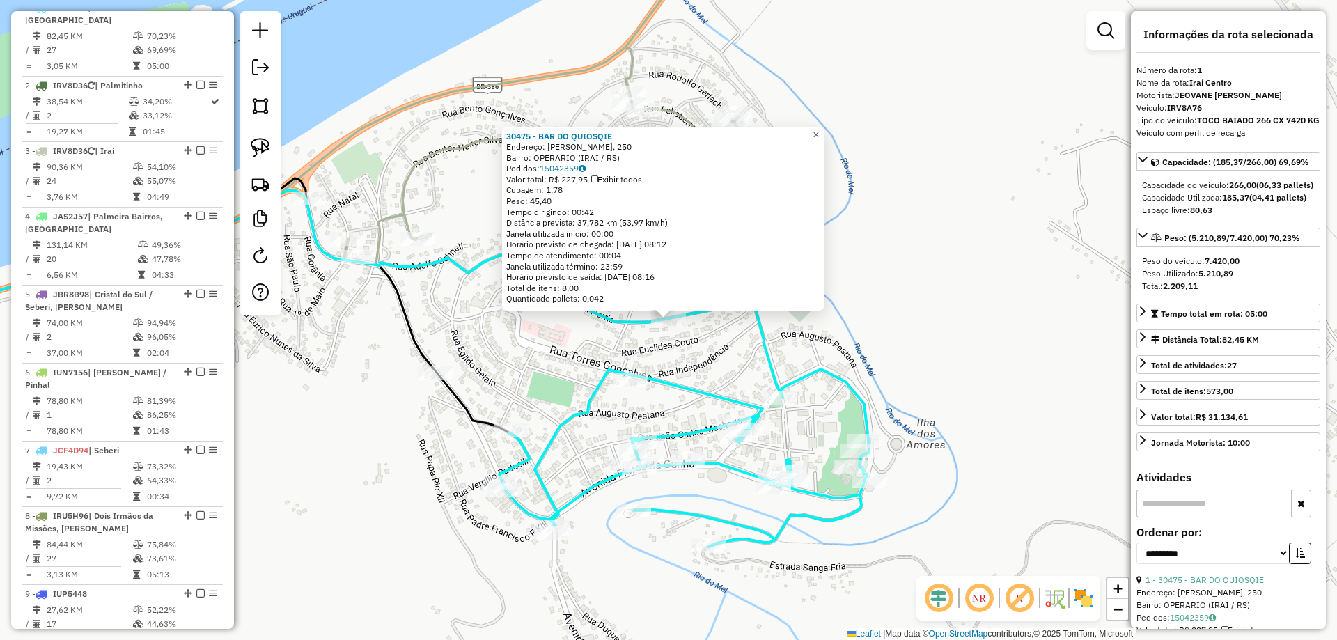
click at [825, 130] on link "×" at bounding box center [816, 135] width 17 height 17
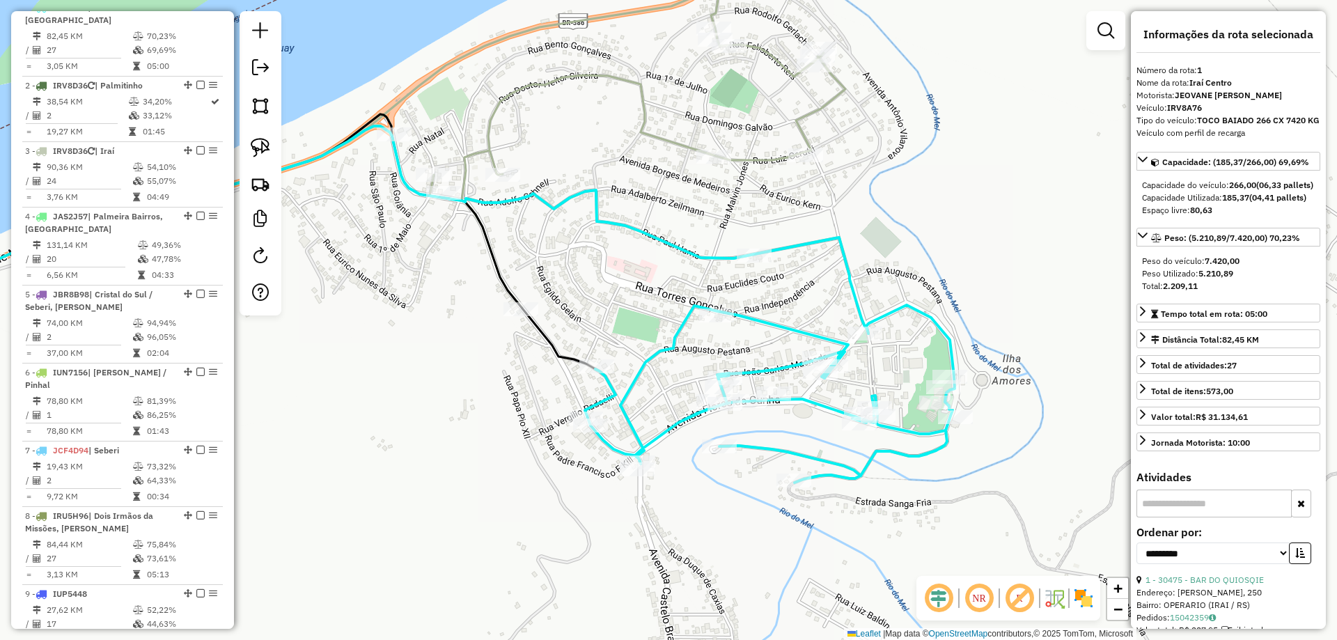
drag, startPoint x: 541, startPoint y: 322, endPoint x: 607, endPoint y: 312, distance: 66.3
click at [628, 256] on div "Janela de atendimento Grade de atendimento Capacidade Transportadoras Veículos …" at bounding box center [668, 320] width 1337 height 640
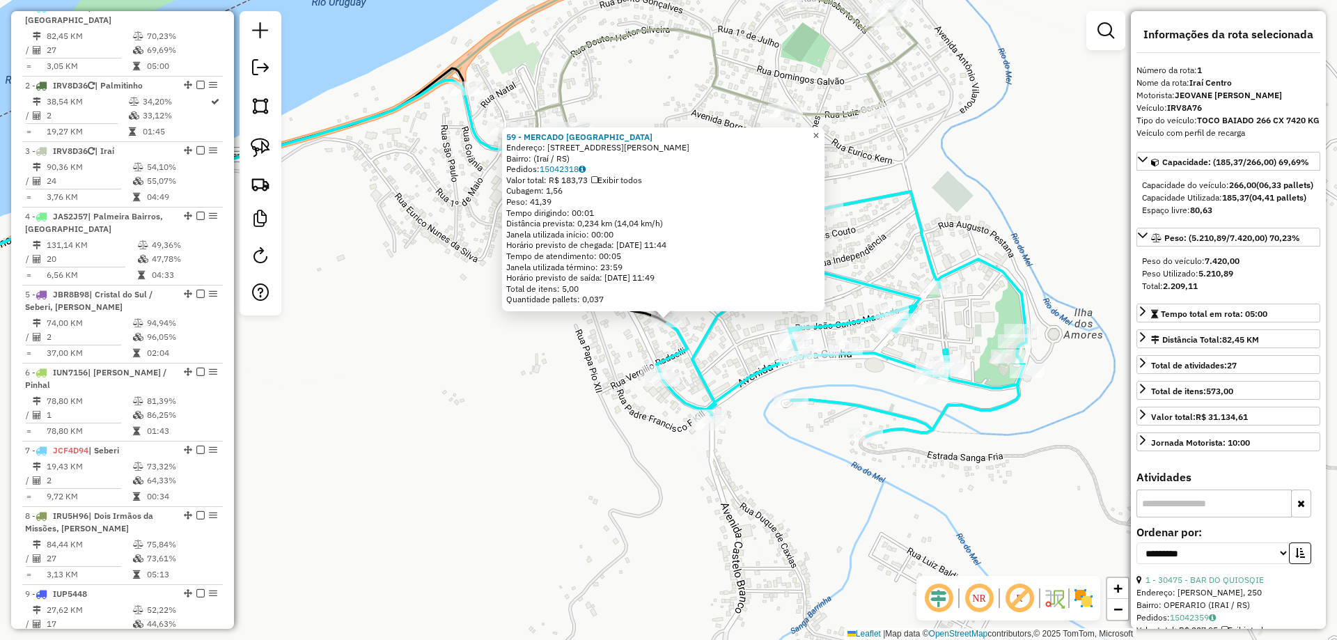
click at [818, 130] on link "×" at bounding box center [816, 135] width 17 height 17
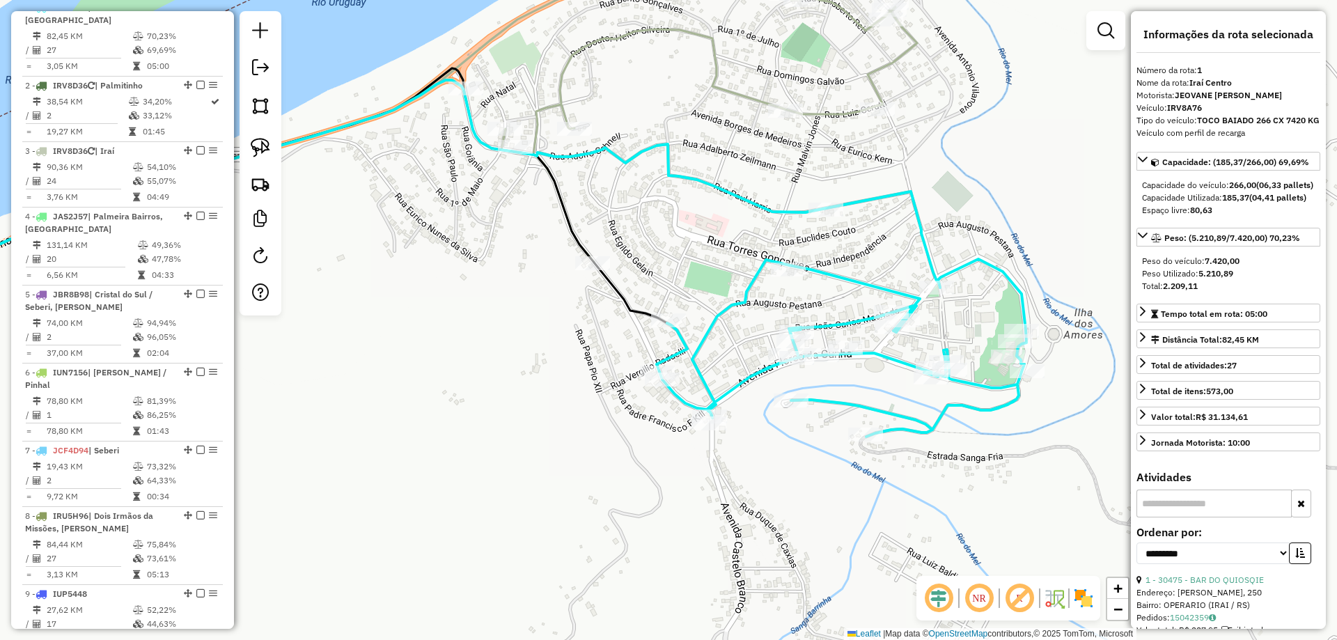
drag, startPoint x: 460, startPoint y: 281, endPoint x: 519, endPoint y: 272, distance: 59.1
click at [527, 274] on div "Janela de atendimento Grade de atendimento Capacidade Transportadoras Veículos …" at bounding box center [668, 320] width 1337 height 640
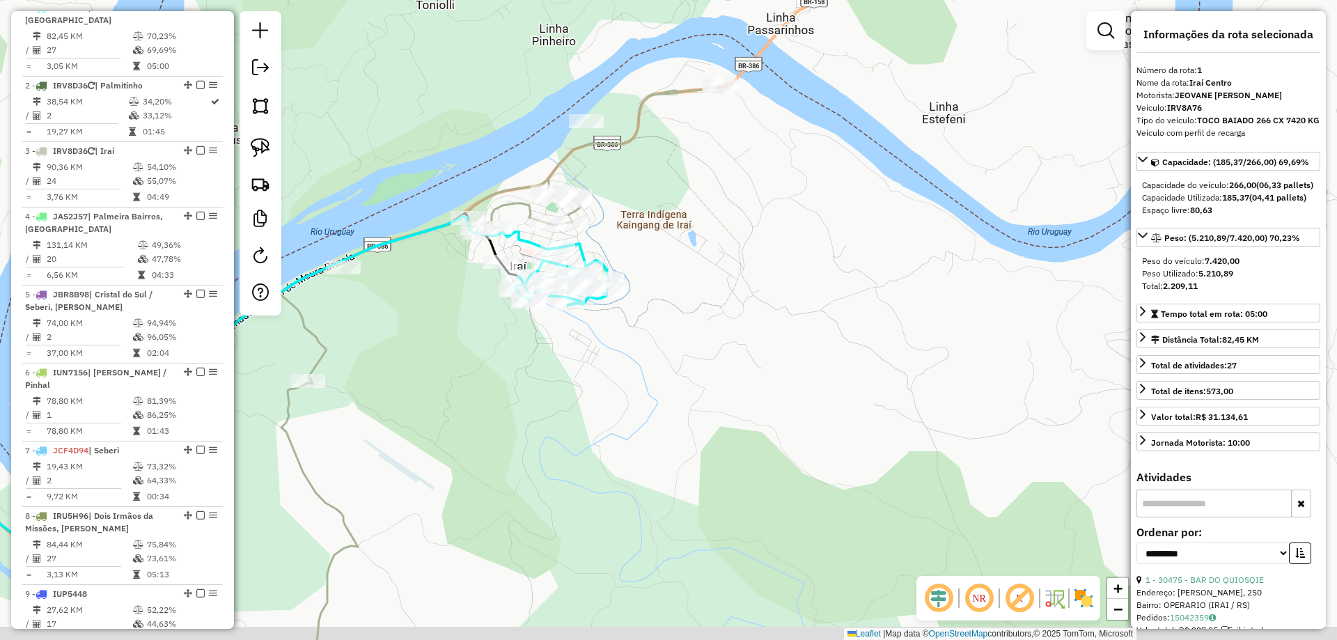
drag, startPoint x: 410, startPoint y: 292, endPoint x: 789, endPoint y: 138, distance: 408.9
click at [791, 138] on div "Janela de atendimento Grade de atendimento Capacidade Transportadoras Veículos …" at bounding box center [668, 320] width 1337 height 640
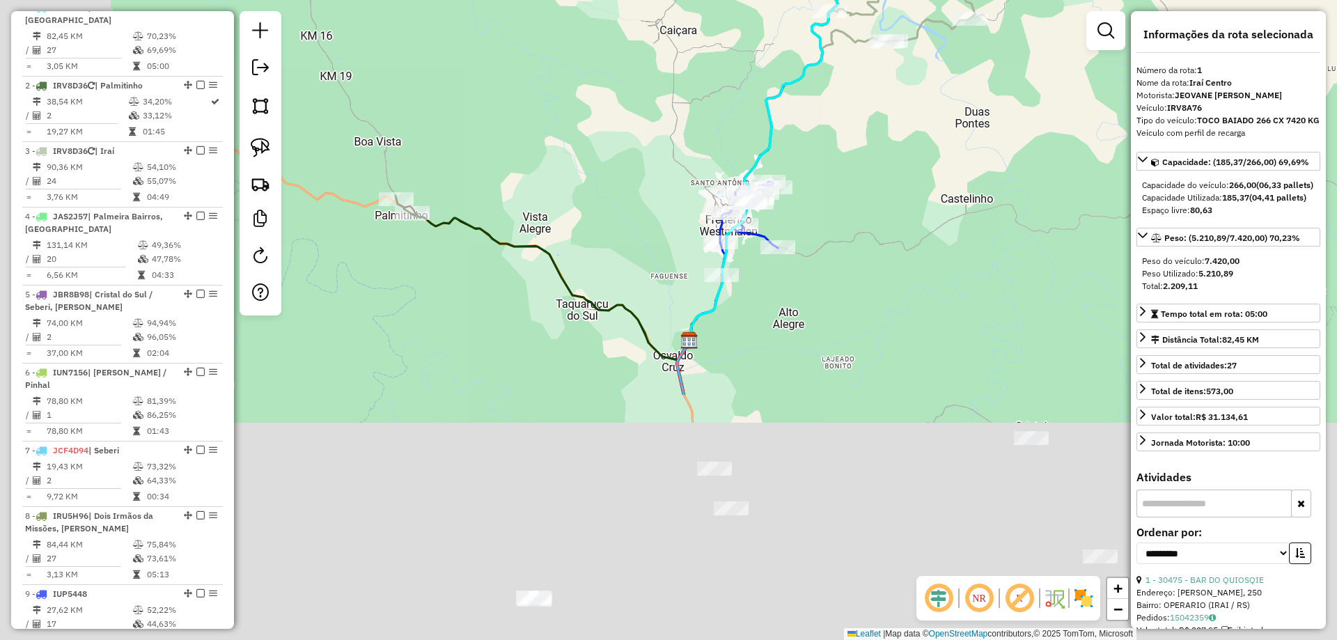
drag, startPoint x: 637, startPoint y: 441, endPoint x: 903, endPoint y: 61, distance: 463.7
click at [894, 81] on div "Janela de atendimento Grade de atendimento Capacidade Transportadoras Veículos …" at bounding box center [668, 320] width 1337 height 640
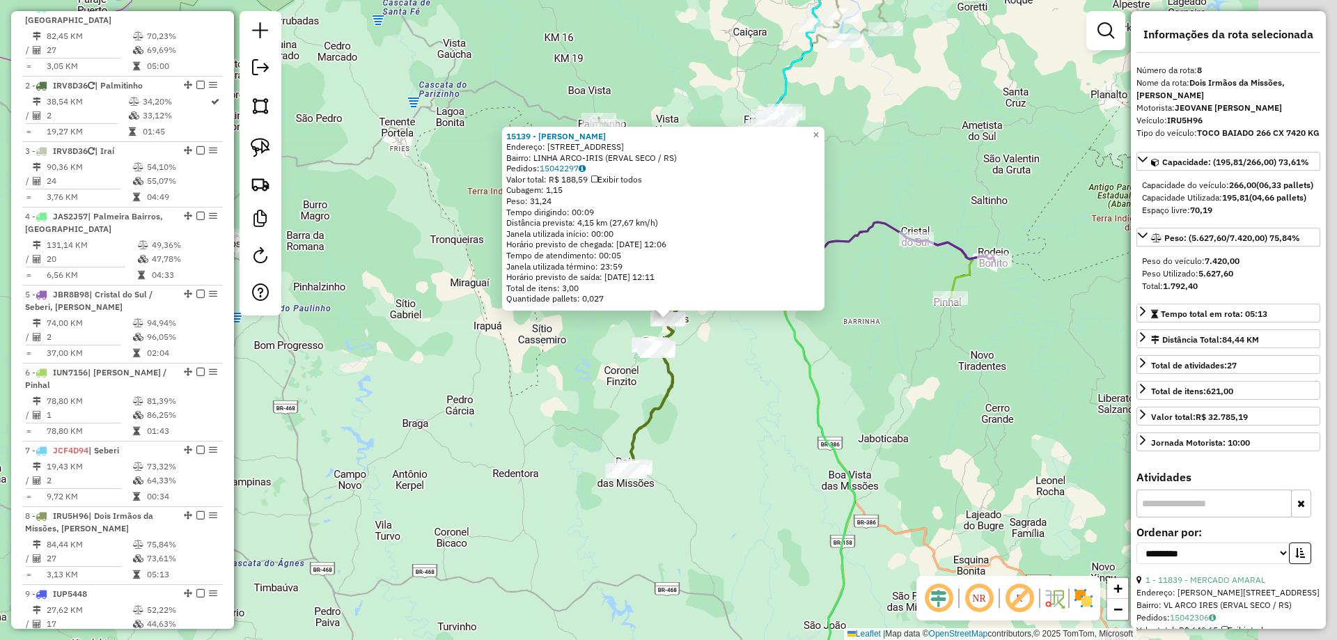
scroll to position [633, 0]
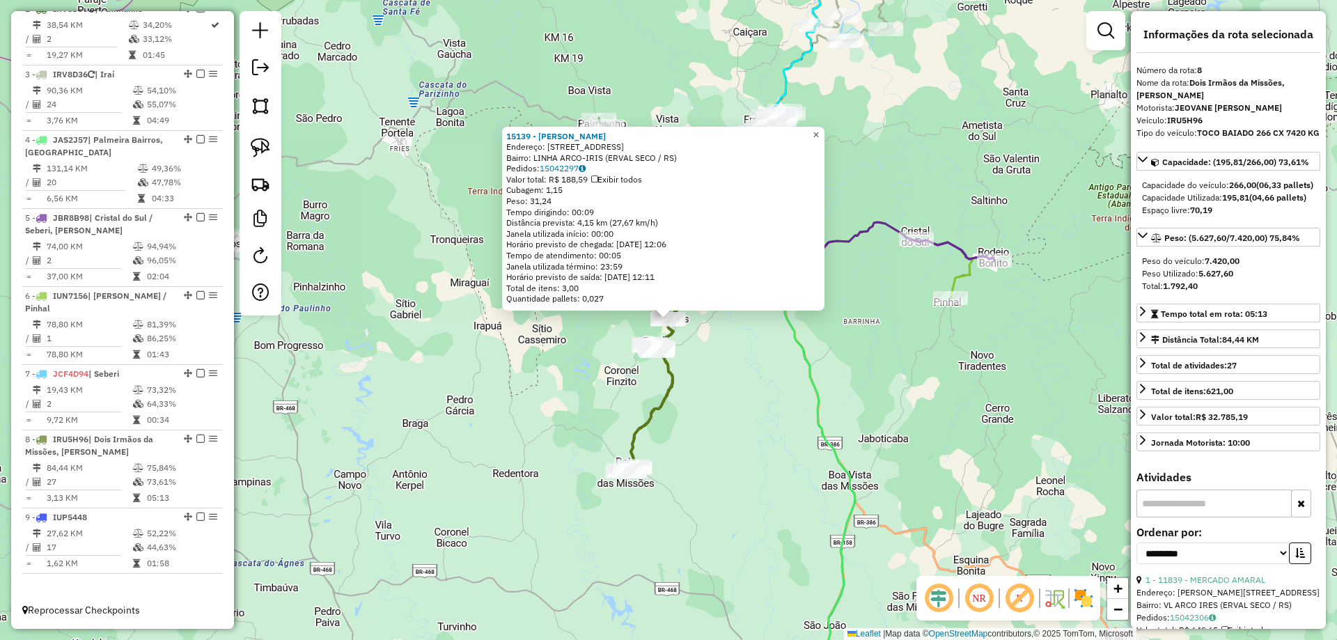
click at [819, 129] on span "×" at bounding box center [816, 135] width 6 height 12
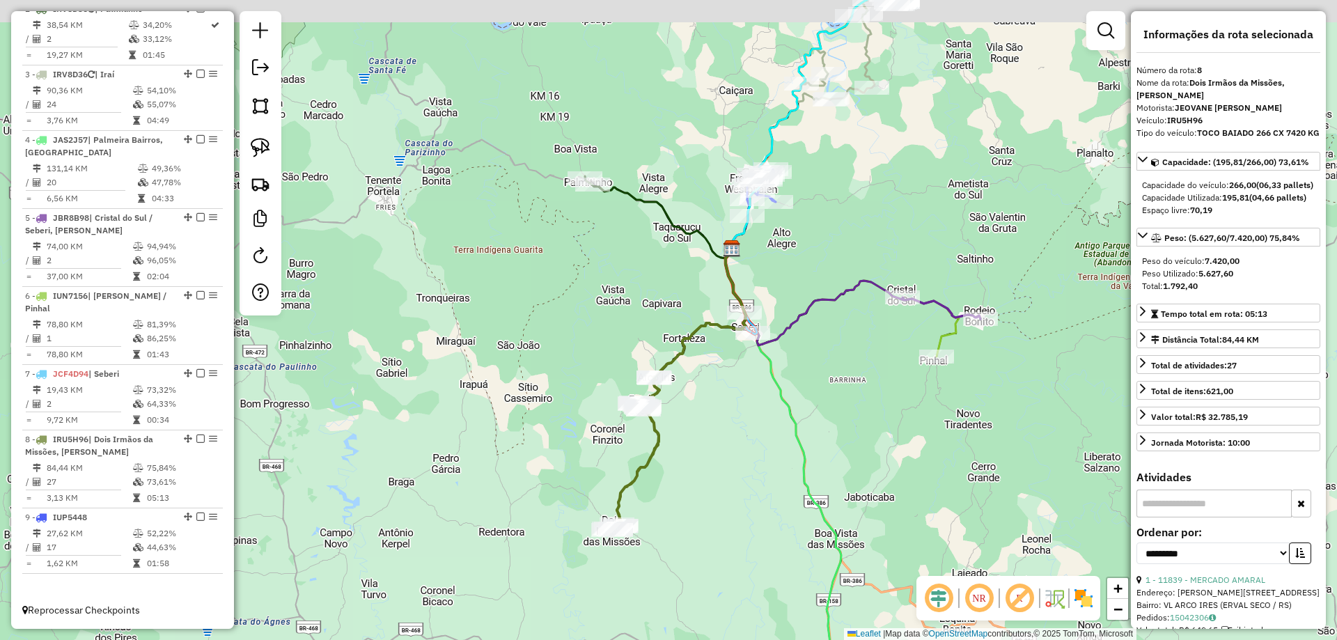
drag, startPoint x: 630, startPoint y: 206, endPoint x: 582, endPoint y: 246, distance: 62.3
click at [605, 279] on div "Janela de atendimento Grade de atendimento Capacidade Transportadoras Veículos …" at bounding box center [668, 320] width 1337 height 640
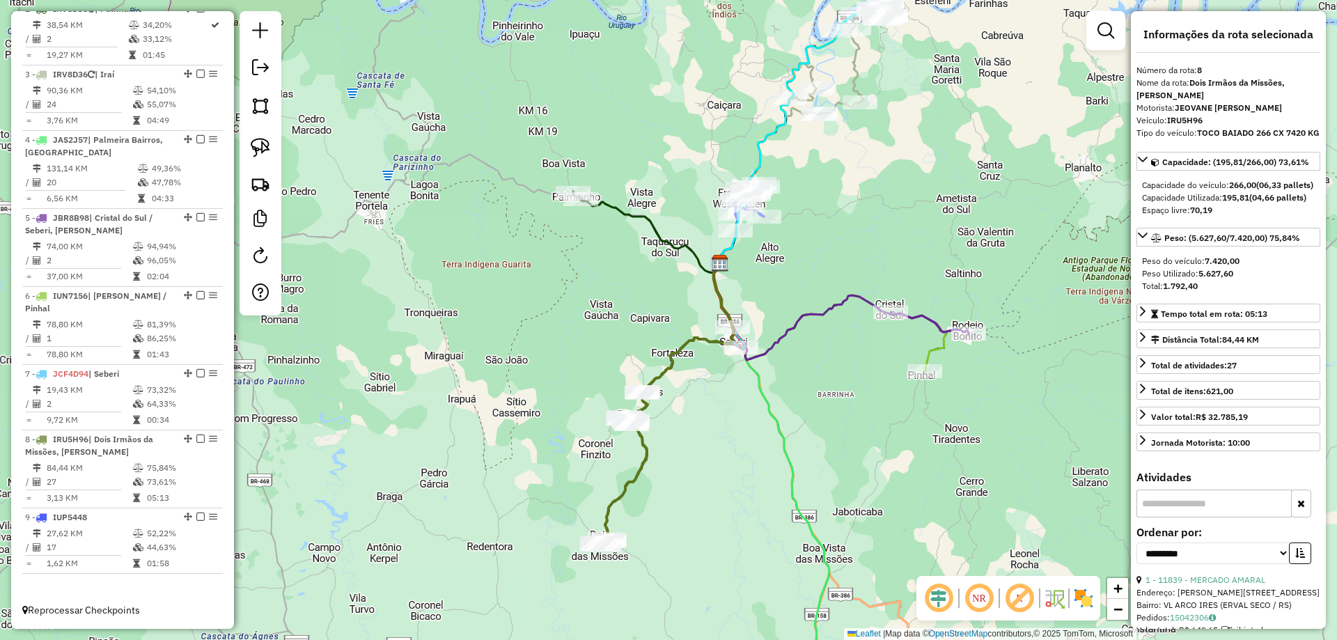
click at [244, 154] on div at bounding box center [261, 163] width 42 height 304
click at [256, 151] on img at bounding box center [261, 148] width 20 height 20
drag, startPoint x: 576, startPoint y: 176, endPoint x: 611, endPoint y: 195, distance: 39.6
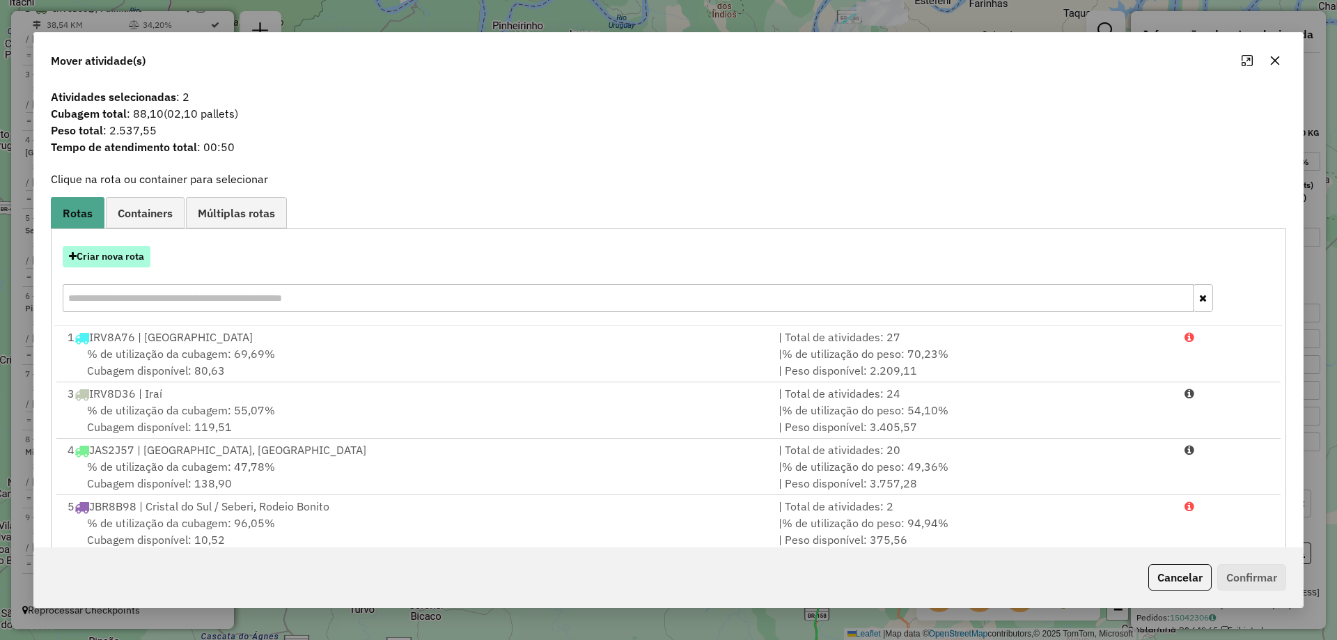
click at [143, 260] on button "Criar nova rota" at bounding box center [107, 257] width 88 height 22
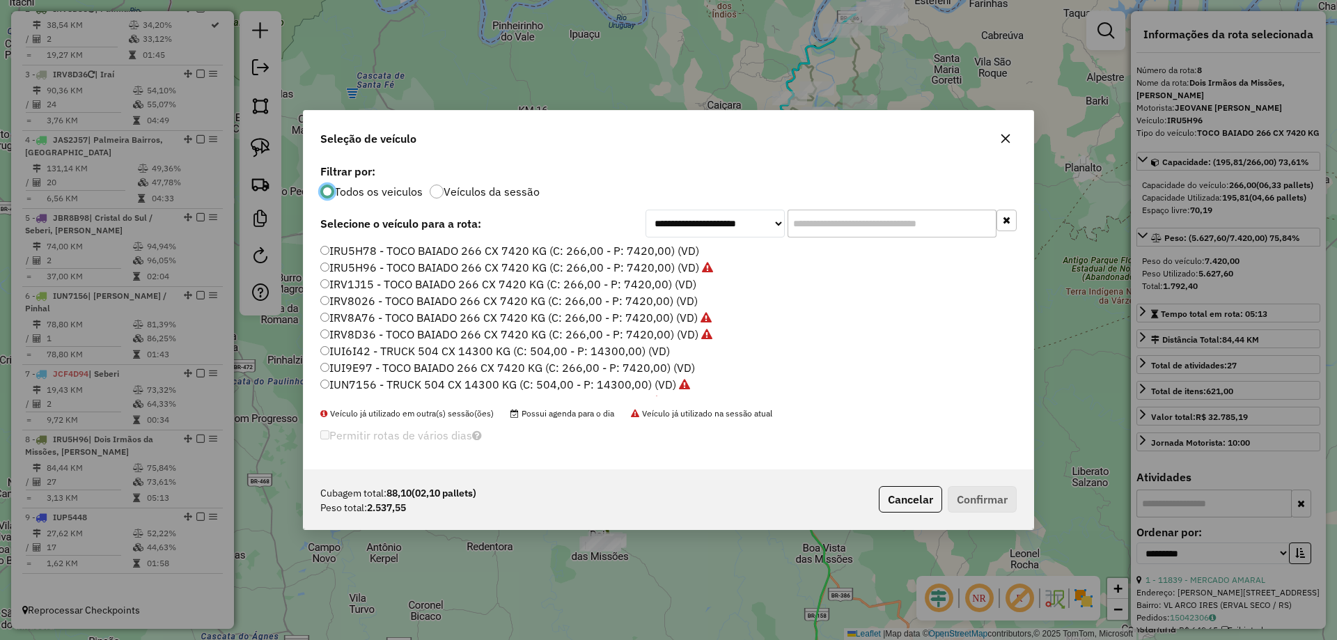
scroll to position [8, 4]
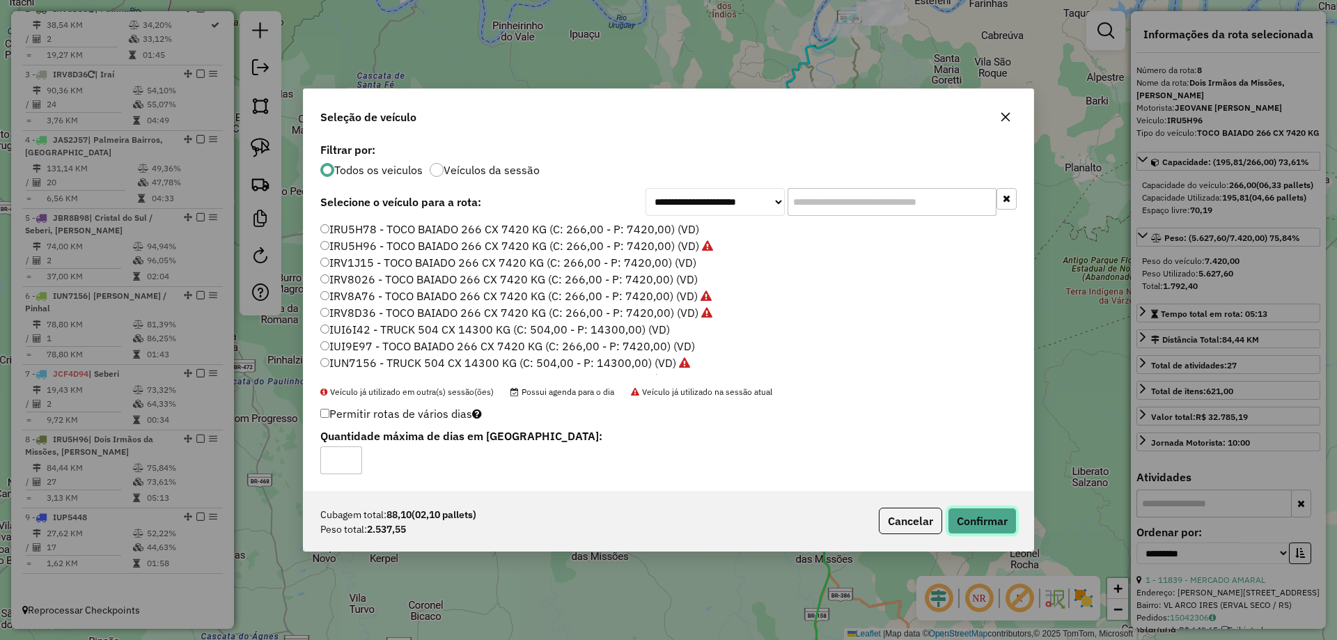
click at [977, 517] on button "Confirmar" at bounding box center [982, 521] width 69 height 26
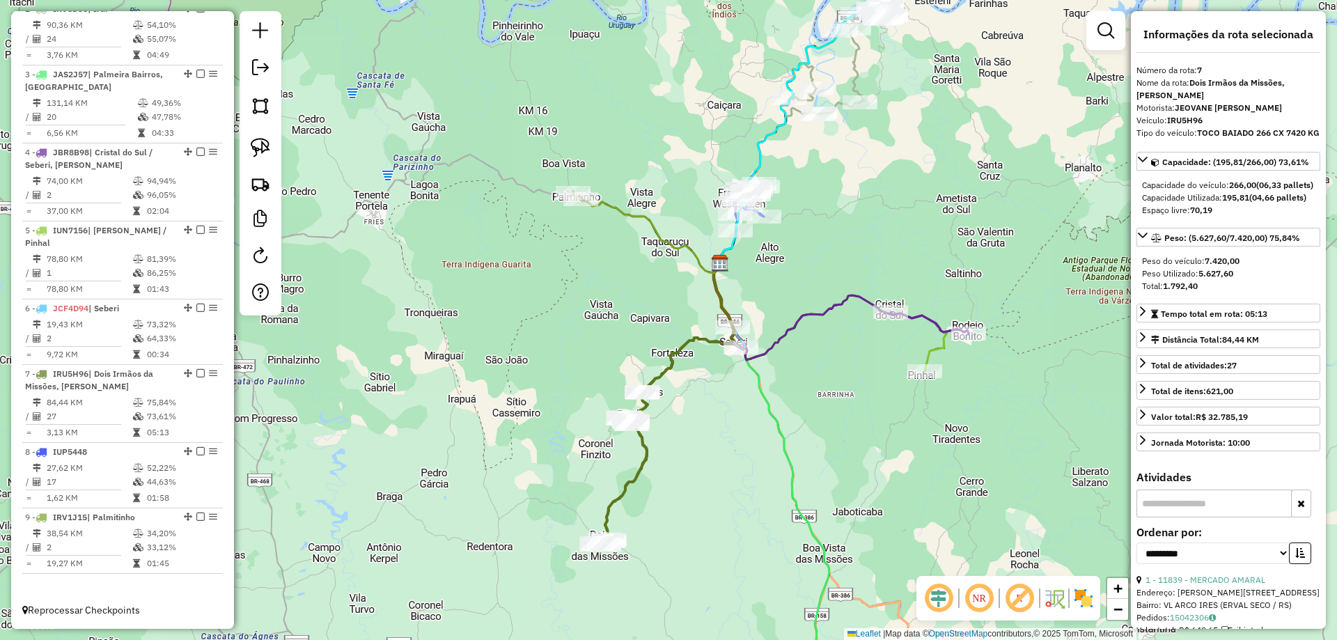
scroll to position [633, 0]
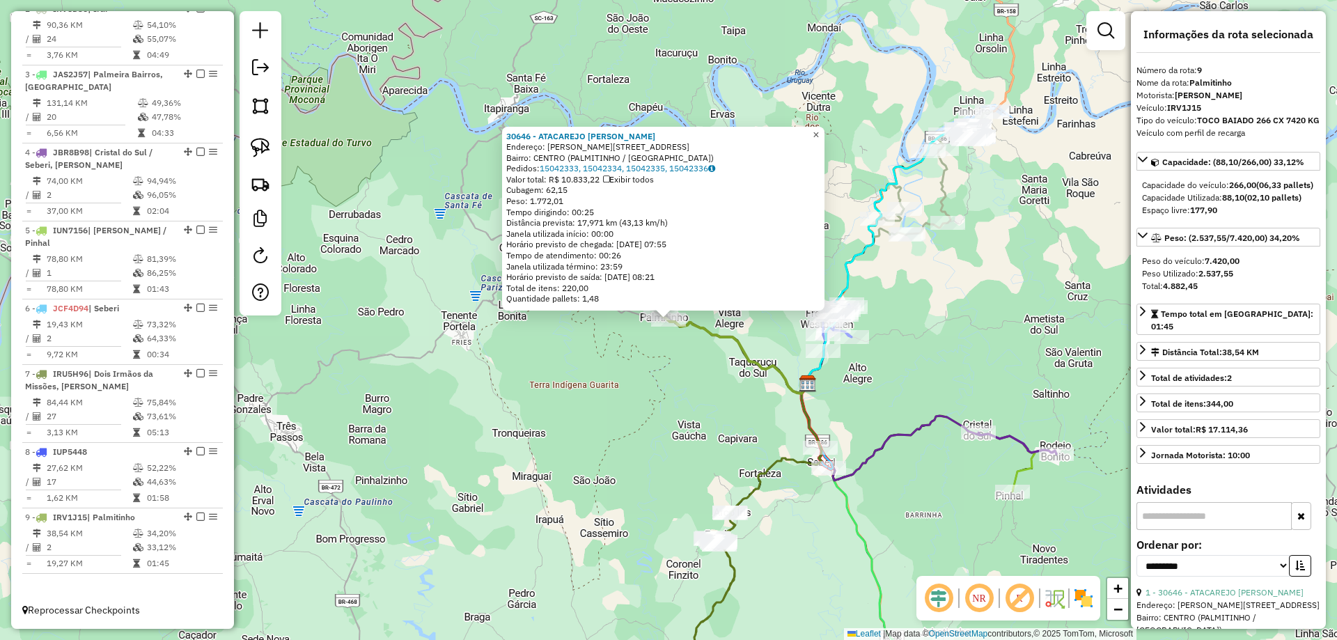
click at [825, 133] on link "×" at bounding box center [816, 135] width 17 height 17
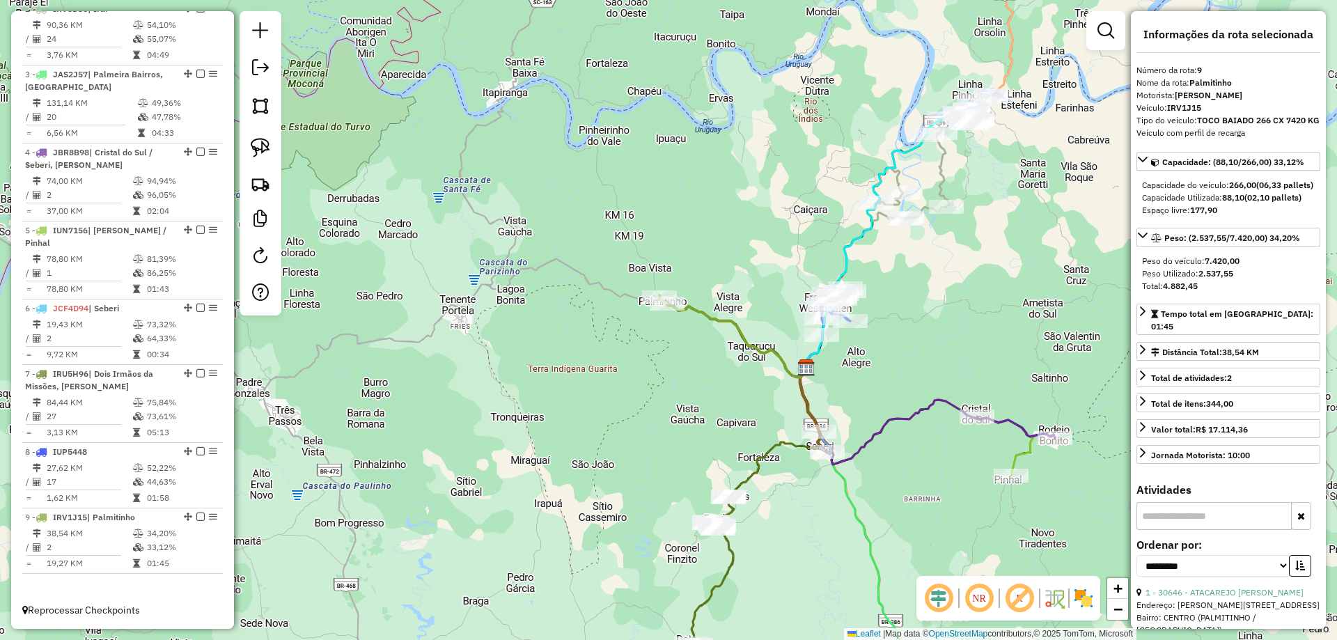
drag, startPoint x: 536, startPoint y: 405, endPoint x: 529, endPoint y: 334, distance: 70.8
click at [529, 334] on div "Janela de atendimento Grade de atendimento Capacidade Transportadoras Veículos …" at bounding box center [668, 320] width 1337 height 640
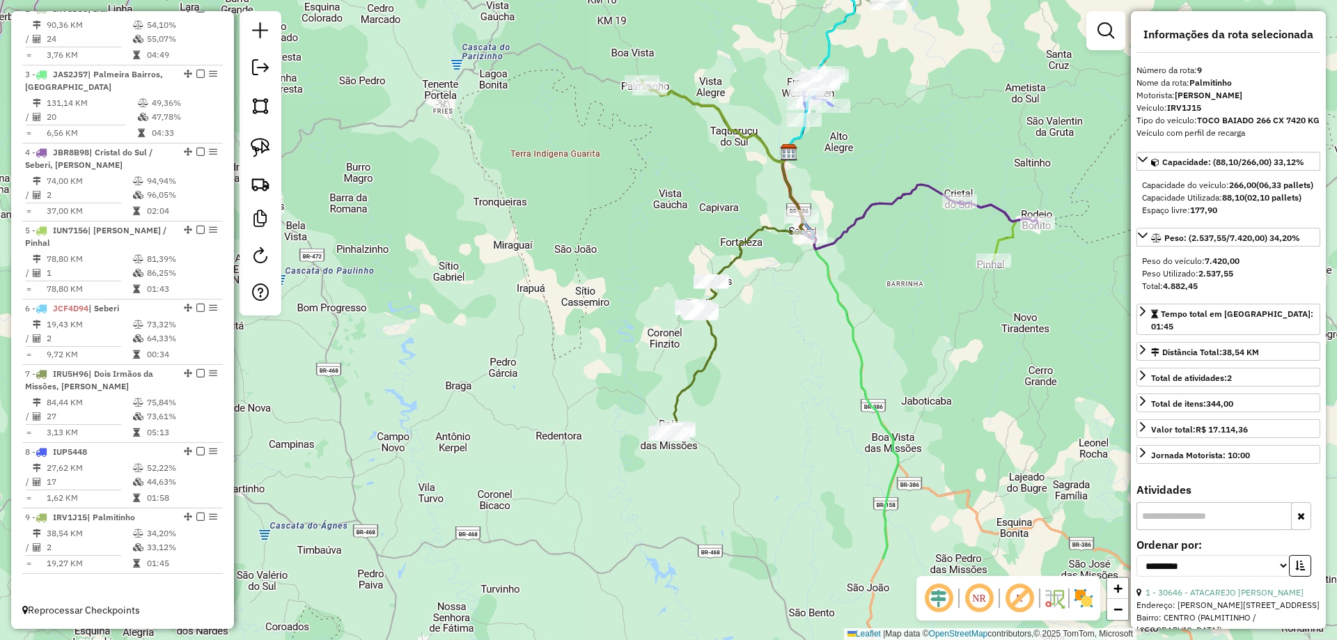
drag, startPoint x: 481, startPoint y: 455, endPoint x: 370, endPoint y: 272, distance: 214.6
click at [448, 297] on div "Janela de atendimento Grade de atendimento Capacidade Transportadoras Veículos …" at bounding box center [668, 320] width 1337 height 640
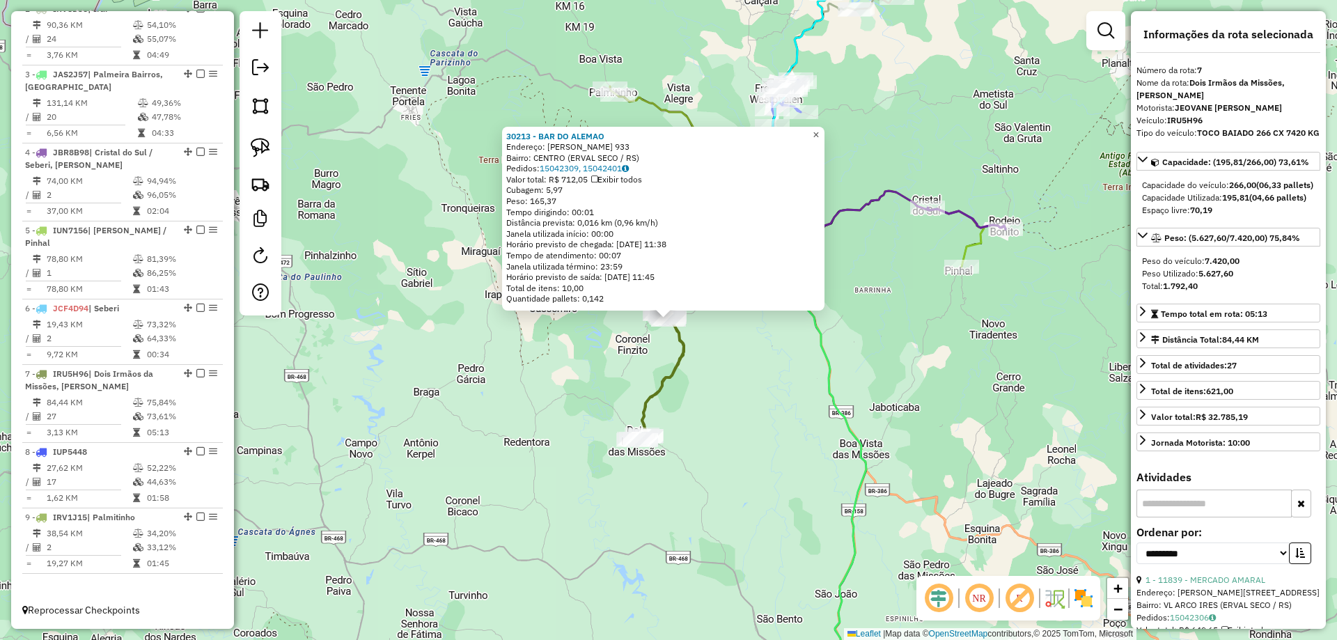
click at [819, 129] on span "×" at bounding box center [816, 135] width 6 height 12
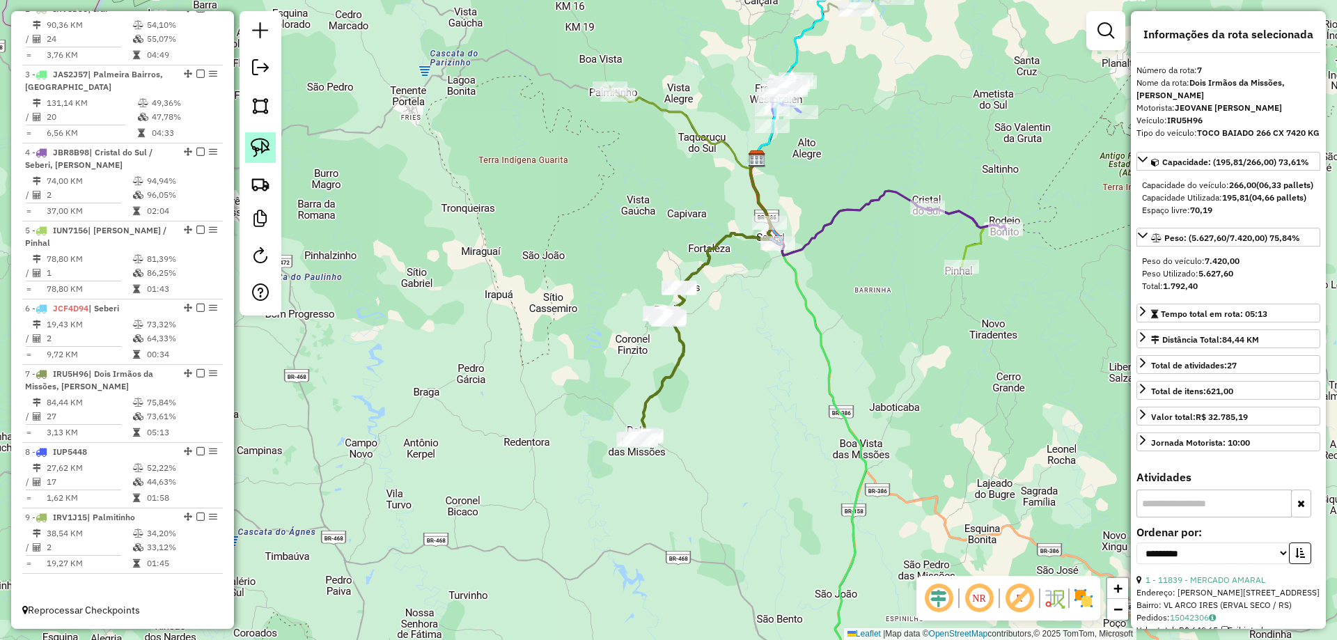
click at [274, 144] on link at bounding box center [260, 147] width 31 height 31
drag, startPoint x: 652, startPoint y: 420, endPoint x: 680, endPoint y: 446, distance: 38.5
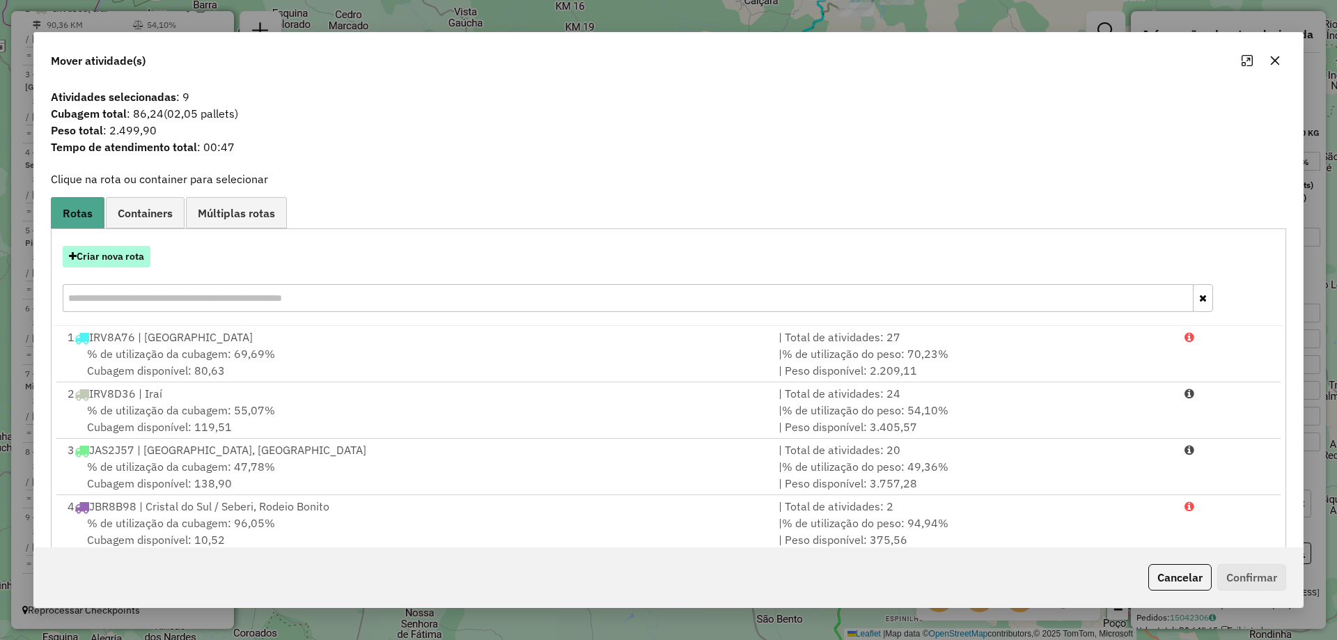
click at [132, 256] on button "Criar nova rota" at bounding box center [107, 257] width 88 height 22
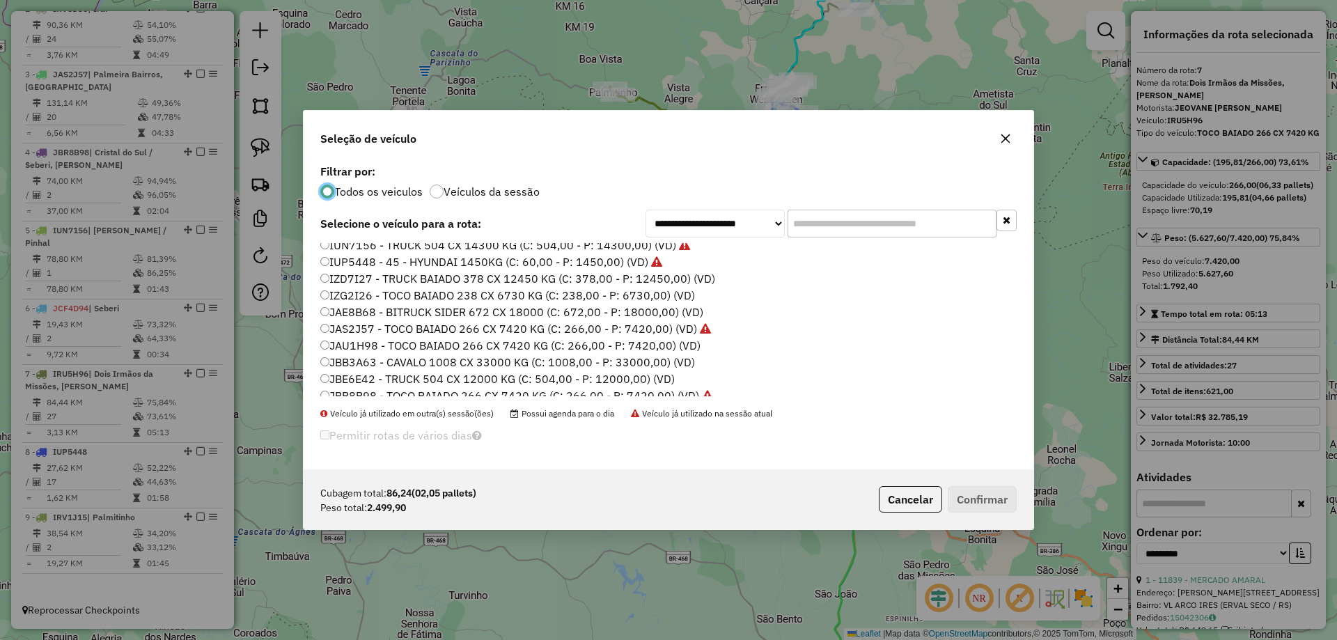
scroll to position [181, 0]
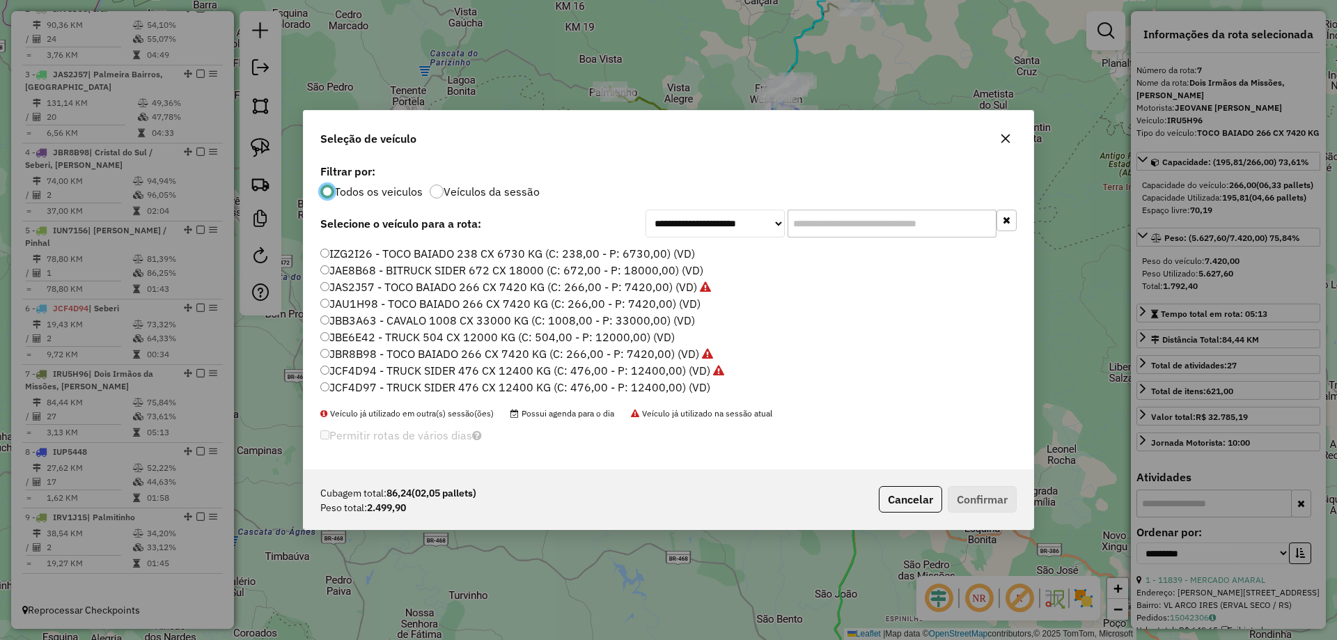
click at [354, 303] on label "JAU1H98 - TOCO BAIADO 266 CX 7420 KG (C: 266,00 - P: 7420,00) (VD)" at bounding box center [510, 303] width 380 height 17
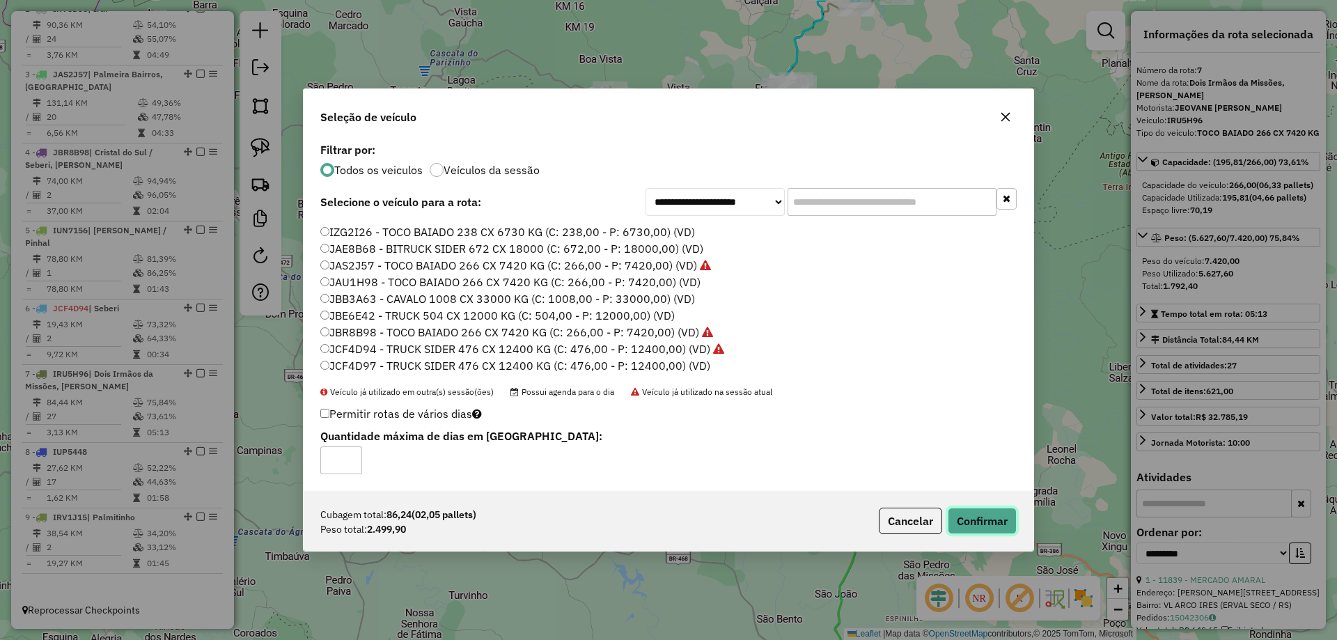
click at [990, 525] on button "Confirmar" at bounding box center [982, 521] width 69 height 26
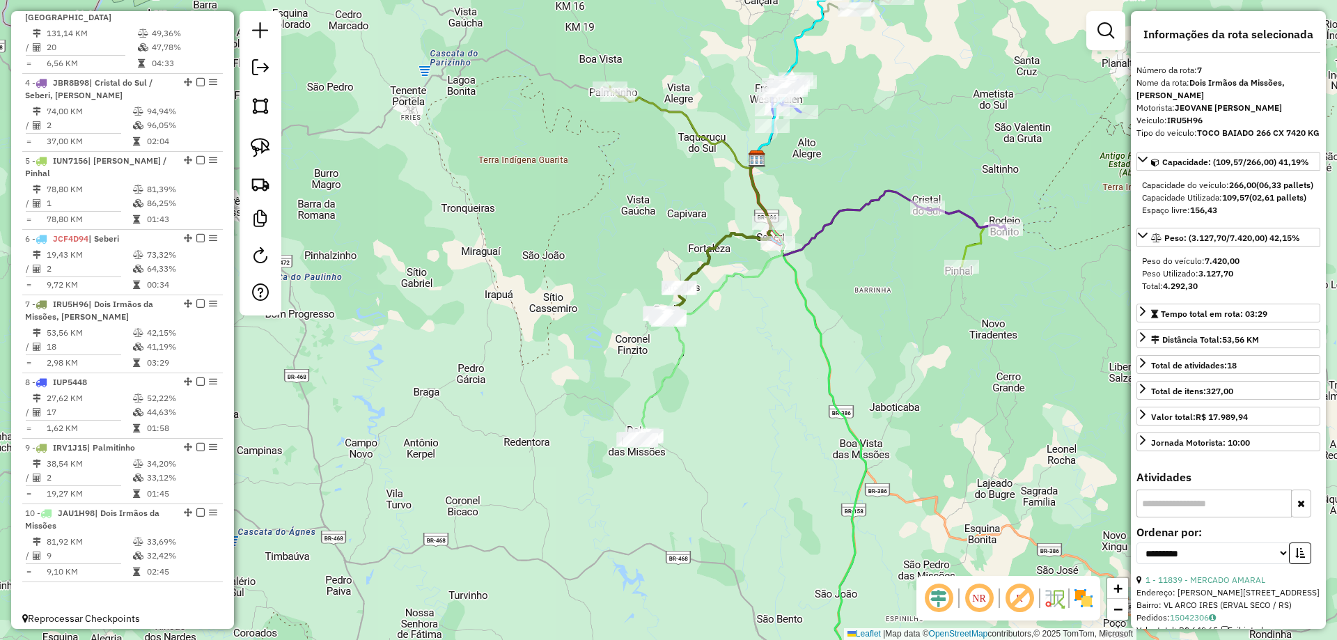
scroll to position [711, 0]
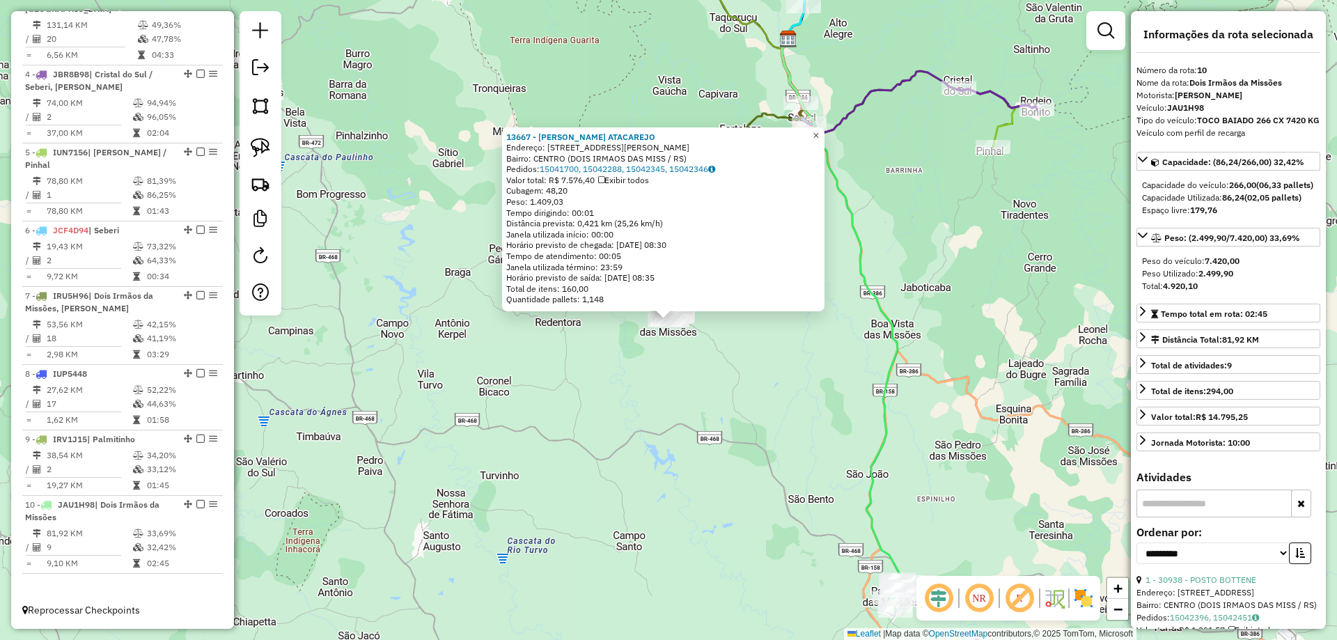
click at [819, 135] on span "×" at bounding box center [816, 136] width 6 height 12
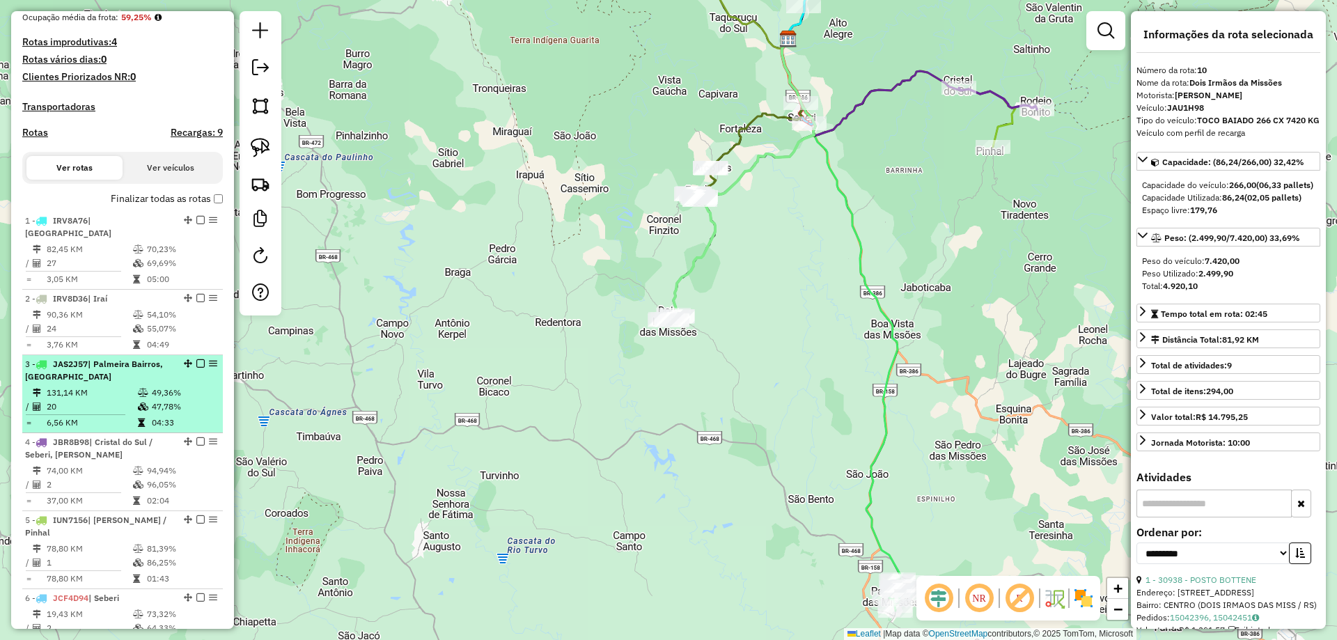
scroll to position [348, 0]
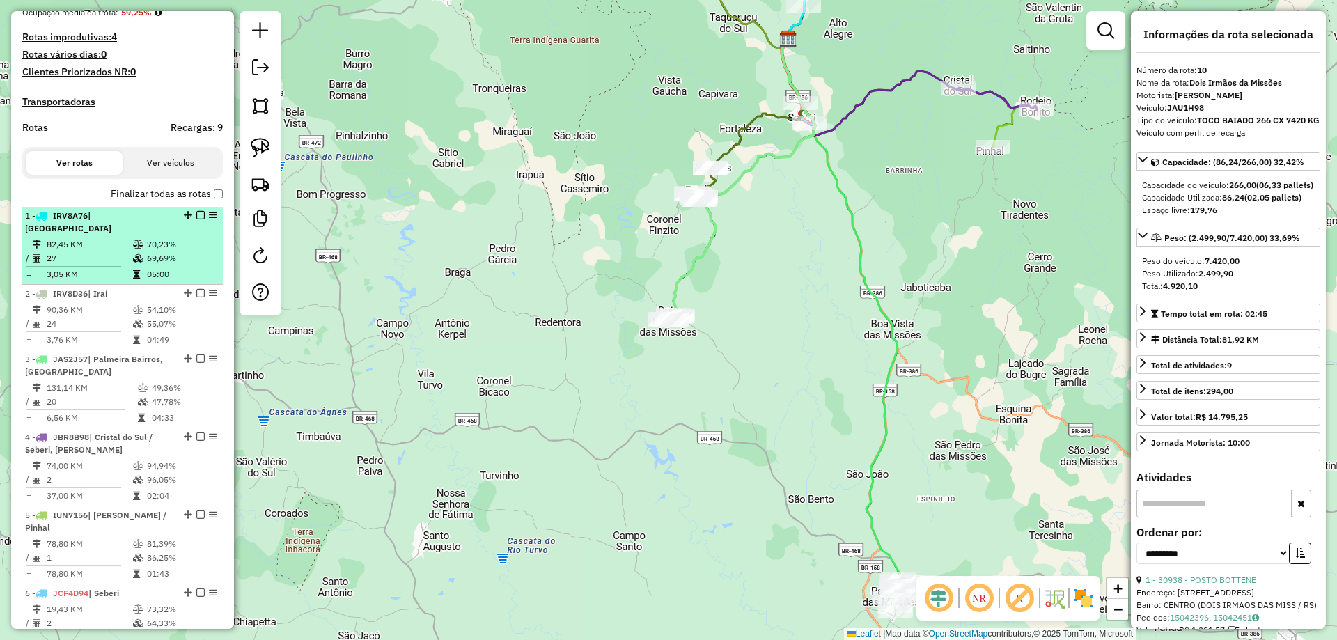
click at [105, 247] on td "82,45 KM" at bounding box center [89, 244] width 86 height 14
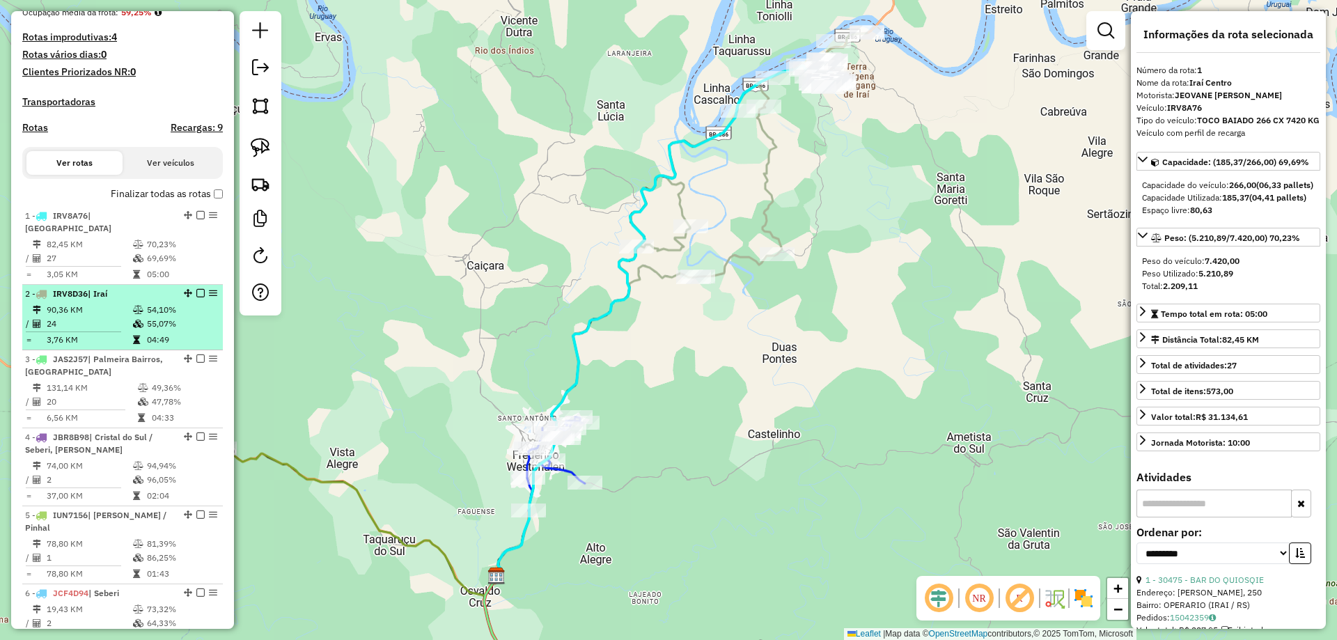
click at [98, 332] on hr at bounding box center [73, 332] width 95 height 1
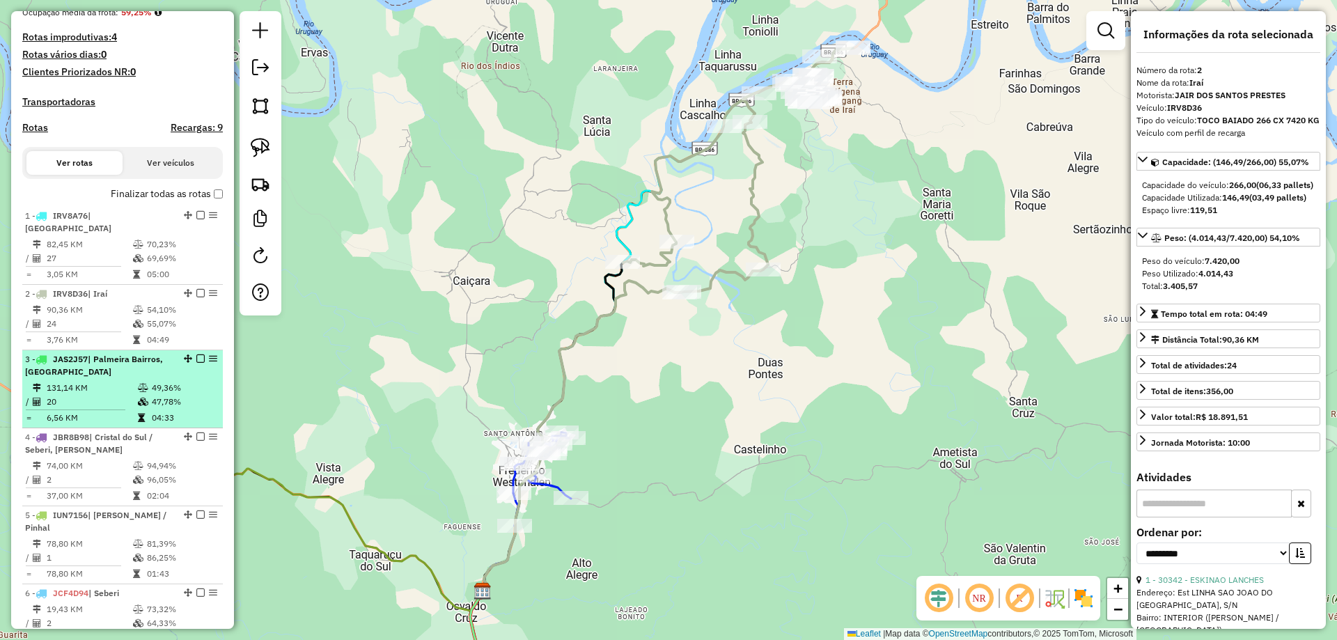
click at [76, 381] on td "131,14 KM" at bounding box center [91, 388] width 91 height 14
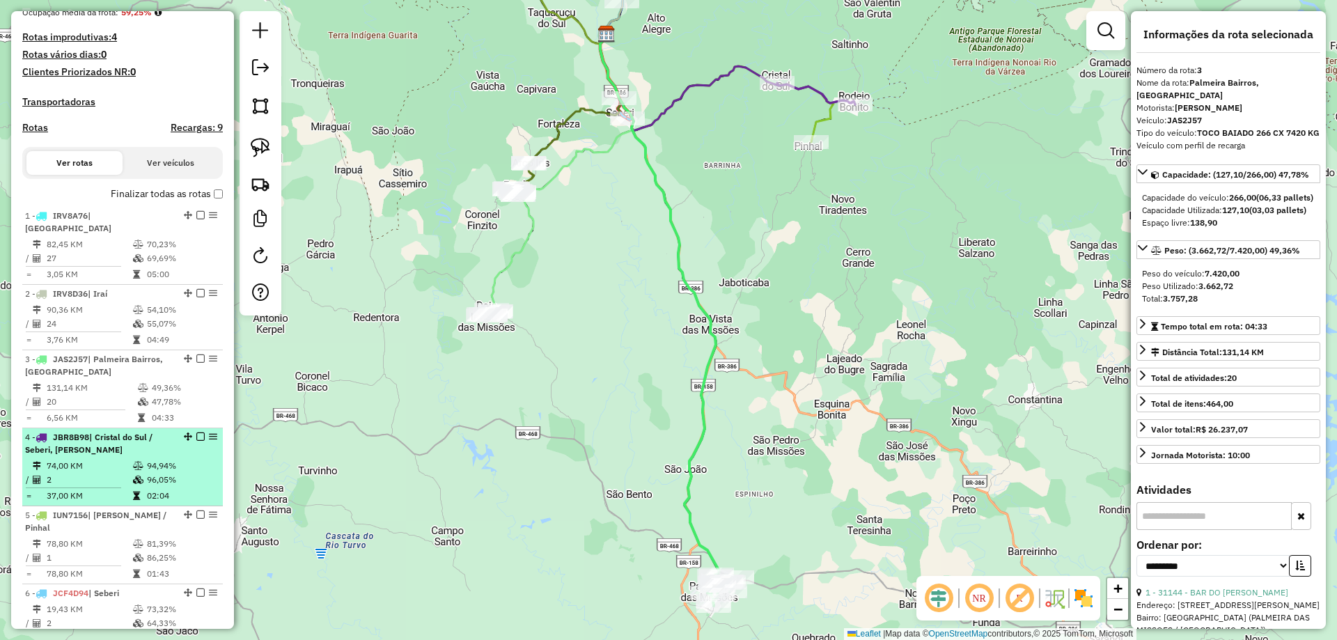
click at [110, 465] on td "74,00 KM" at bounding box center [89, 466] width 86 height 14
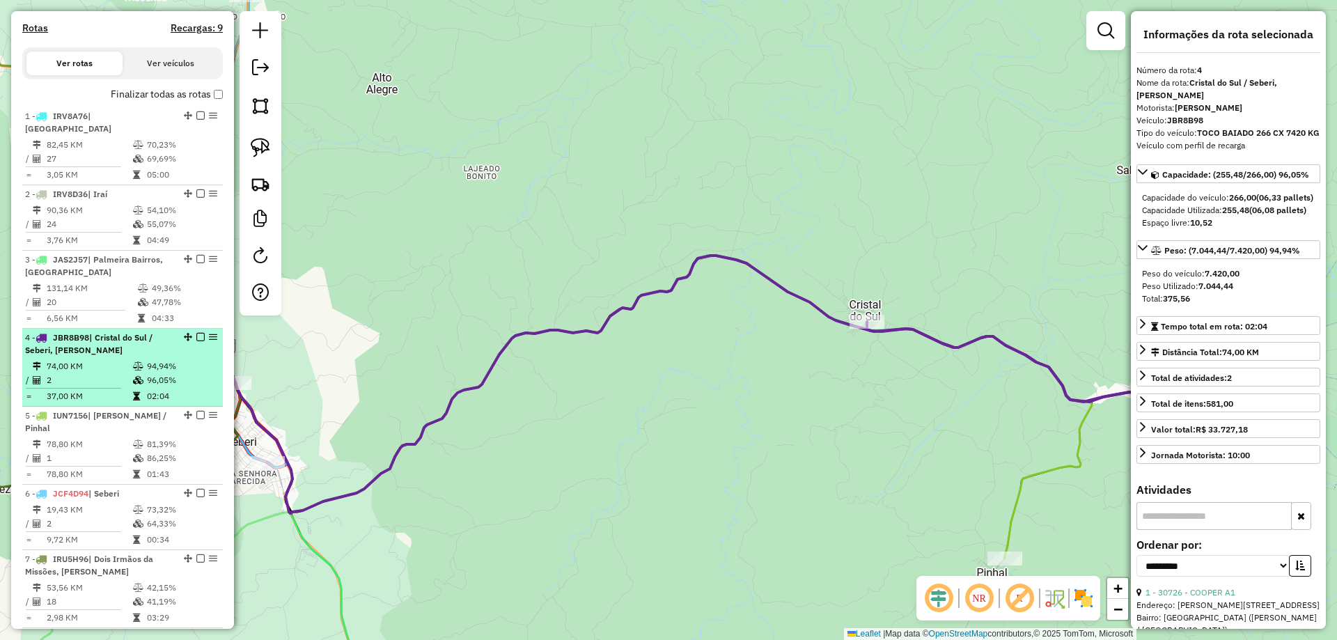
scroll to position [488, 0]
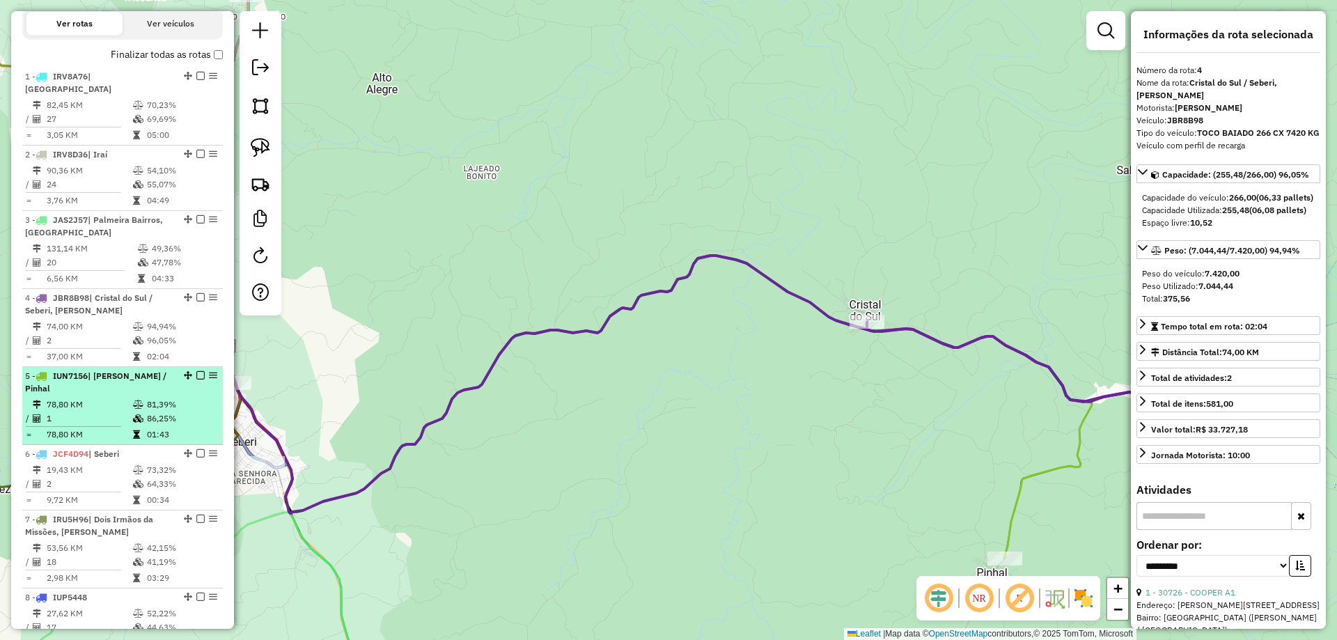
click at [116, 410] on td "78,80 KM" at bounding box center [89, 405] width 86 height 14
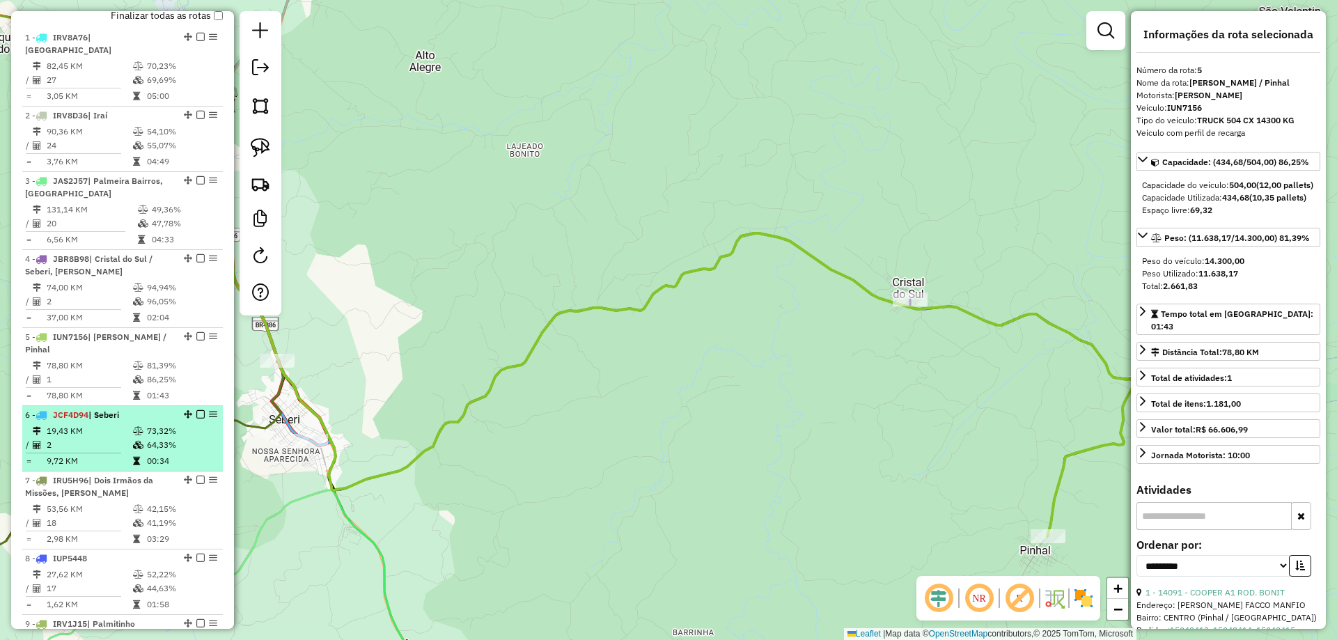
scroll to position [557, 0]
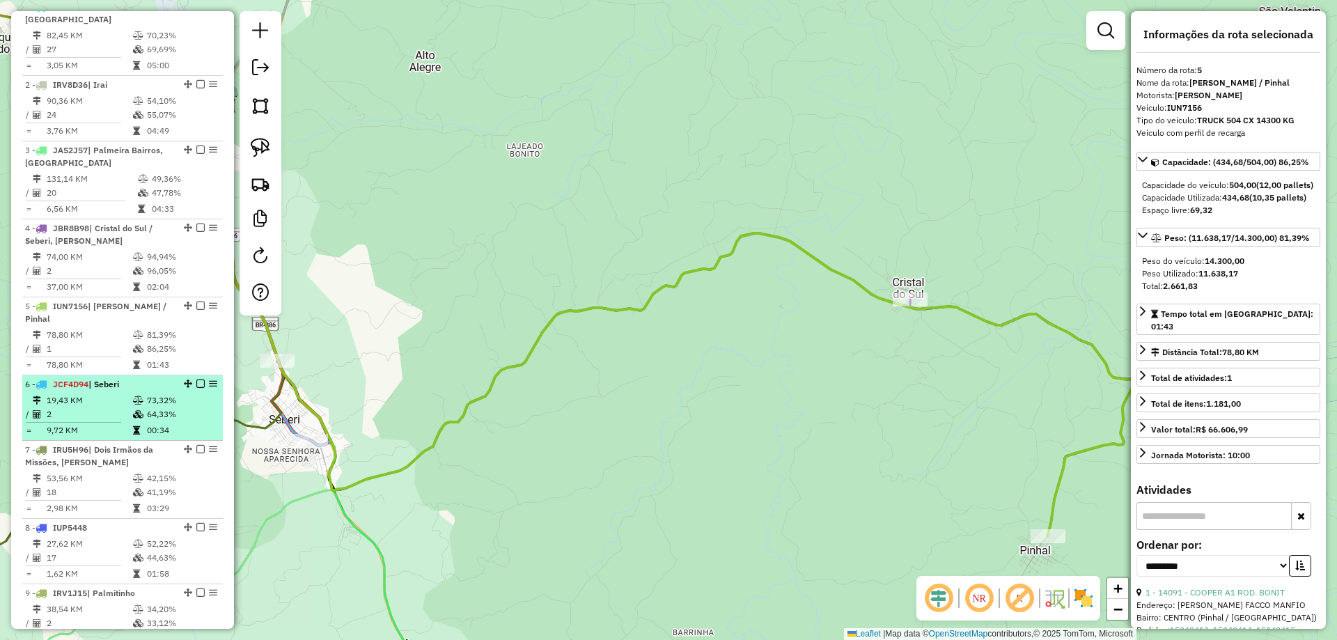
click at [73, 405] on td "19,43 KM" at bounding box center [89, 400] width 86 height 14
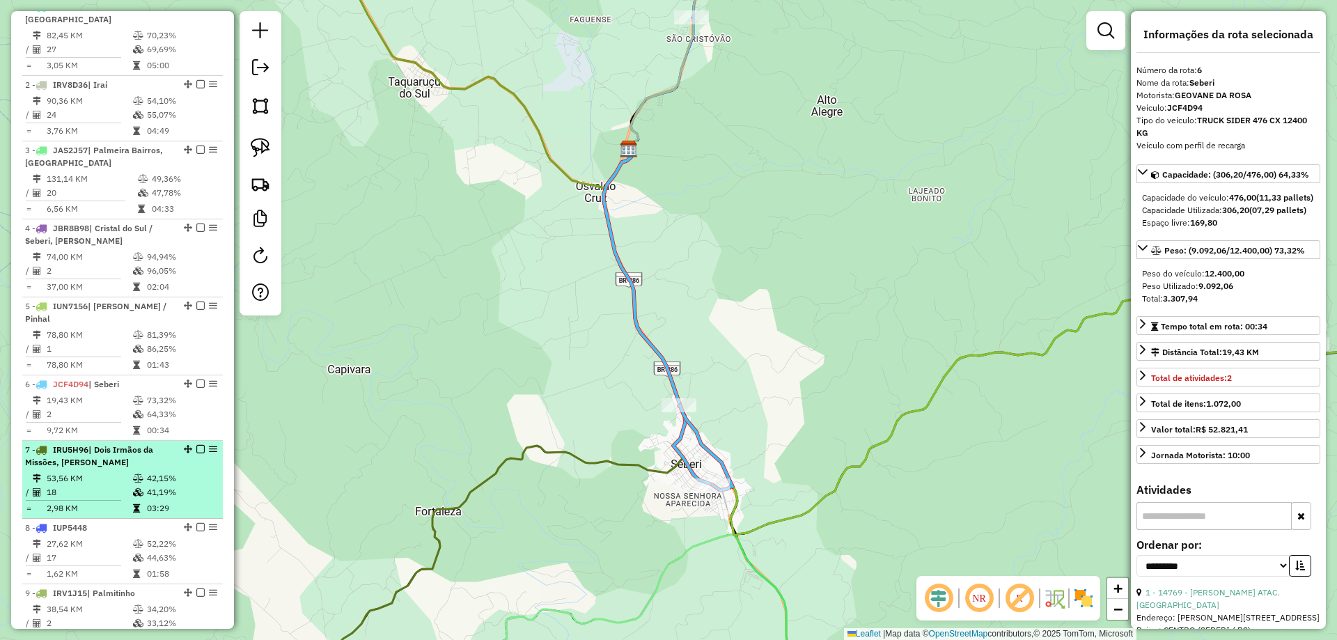
scroll to position [627, 0]
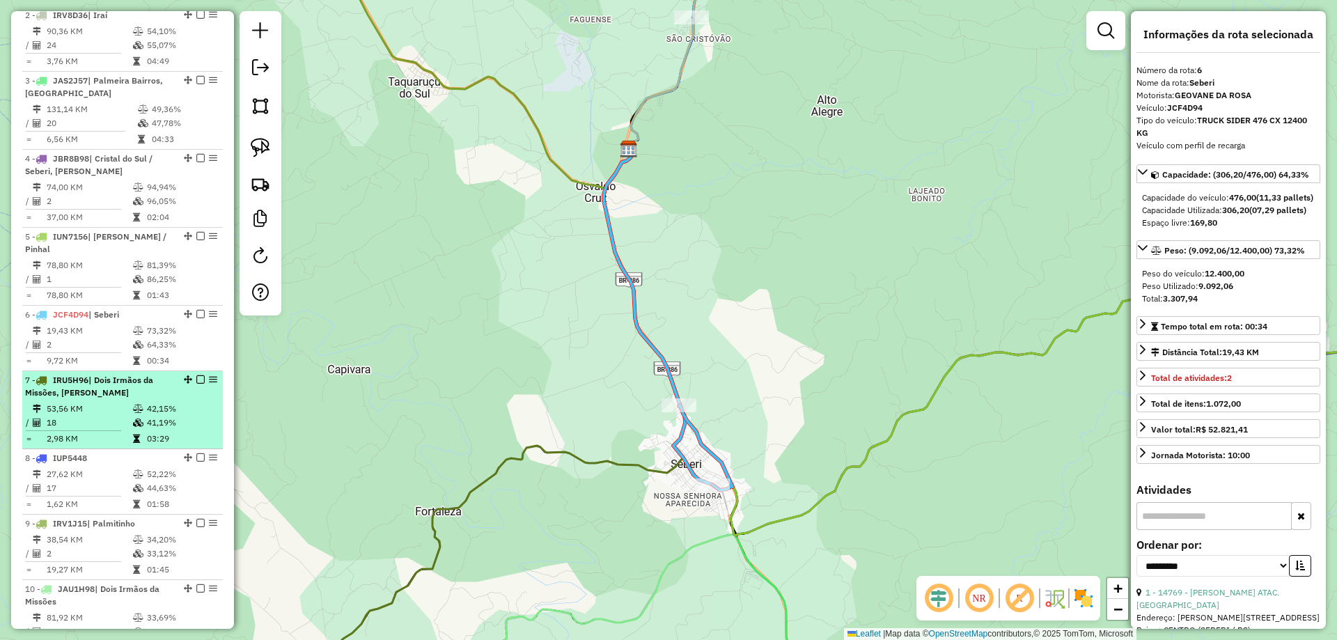
click at [163, 400] on li "7 - IRU5H96 | Dois Irmãos da Missões, Erval Seco 53,56 KM 42,15% / 18 41,19% = …" at bounding box center [122, 410] width 201 height 78
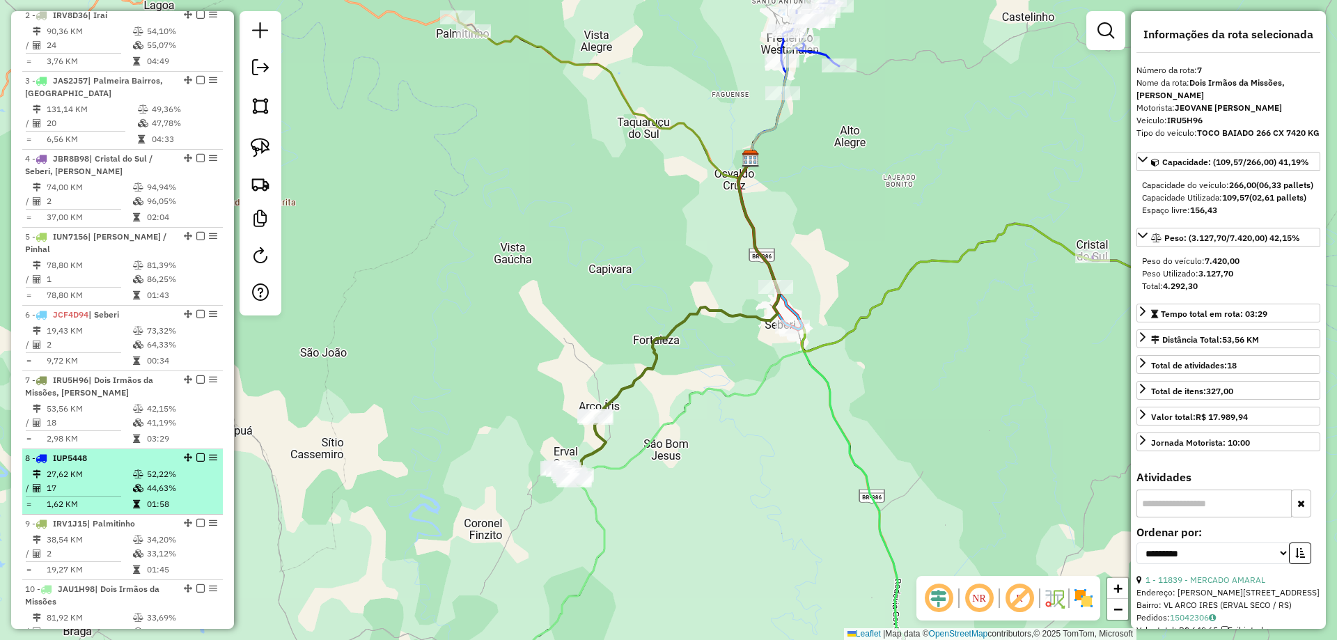
click at [142, 497] on td at bounding box center [139, 504] width 14 height 14
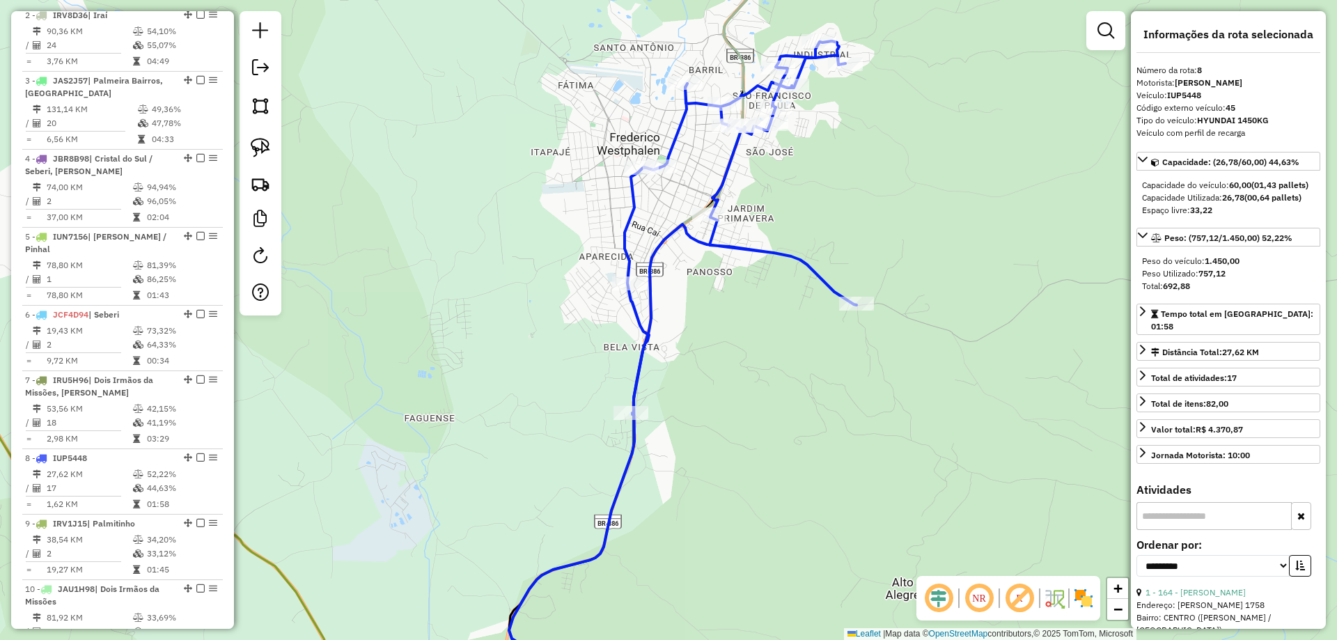
drag, startPoint x: 812, startPoint y: 83, endPoint x: 820, endPoint y: 164, distance: 81.1
click at [827, 165] on div "Janela de atendimento Grade de atendimento Capacidade Transportadoras Veículos …" at bounding box center [668, 320] width 1337 height 640
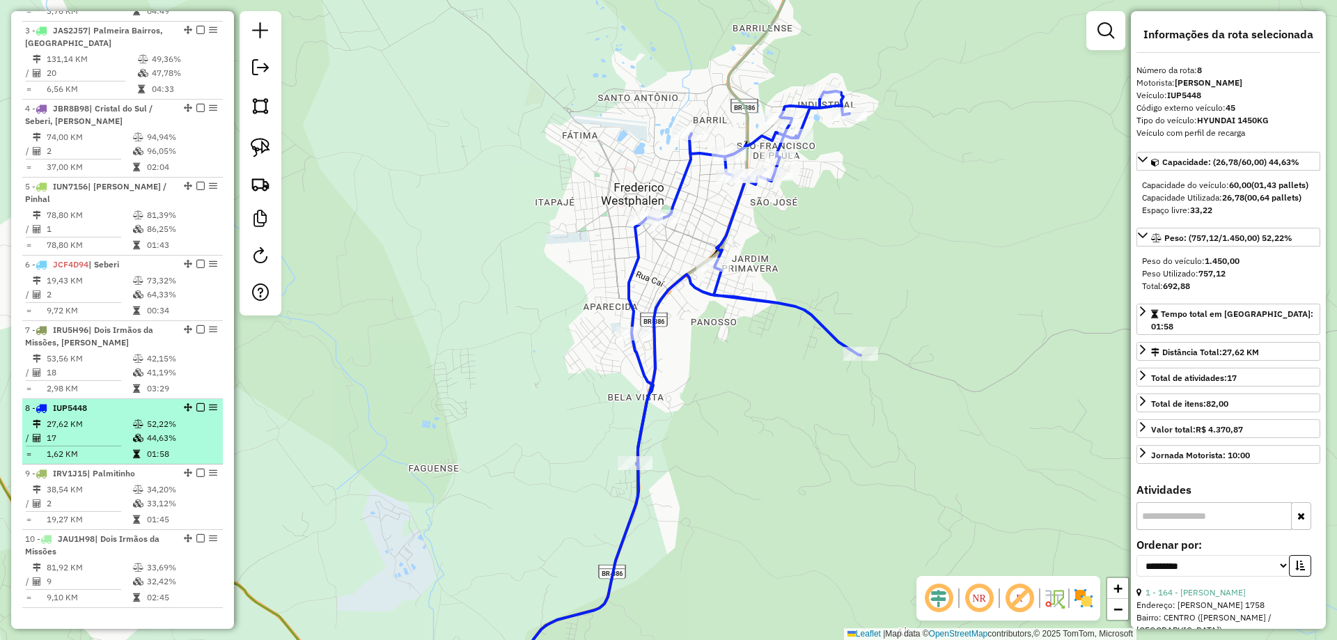
scroll to position [696, 0]
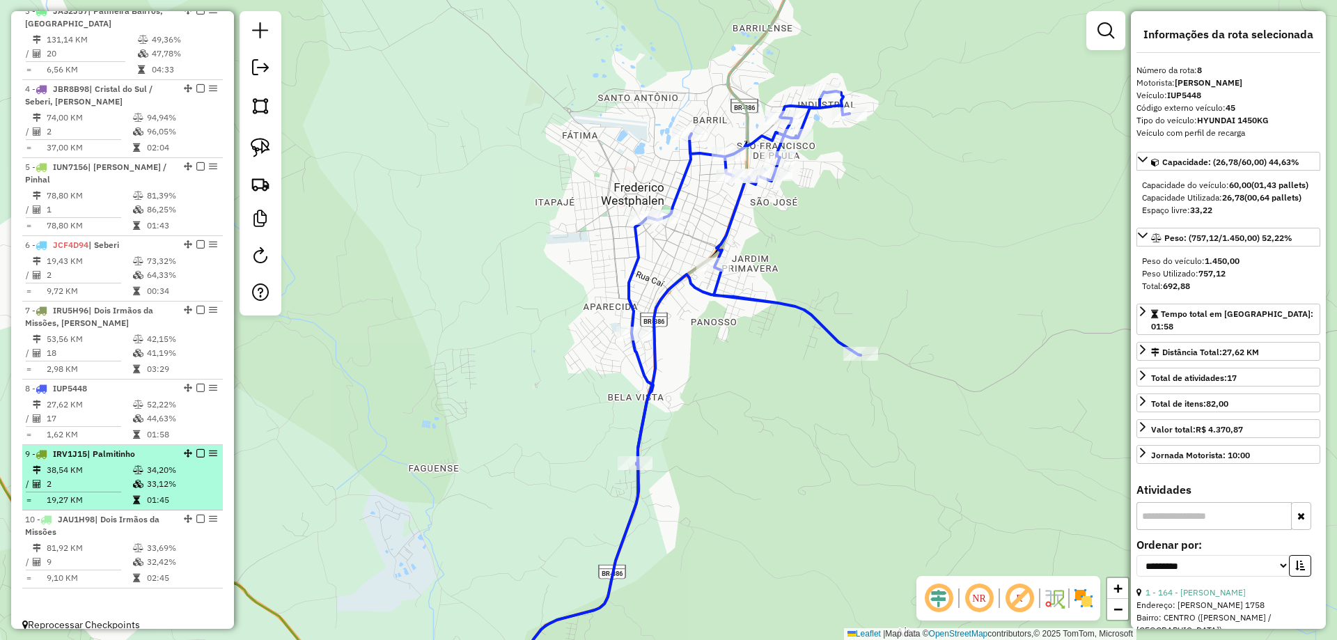
click at [102, 481] on td "2" at bounding box center [89, 484] width 86 height 14
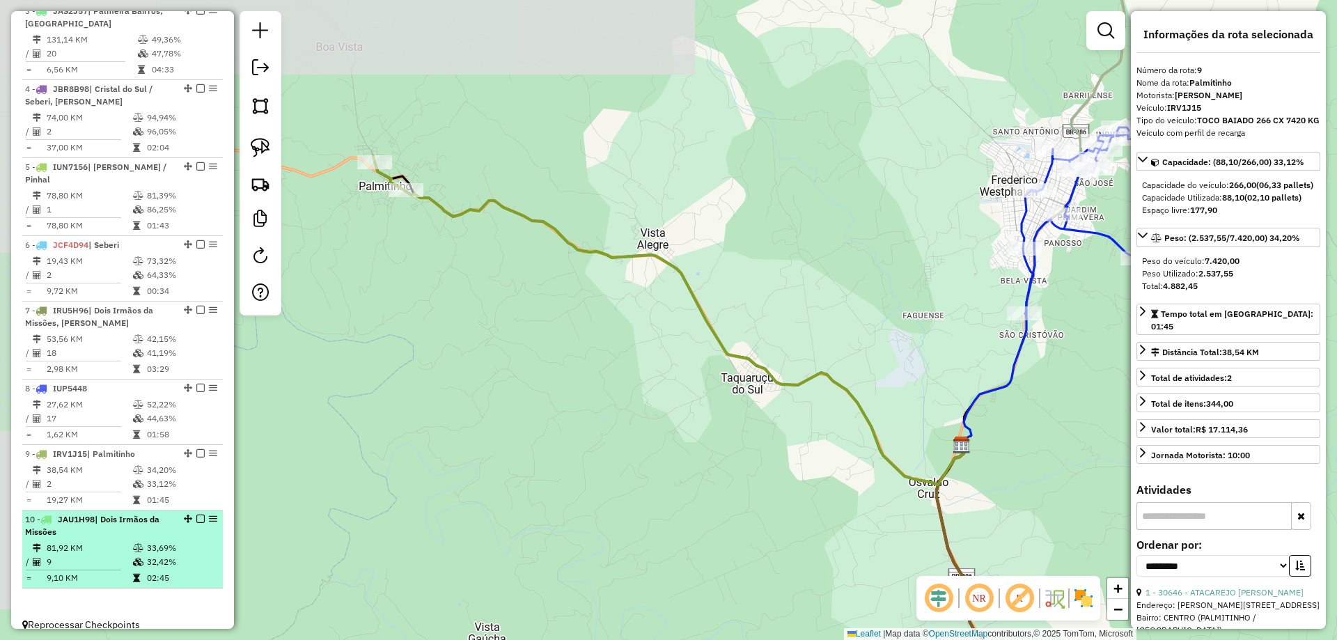
click at [93, 552] on td "81,92 KM" at bounding box center [89, 548] width 86 height 14
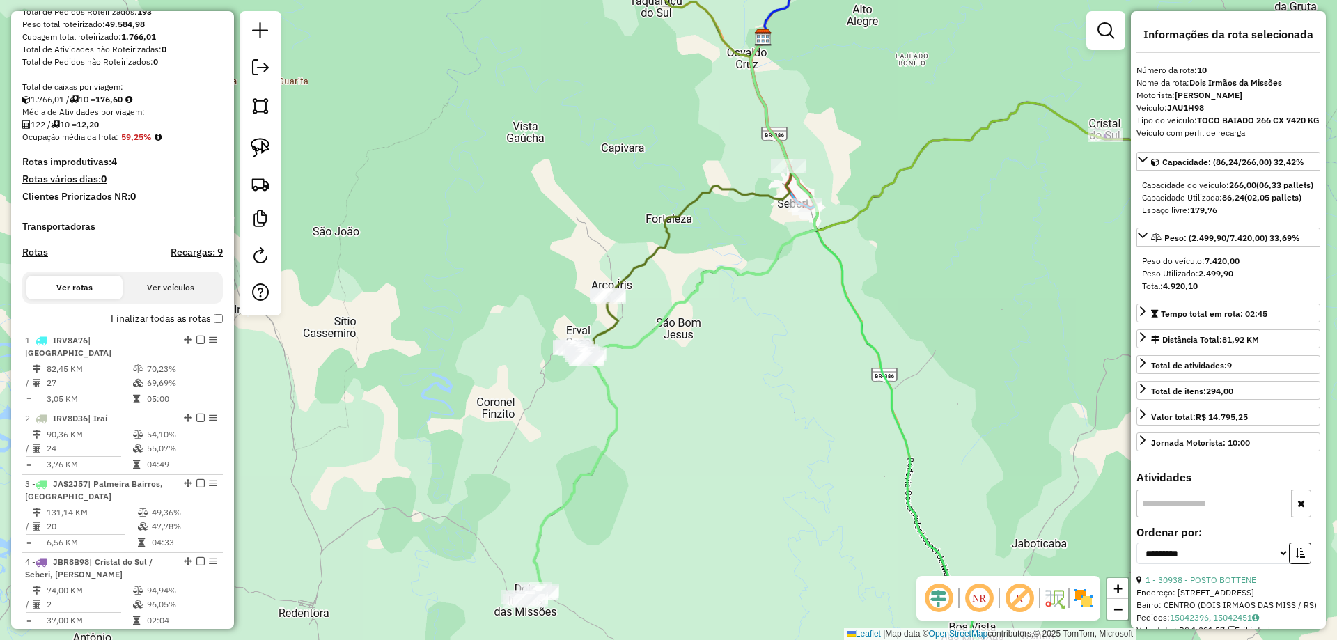
scroll to position [0, 0]
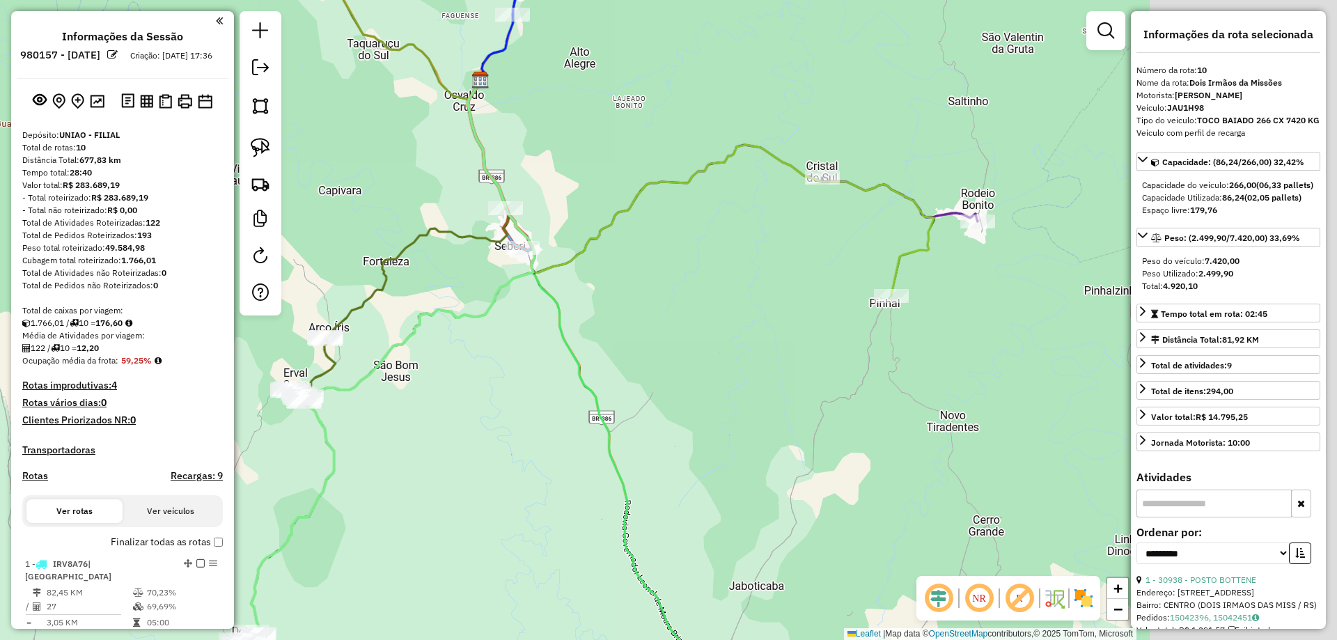
drag, startPoint x: 953, startPoint y: 201, endPoint x: 471, endPoint y: 256, distance: 485.1
click at [490, 250] on div "Janela de atendimento Grade de atendimento Capacidade Transportadoras Veículos …" at bounding box center [668, 320] width 1337 height 640
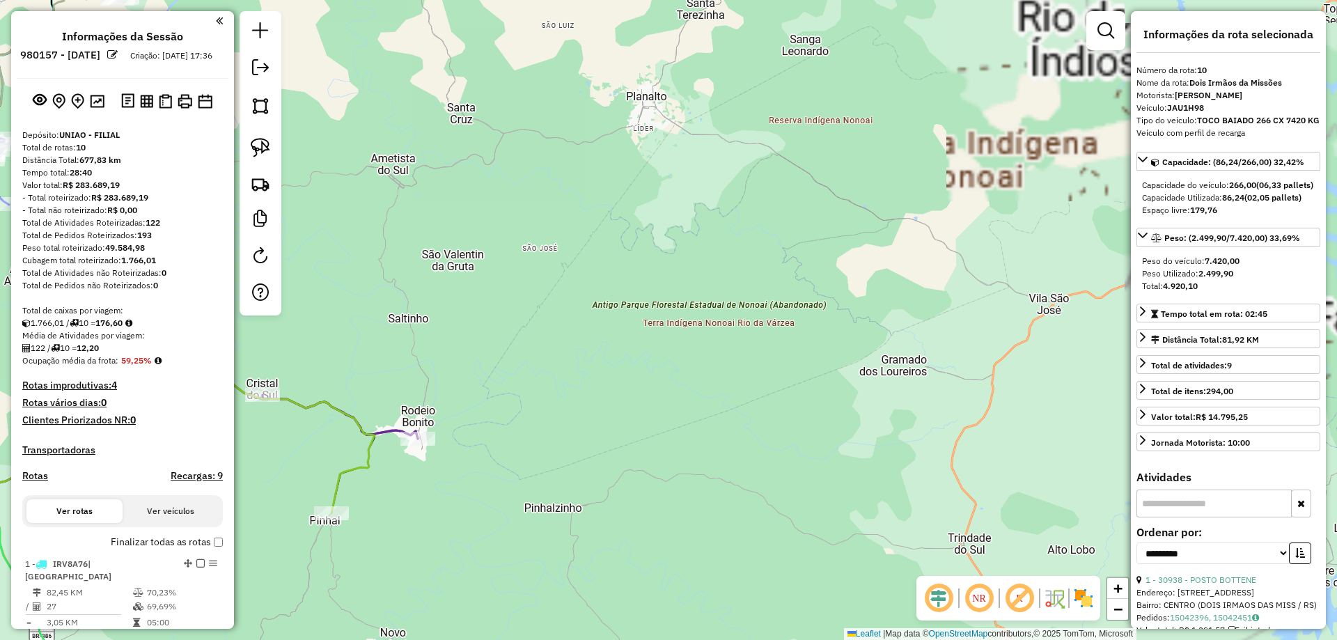
drag, startPoint x: 655, startPoint y: 205, endPoint x: 860, endPoint y: 205, distance: 204.8
click at [860, 205] on div "Janela de atendimento Grade de atendimento Capacidade Transportadoras Veículos …" at bounding box center [668, 320] width 1337 height 640
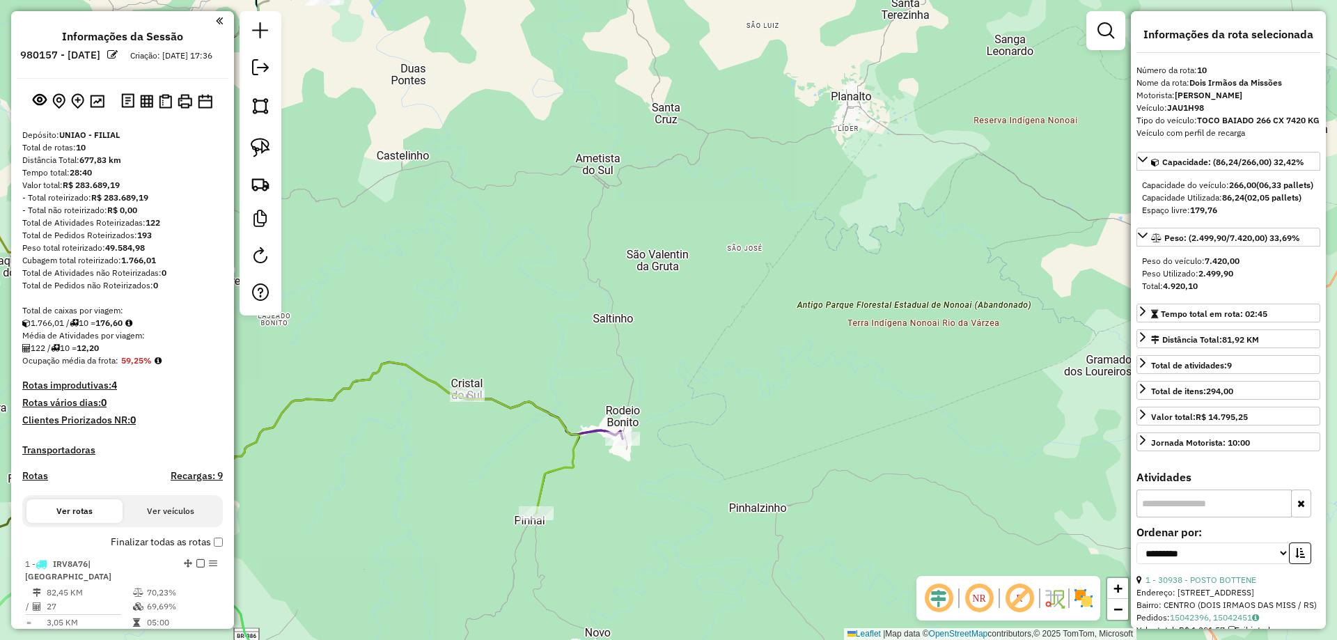
drag, startPoint x: 564, startPoint y: 233, endPoint x: 552, endPoint y: 166, distance: 68.6
click at [689, 247] on div "Janela de atendimento Grade de atendimento Capacidade Transportadoras Veículos …" at bounding box center [668, 320] width 1337 height 640
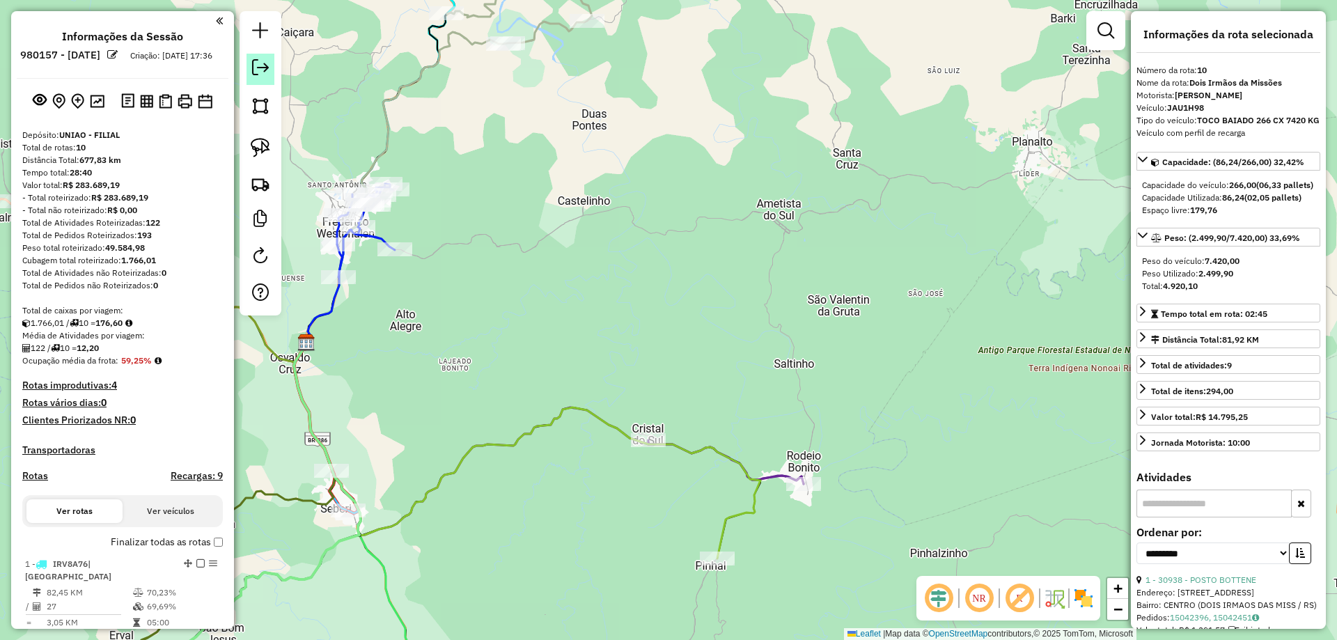
click at [265, 70] on em at bounding box center [260, 67] width 17 height 17
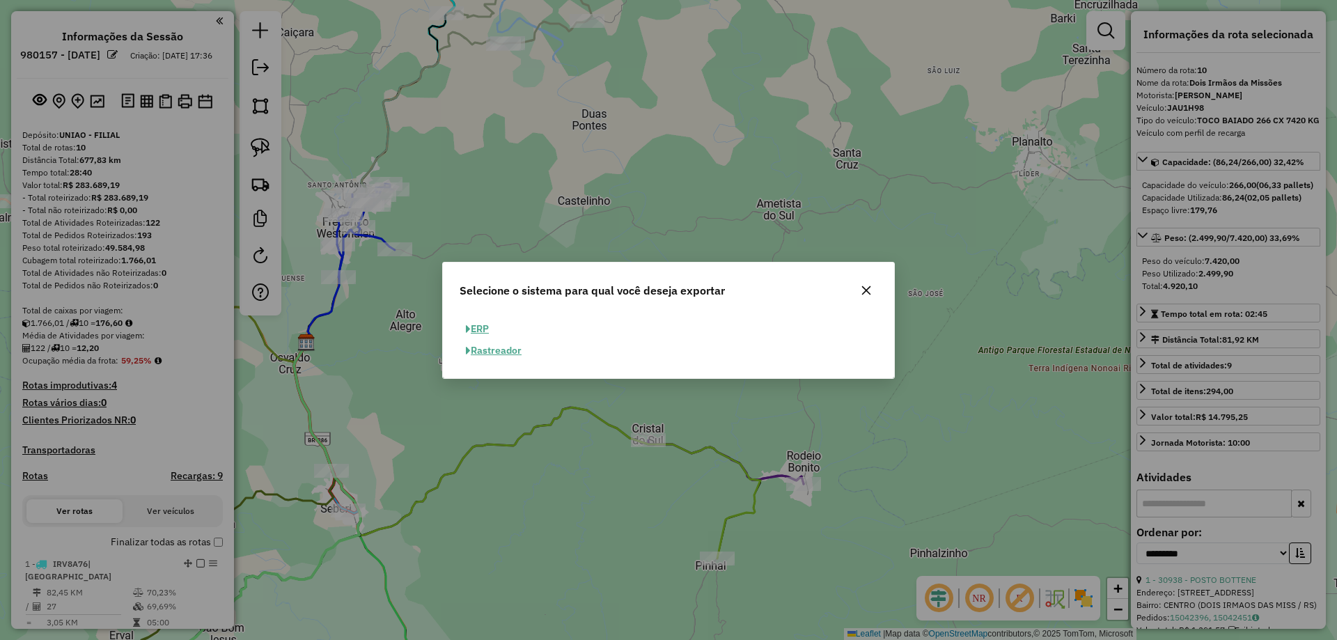
click at [489, 324] on button "ERP" at bounding box center [478, 329] width 36 height 22
select select "**"
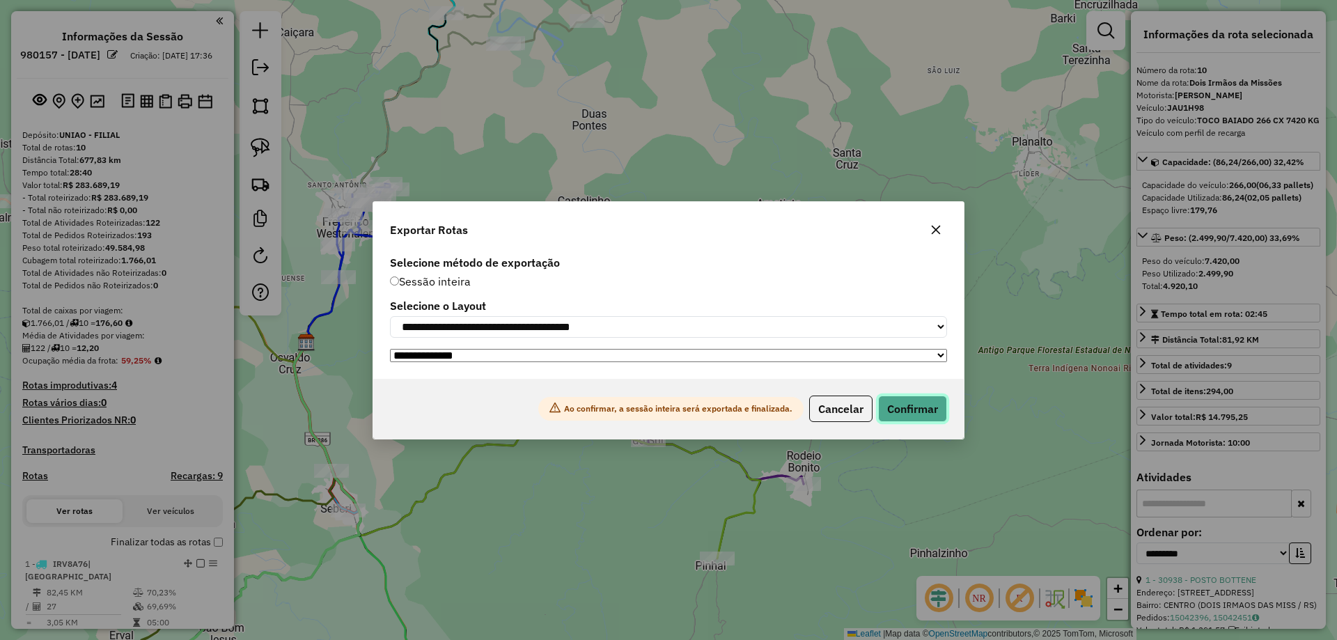
click at [926, 414] on button "Confirmar" at bounding box center [912, 409] width 69 height 26
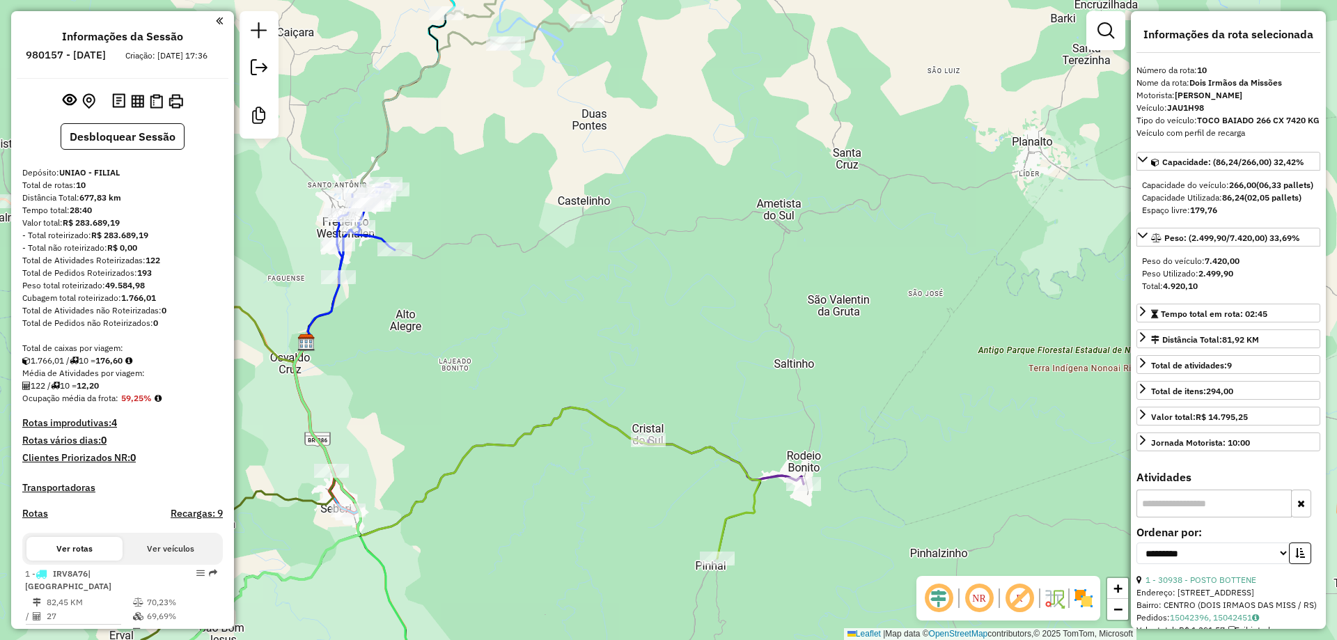
scroll to position [689, 0]
